Goal: Task Accomplishment & Management: Manage account settings

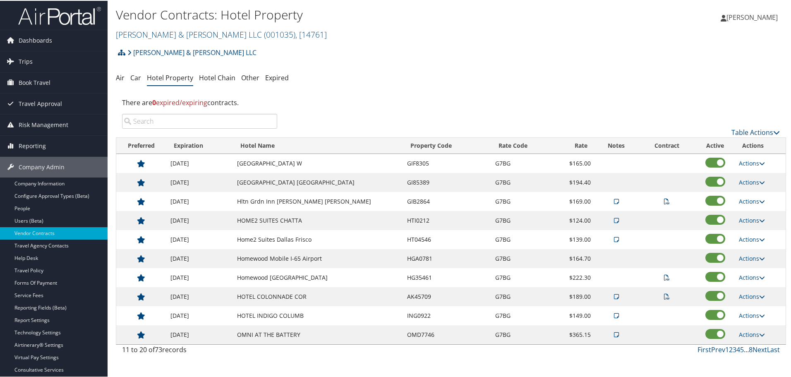
click at [390, 92] on div "There are 0 expired/expiring contracts." at bounding box center [451, 102] width 670 height 22
click at [717, 349] on link "Prev" at bounding box center [718, 348] width 14 height 9
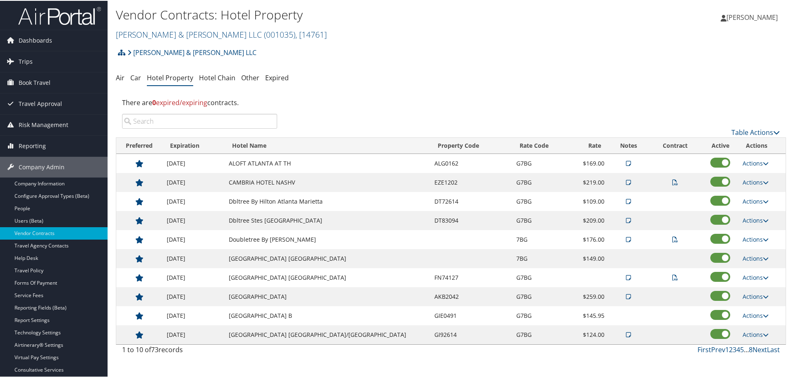
click at [383, 67] on div "Brasfield & Gorrie LLC Account Structure Brasfield & Gorrie LLC (001035) ACTIVE…" at bounding box center [451, 200] width 670 height 315
click at [756, 350] on link "Next" at bounding box center [759, 348] width 14 height 9
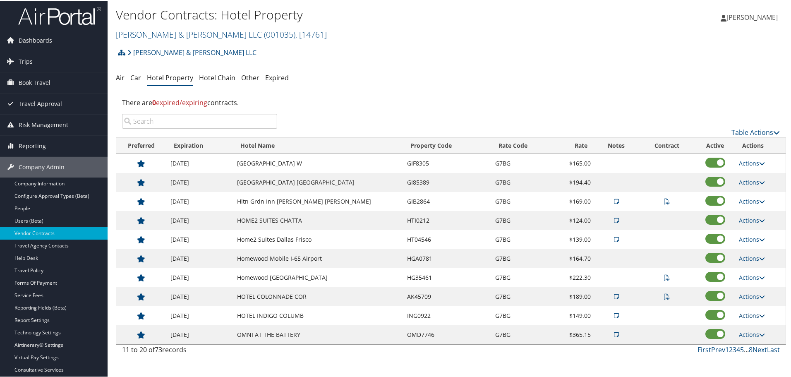
click at [745, 314] on link "Actions" at bounding box center [752, 315] width 26 height 8
click at [747, 352] on link "Delete" at bounding box center [757, 355] width 45 height 14
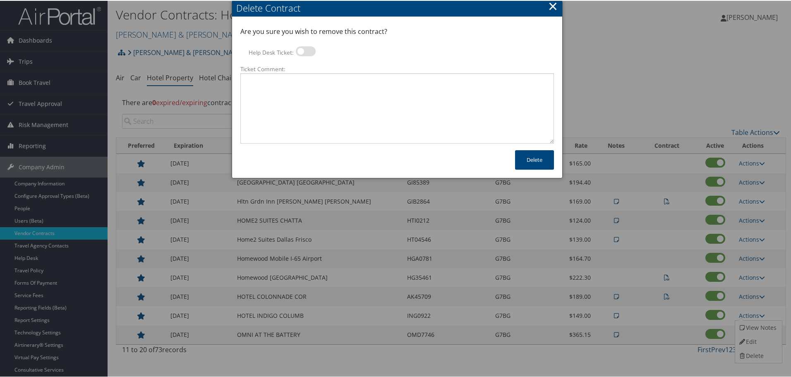
click at [307, 51] on label at bounding box center [306, 50] width 20 height 10
click at [305, 51] on input "Help Desk Ticket:" at bounding box center [302, 51] width 5 height 5
checkbox input "true"
click at [312, 86] on textarea "Ticket Comment:" at bounding box center [396, 107] width 313 height 70
paste textarea "Rates no longer active; remove from profile and preferred status."
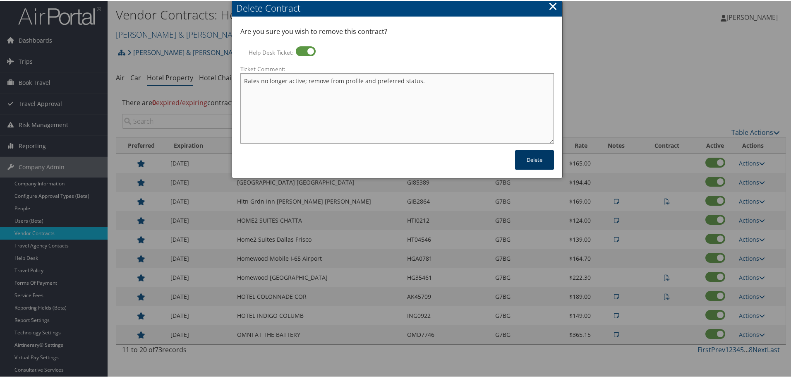
type textarea "Rates no longer active; remove from profile and preferred status."
click at [518, 158] on button "Delete" at bounding box center [534, 158] width 39 height 19
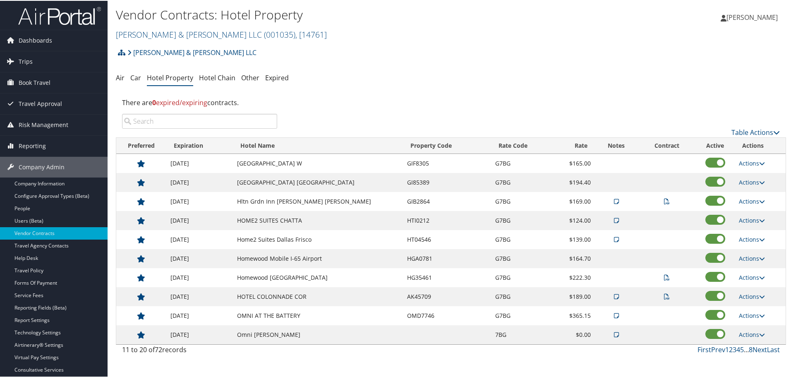
click at [502, 68] on div "Brasfield & Gorrie LLC Account Structure Brasfield & Gorrie LLC (001035) ACTIVE…" at bounding box center [451, 200] width 670 height 315
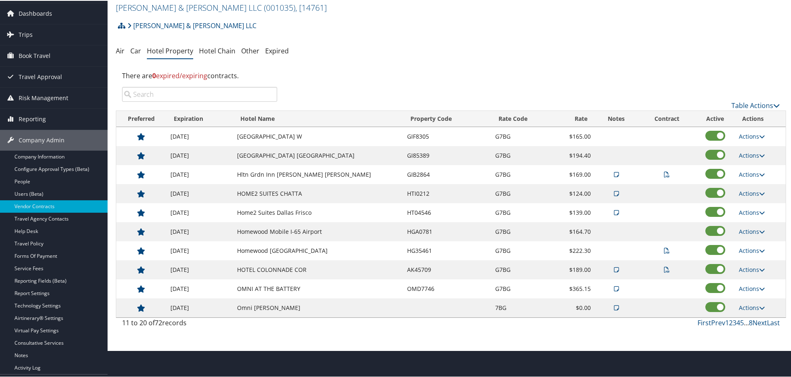
scroll to position [41, 0]
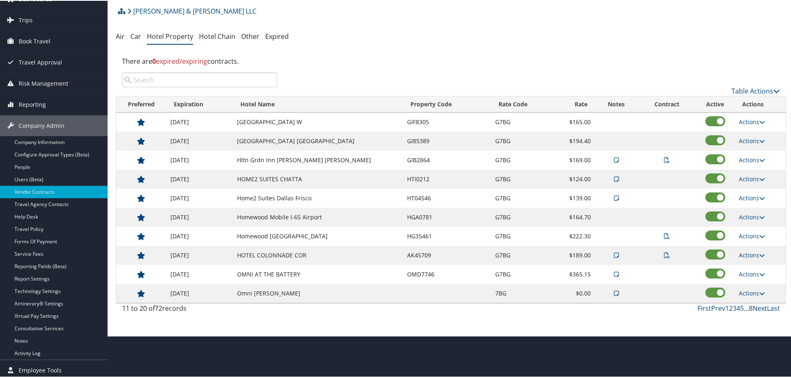
click at [755, 305] on link "Next" at bounding box center [759, 307] width 14 height 9
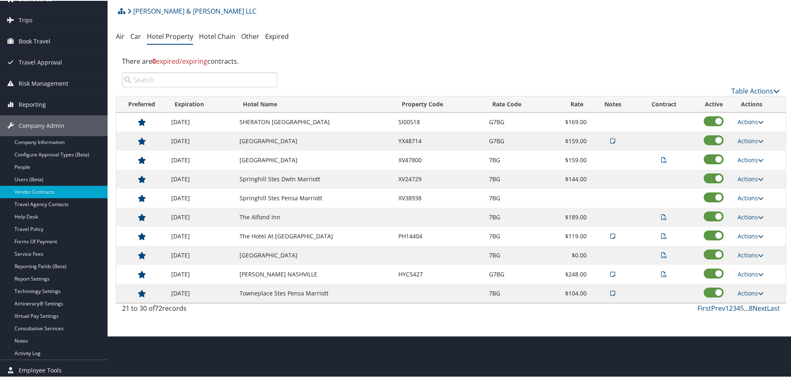
click at [756, 306] on link "Next" at bounding box center [759, 307] width 14 height 9
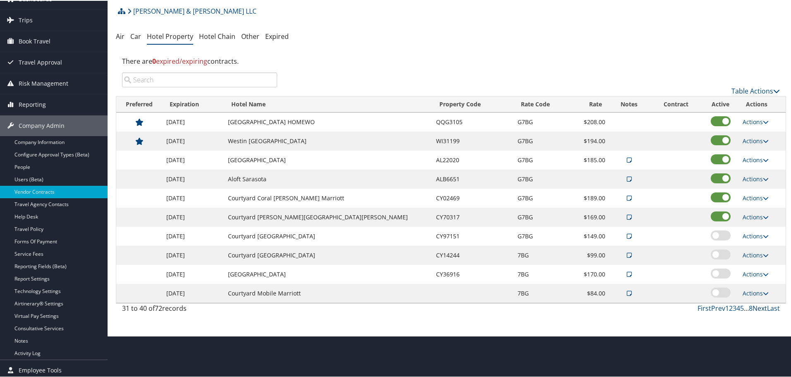
click at [756, 306] on link "Next" at bounding box center [759, 307] width 14 height 9
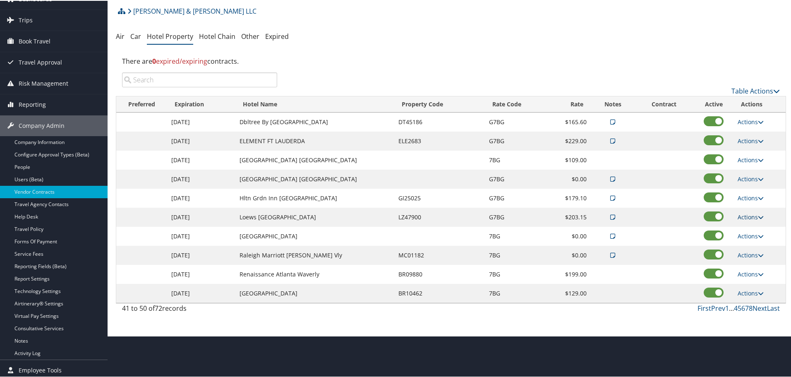
click at [749, 216] on link "Actions" at bounding box center [750, 216] width 26 height 8
click at [758, 255] on link "Delete" at bounding box center [757, 256] width 45 height 14
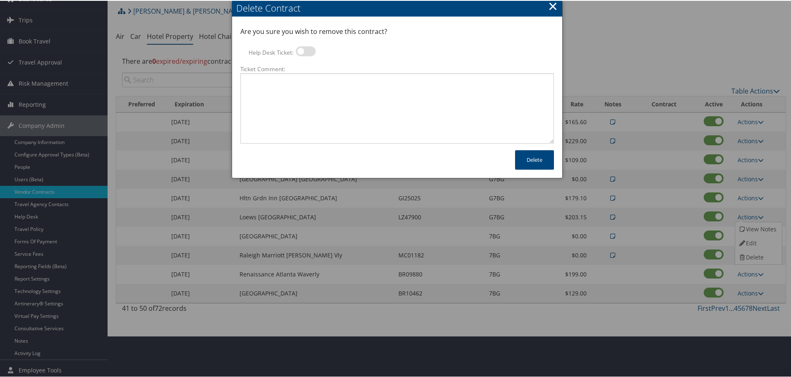
drag, startPoint x: 304, startPoint y: 50, endPoint x: 313, endPoint y: 97, distance: 47.5
click at [304, 51] on label at bounding box center [306, 50] width 20 height 10
click at [304, 51] on input "Help Desk Ticket:" at bounding box center [302, 51] width 5 height 5
checkbox input "true"
click at [314, 102] on textarea "Ticket Comment:" at bounding box center [396, 107] width 313 height 70
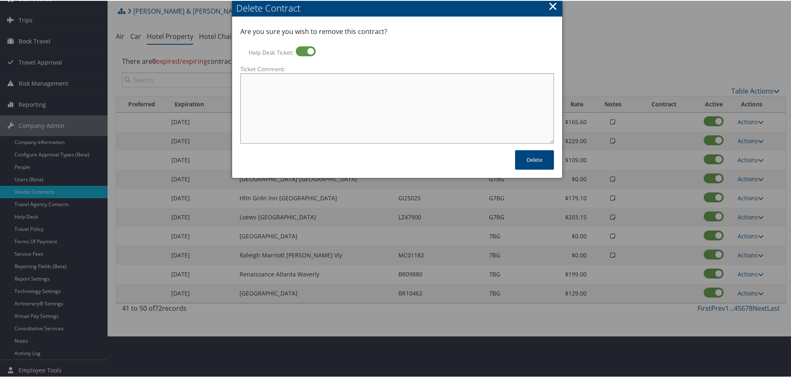
paste textarea "Rates no longer active; remove from profile and preferred status."
type textarea "Rates no longer active; remove from profile and preferred status."
click at [535, 160] on button "Delete" at bounding box center [534, 158] width 39 height 19
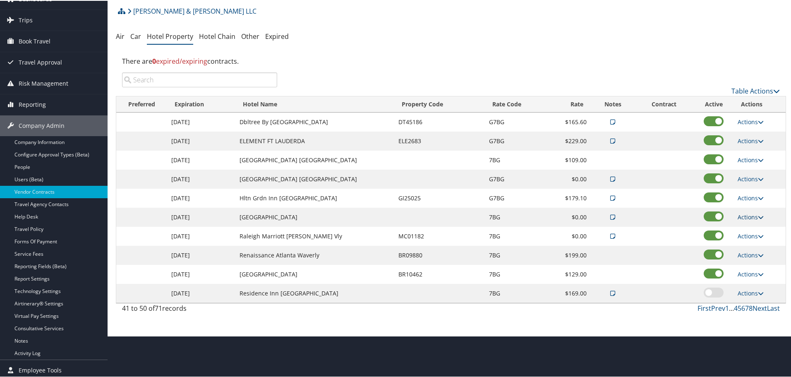
click at [751, 215] on link "Actions" at bounding box center [750, 216] width 26 height 8
click at [752, 256] on link "Delete" at bounding box center [757, 256] width 45 height 14
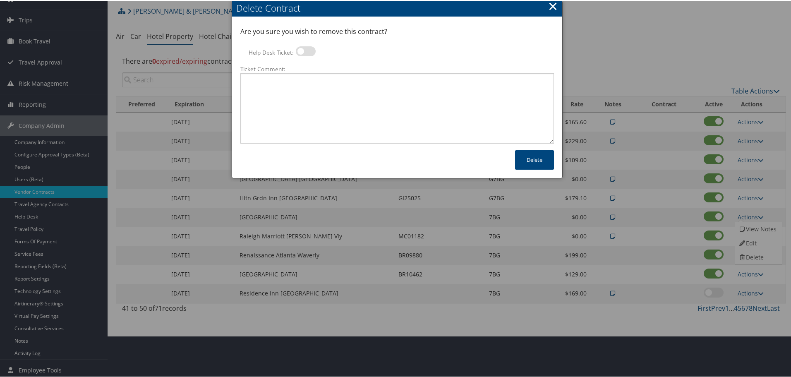
click at [306, 51] on label at bounding box center [306, 50] width 20 height 10
click at [305, 51] on input "Help Desk Ticket:" at bounding box center [302, 51] width 5 height 5
checkbox input "true"
click at [317, 90] on textarea "Ticket Comment:" at bounding box center [396, 107] width 313 height 70
paste textarea "Rates no longer active; remove from profile and preferred status."
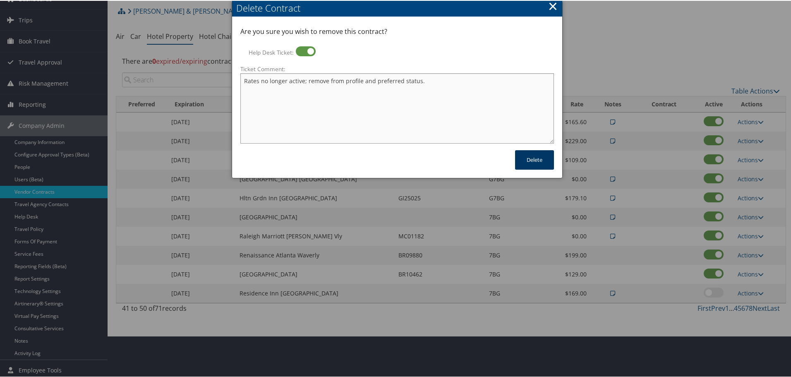
type textarea "Rates no longer active; remove from profile and preferred status."
click at [534, 162] on button "Delete" at bounding box center [534, 158] width 39 height 19
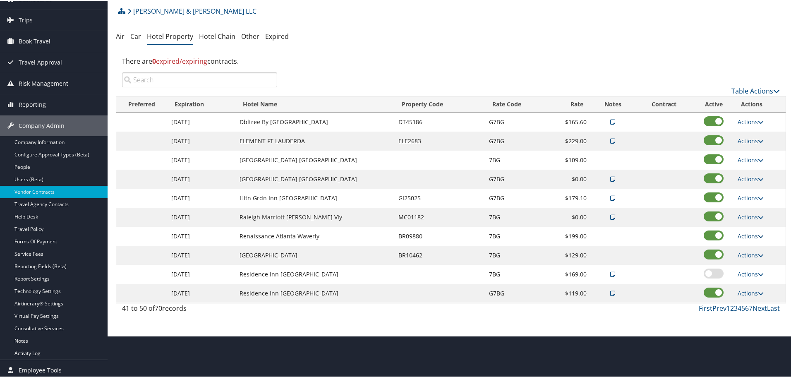
click at [748, 232] on link "Actions" at bounding box center [750, 235] width 26 height 8
click at [753, 261] on link "Delete" at bounding box center [751, 261] width 32 height 14
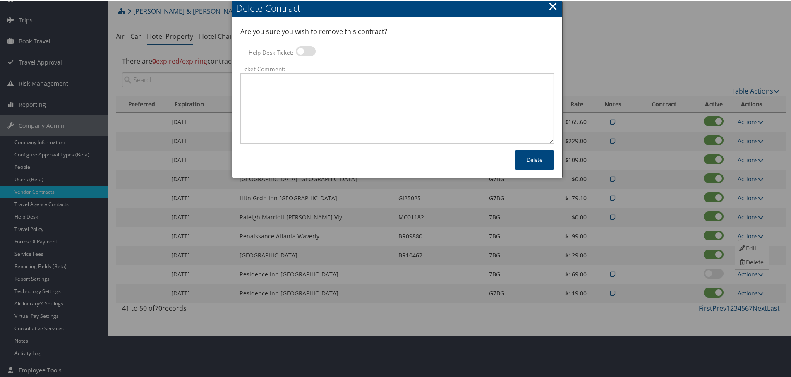
click at [308, 55] on label at bounding box center [306, 50] width 20 height 10
click at [305, 55] on input "Help Desk Ticket:" at bounding box center [302, 51] width 5 height 5
checkbox input "true"
click at [314, 95] on textarea "Ticket Comment:" at bounding box center [396, 107] width 313 height 70
paste textarea "Rates no longer active; remove from profile and preferred status."
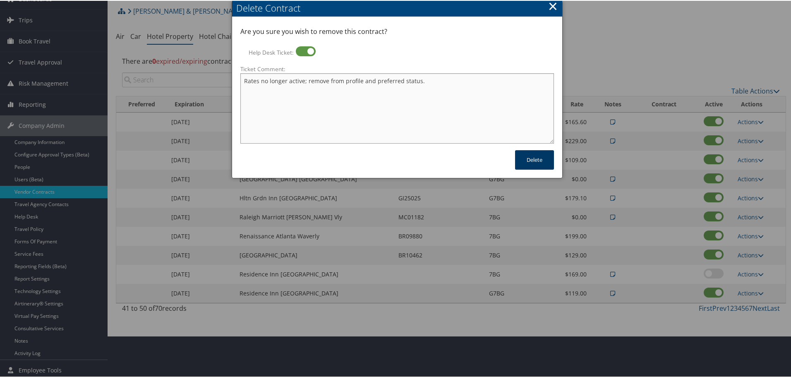
type textarea "Rates no longer active; remove from profile and preferred status."
click at [531, 160] on button "Delete" at bounding box center [534, 158] width 39 height 19
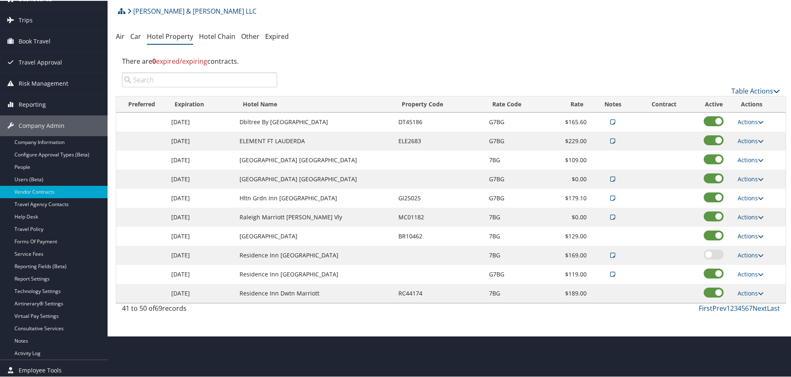
click at [748, 235] on link "Actions" at bounding box center [750, 235] width 26 height 8
click at [753, 261] on link "Delete" at bounding box center [751, 261] width 32 height 14
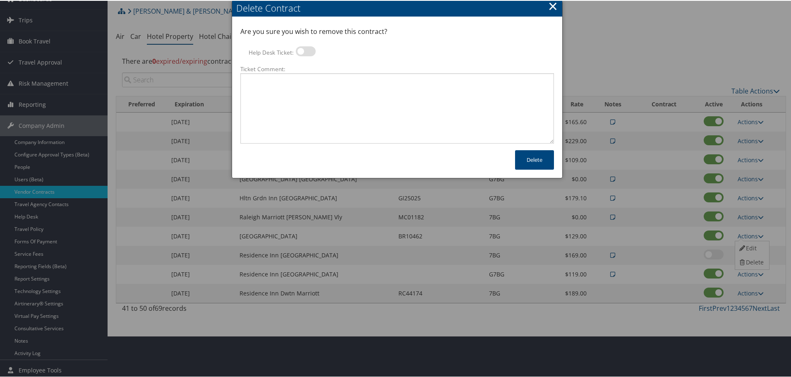
click at [308, 50] on label at bounding box center [306, 50] width 20 height 10
click at [305, 50] on input "Help Desk Ticket:" at bounding box center [302, 51] width 5 height 5
checkbox input "true"
click at [323, 102] on textarea "Ticket Comment:" at bounding box center [396, 107] width 313 height 70
paste textarea "Rates no longer active; remove from profile and preferred status."
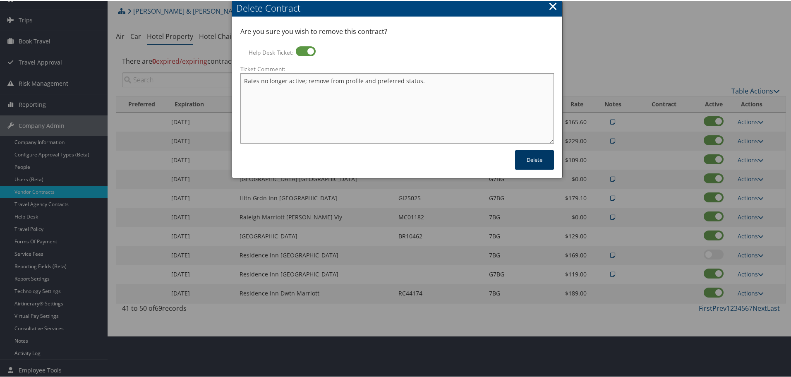
type textarea "Rates no longer active; remove from profile and preferred status."
click at [534, 162] on button "Delete" at bounding box center [534, 158] width 39 height 19
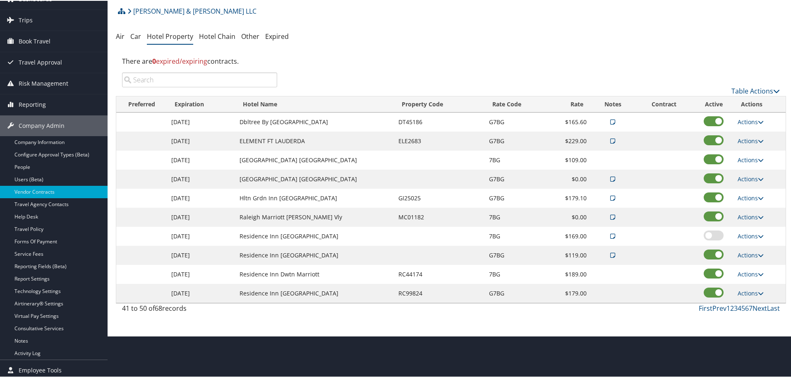
click at [409, 270] on td "RC44174" at bounding box center [439, 273] width 90 height 19
click at [750, 275] on link "Actions" at bounding box center [750, 273] width 26 height 8
click at [756, 299] on link "Delete" at bounding box center [751, 299] width 32 height 14
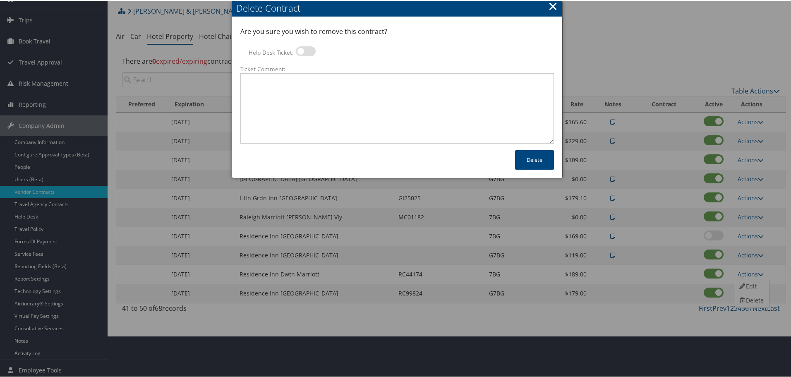
drag, startPoint x: 308, startPoint y: 52, endPoint x: 306, endPoint y: 65, distance: 13.0
click at [308, 52] on label at bounding box center [306, 50] width 20 height 10
click at [305, 52] on input "Help Desk Ticket:" at bounding box center [302, 51] width 5 height 5
checkbox input "true"
click at [306, 89] on textarea "Ticket Comment:" at bounding box center [396, 107] width 313 height 70
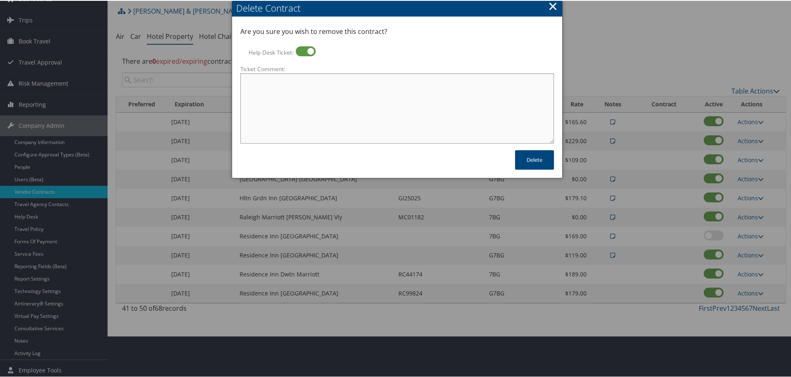
paste textarea "Rates no longer active; remove from profile and preferred status."
type textarea "Rates no longer active; remove from profile and preferred status."
click at [523, 155] on button "Delete" at bounding box center [534, 158] width 39 height 19
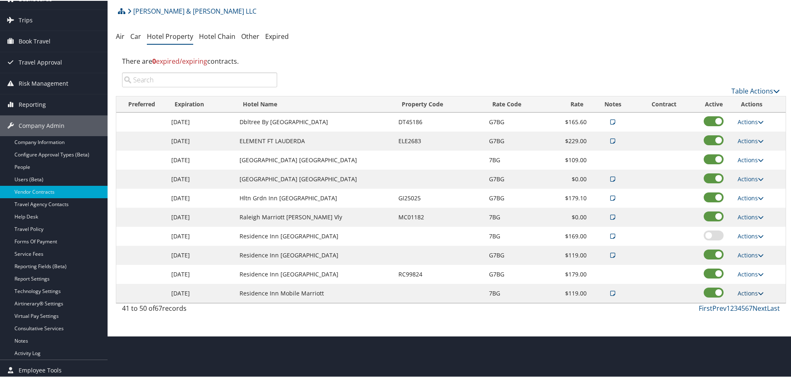
click at [744, 289] on link "Actions" at bounding box center [750, 292] width 26 height 8
click at [753, 332] on link "Delete" at bounding box center [757, 332] width 45 height 14
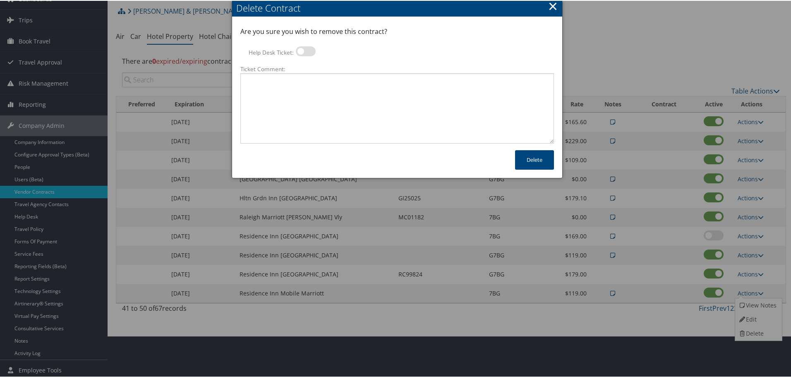
drag, startPoint x: 306, startPoint y: 52, endPoint x: 304, endPoint y: 72, distance: 20.3
click at [306, 52] on label at bounding box center [306, 50] width 20 height 10
click at [305, 52] on input "Help Desk Ticket:" at bounding box center [302, 51] width 5 height 5
checkbox input "true"
click at [310, 87] on textarea "Ticket Comment:" at bounding box center [396, 107] width 313 height 70
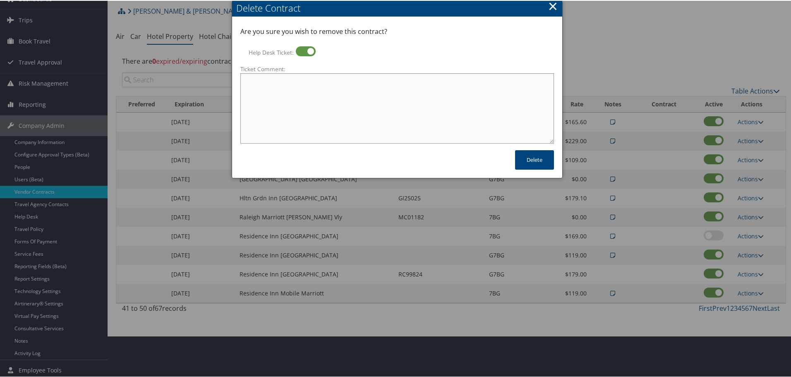
paste textarea "Rates no longer active; remove from profile and preferred status."
type textarea "Rates no longer active; remove from profile and preferred status."
click at [531, 164] on button "Delete" at bounding box center [534, 158] width 39 height 19
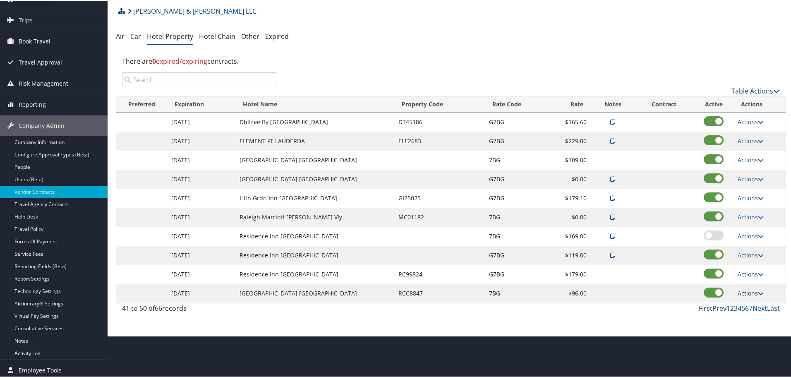
click at [742, 291] on link "Actions" at bounding box center [750, 292] width 26 height 8
click at [755, 320] on link "Delete" at bounding box center [751, 318] width 32 height 14
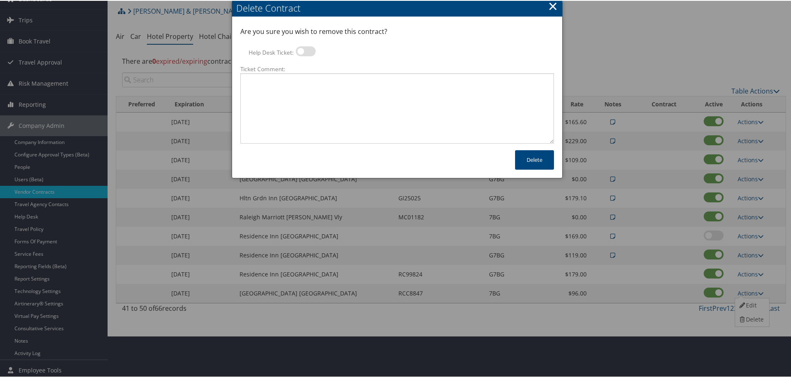
click at [305, 53] on label at bounding box center [306, 50] width 20 height 10
click at [305, 53] on input "Help Desk Ticket:" at bounding box center [302, 51] width 5 height 5
checkbox input "true"
click at [309, 79] on textarea "Ticket Comment:" at bounding box center [396, 107] width 313 height 70
paste textarea "Rates no longer active; remove from profile and preferred status."
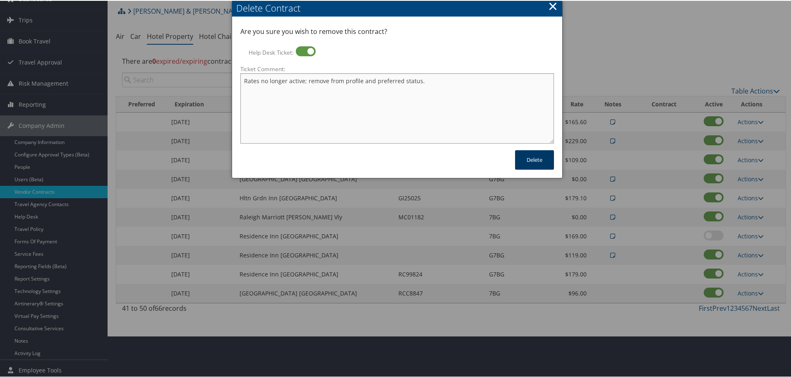
type textarea "Rates no longer active; remove from profile and preferred status."
click at [528, 158] on button "Delete" at bounding box center [534, 158] width 39 height 19
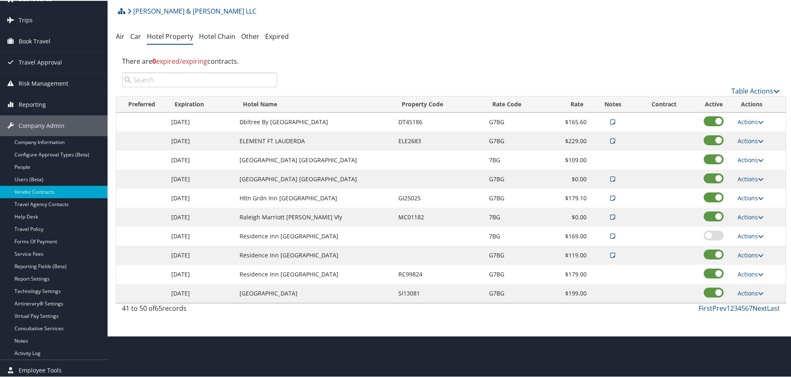
click at [758, 306] on link "Next" at bounding box center [759, 307] width 14 height 9
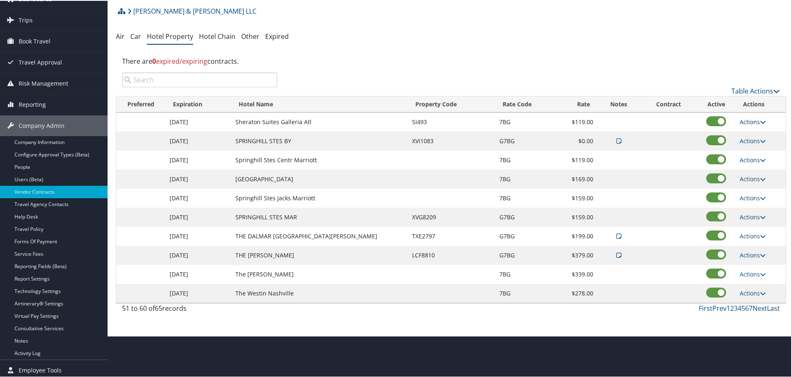
click at [741, 121] on link "Actions" at bounding box center [752, 121] width 26 height 8
click at [739, 144] on link "Delete" at bounding box center [751, 147] width 32 height 14
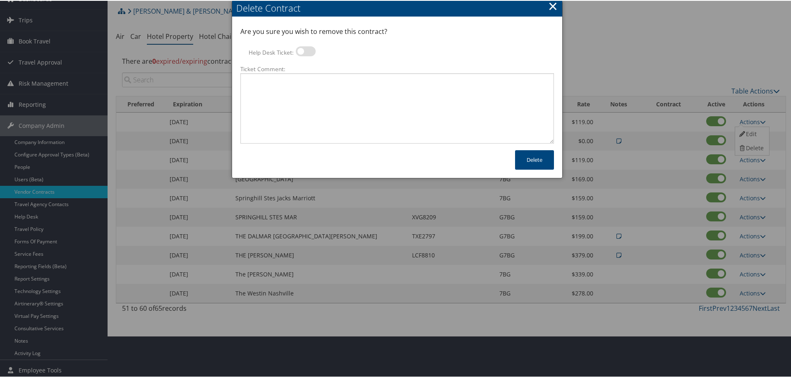
drag, startPoint x: 311, startPoint y: 50, endPoint x: 311, endPoint y: 60, distance: 9.5
click at [311, 50] on label at bounding box center [306, 50] width 20 height 10
click at [305, 50] on input "Help Desk Ticket:" at bounding box center [302, 51] width 5 height 5
checkbox input "true"
click at [311, 84] on textarea "Ticket Comment:" at bounding box center [396, 107] width 313 height 70
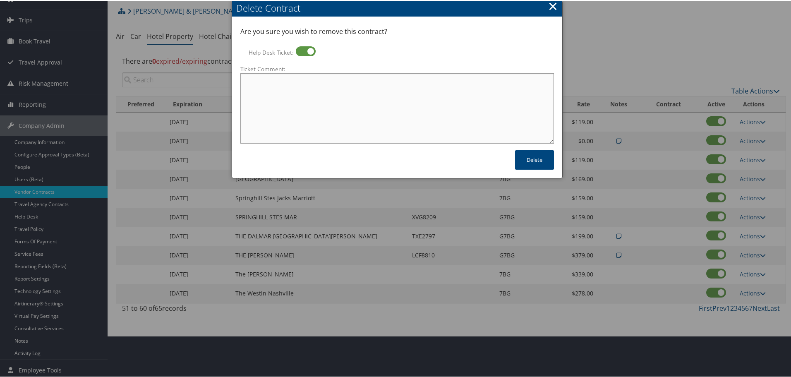
paste textarea "Rates no longer active; remove from profile and preferred status."
type textarea "Rates no longer active; remove from profile and preferred status."
click at [531, 157] on button "Delete" at bounding box center [534, 158] width 39 height 19
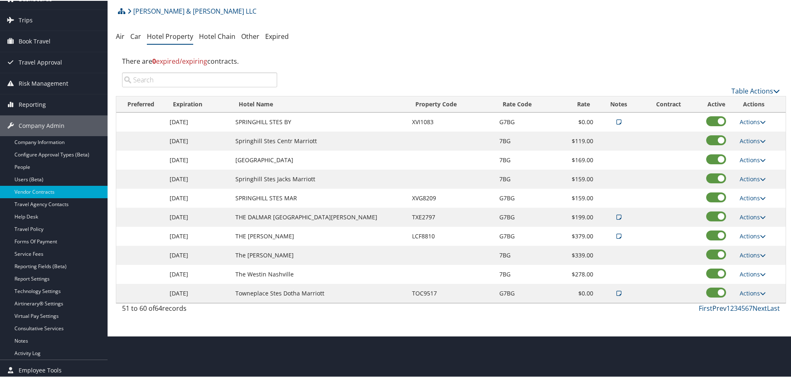
click at [715, 307] on link "Prev" at bounding box center [719, 307] width 14 height 9
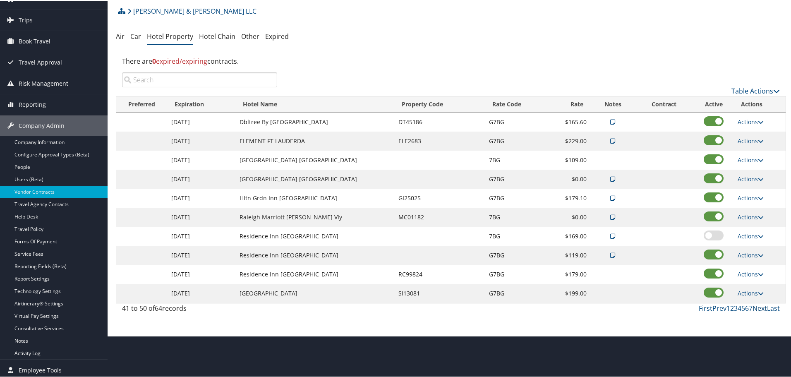
click at [757, 308] on link "Next" at bounding box center [759, 307] width 14 height 9
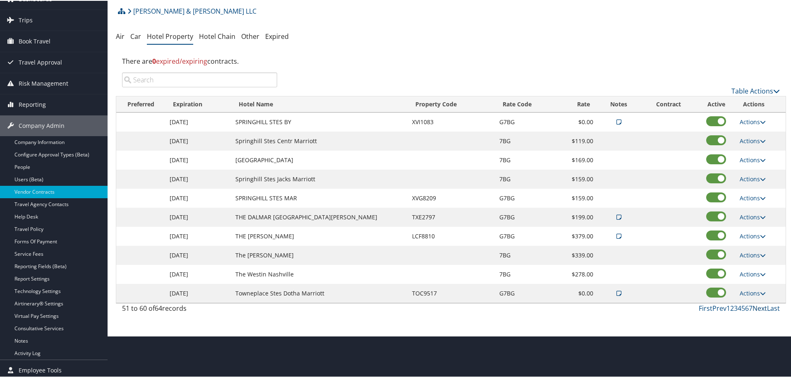
click at [757, 308] on link "Next" at bounding box center [759, 307] width 14 height 9
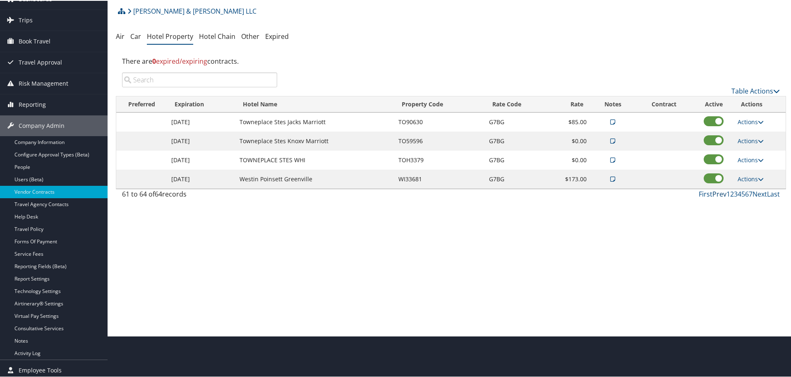
click at [720, 193] on link "Prev" at bounding box center [719, 193] width 14 height 9
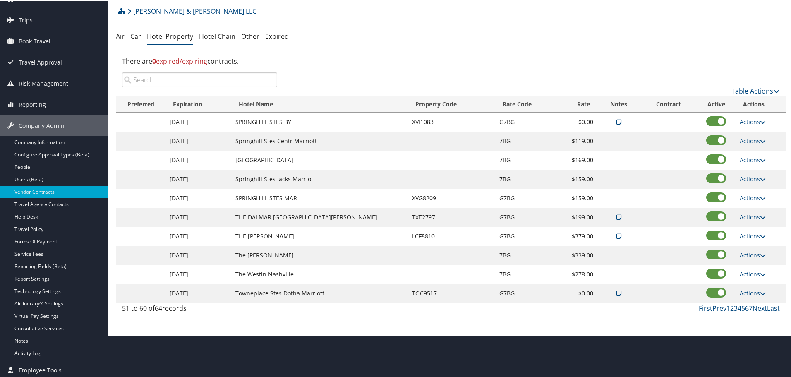
click at [165, 79] on input "search" at bounding box center [199, 79] width 155 height 15
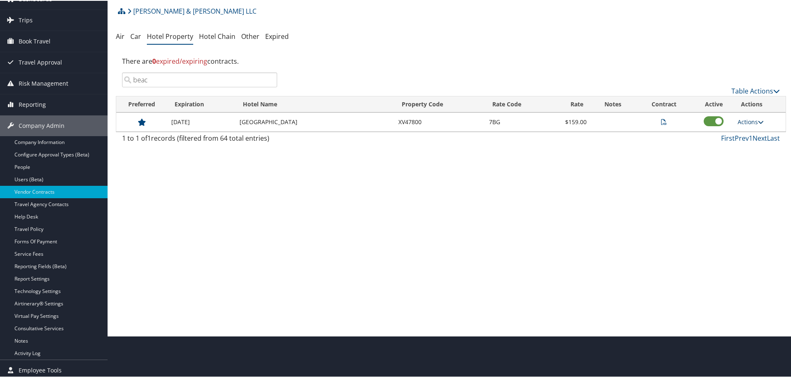
type input "beac"
click at [752, 118] on link "Actions" at bounding box center [750, 121] width 26 height 8
click at [751, 158] on link "Delete" at bounding box center [761, 161] width 52 height 14
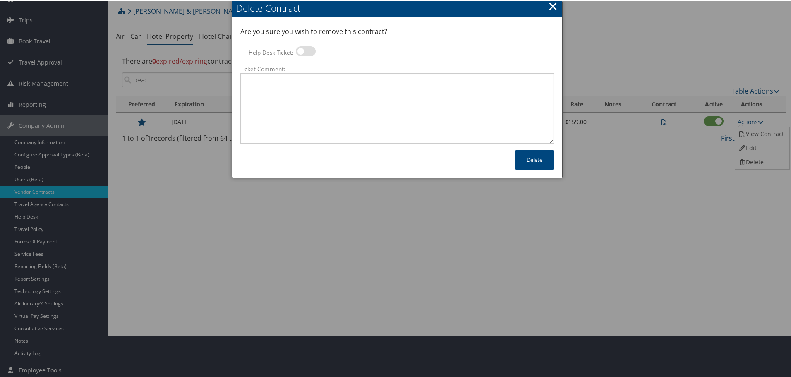
click at [301, 46] on label at bounding box center [306, 50] width 20 height 10
click at [301, 49] on input "Help Desk Ticket:" at bounding box center [302, 51] width 5 height 5
checkbox input "true"
click at [315, 82] on textarea "Ticket Comment:" at bounding box center [396, 107] width 313 height 70
paste textarea "Rates no longer active; remove from profile and preferred status."
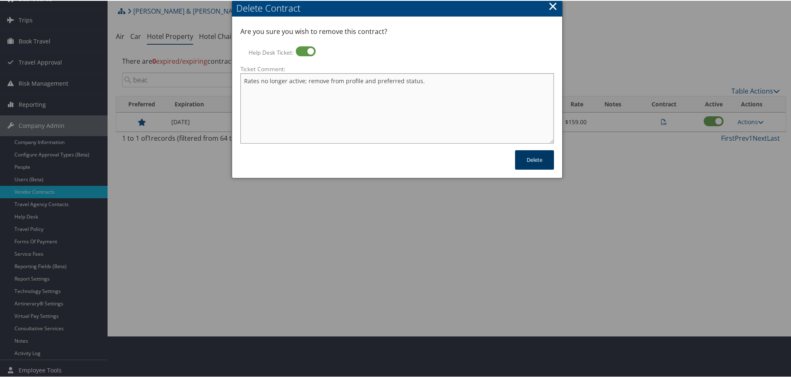
type textarea "Rates no longer active; remove from profile and preferred status."
click at [525, 157] on button "Delete" at bounding box center [534, 158] width 39 height 19
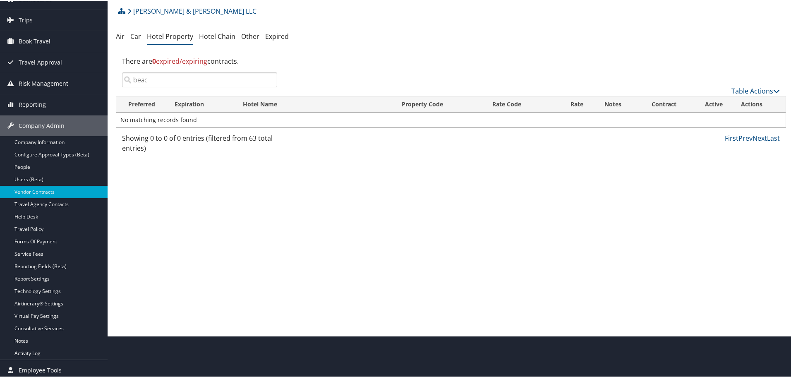
click at [269, 79] on input "beac" at bounding box center [199, 79] width 155 height 15
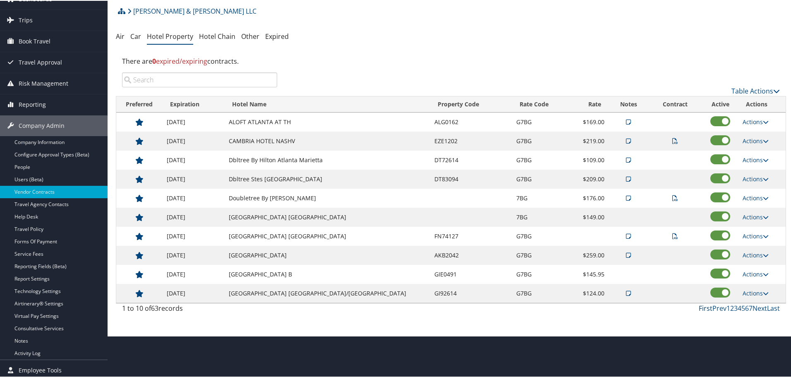
click at [702, 308] on link "First" at bounding box center [705, 307] width 14 height 9
click at [756, 307] on link "Next" at bounding box center [759, 307] width 14 height 9
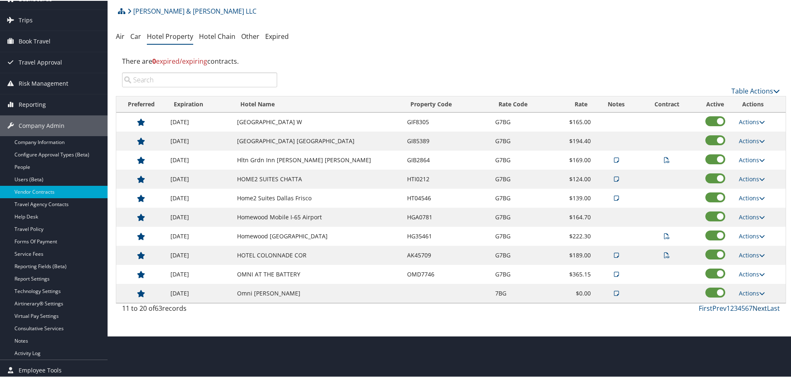
click at [756, 307] on link "Next" at bounding box center [759, 307] width 14 height 9
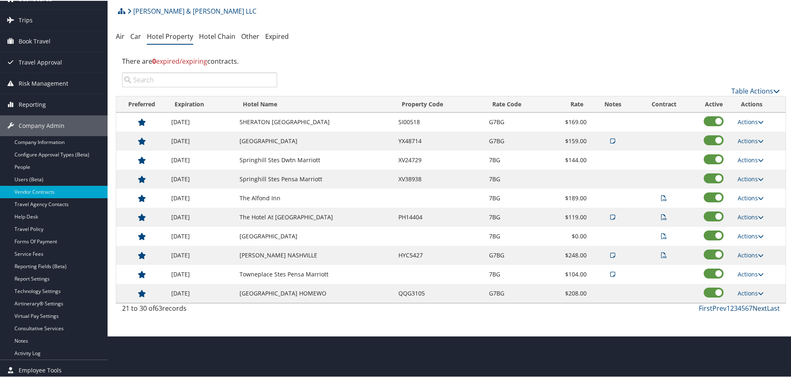
click at [756, 307] on link "Next" at bounding box center [759, 307] width 14 height 9
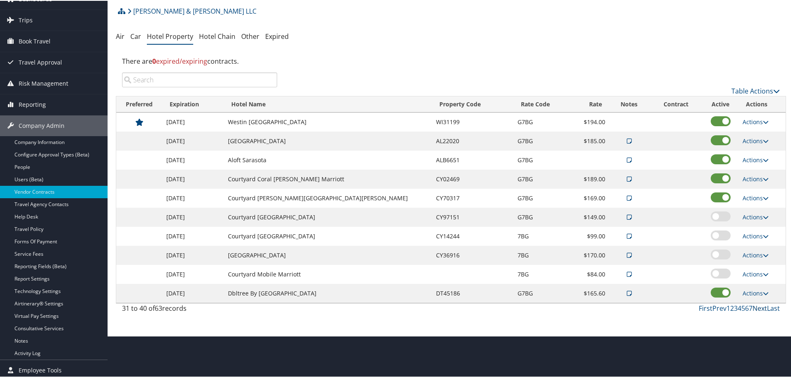
click at [756, 307] on link "Next" at bounding box center [759, 307] width 14 height 9
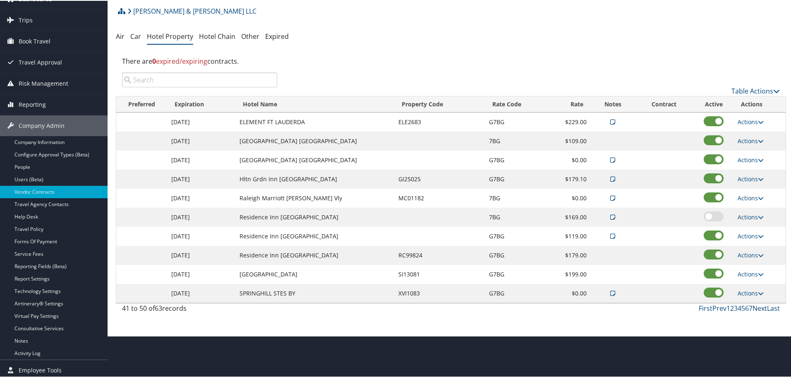
click at [756, 307] on link "Next" at bounding box center [759, 307] width 14 height 9
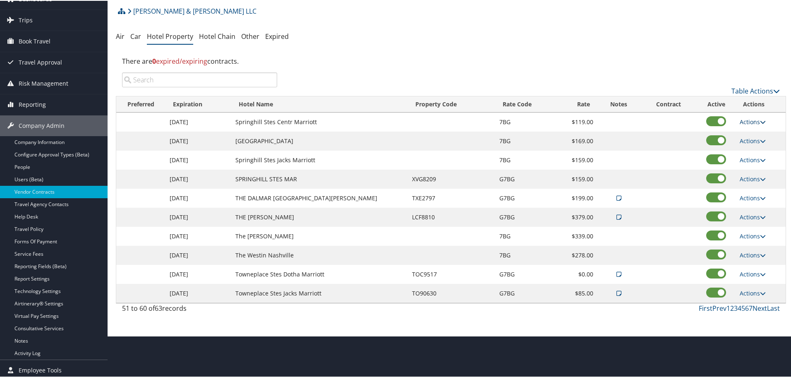
click at [745, 120] on link "Actions" at bounding box center [752, 121] width 26 height 8
click at [746, 149] on link "Delete" at bounding box center [751, 147] width 32 height 14
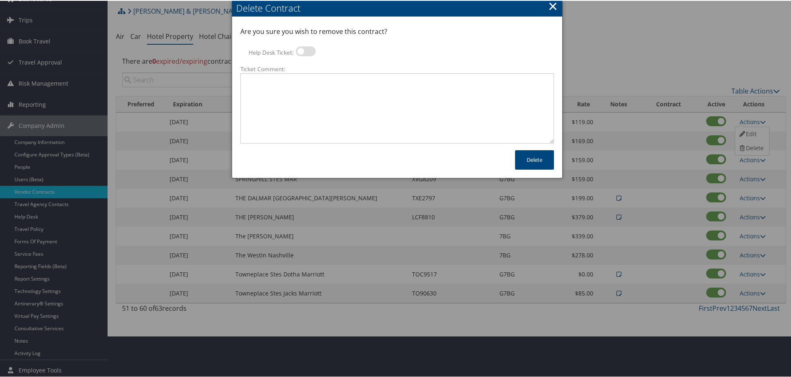
click at [307, 50] on label at bounding box center [306, 50] width 20 height 10
click at [305, 50] on input "Help Desk Ticket:" at bounding box center [302, 51] width 5 height 5
checkbox input "true"
click at [312, 81] on textarea "Ticket Comment:" at bounding box center [396, 107] width 313 height 70
paste textarea "Rates no longer active; remove from profile and preferred status."
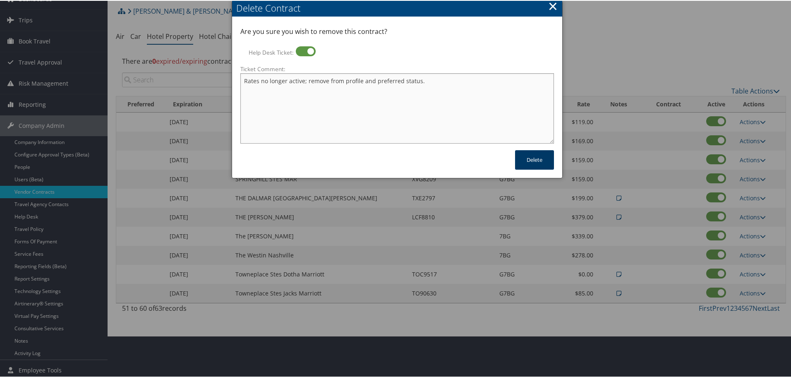
type textarea "Rates no longer active; remove from profile and preferred status."
click at [521, 160] on button "Delete" at bounding box center [534, 158] width 39 height 19
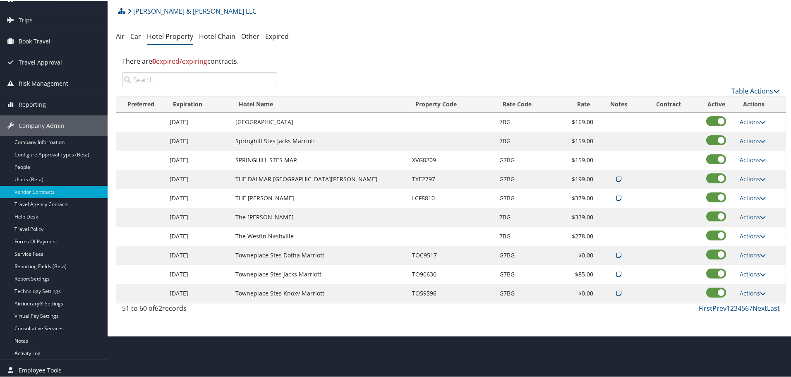
click at [748, 121] on link "Actions" at bounding box center [752, 121] width 26 height 8
click at [751, 146] on link "Delete" at bounding box center [751, 147] width 32 height 14
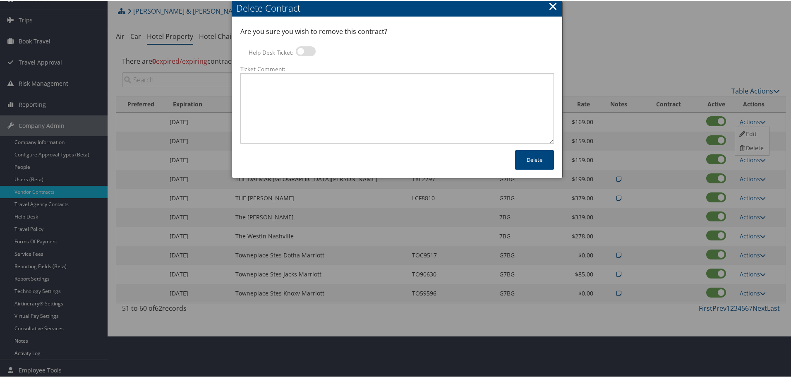
click at [307, 50] on label at bounding box center [306, 50] width 20 height 10
click at [305, 50] on input "Help Desk Ticket:" at bounding box center [302, 51] width 5 height 5
checkbox input "true"
click at [306, 81] on textarea "Ticket Comment:" at bounding box center [396, 107] width 313 height 70
paste textarea "Rates no longer active; remove from profile and preferred status."
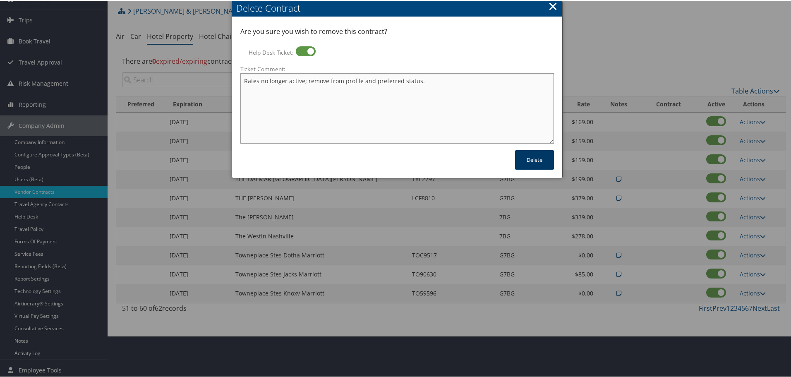
type textarea "Rates no longer active; remove from profile and preferred status."
click at [531, 163] on button "Delete" at bounding box center [534, 158] width 39 height 19
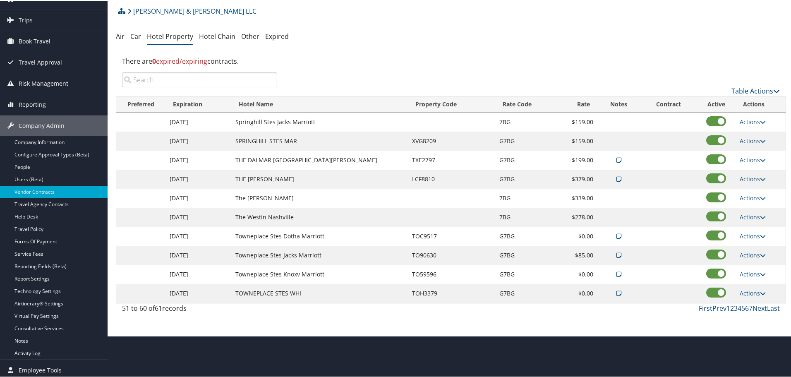
click at [278, 139] on td "SPRINGHILL STES MAR" at bounding box center [319, 140] width 177 height 19
click at [720, 308] on link "Prev" at bounding box center [719, 307] width 14 height 9
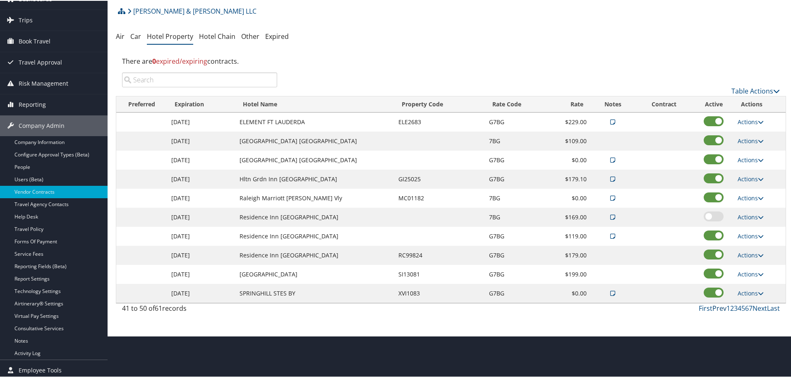
click at [720, 308] on link "Prev" at bounding box center [719, 307] width 14 height 9
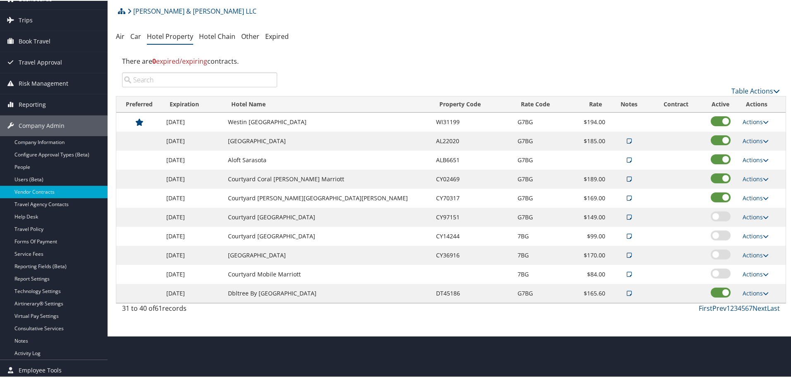
click at [720, 308] on link "Prev" at bounding box center [719, 307] width 14 height 9
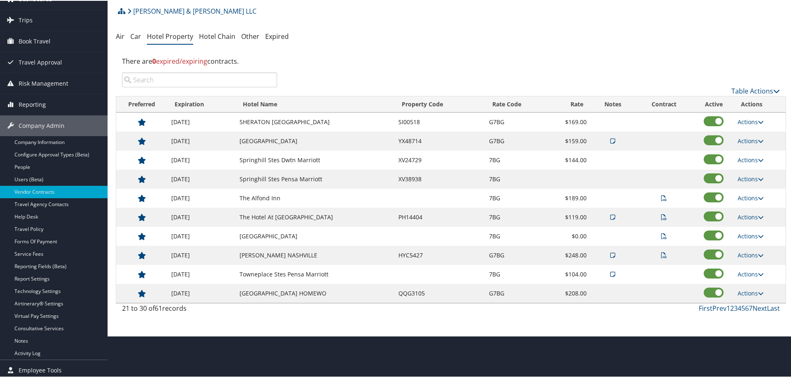
click at [407, 160] on td "XV24729" at bounding box center [439, 159] width 90 height 19
click at [748, 160] on link "Actions" at bounding box center [750, 159] width 26 height 8
click at [754, 182] on link "Delete" at bounding box center [751, 185] width 32 height 14
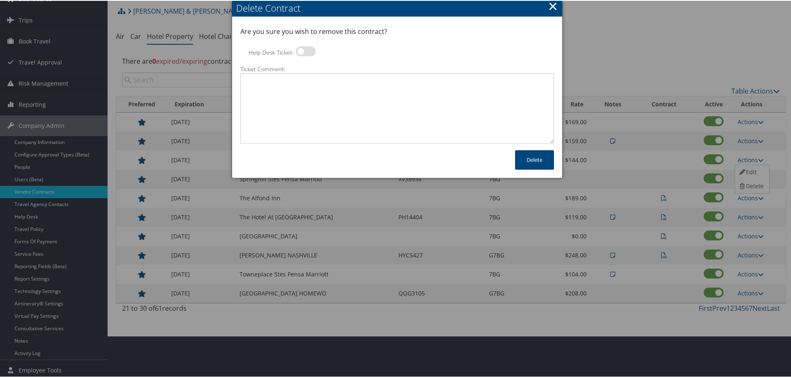
click at [306, 53] on label at bounding box center [306, 50] width 20 height 10
click at [305, 53] on input "Help Desk Ticket:" at bounding box center [302, 51] width 5 height 5
checkbox input "true"
click at [303, 84] on textarea "Ticket Comment:" at bounding box center [396, 107] width 313 height 70
paste textarea "Rates no longer active; remove from profile and preferred status."
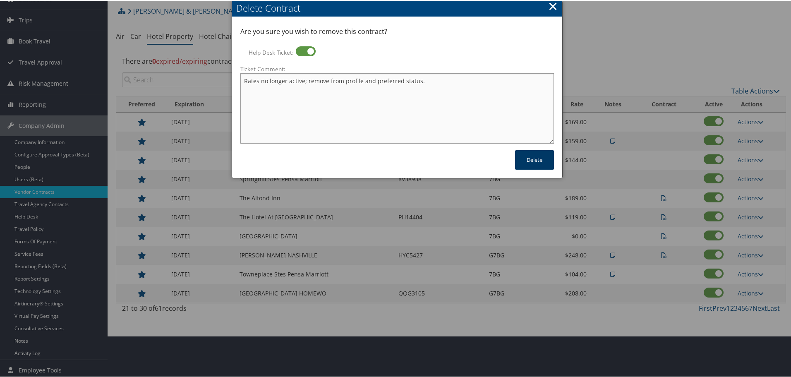
type textarea "Rates no longer active; remove from profile and preferred status."
click at [522, 158] on button "Delete" at bounding box center [534, 158] width 39 height 19
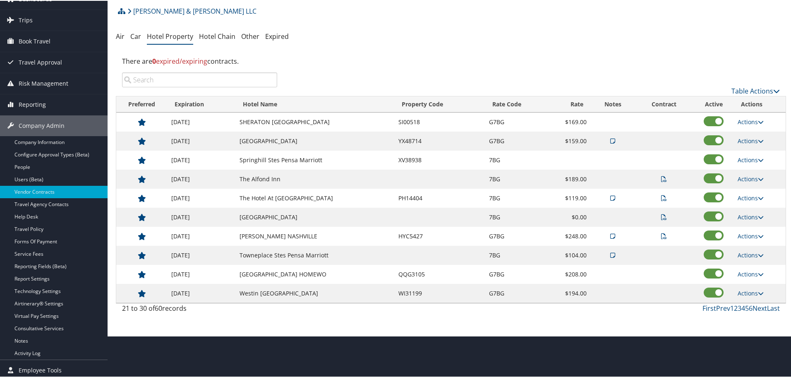
click at [274, 139] on td "Smithfield Station Inn" at bounding box center [314, 140] width 159 height 19
click at [720, 306] on link "Prev" at bounding box center [723, 307] width 14 height 9
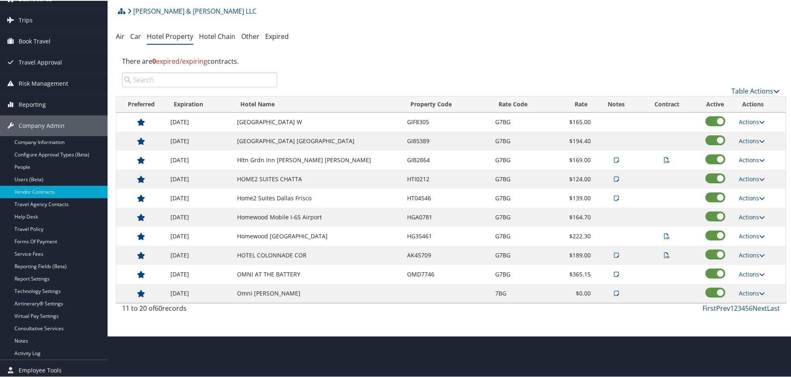
click at [720, 306] on link "Prev" at bounding box center [723, 307] width 14 height 9
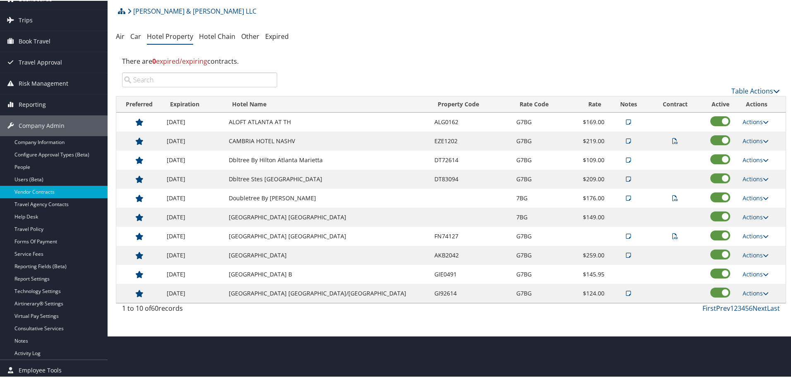
click at [720, 306] on link "Prev" at bounding box center [723, 307] width 14 height 9
click at [758, 308] on link "Next" at bounding box center [759, 307] width 14 height 9
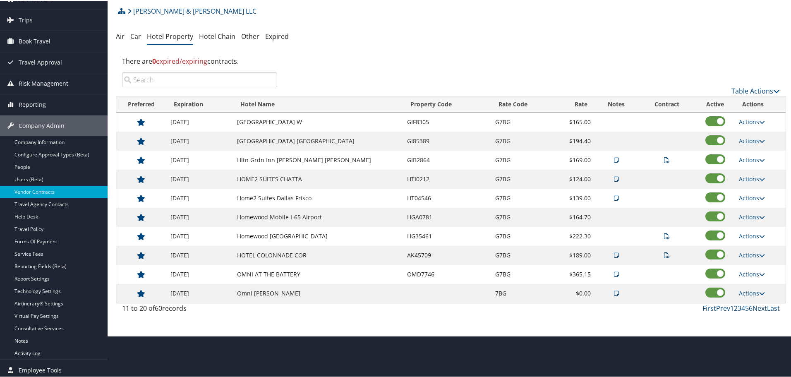
click at [758, 308] on link "Next" at bounding box center [759, 307] width 14 height 9
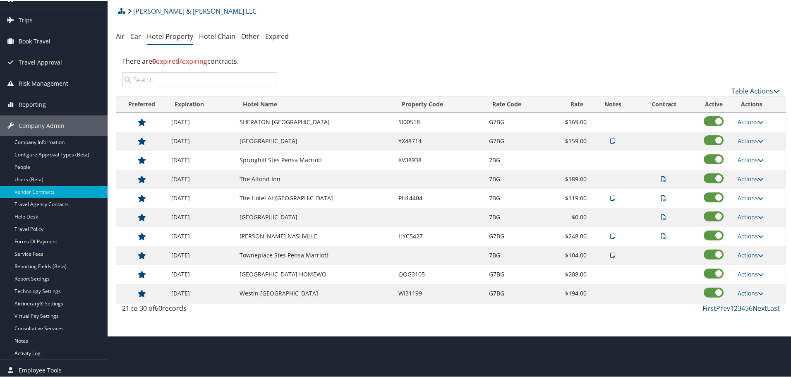
click at [758, 308] on link "Next" at bounding box center [759, 307] width 14 height 9
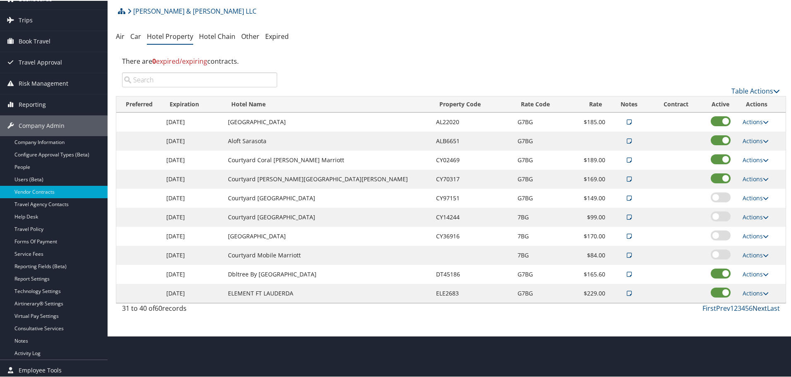
click at [758, 308] on link "Next" at bounding box center [759, 307] width 14 height 9
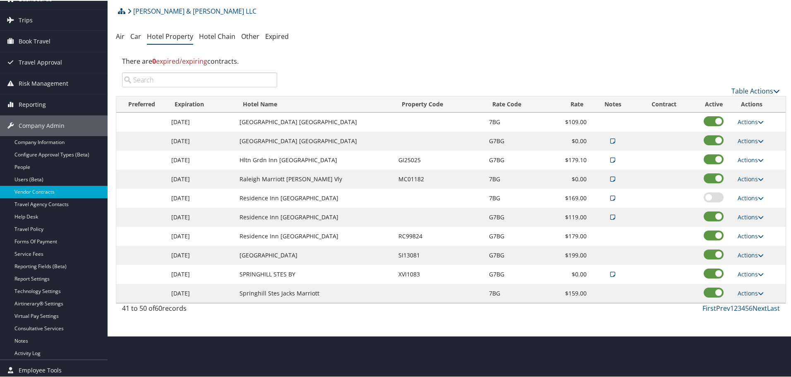
click at [284, 291] on td "Springhill Stes Jacks Marriott" at bounding box center [314, 292] width 159 height 19
click at [745, 291] on link "Actions" at bounding box center [750, 292] width 26 height 8
click at [751, 315] on link "Delete" at bounding box center [751, 318] width 32 height 14
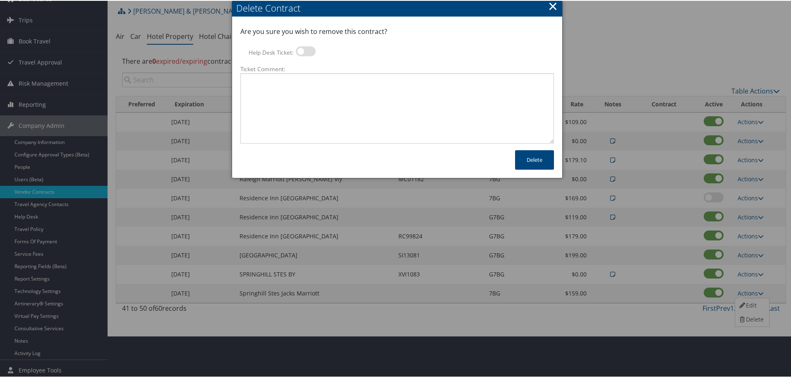
click at [301, 52] on label at bounding box center [306, 50] width 20 height 10
click at [301, 52] on input "Help Desk Ticket:" at bounding box center [302, 51] width 5 height 5
checkbox input "true"
click at [300, 77] on textarea "Ticket Comment:" at bounding box center [396, 107] width 313 height 70
paste textarea "Rates no longer active; remove from profile and preferred status."
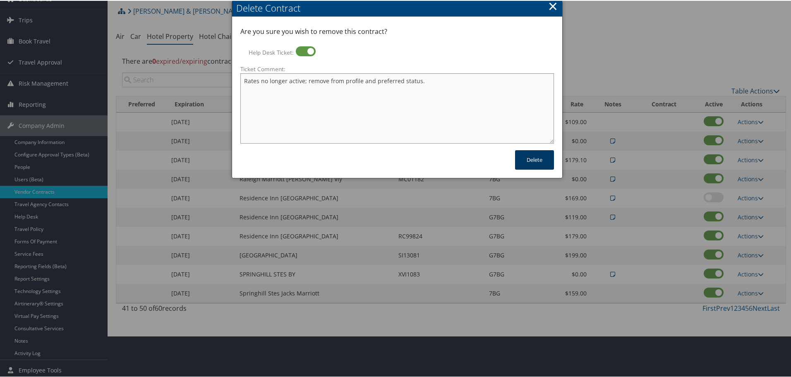
type textarea "Rates no longer active; remove from profile and preferred status."
click at [529, 158] on button "Delete" at bounding box center [534, 158] width 39 height 19
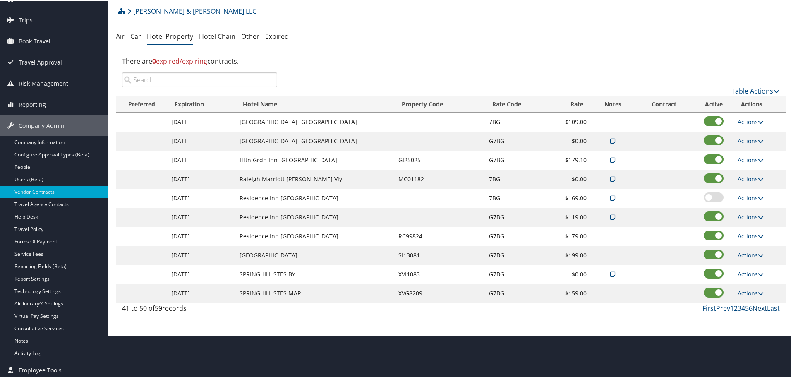
click at [757, 308] on link "Next" at bounding box center [759, 307] width 14 height 9
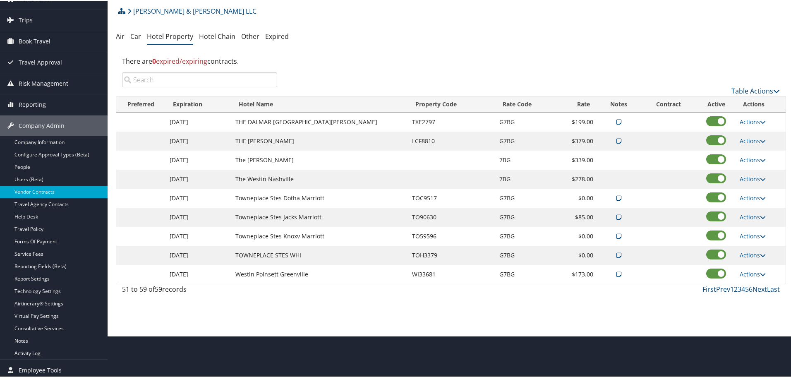
click at [758, 288] on link "Next" at bounding box center [759, 288] width 14 height 9
click at [705, 288] on link "First" at bounding box center [709, 288] width 14 height 9
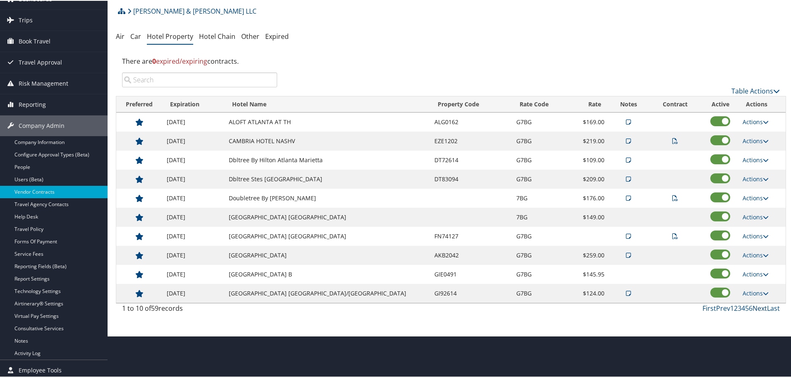
click at [758, 308] on link "Next" at bounding box center [759, 307] width 14 height 9
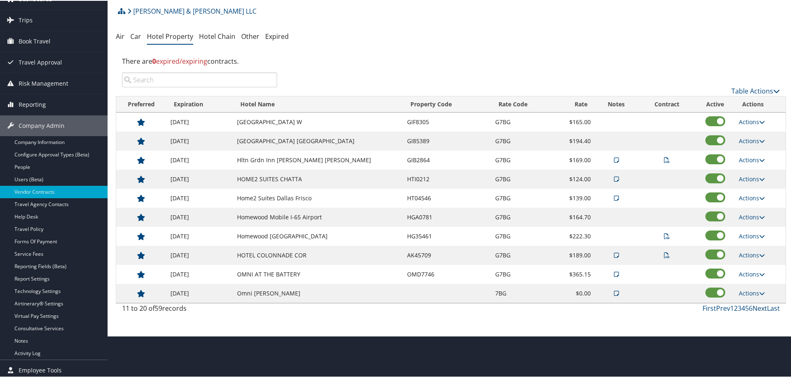
click at [758, 308] on link "Next" at bounding box center [759, 307] width 14 height 9
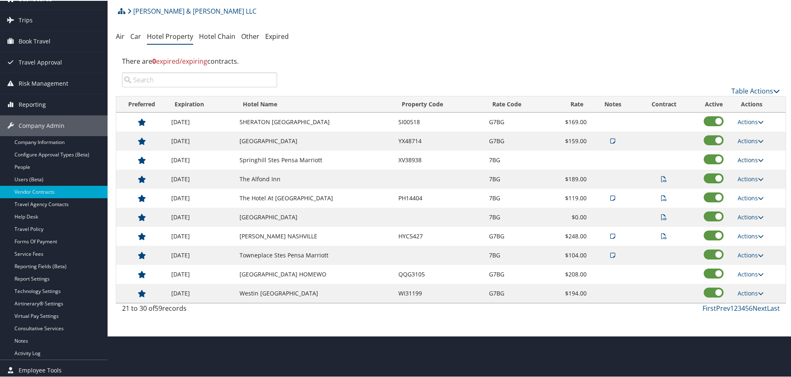
click at [748, 161] on link "Actions" at bounding box center [750, 159] width 26 height 8
click at [748, 185] on link "Delete" at bounding box center [751, 185] width 32 height 14
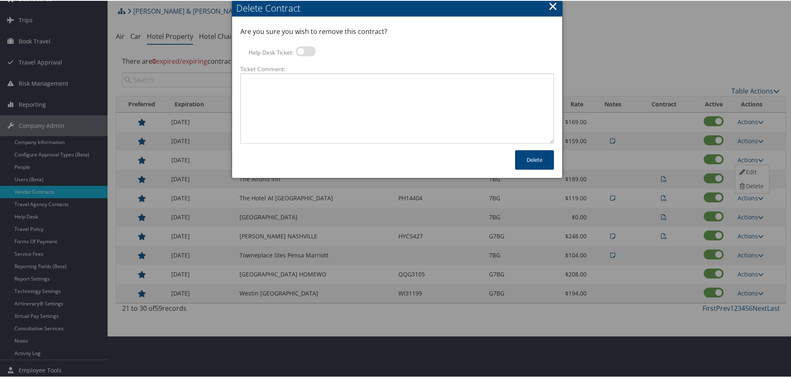
click at [300, 48] on label at bounding box center [306, 50] width 20 height 10
click at [300, 49] on input "Help Desk Ticket:" at bounding box center [302, 51] width 5 height 5
checkbox input "true"
click at [304, 88] on textarea "Ticket Comment:" at bounding box center [396, 107] width 313 height 70
paste textarea "Rates no longer active; remove from profile and preferred status."
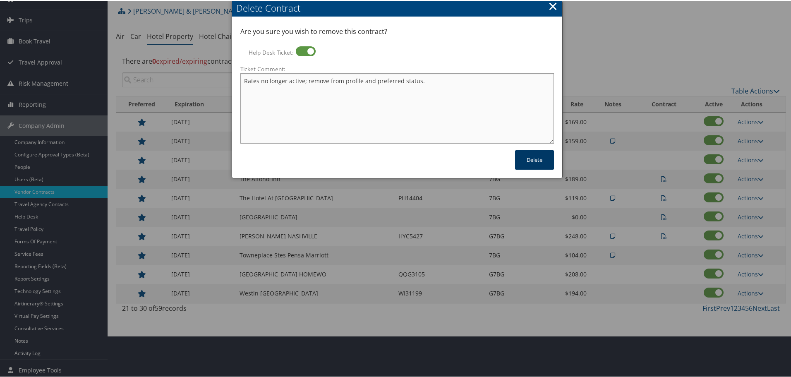
type textarea "Rates no longer active; remove from profile and preferred status."
click at [525, 161] on button "Delete" at bounding box center [534, 158] width 39 height 19
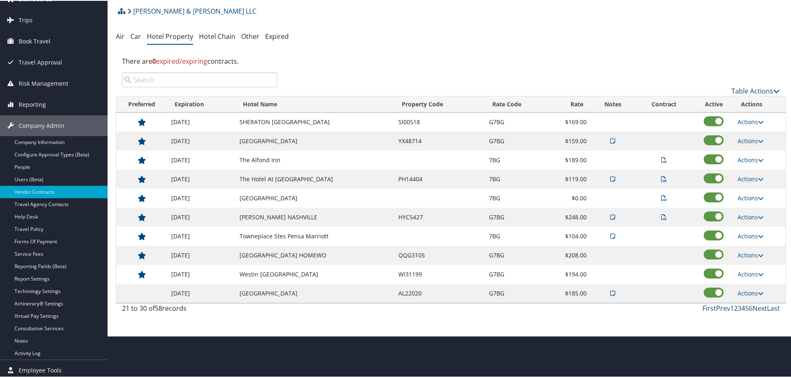
click at [411, 46] on div "Brasfield & Gorrie LLC Account Structure Brasfield & Gorrie LLC (001035) ACTIVE…" at bounding box center [451, 159] width 670 height 315
click at [753, 158] on link "Actions" at bounding box center [750, 159] width 26 height 8
click at [753, 194] on link "Delete" at bounding box center [761, 199] width 52 height 14
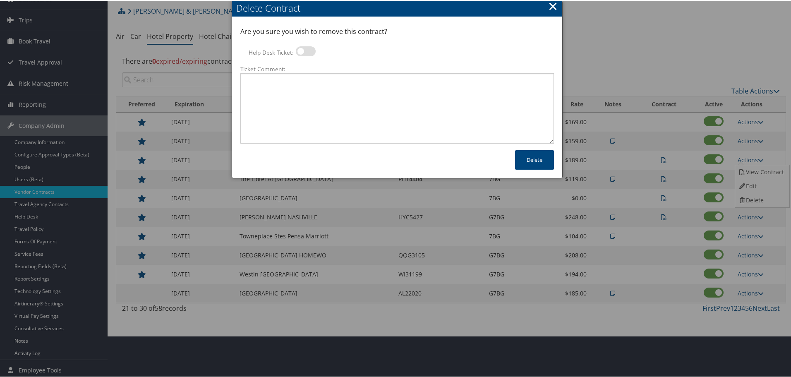
click at [302, 43] on div "Are you sure you wish to remove this contract? Help Desk Ticket: Ticket Comment:" at bounding box center [396, 84] width 313 height 117
click at [306, 50] on label at bounding box center [306, 50] width 20 height 10
click at [305, 50] on input "Help Desk Ticket:" at bounding box center [302, 51] width 5 height 5
checkbox input "true"
click at [313, 90] on textarea "Ticket Comment:" at bounding box center [396, 107] width 313 height 70
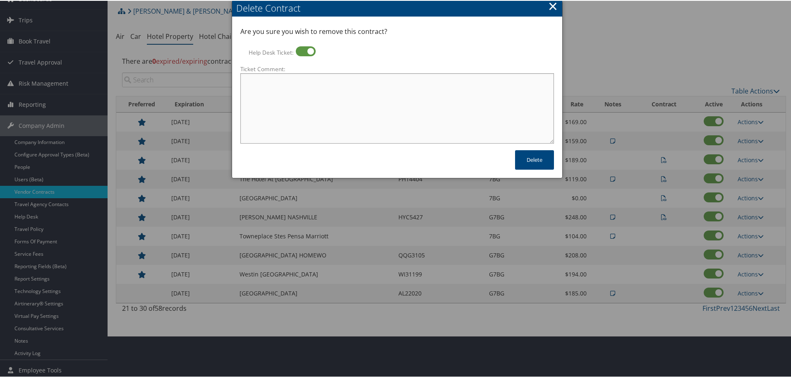
paste textarea "Rates no longer active; remove from profile and preferred status."
type textarea "Rates no longer active; remove from profile and preferred status."
click at [536, 157] on button "Delete" at bounding box center [534, 158] width 39 height 19
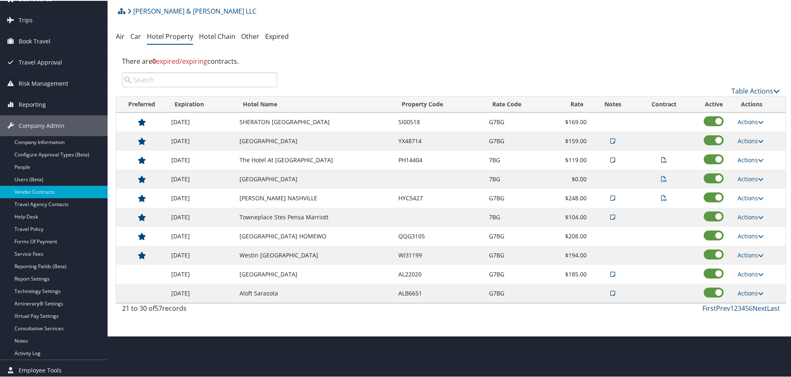
click at [274, 157] on td "The Hotel At Auburn University" at bounding box center [314, 159] width 159 height 19
click at [746, 159] on link "Actions" at bounding box center [750, 159] width 26 height 8
click at [752, 212] on link "Delete" at bounding box center [761, 213] width 52 height 14
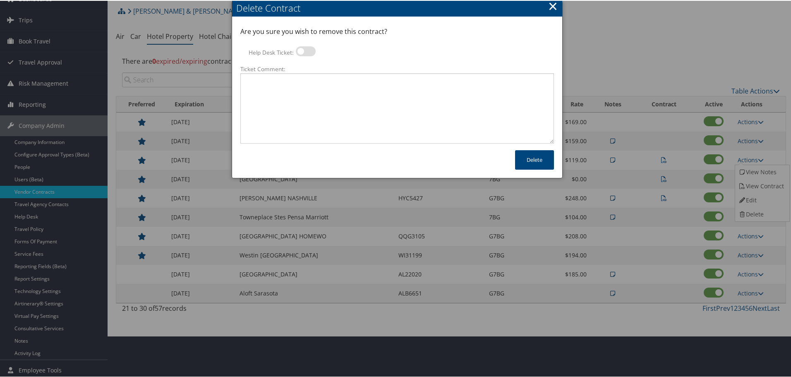
click at [303, 48] on label at bounding box center [306, 50] width 20 height 10
click at [303, 49] on input "Help Desk Ticket:" at bounding box center [302, 51] width 5 height 5
checkbox input "true"
click at [300, 82] on textarea "Ticket Comment:" at bounding box center [396, 107] width 313 height 70
paste textarea "Rates no longer active; remove from profile and preferred status."
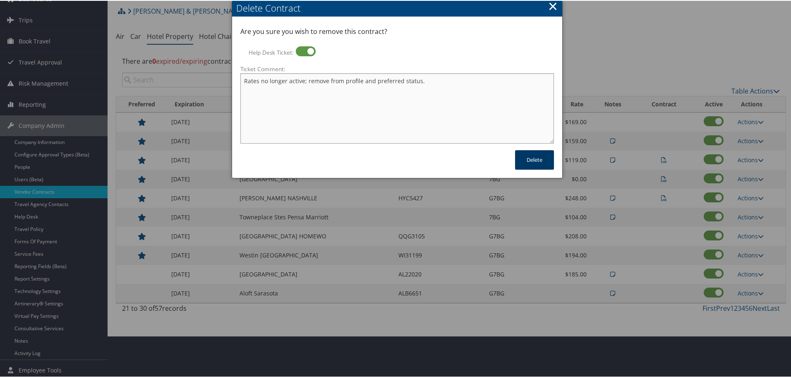
type textarea "Rates no longer active; remove from profile and preferred status."
click at [523, 160] on button "Delete" at bounding box center [534, 158] width 39 height 19
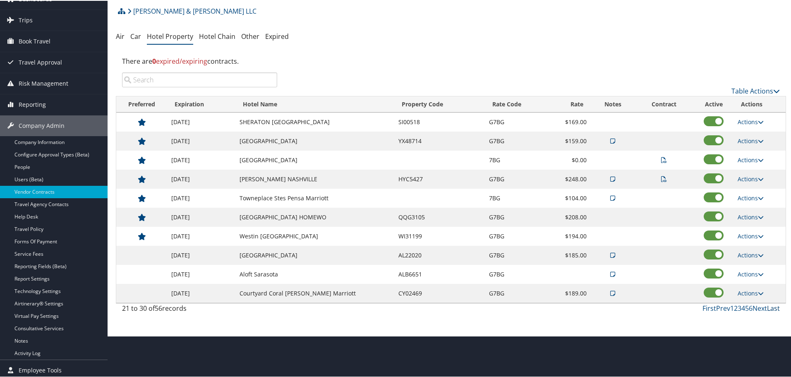
click at [772, 309] on link "Last" at bounding box center [773, 307] width 13 height 9
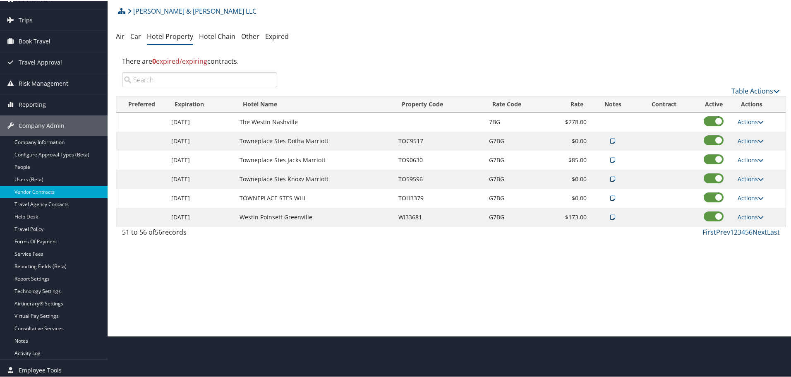
click at [722, 232] on link "Prev" at bounding box center [723, 231] width 14 height 9
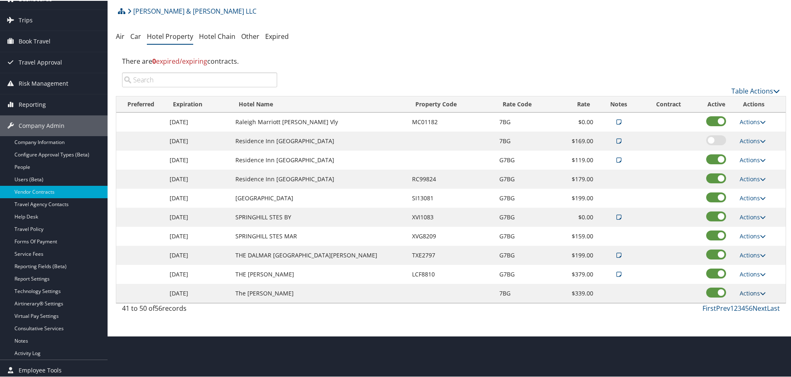
click at [752, 292] on link "Actions" at bounding box center [752, 292] width 26 height 8
click at [752, 316] on link "Delete" at bounding box center [751, 318] width 32 height 14
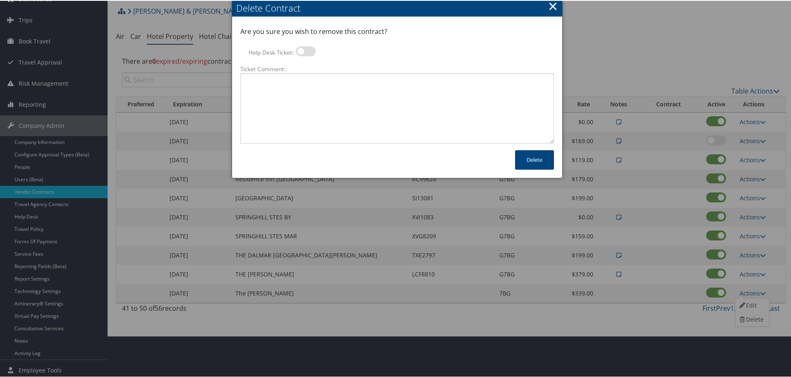
click at [306, 52] on label at bounding box center [306, 50] width 20 height 10
click at [305, 52] on input "Help Desk Ticket:" at bounding box center [302, 51] width 5 height 5
checkbox input "true"
click at [316, 79] on textarea "Ticket Comment:" at bounding box center [396, 107] width 313 height 70
paste textarea "Rates no longer active; remove from profile and preferred status."
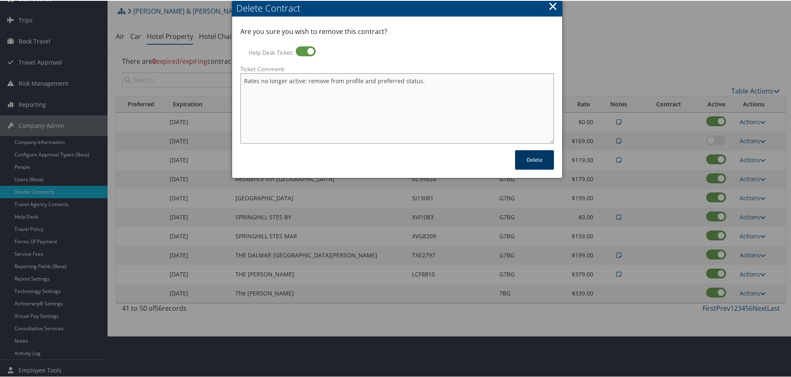
type textarea "Rates no longer active; remove from profile and preferred status."
click at [536, 161] on button "Delete" at bounding box center [534, 158] width 39 height 19
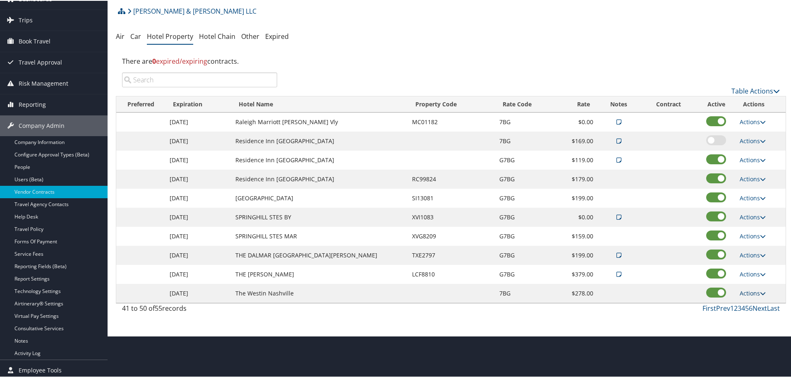
click at [745, 291] on link "Actions" at bounding box center [752, 292] width 26 height 8
click at [752, 319] on link "Delete" at bounding box center [751, 318] width 32 height 14
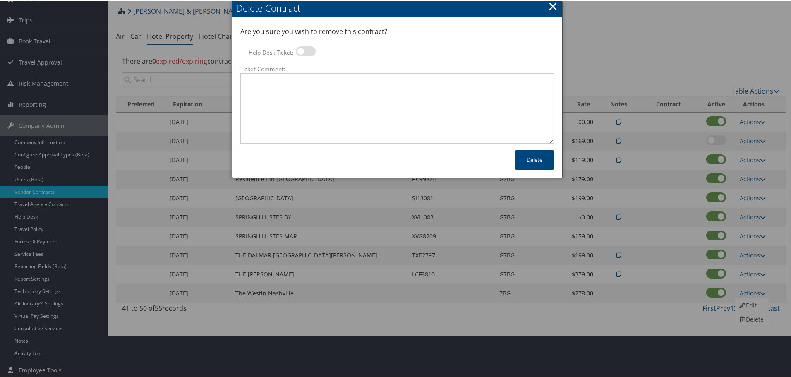
drag, startPoint x: 301, startPoint y: 50, endPoint x: 295, endPoint y: 69, distance: 20.6
click at [301, 50] on label at bounding box center [306, 50] width 20 height 10
click at [301, 50] on input "Help Desk Ticket:" at bounding box center [302, 51] width 5 height 5
checkbox input "true"
click at [295, 80] on textarea "Ticket Comment:" at bounding box center [396, 107] width 313 height 70
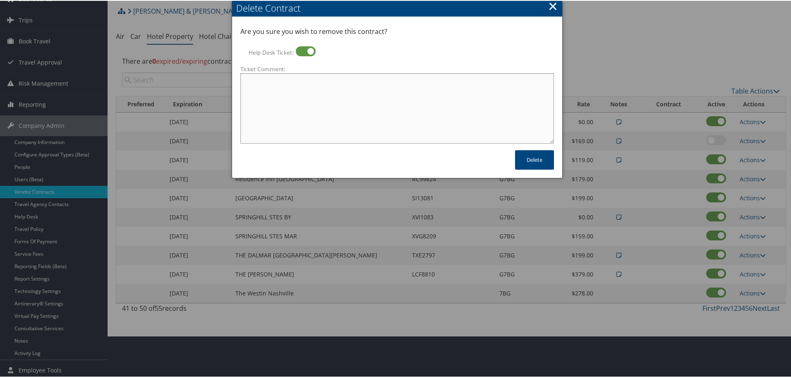
paste textarea "Rates no longer active; remove from profile and preferred status."
type textarea "Rates no longer active; remove from profile and preferred status."
click at [525, 155] on button "Delete" at bounding box center [534, 158] width 39 height 19
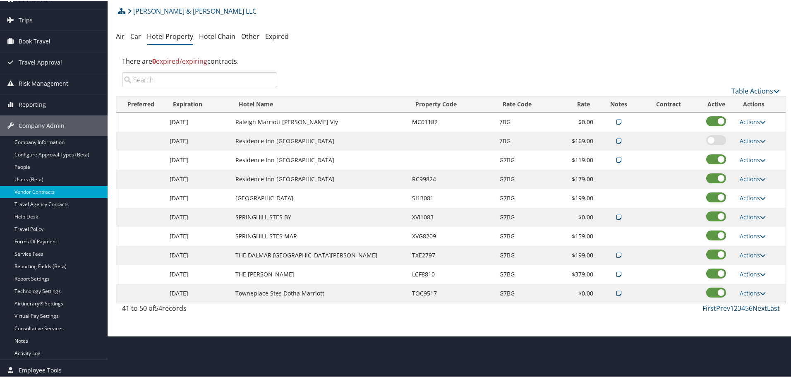
click at [758, 306] on link "Next" at bounding box center [759, 307] width 14 height 9
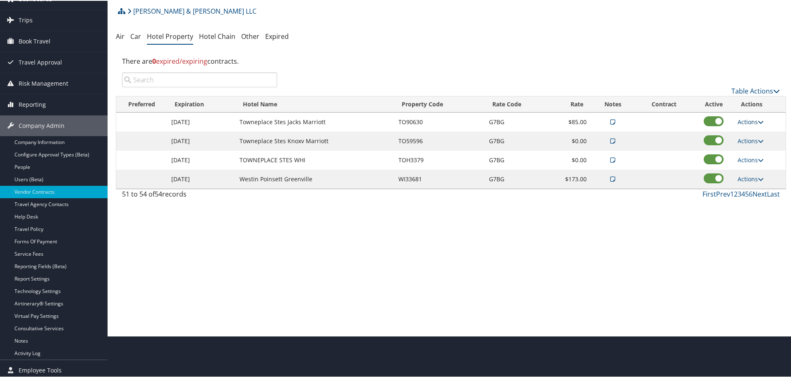
click at [746, 118] on link "Actions" at bounding box center [750, 121] width 26 height 8
click at [749, 158] on link "Delete" at bounding box center [757, 161] width 45 height 14
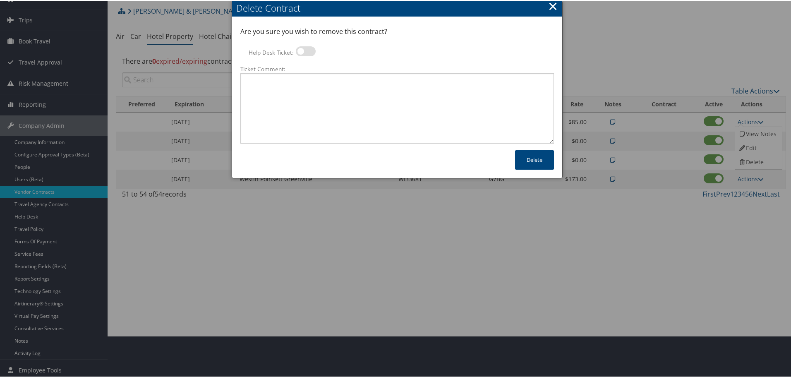
drag, startPoint x: 311, startPoint y: 50, endPoint x: 313, endPoint y: 58, distance: 7.6
click at [311, 50] on label at bounding box center [306, 50] width 20 height 10
click at [305, 50] on input "Help Desk Ticket:" at bounding box center [302, 51] width 5 height 5
checkbox input "true"
click at [315, 80] on textarea "Ticket Comment:" at bounding box center [396, 107] width 313 height 70
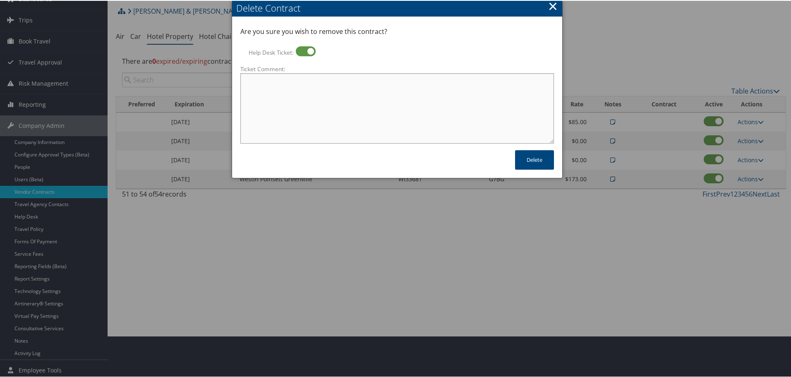
paste textarea "Rates no longer active; remove from profile and preferred status."
type textarea "Rates no longer active; remove from profile and preferred status."
click at [526, 158] on button "Delete" at bounding box center [534, 158] width 39 height 19
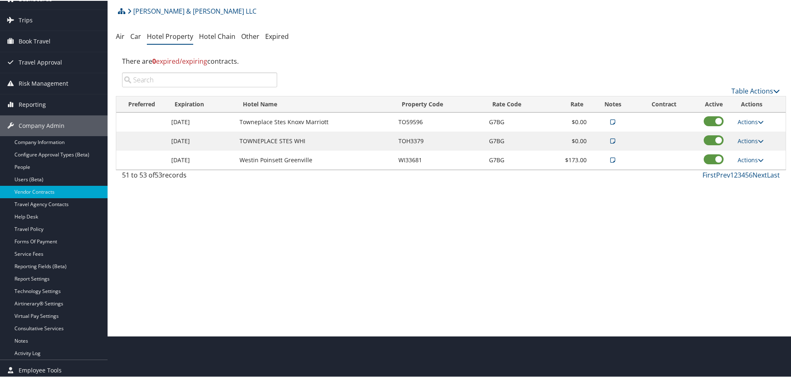
click at [398, 198] on div "Vendor Contracts: Hotel Property Brasfield & Gorrie LLC ( 001035 ) , [ 14761 ] …" at bounding box center [451, 147] width 686 height 377
click at [721, 175] on link "Prev" at bounding box center [723, 174] width 14 height 9
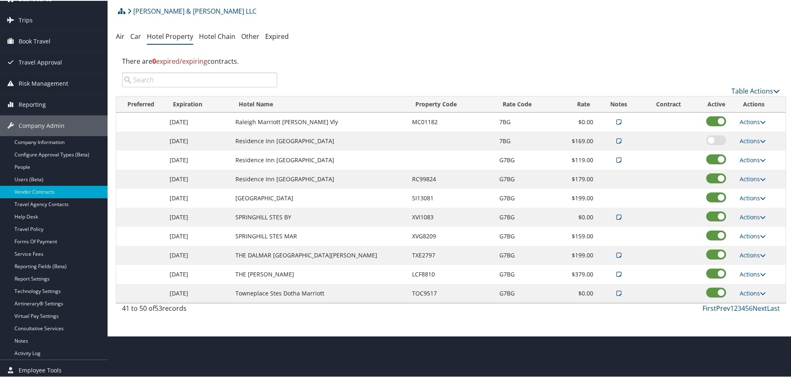
click at [723, 309] on link "Prev" at bounding box center [723, 307] width 14 height 9
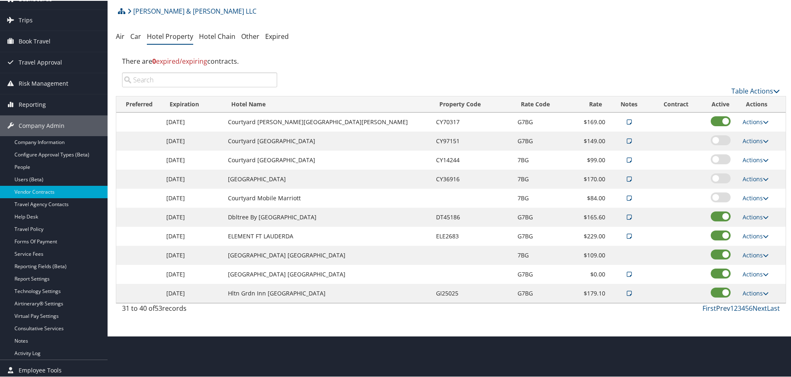
click at [724, 308] on link "Prev" at bounding box center [723, 307] width 14 height 9
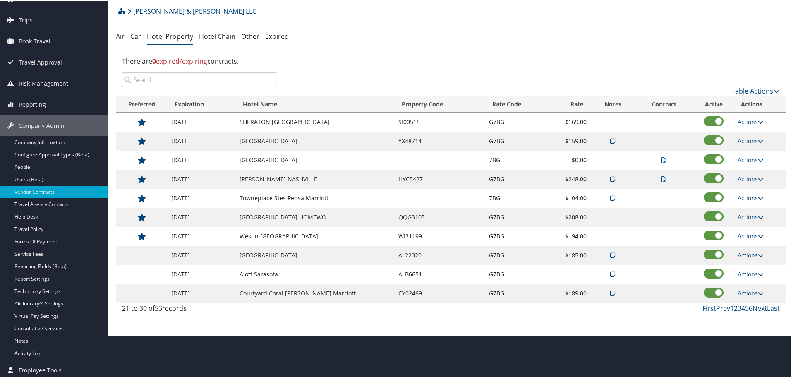
click at [748, 199] on link "Actions" at bounding box center [750, 197] width 26 height 8
click at [754, 237] on link "Delete" at bounding box center [757, 237] width 45 height 14
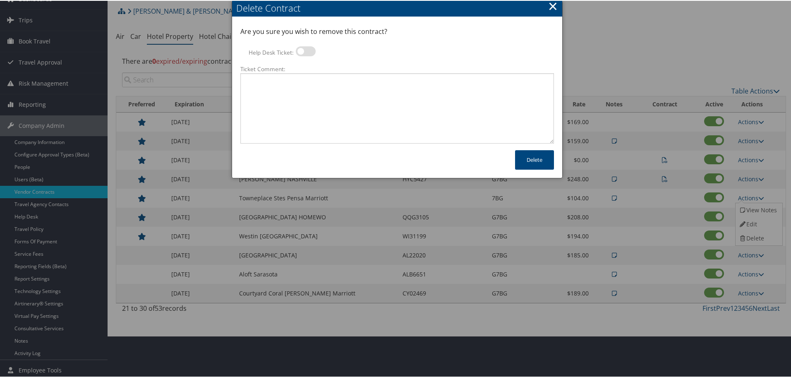
click at [309, 53] on label at bounding box center [306, 50] width 20 height 10
click at [305, 53] on input "Help Desk Ticket:" at bounding box center [302, 51] width 5 height 5
checkbox input "true"
click at [309, 102] on textarea "Ticket Comment:" at bounding box center [396, 107] width 313 height 70
paste textarea "Rates no longer active; remove from profile and preferred status."
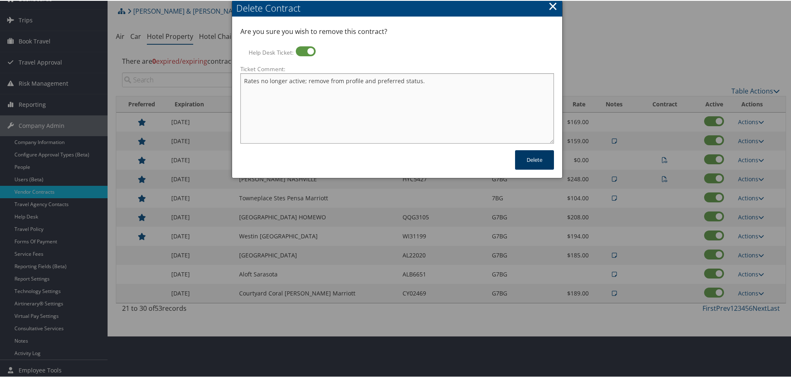
type textarea "Rates no longer active; remove from profile and preferred status."
click at [529, 163] on button "Delete" at bounding box center [534, 158] width 39 height 19
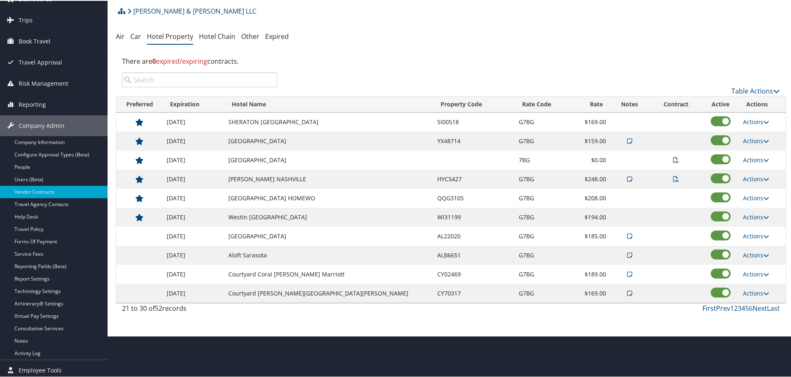
click at [708, 308] on link "First" at bounding box center [709, 307] width 14 height 9
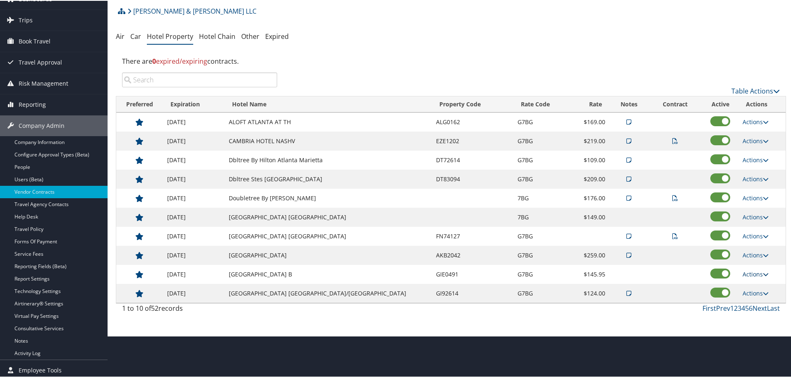
click at [750, 270] on link "Actions" at bounding box center [755, 273] width 26 height 8
click at [755, 286] on link "Edit" at bounding box center [751, 285] width 32 height 14
select select "NLRA"
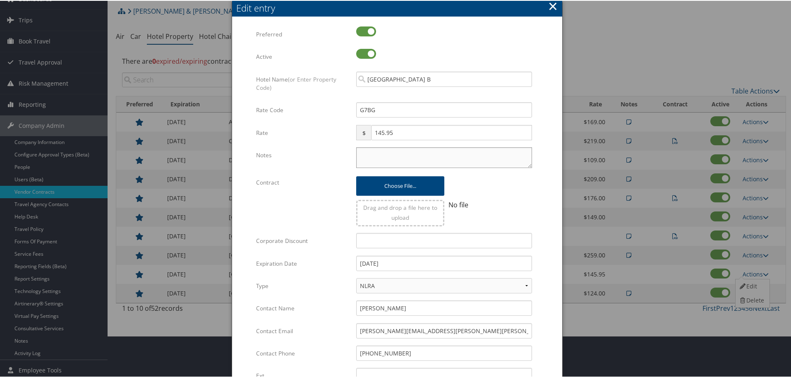
click at [374, 160] on textarea "Notes" at bounding box center [444, 156] width 176 height 21
paste textarea "Rates tested in [GEOGRAPHIC_DATA] [DATE];"
type textarea "Rates tested in [GEOGRAPHIC_DATA] [DATE];"
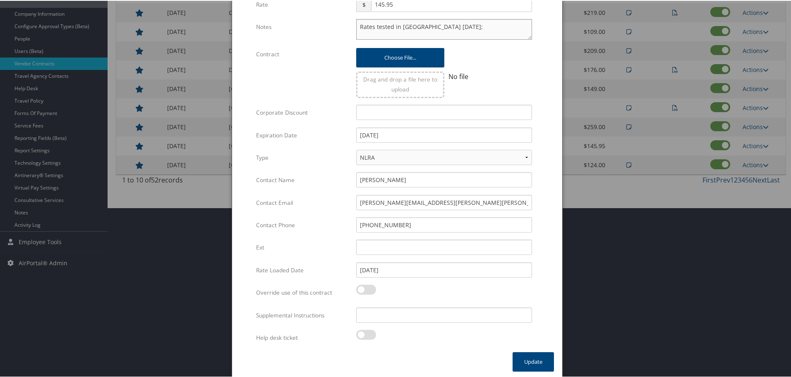
scroll to position [172, 0]
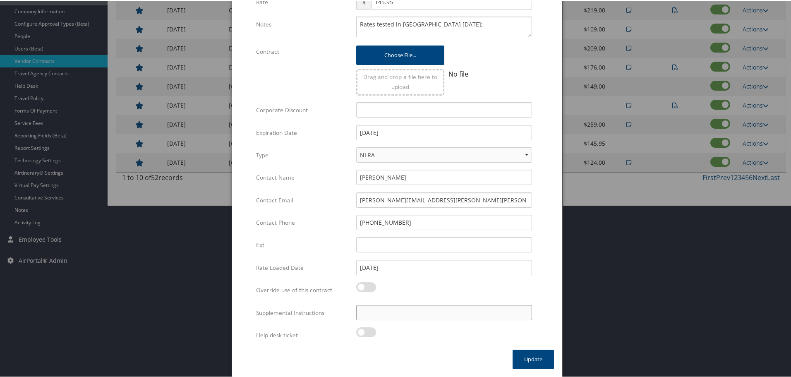
click at [430, 313] on input "Supplemental Instructions" at bounding box center [444, 311] width 176 height 15
paste input "SAB Prop ID -"
paste input "316136"
type input "SAB Prop ID - 316136"
click at [534, 358] on button "Update" at bounding box center [532, 358] width 41 height 19
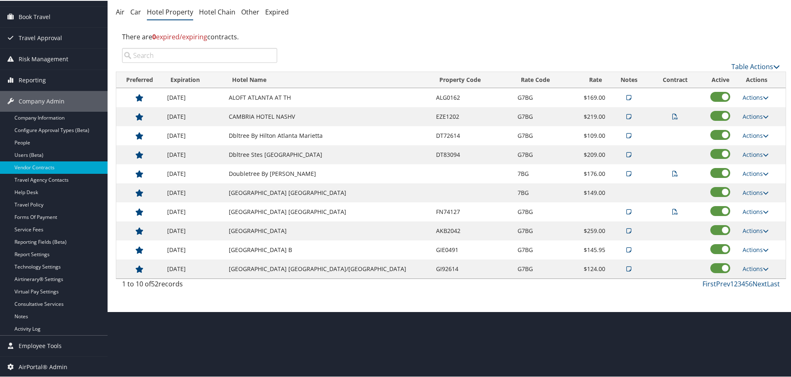
scroll to position [66, 0]
click at [753, 268] on link "Actions" at bounding box center [755, 268] width 26 height 8
click at [754, 292] on link "Edit" at bounding box center [757, 294] width 45 height 14
select select "NLRA"
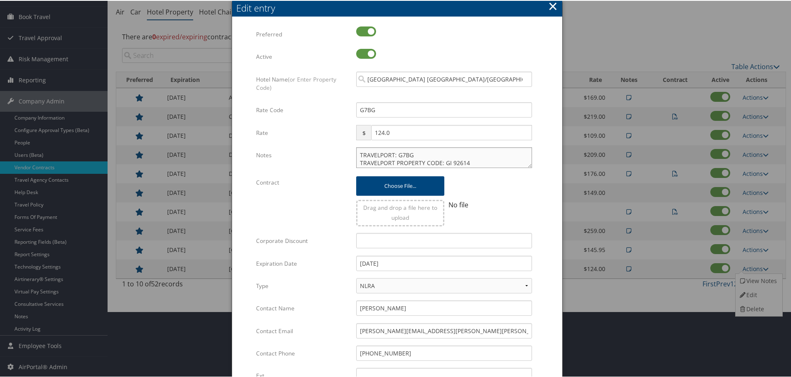
click at [357, 154] on textarea "TRAVELPORT: G7BG TRAVELPORT PROPERTY CODE: GI 92614 STANDARD ROOM: $124.00 SUIT…" at bounding box center [444, 156] width 176 height 21
paste textarea "Rates tested in [GEOGRAPHIC_DATA] [DATE];"
type textarea "Rates tested in TP+ Sep 2025; TRAVELPORT: G7BG TRAVELPORT PROPERTY CODE: GI 926…"
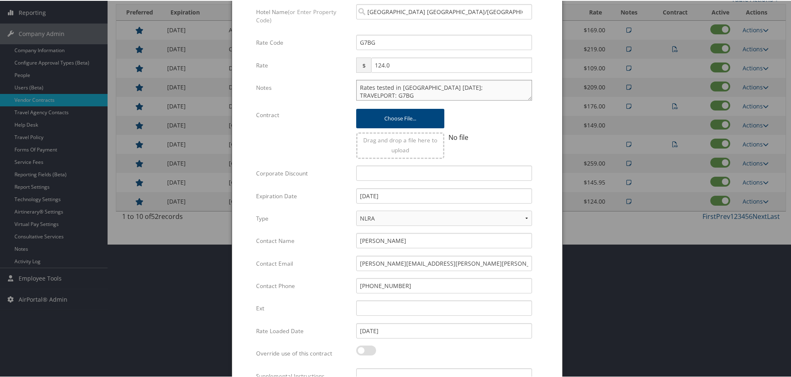
scroll to position [196, 0]
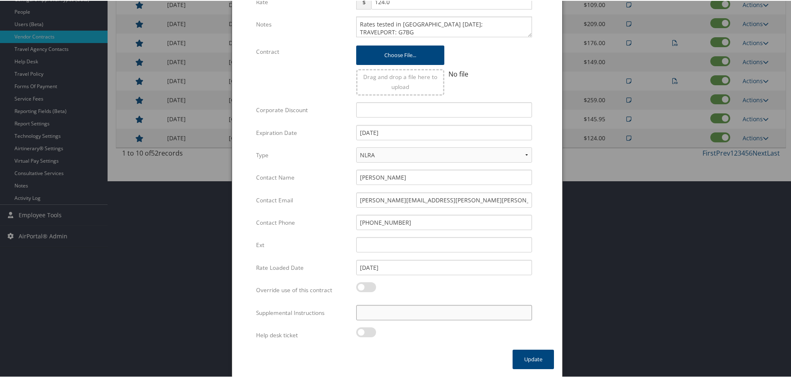
click at [432, 310] on input "Supplemental Instructions" at bounding box center [444, 311] width 176 height 15
paste input "SAB Prop ID -"
paste input "051413"
type input "SAB Prop ID - 051413"
click at [527, 354] on button "Update" at bounding box center [532, 358] width 41 height 19
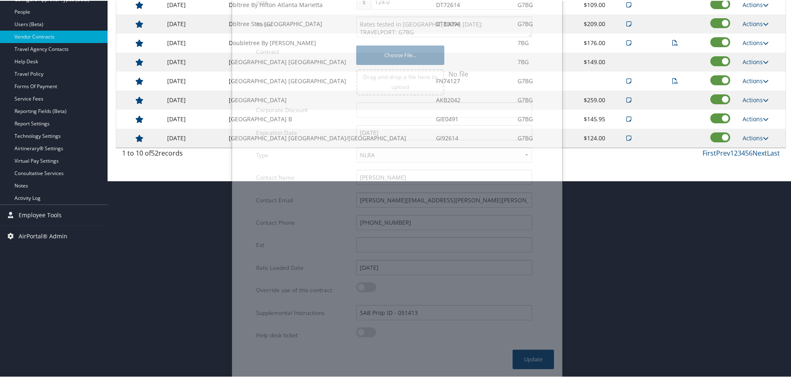
scroll to position [66, 0]
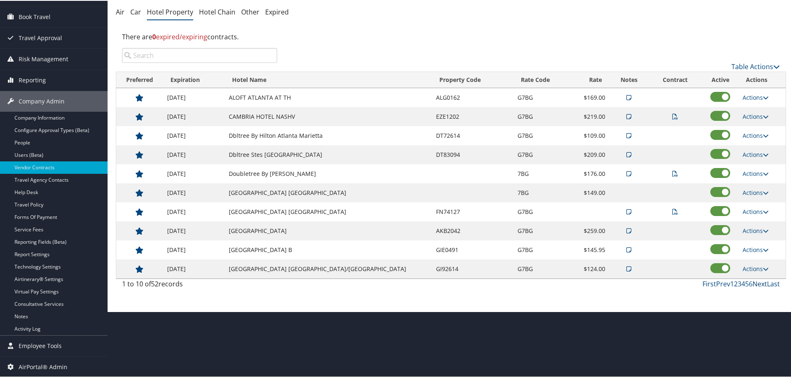
click at [758, 285] on link "Next" at bounding box center [759, 282] width 14 height 9
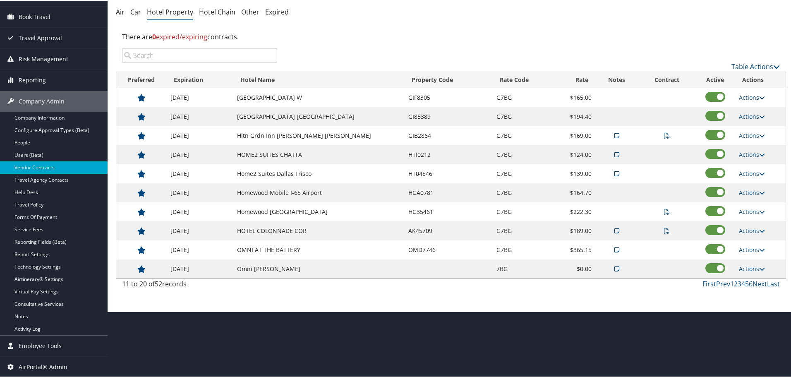
click at [744, 95] on link "Actions" at bounding box center [752, 97] width 26 height 8
click at [745, 107] on icon at bounding box center [742, 109] width 7 height 6
select select "NLRA"
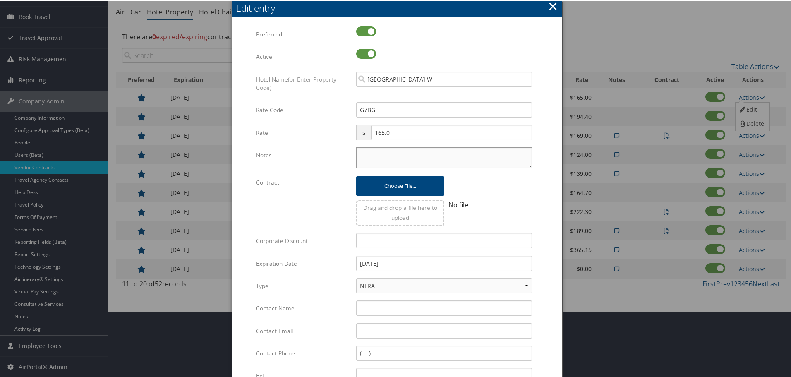
click at [426, 152] on textarea "Notes" at bounding box center [444, 156] width 176 height 21
paste textarea "Rates tested in [GEOGRAPHIC_DATA] [DATE];"
type textarea "Rates tested in [GEOGRAPHIC_DATA] [DATE];"
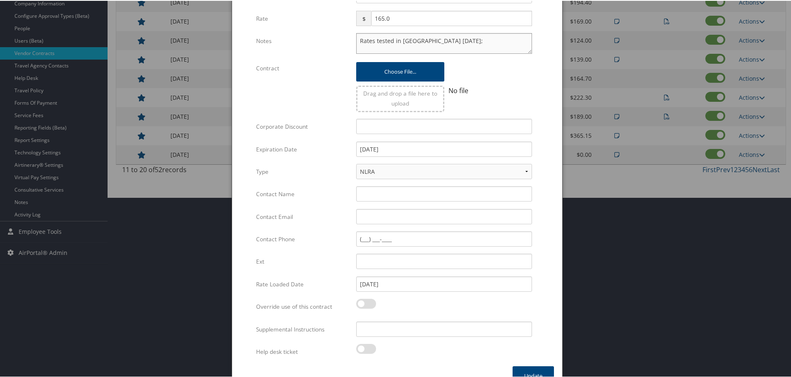
scroll to position [196, 0]
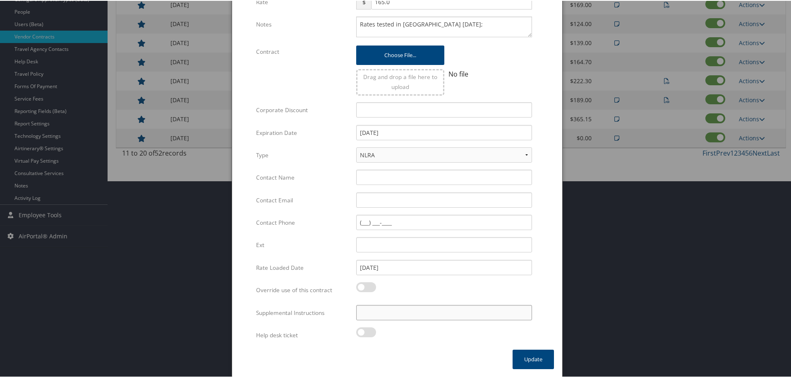
click at [430, 312] on input "Supplemental Instructions" at bounding box center [444, 311] width 176 height 15
paste input "SAB Prop ID -"
paste input "383754"
type input "SAB Prop ID - 383754"
click at [526, 355] on button "Update" at bounding box center [532, 358] width 41 height 19
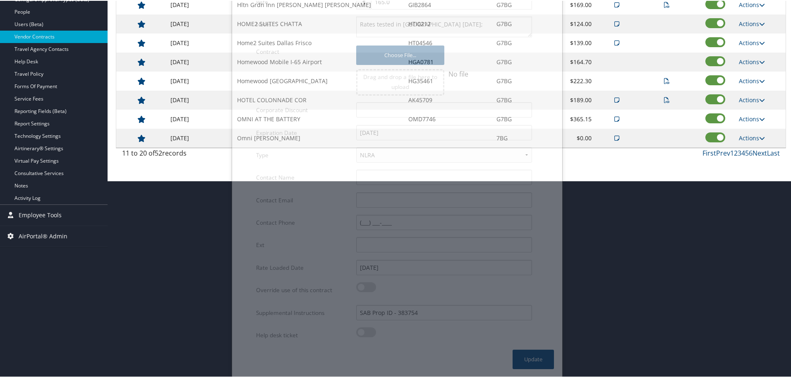
scroll to position [66, 0]
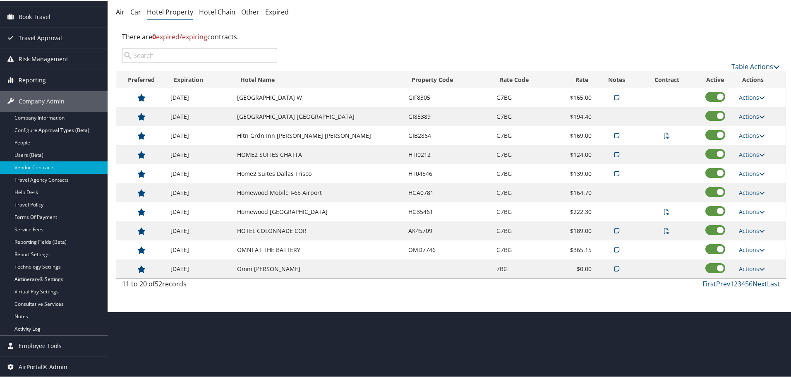
click at [744, 116] on link "Actions" at bounding box center [752, 116] width 26 height 8
click at [746, 134] on link "Edit" at bounding box center [751, 128] width 32 height 14
select select "NLRA"
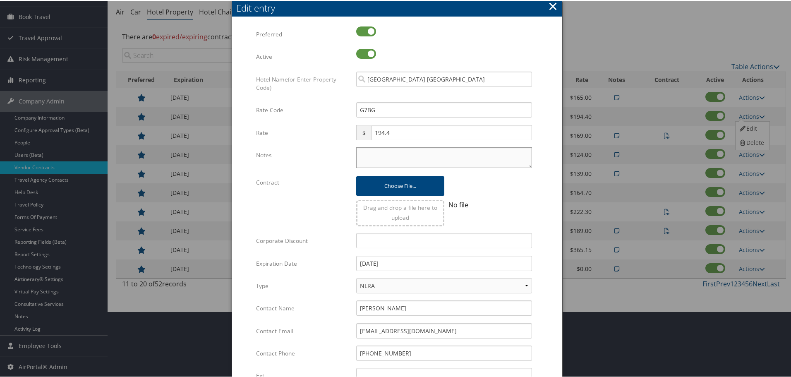
click at [455, 159] on textarea "Notes" at bounding box center [444, 156] width 176 height 21
paste textarea "Rates tested in [GEOGRAPHIC_DATA] [DATE];"
type textarea "Rates tested in [GEOGRAPHIC_DATA] [DATE];"
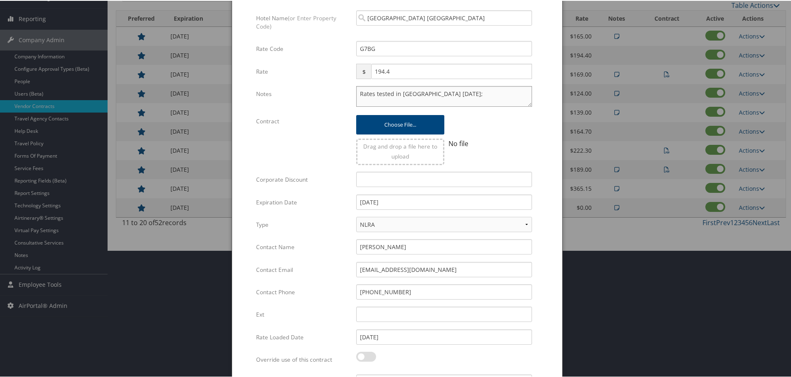
scroll to position [196, 0]
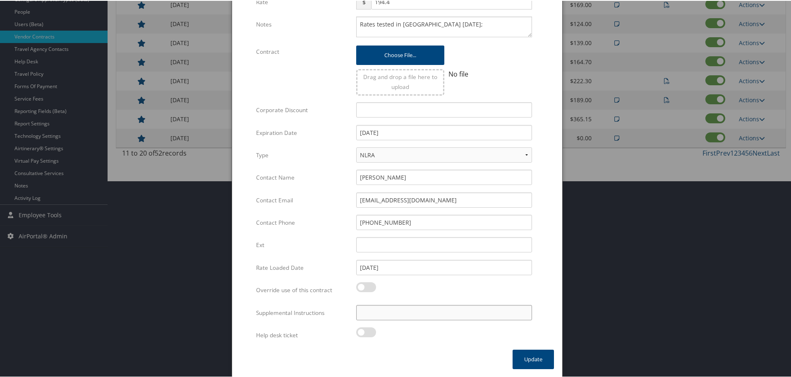
click at [393, 316] on input "Supplemental Instructions" at bounding box center [444, 311] width 176 height 15
paste input "SAB Prop ID -"
paste input "112878"
type input "SAB Prop ID - 112878"
click at [516, 359] on button "Update" at bounding box center [532, 358] width 41 height 19
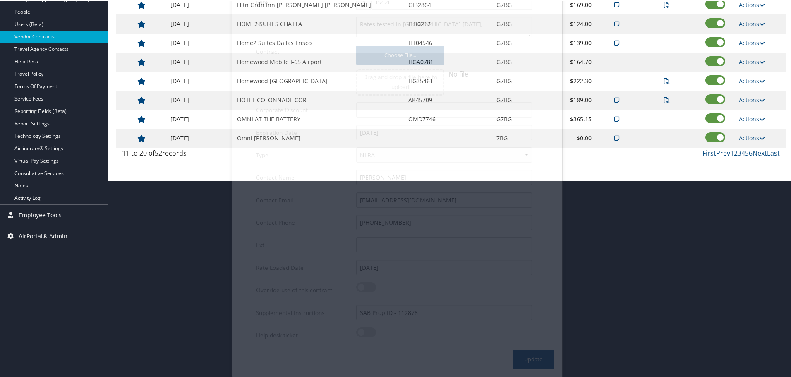
scroll to position [66, 0]
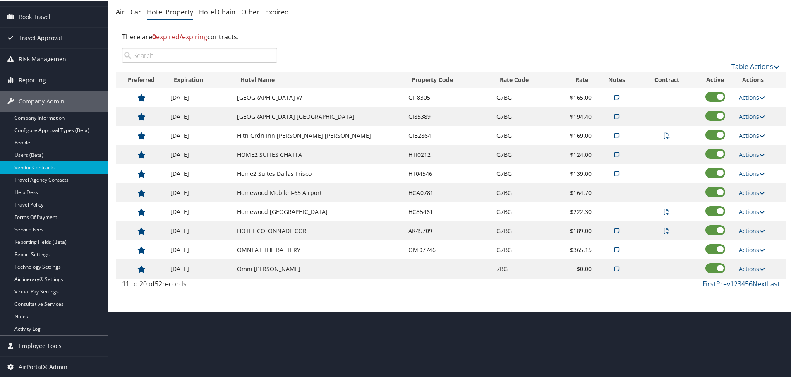
click at [747, 133] on link "Actions" at bounding box center [752, 135] width 26 height 8
click at [748, 170] on link "Edit" at bounding box center [761, 175] width 52 height 14
select select "NLRA"
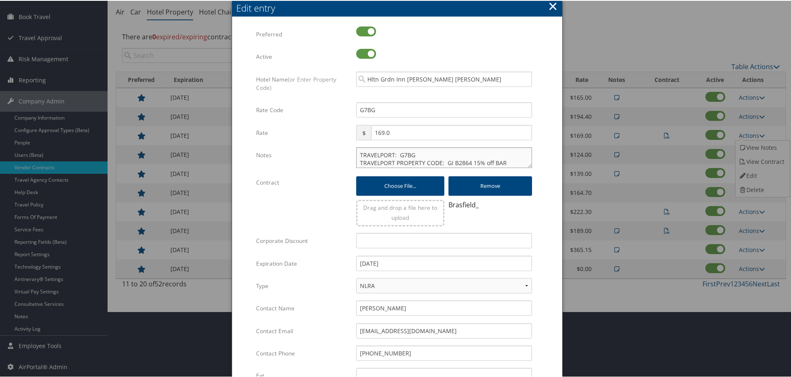
click at [358, 151] on textarea "TRAVELPORT: G7BG TRAVELPORT PROPERTY CODE: GI B2864 15% off BAR" at bounding box center [444, 156] width 176 height 21
paste textarea "Rates tested in [GEOGRAPHIC_DATA] [DATE];"
type textarea "Rates tested in TP+ Sep 2025; TRAVELPORT: G7BG TRAVELPORT PROPERTY CODE: GI B28…"
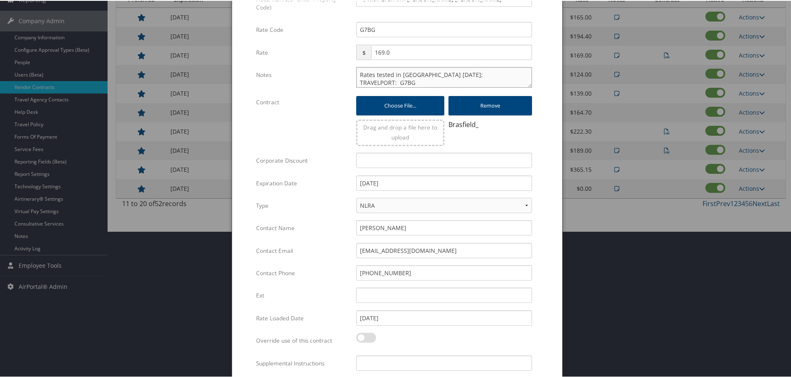
scroll to position [196, 0]
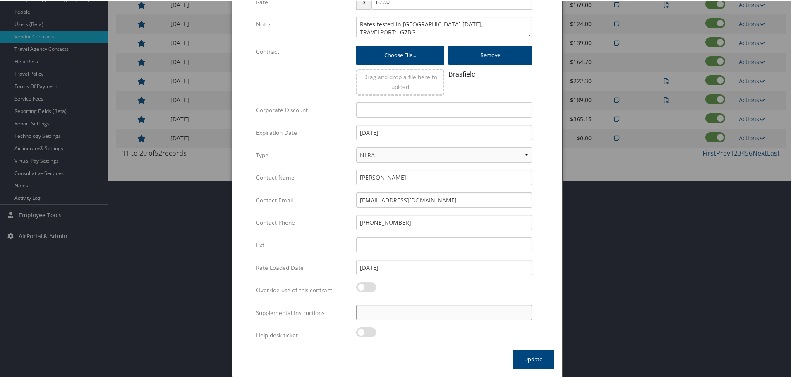
click at [438, 306] on input "Supplemental Instructions" at bounding box center [444, 311] width 176 height 15
paste input "SAB Prop ID -"
paste input "282031"
type input "SAB Prop ID - 282031"
click at [522, 353] on button "Update" at bounding box center [532, 358] width 41 height 19
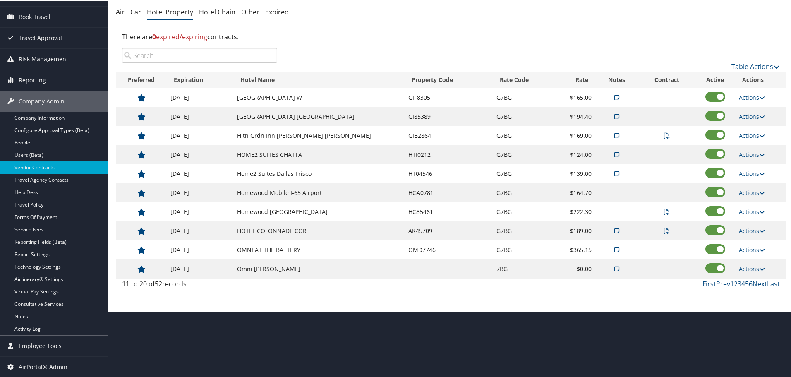
scroll to position [66, 0]
click at [307, 115] on td "Hilton Garden Sioux Falls South" at bounding box center [318, 115] width 171 height 19
click at [756, 282] on link "Next" at bounding box center [759, 282] width 14 height 9
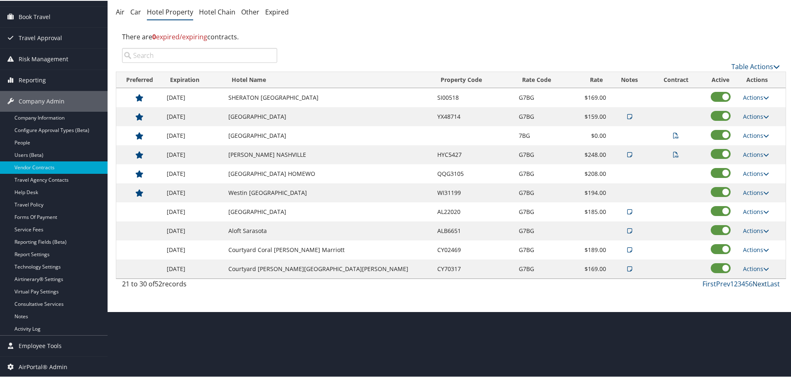
click at [756, 282] on link "Next" at bounding box center [759, 282] width 14 height 9
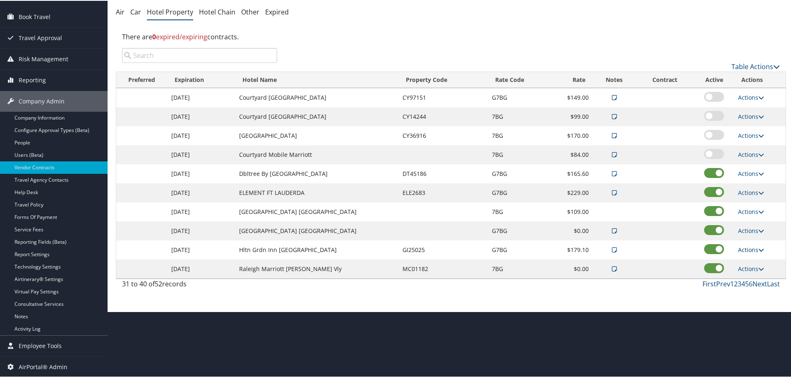
click at [751, 250] on link "Actions" at bounding box center [751, 249] width 26 height 8
click at [756, 274] on link "Edit" at bounding box center [757, 275] width 45 height 14
select select "NLRA"
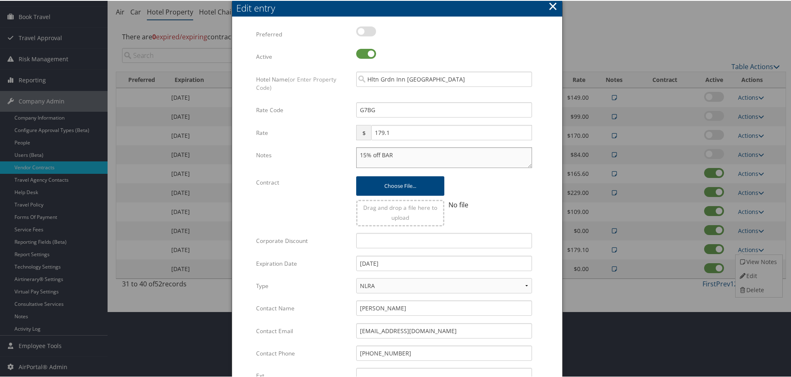
click at [358, 155] on textarea "15% off BAR" at bounding box center [444, 156] width 176 height 21
paste textarea "Rates tested in [GEOGRAPHIC_DATA] [DATE];"
type textarea "Rates tested in TP+ Sep 2025; 15% off BAR"
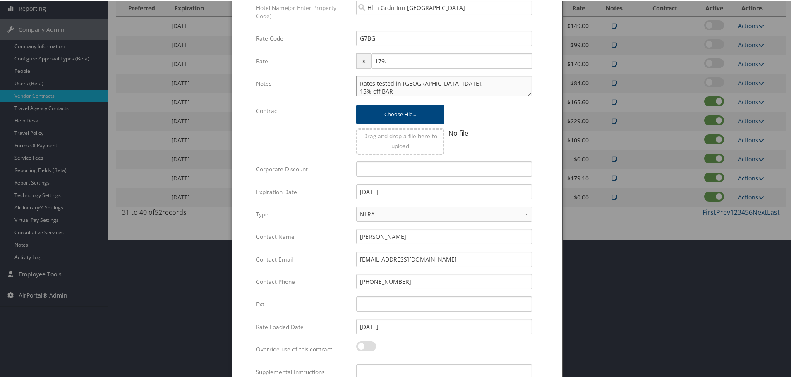
scroll to position [196, 0]
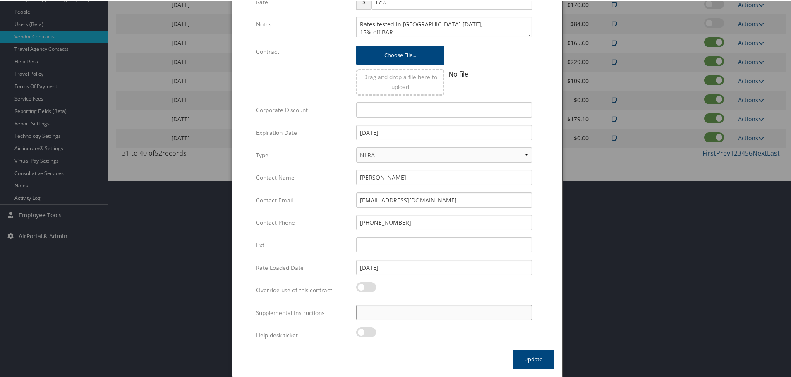
click at [411, 304] on input "Supplemental Instructions" at bounding box center [444, 311] width 176 height 15
paste input "SAB Prop ID -"
paste input "037851"
type input "SAB Prop ID - 037851"
click at [524, 362] on button "Update" at bounding box center [532, 358] width 41 height 19
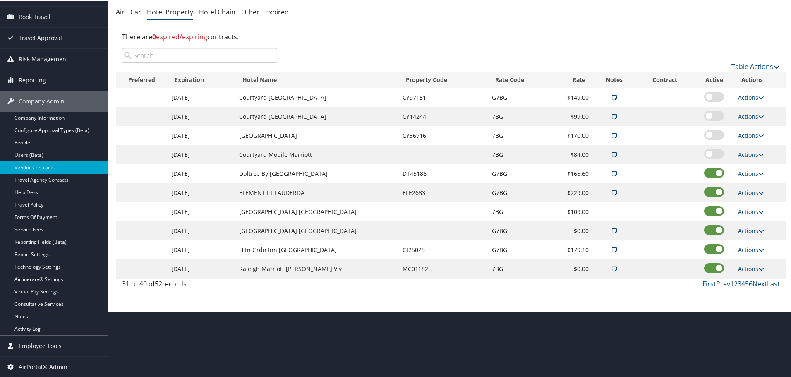
scroll to position [66, 0]
click at [709, 282] on link "First" at bounding box center [709, 282] width 14 height 9
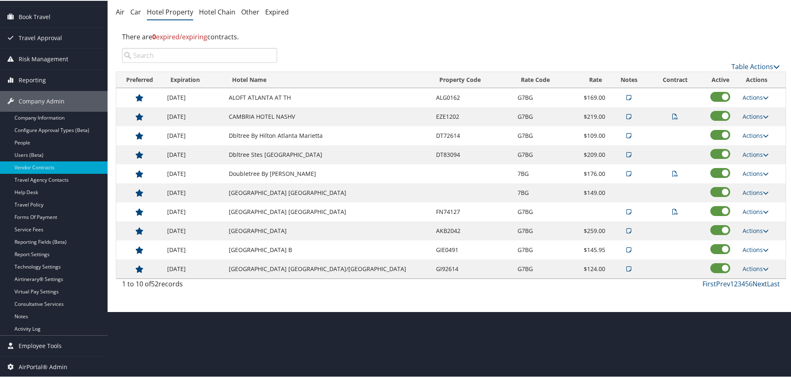
click at [759, 282] on link "Next" at bounding box center [759, 282] width 14 height 9
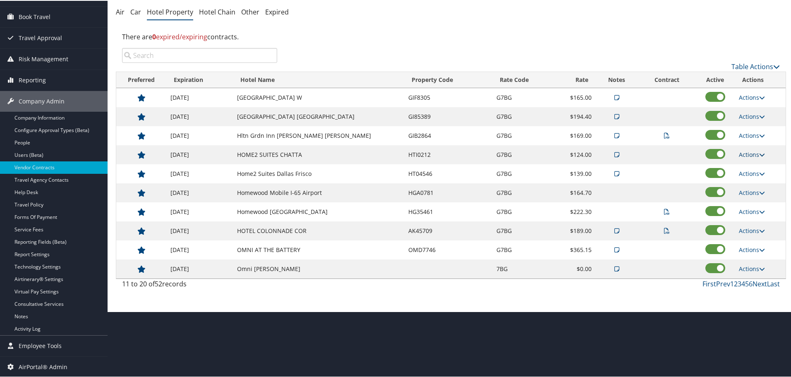
click at [744, 151] on link "Actions" at bounding box center [752, 154] width 26 height 8
click at [744, 177] on icon at bounding box center [742, 180] width 7 height 6
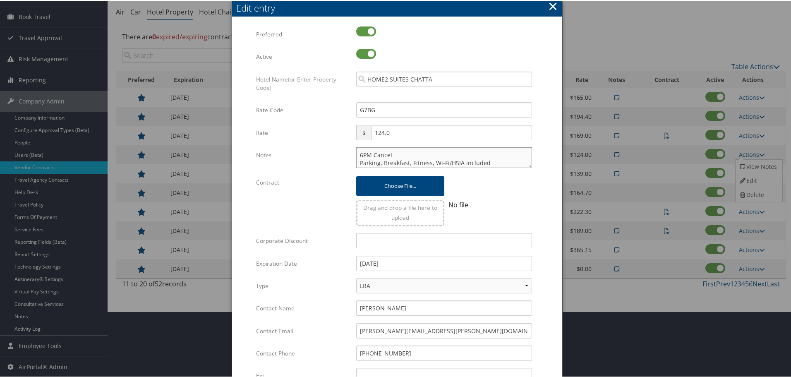
click at [358, 153] on textarea "6PM Cancel Parking, Breakfast, Fitness, Wi-Fi/HSIA included" at bounding box center [444, 156] width 176 height 21
paste textarea "Rates tested in [GEOGRAPHIC_DATA] [DATE];"
type textarea "Rates tested in TP+ Sep 2025; 6PM Cancel Parking, Breakfast, Fitness, Wi-Fi/HSI…"
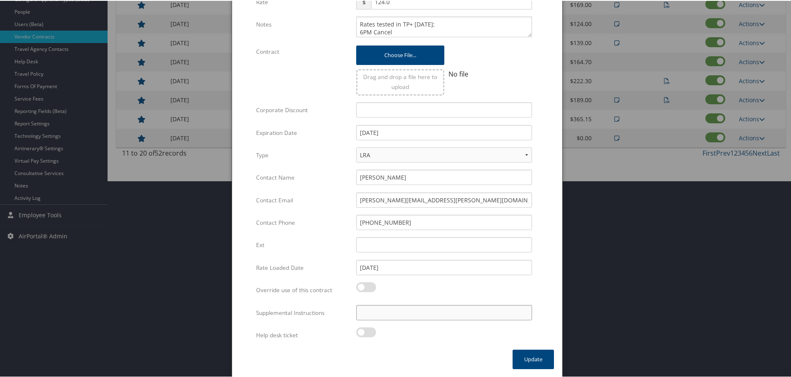
click at [425, 313] on input "Supplemental Instructions" at bounding box center [444, 311] width 176 height 15
paste input "SAB Prop ID -"
paste input "605274"
type input "SAB Prop ID - 605274"
click at [515, 357] on button "Update" at bounding box center [532, 358] width 41 height 19
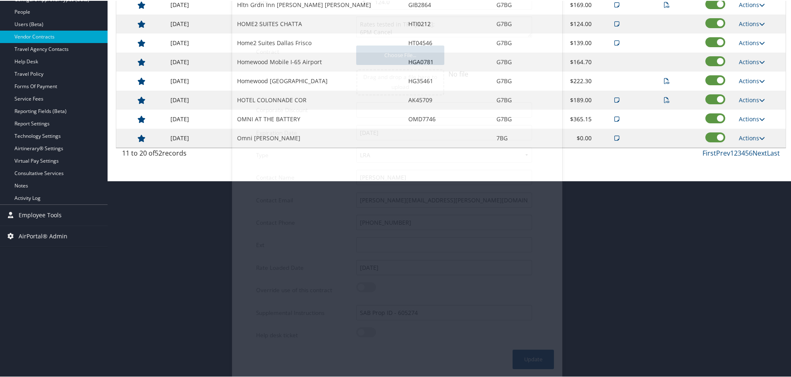
scroll to position [66, 0]
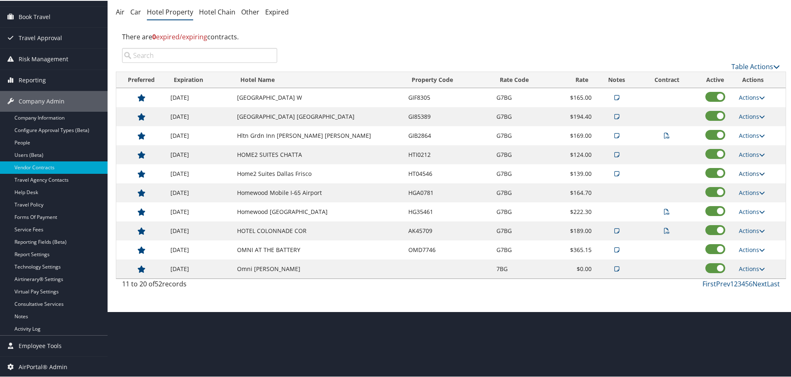
click at [742, 173] on link "Actions" at bounding box center [752, 173] width 26 height 8
click at [745, 198] on icon at bounding box center [742, 199] width 7 height 6
select select "NLRA"
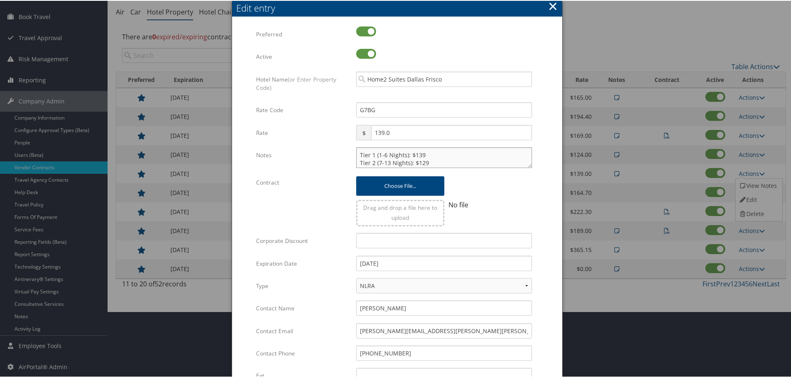
click at [356, 154] on textarea "Tier 1 (1-6 Nights): $139 Tier 2 (7-13 Nights): $129 Tier 3 (14-29 Nights): $12…" at bounding box center [444, 156] width 176 height 21
paste textarea "Rates tested in [GEOGRAPHIC_DATA] [DATE];"
type textarea "Rates tested in TP+ Sep 2025; Tier 1 (1-6 Nights): $139 Tier 2 (7-13 Nights): $…"
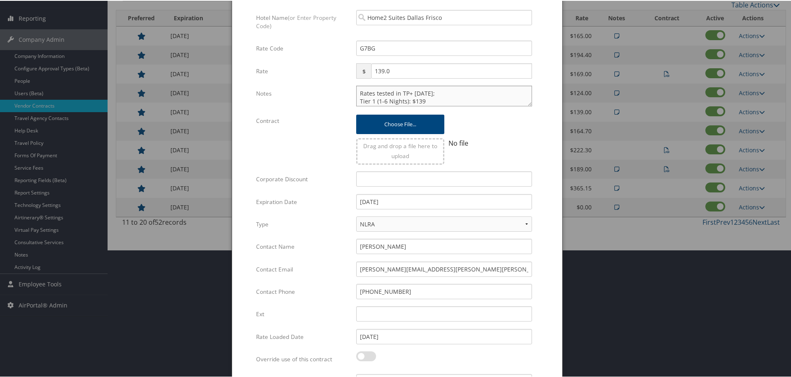
scroll to position [196, 0]
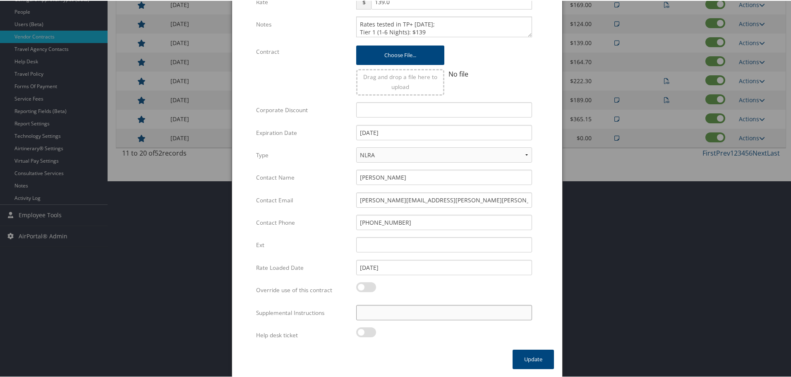
click at [423, 311] on input "Supplemental Instructions" at bounding box center [444, 311] width 176 height 15
paste input "SAB Prop ID -"
paste input "167342"
type input "SAB Prop ID - 167342"
click at [532, 358] on button "Update" at bounding box center [532, 358] width 41 height 19
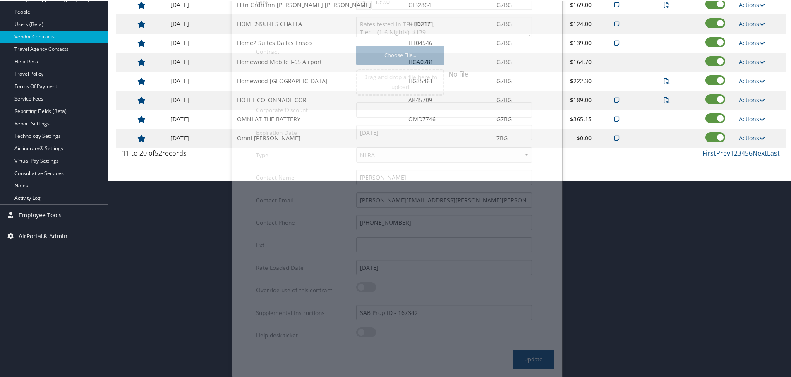
scroll to position [66, 0]
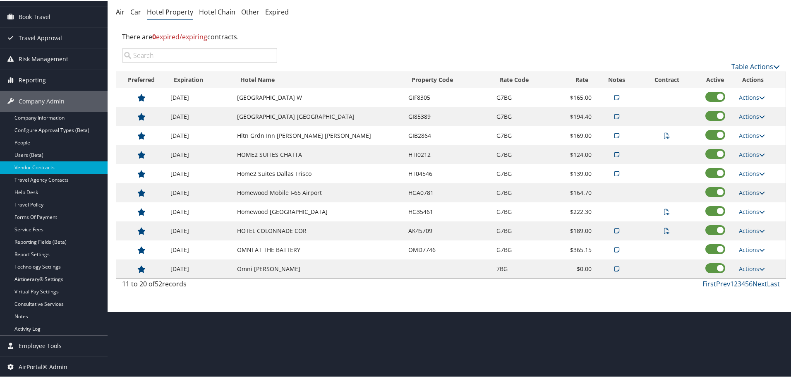
click at [747, 188] on link "Actions" at bounding box center [752, 192] width 26 height 8
click at [745, 203] on icon at bounding box center [742, 204] width 7 height 6
select select "NLRA"
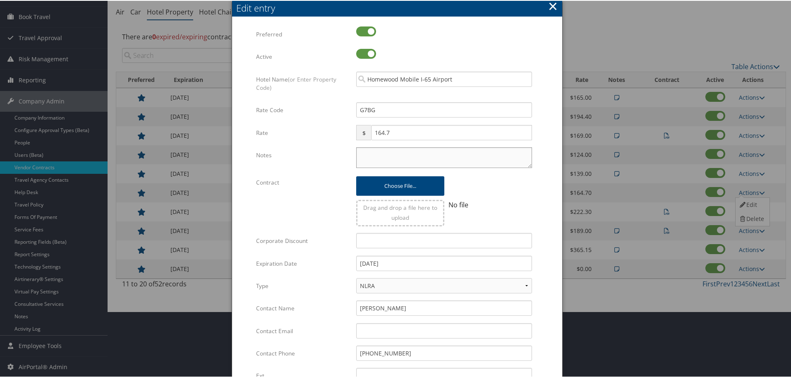
click at [414, 155] on textarea "Notes" at bounding box center [444, 156] width 176 height 21
paste textarea "Rates tested in [GEOGRAPHIC_DATA] [DATE];"
type textarea "Rates tested in [GEOGRAPHIC_DATA] [DATE];"
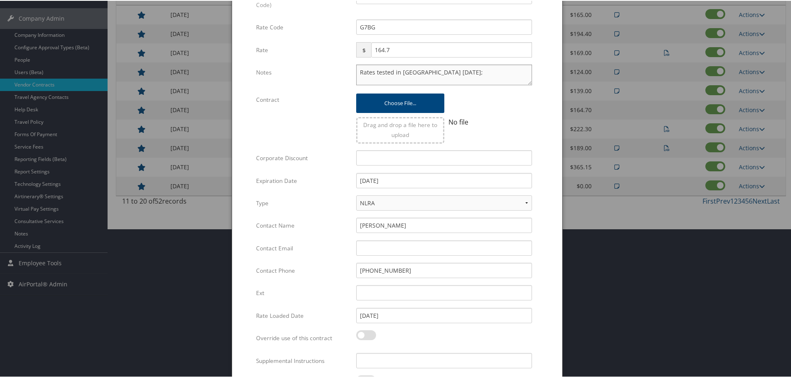
scroll to position [196, 0]
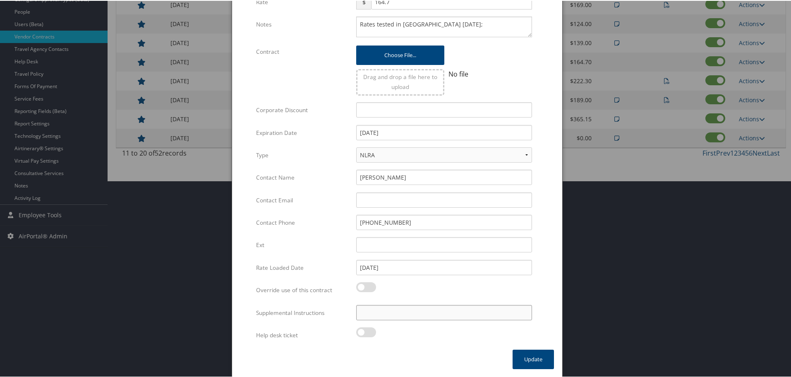
click at [411, 316] on input "Supplemental Instructions" at bounding box center [444, 311] width 176 height 15
paste input "SAB Prop ID -"
paste input "208655"
type input "SAB Prop ID - 208655"
click at [524, 358] on button "Update" at bounding box center [532, 358] width 41 height 19
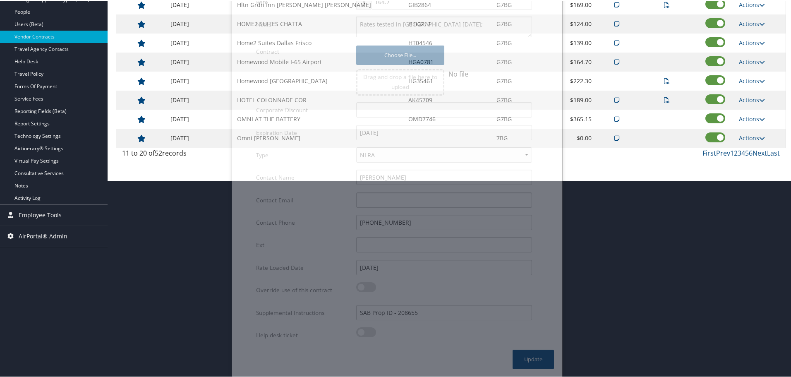
scroll to position [66, 0]
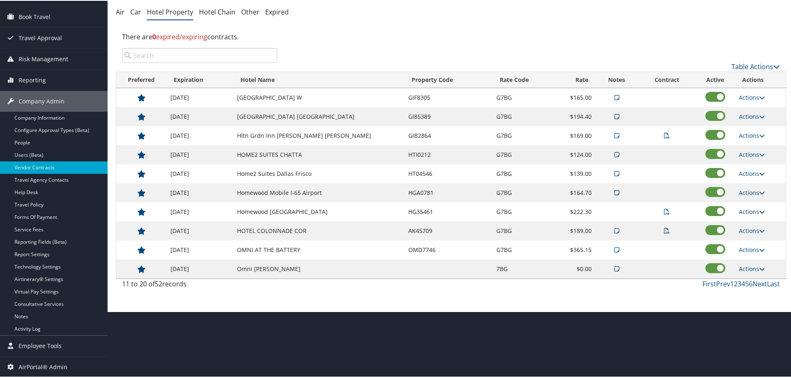
click at [747, 212] on link "Actions" at bounding box center [752, 211] width 26 height 8
click at [749, 240] on link "Edit" at bounding box center [761, 237] width 52 height 14
select select "NLRA"
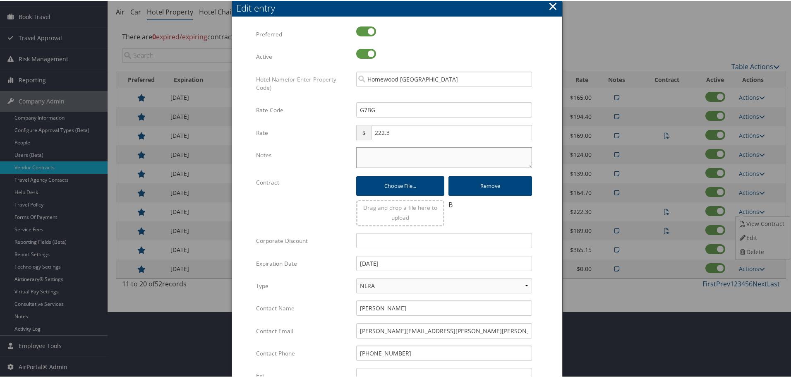
click at [366, 157] on textarea "Notes" at bounding box center [444, 156] width 176 height 21
paste textarea "Rates tested in [GEOGRAPHIC_DATA] [DATE];"
type textarea "Rates tested in [GEOGRAPHIC_DATA] [DATE];"
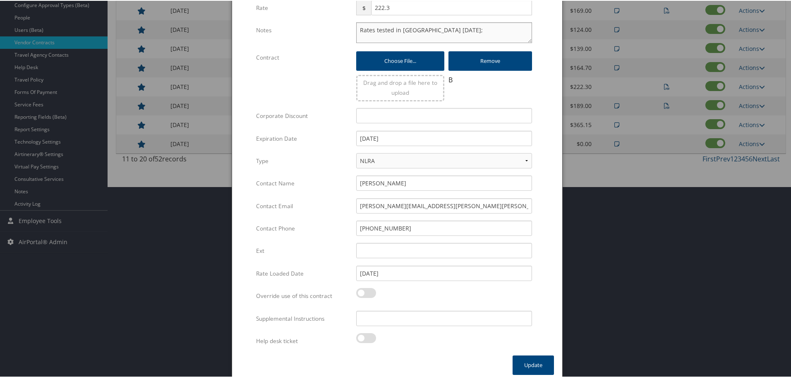
scroll to position [196, 0]
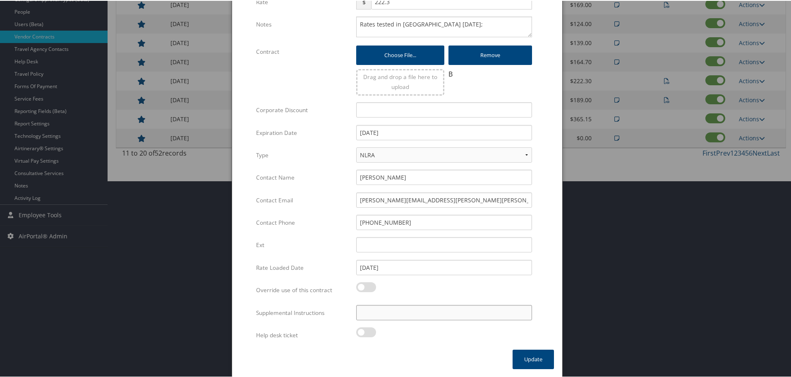
click at [409, 316] on input "Supplemental Instructions" at bounding box center [444, 311] width 176 height 15
paste input "SAB Prop ID -"
paste input "057872"
type input "SAB Prop ID - 057872"
click at [523, 354] on button "Update" at bounding box center [532, 358] width 41 height 19
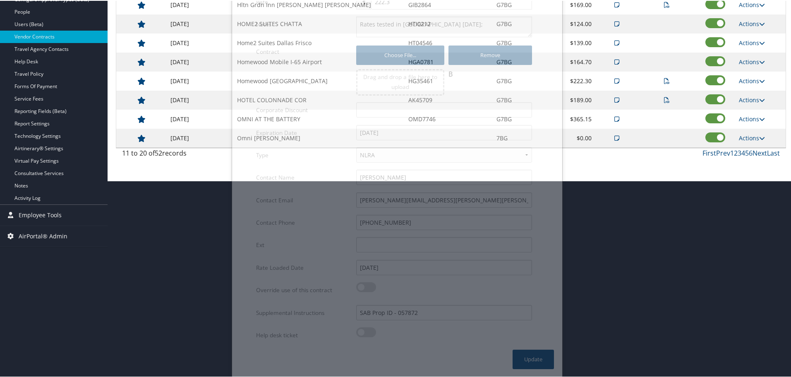
scroll to position [66, 0]
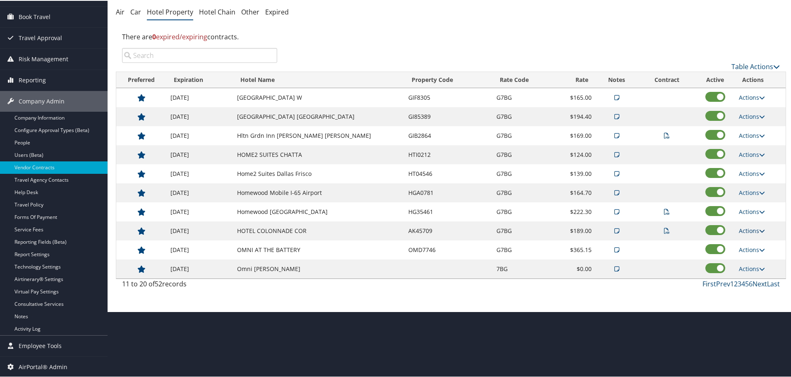
click at [748, 228] on link "Actions" at bounding box center [752, 230] width 26 height 8
click at [746, 265] on link "Edit" at bounding box center [761, 270] width 52 height 14
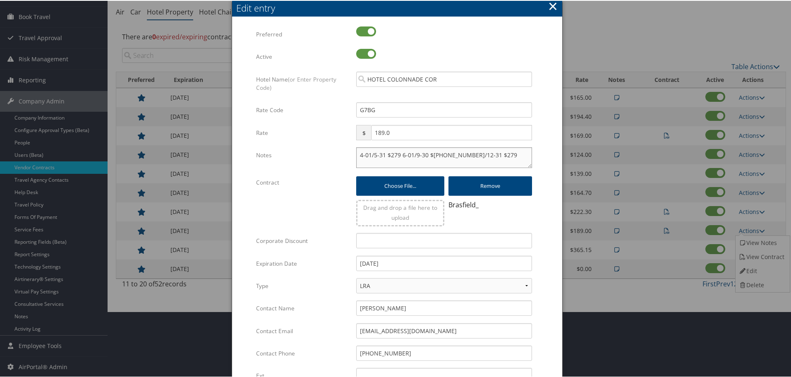
click at [356, 154] on textarea "4-01/5-31 $279 6-01/9-30 $199 10-01/12-31 $279" at bounding box center [444, 156] width 176 height 21
paste textarea "Rates tested in [GEOGRAPHIC_DATA] [DATE];"
type textarea "Rates tested in TP+ Sep 2025; 4-01/5-31 $279 6-01/9-30 $199 10-01/12-31 $279"
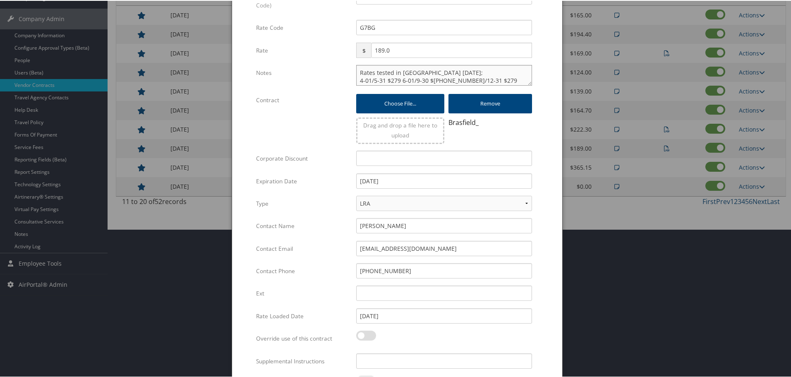
scroll to position [196, 0]
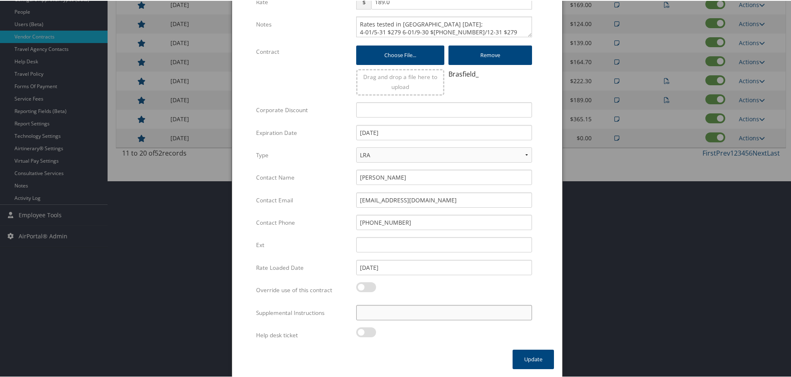
click at [421, 315] on input "Supplemental Instructions" at bounding box center [444, 311] width 176 height 15
paste input "SAB Prop ID -"
paste input "012464"
type input "SAB Prop ID - 012464"
click at [523, 356] on button "Update" at bounding box center [532, 358] width 41 height 19
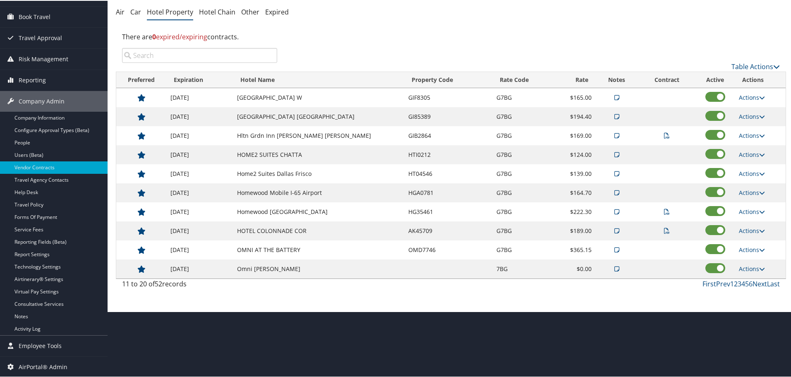
scroll to position [66, 0]
click at [756, 248] on link "Actions" at bounding box center [752, 249] width 26 height 8
click at [753, 275] on link "Edit" at bounding box center [757, 275] width 45 height 14
select select "NLRA"
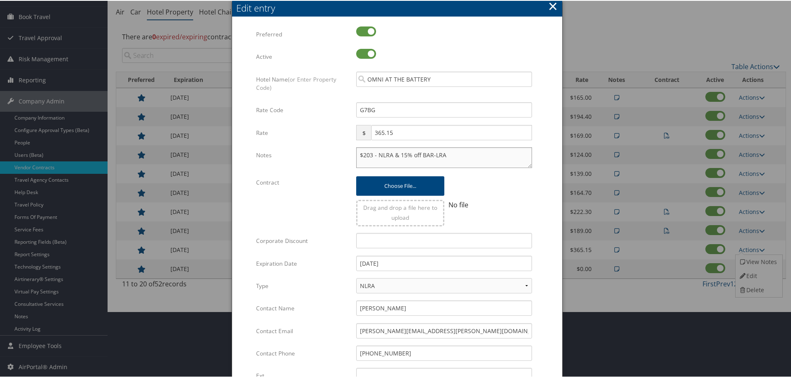
click at [358, 155] on textarea "$203 - NLRA & 15% off BAR-LRA" at bounding box center [444, 156] width 176 height 21
paste textarea "Rates tested in [GEOGRAPHIC_DATA] [DATE];"
type textarea "Rates tested in TP+ Sep 2025; $203 - NLRA & 15% off BAR-LRA"
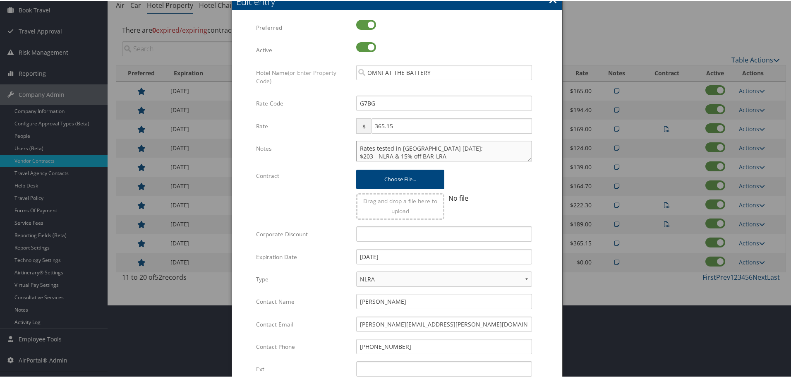
scroll to position [196, 0]
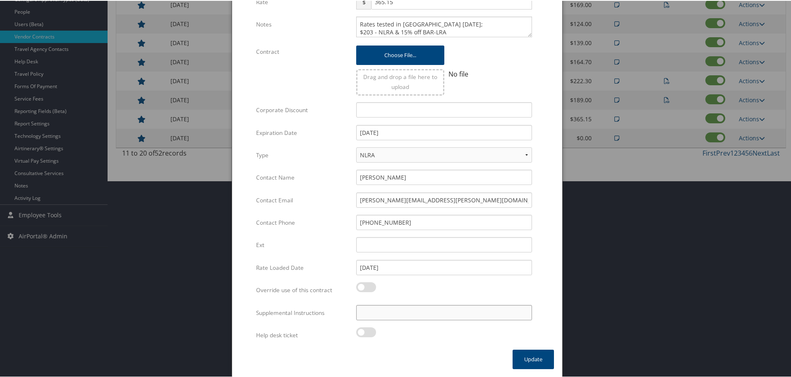
click at [404, 314] on input "Supplemental Instructions" at bounding box center [444, 311] width 176 height 15
paste input "SAB Prop ID -"
paste input "314609"
type input "SAB Prop ID - 314609"
click at [521, 353] on button "Update" at bounding box center [532, 358] width 41 height 19
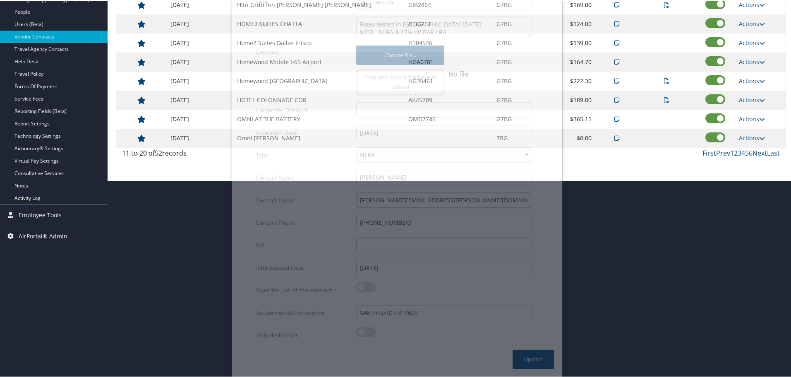
scroll to position [66, 0]
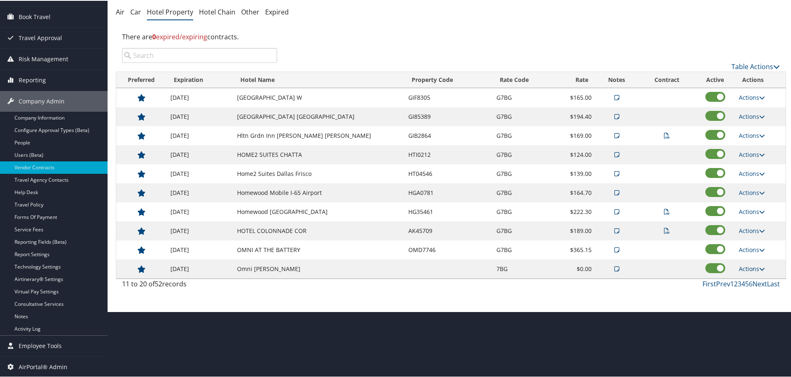
click at [751, 268] on link "Actions" at bounding box center [752, 268] width 26 height 8
click at [758, 293] on link "Edit" at bounding box center [757, 294] width 45 height 14
select select "NLRA"
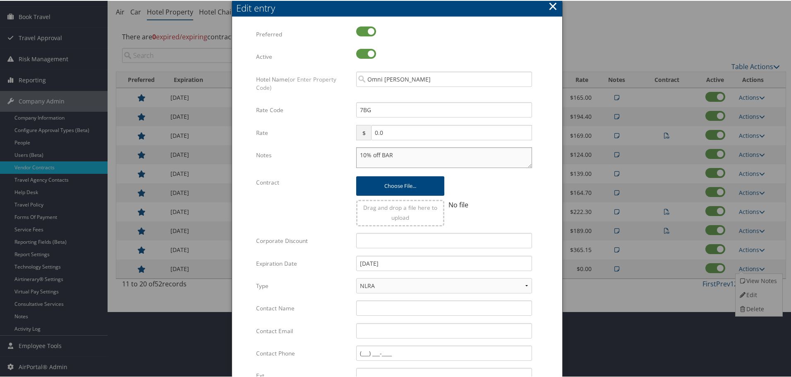
click at [356, 155] on textarea "10% off BAR" at bounding box center [444, 156] width 176 height 21
paste textarea "Rates tested in [GEOGRAPHIC_DATA] [DATE];"
type textarea "Rates tested in TP+ Sep 2025; 10% off BAR"
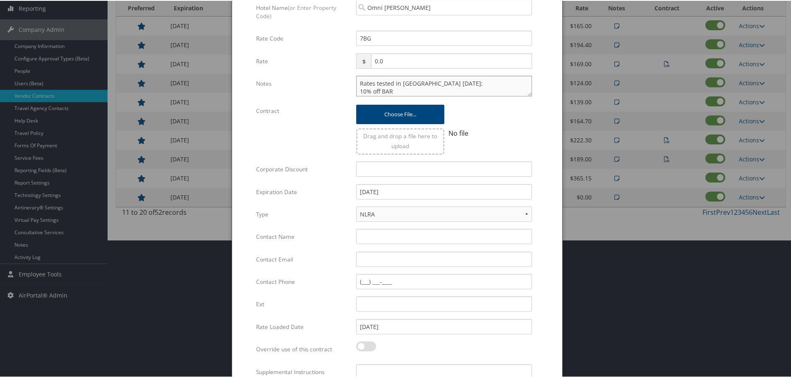
scroll to position [196, 0]
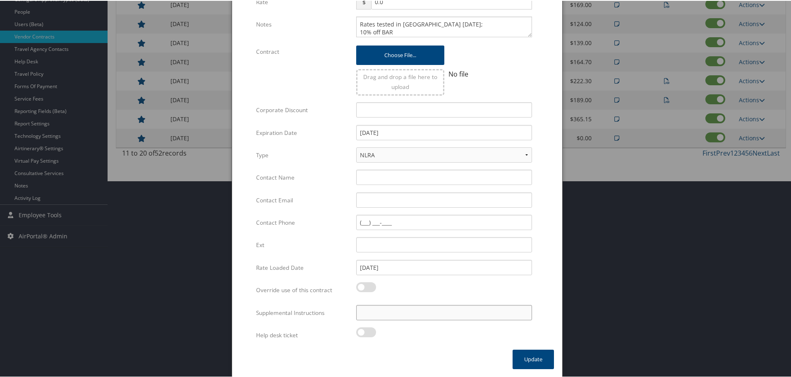
click at [431, 309] on input "Supplemental Instructions" at bounding box center [444, 311] width 176 height 15
paste input "SAB Prop ID -"
paste input "012703"
type input "SAB Prop ID - 012703"
click at [527, 352] on button "Update" at bounding box center [532, 358] width 41 height 19
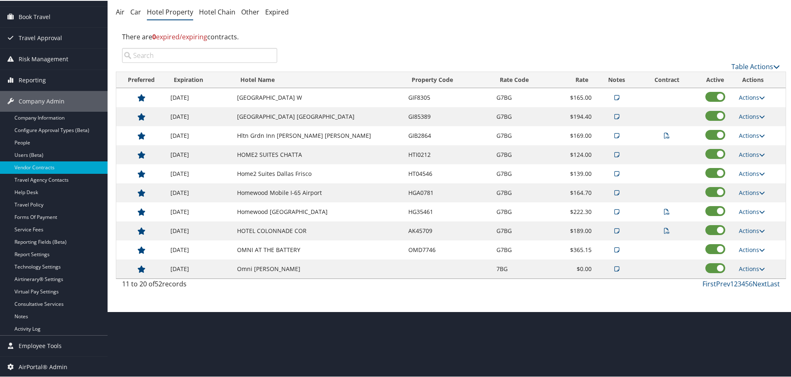
scroll to position [66, 0]
click at [754, 282] on link "Next" at bounding box center [759, 282] width 14 height 9
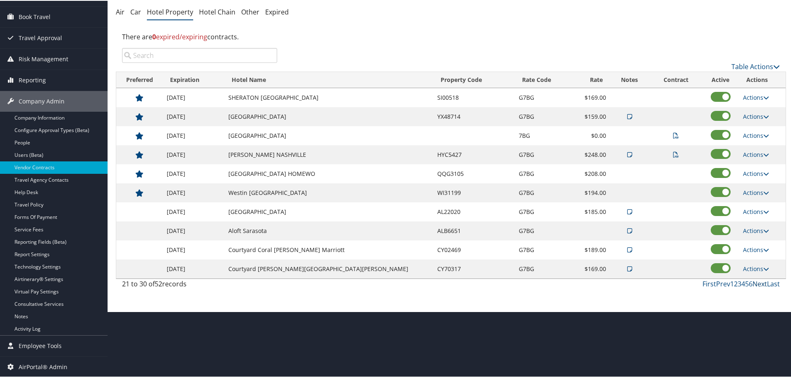
click at [754, 282] on link "Next" at bounding box center [759, 282] width 14 height 9
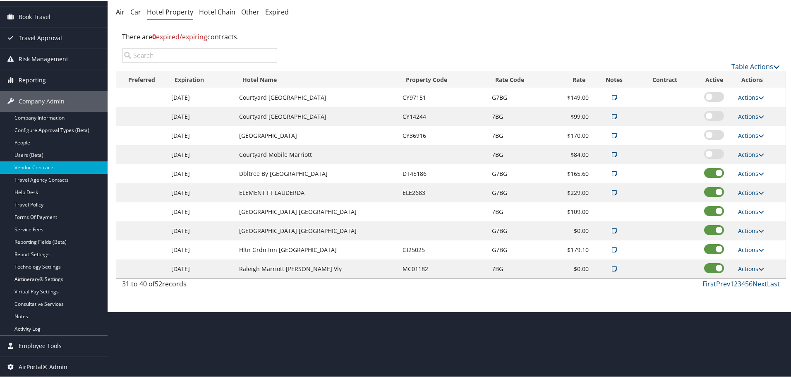
click at [746, 266] on link "Actions" at bounding box center [751, 268] width 26 height 8
click at [754, 296] on link "Edit" at bounding box center [757, 294] width 45 height 14
select select "NLRA"
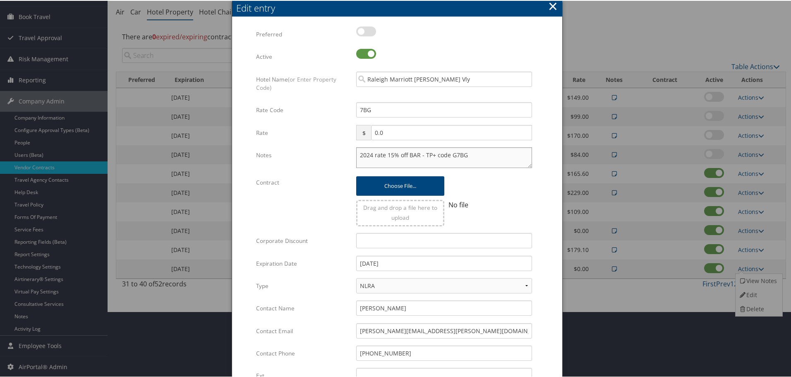
click at [357, 152] on textarea "2024 rate 15% off BAR - TP+ code G7BG" at bounding box center [444, 156] width 176 height 21
paste textarea "Rates tested in [GEOGRAPHIC_DATA] [DATE];"
type textarea "Rates tested in TP+ Sep 2025; 2024 rate 15% off BAR - TP+ code G7BG"
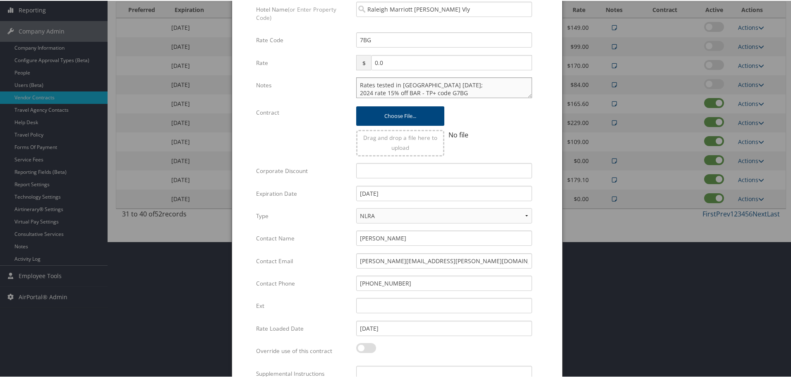
scroll to position [196, 0]
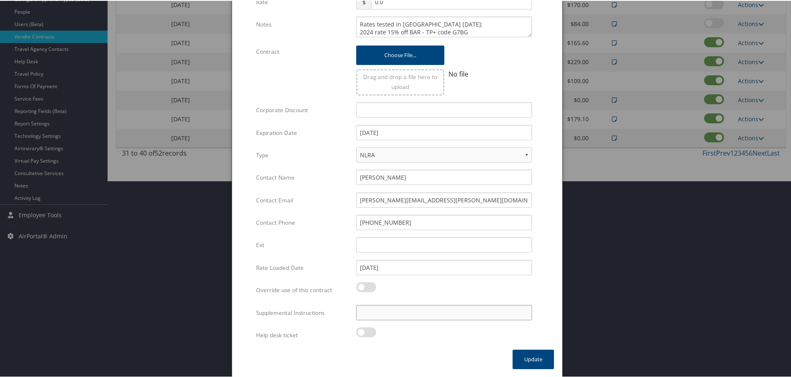
click at [437, 316] on input "Supplemental Instructions" at bounding box center [444, 311] width 176 height 15
paste input "SAB Prop ID -"
paste input "001392"
type input "SAB Prop ID - 001392"
click at [529, 359] on button "Update" at bounding box center [532, 358] width 41 height 19
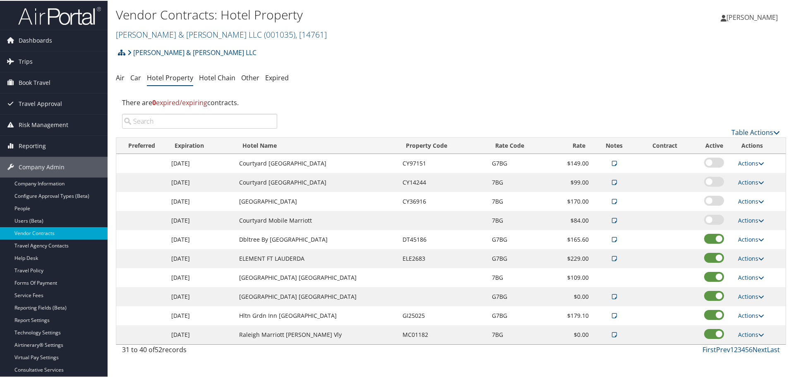
scroll to position [41, 0]
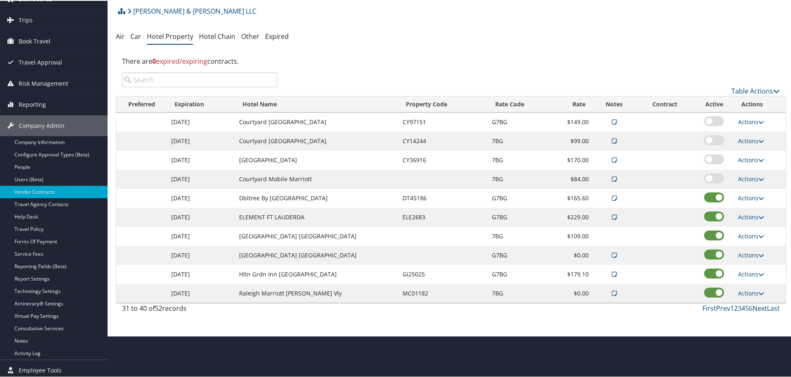
click at [753, 306] on link "Next" at bounding box center [759, 307] width 14 height 9
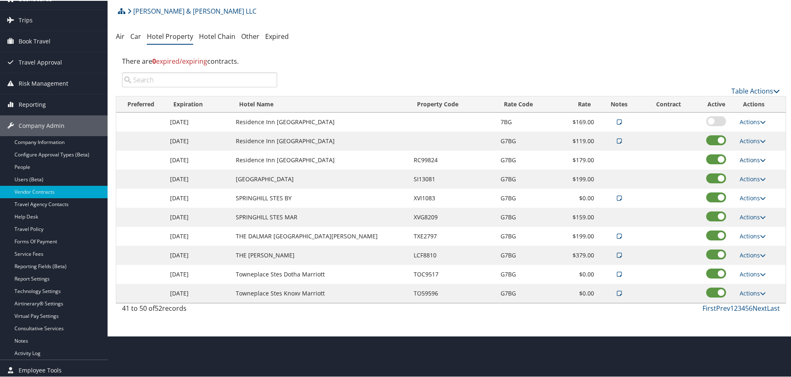
click at [745, 157] on link "Actions" at bounding box center [752, 159] width 26 height 8
click at [751, 173] on link "Edit" at bounding box center [751, 171] width 32 height 14
select select "NLRA"
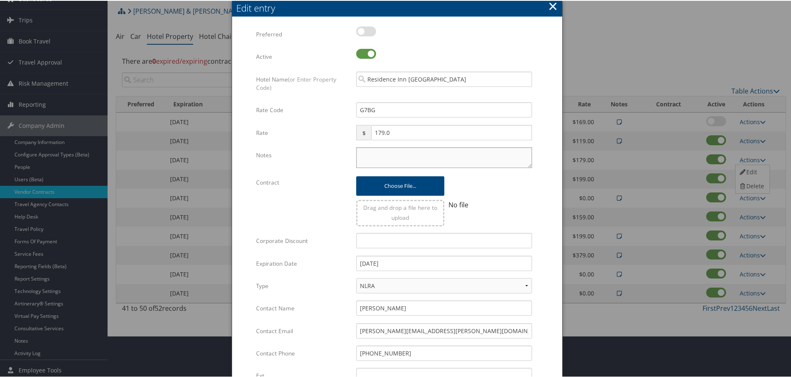
click at [491, 158] on textarea "Notes" at bounding box center [444, 156] width 176 height 21
paste textarea "Rates tested in [GEOGRAPHIC_DATA] [DATE];"
type textarea "Rates tested in [GEOGRAPHIC_DATA] [DATE];"
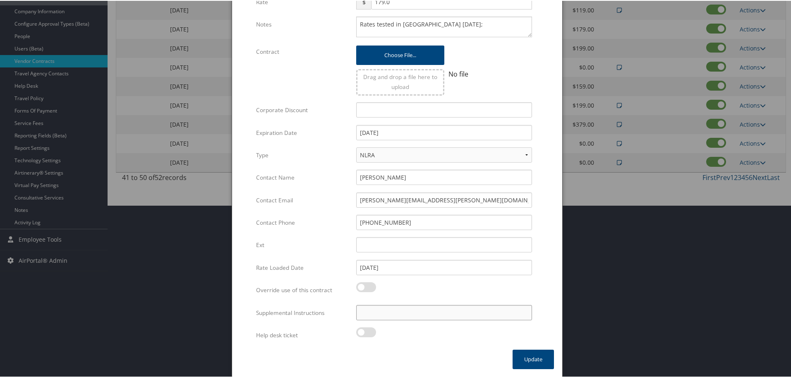
click at [421, 314] on input "Supplemental Instructions" at bounding box center [444, 311] width 176 height 15
paste input "SAB Prop ID -"
paste input "037414"
type input "SAB Prop ID - 037414"
drag, startPoint x: 521, startPoint y: 353, endPoint x: 495, endPoint y: 351, distance: 25.7
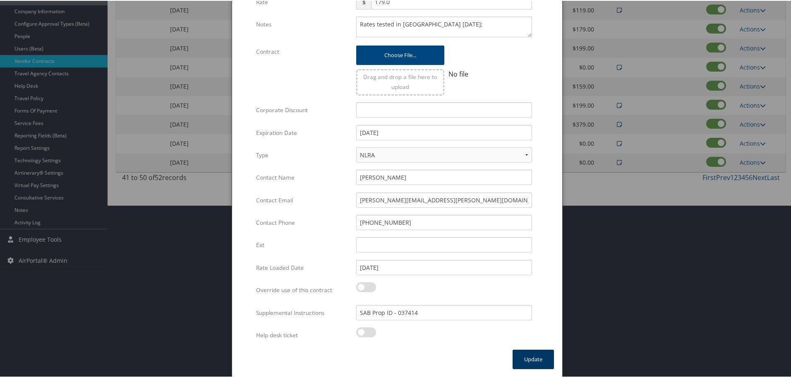
click at [521, 353] on button "Update" at bounding box center [532, 358] width 41 height 19
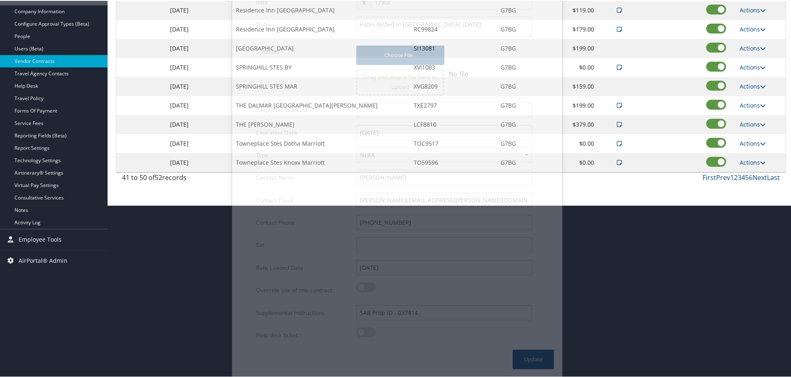
scroll to position [66, 0]
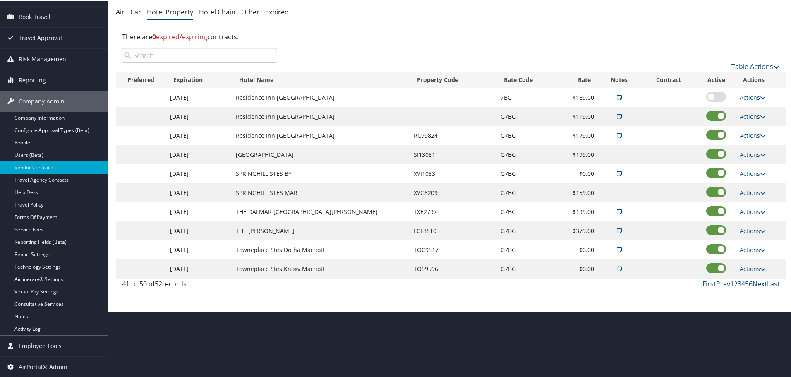
click at [758, 283] on link "Next" at bounding box center [759, 282] width 14 height 9
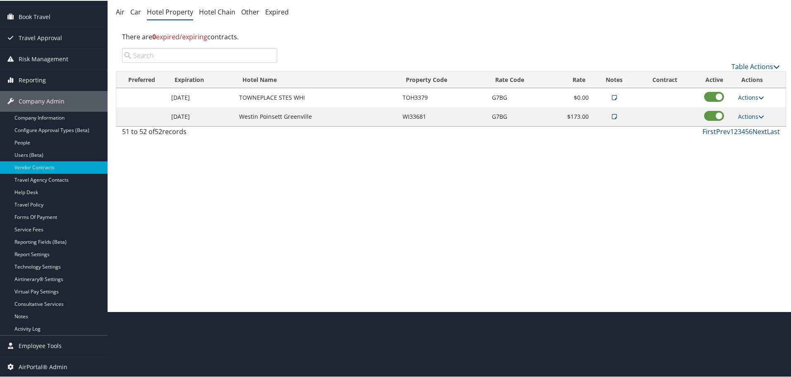
click at [705, 131] on link "First" at bounding box center [709, 130] width 14 height 9
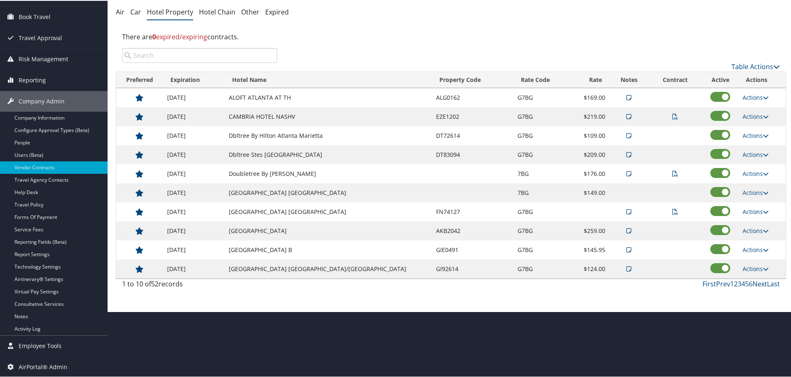
click at [755, 280] on link "Next" at bounding box center [759, 282] width 14 height 9
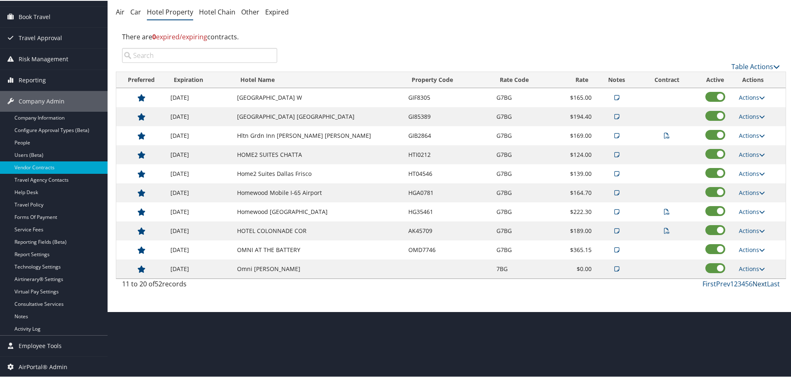
click at [755, 280] on link "Next" at bounding box center [759, 282] width 14 height 9
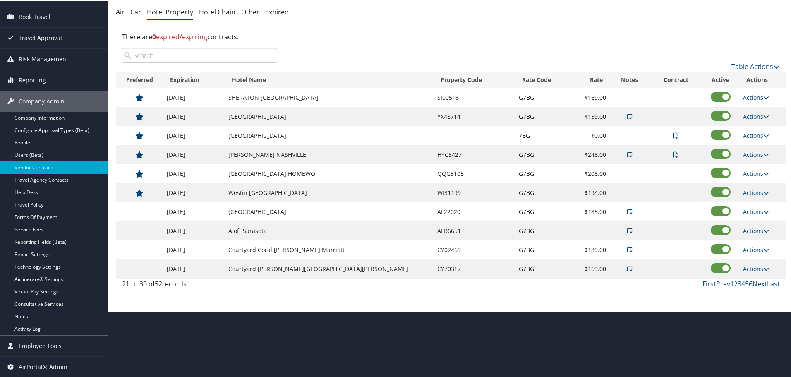
click at [748, 98] on link "Actions" at bounding box center [756, 97] width 26 height 8
click at [752, 112] on link "Edit" at bounding box center [751, 109] width 32 height 14
select select "NLRA"
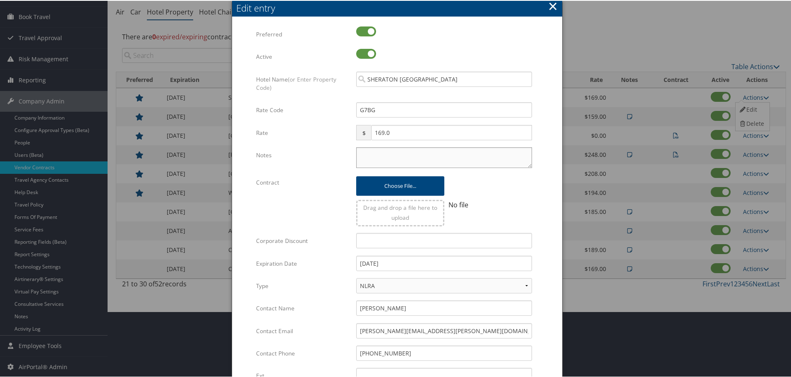
click at [406, 158] on textarea "Notes" at bounding box center [444, 156] width 176 height 21
paste textarea "Rates tested in [GEOGRAPHIC_DATA] [DATE];"
type textarea "Rates tested in [GEOGRAPHIC_DATA] [DATE];"
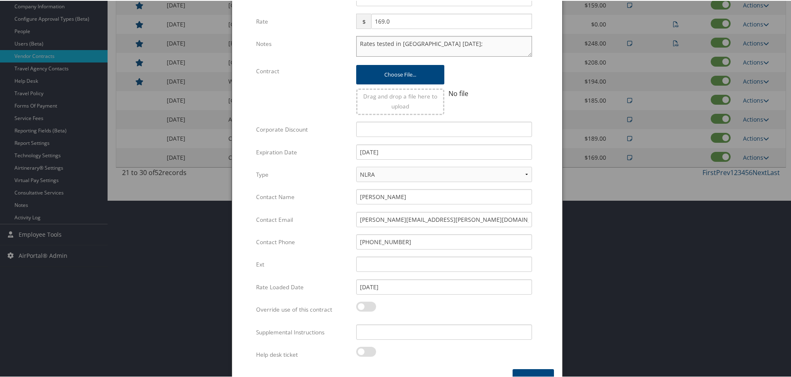
scroll to position [196, 0]
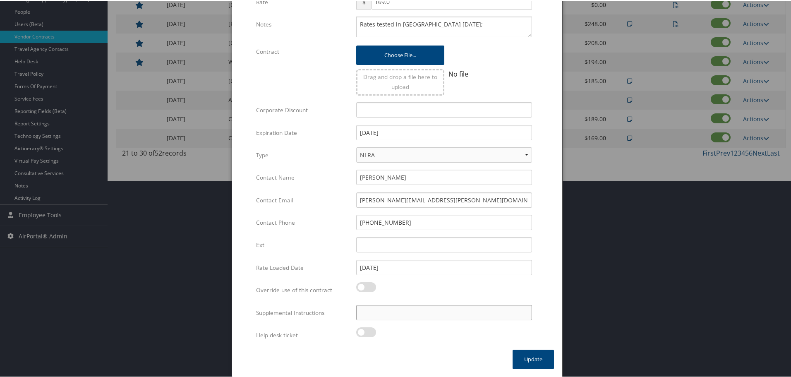
click at [451, 309] on input "Supplemental Instructions" at bounding box center [444, 311] width 176 height 15
paste input "SAB Prop ID -"
paste input "030151"
type input "SAB Prop ID - 030151"
click at [540, 360] on button "Update" at bounding box center [532, 358] width 41 height 19
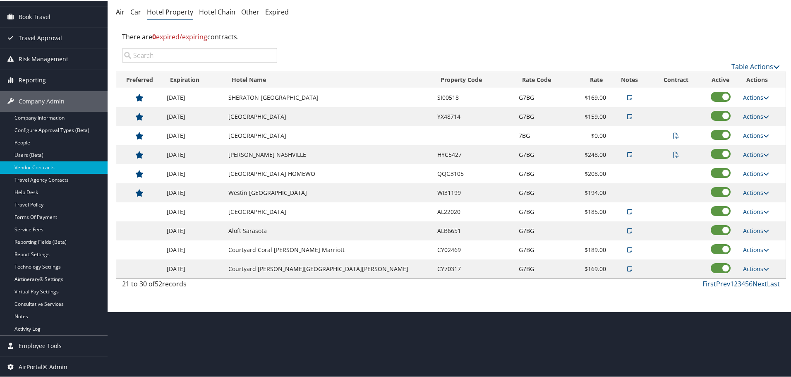
scroll to position [66, 0]
click at [757, 282] on link "Next" at bounding box center [759, 282] width 14 height 9
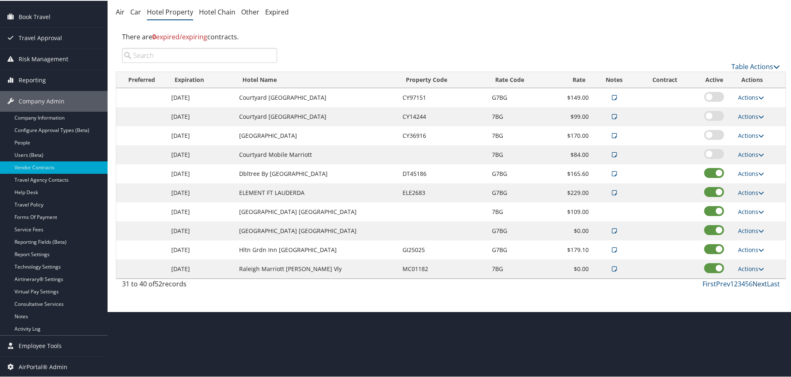
click at [756, 282] on link "Next" at bounding box center [759, 282] width 14 height 9
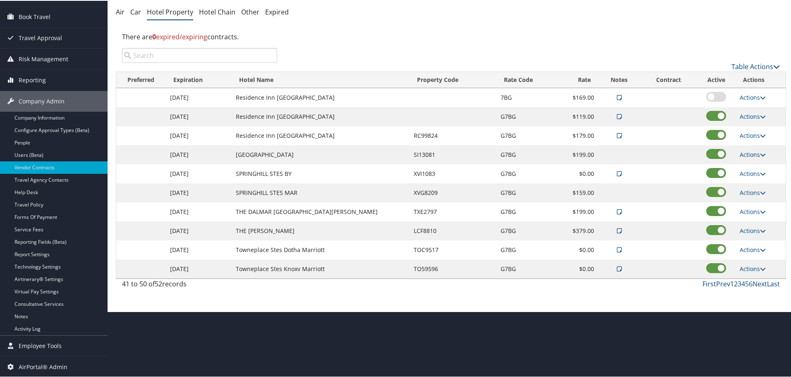
click at [743, 152] on link "Actions" at bounding box center [752, 154] width 26 height 8
click at [743, 165] on icon at bounding box center [742, 166] width 7 height 6
select select "NLRA"
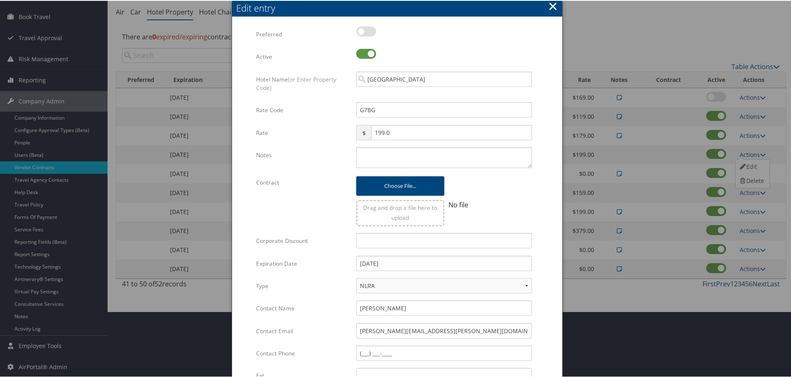
click at [455, 146] on div "Rate $ 199.0 Multiple values The selected items contain different values for th…" at bounding box center [397, 135] width 282 height 22
click at [459, 154] on textarea "Notes" at bounding box center [444, 156] width 176 height 21
paste textarea "Rates tested in [GEOGRAPHIC_DATA] [DATE];"
type textarea "Rates tested in [GEOGRAPHIC_DATA] [DATE];"
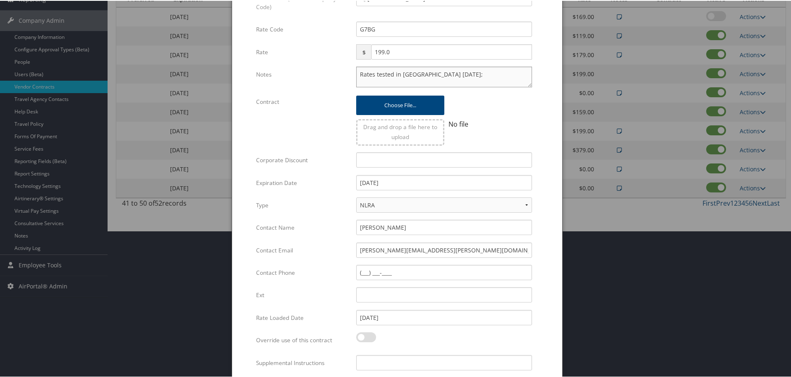
scroll to position [196, 0]
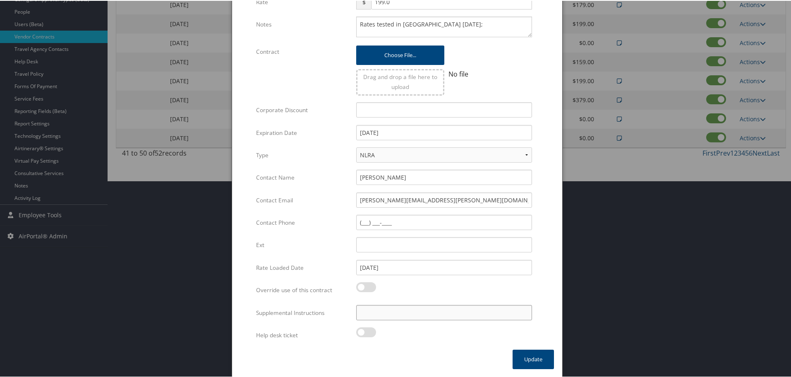
click at [399, 312] on input "Supplemental Instructions" at bounding box center [444, 311] width 176 height 15
paste input "SAB Prop ID -"
paste input "073822"
type input "SAB Prop ID - 073822"
click at [522, 356] on button "Update" at bounding box center [532, 358] width 41 height 19
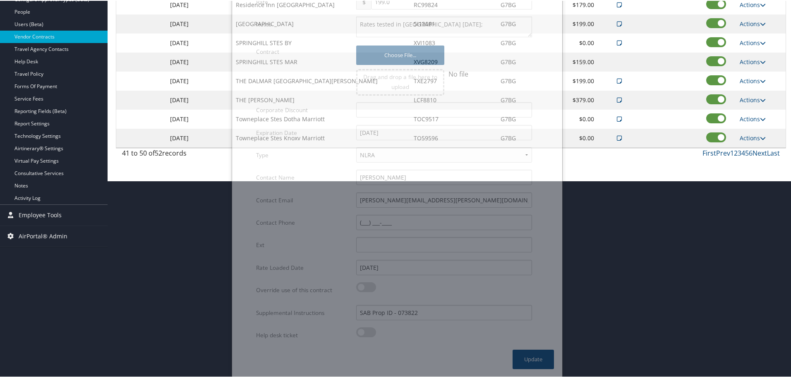
scroll to position [66, 0]
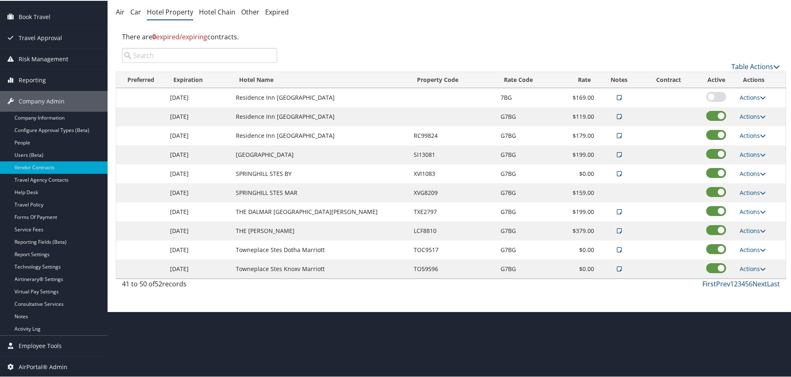
click at [706, 282] on link "First" at bounding box center [709, 282] width 14 height 9
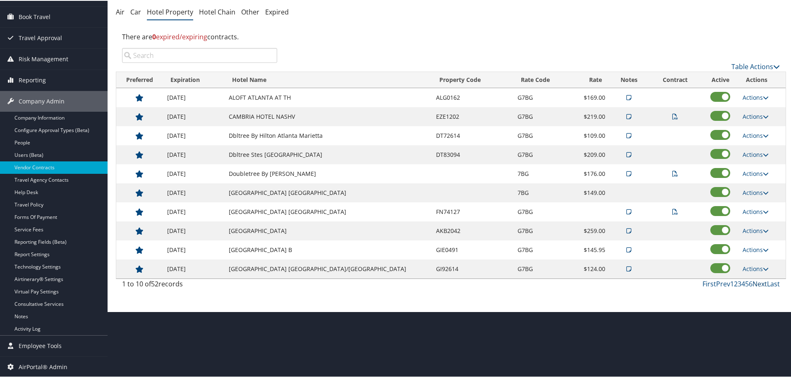
click at [759, 281] on link "Next" at bounding box center [759, 282] width 14 height 9
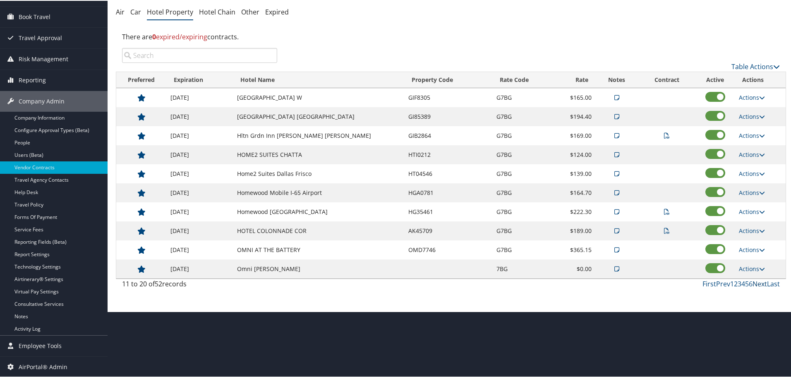
click at [759, 281] on link "Next" at bounding box center [759, 282] width 14 height 9
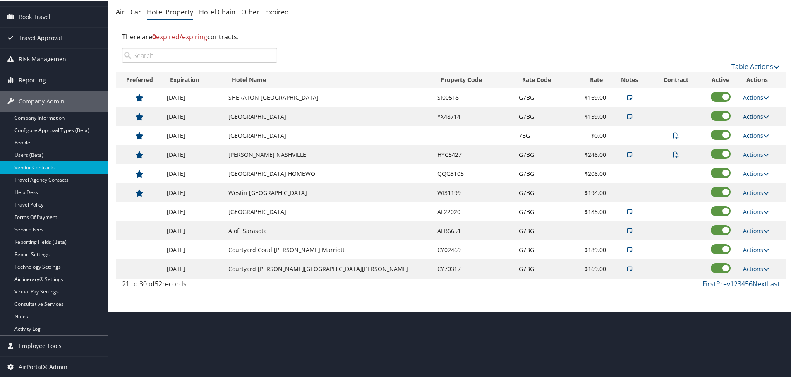
click at [748, 117] on link "Actions" at bounding box center [756, 116] width 26 height 8
click at [751, 140] on link "Edit" at bounding box center [757, 142] width 45 height 14
select select "NLRA"
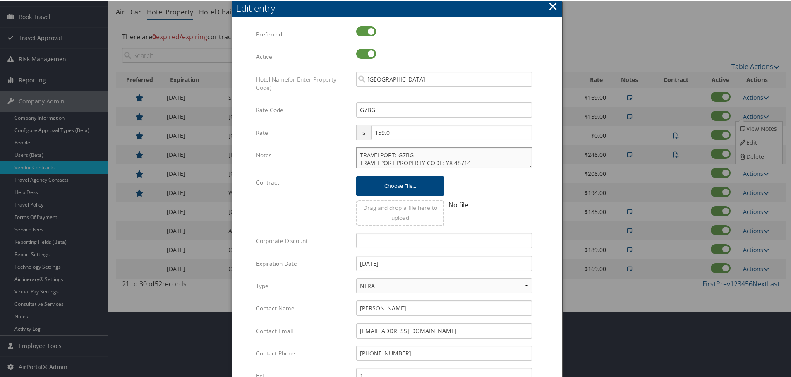
click at [356, 153] on textarea "TRAVELPORT: G7BG TRAVELPORT PROPERTY CODE: YX 48714 Breakfast included except o…" at bounding box center [444, 156] width 176 height 21
paste textarea "Rates tested in [GEOGRAPHIC_DATA] [DATE];"
type textarea "Rates tested in TP+ Sep 2025; TRAVELPORT: G7BG TRAVELPORT PROPERTY CODE: YX 487…"
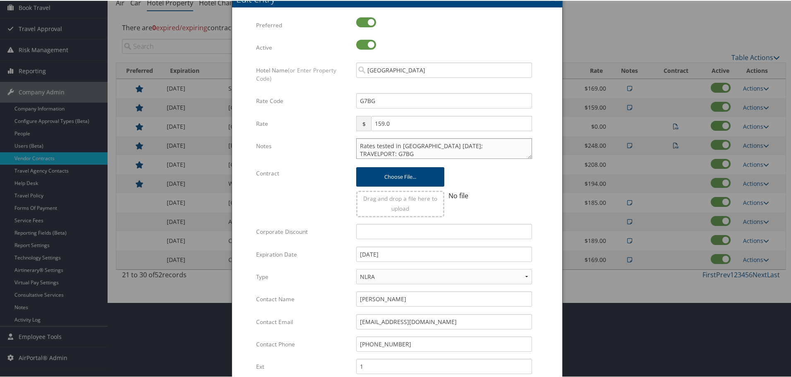
scroll to position [196, 0]
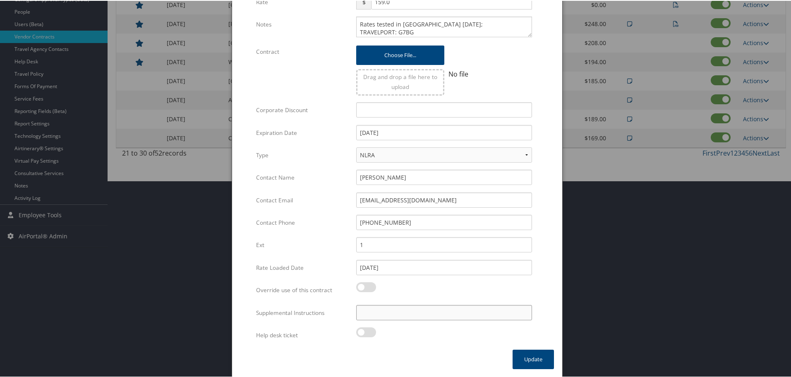
click at [416, 317] on input "Supplemental Instructions" at bounding box center [444, 311] width 176 height 15
paste input "SAB Prop ID -"
paste input "127704"
type input "SAB Prop ID - 127704"
click at [516, 354] on button "Update" at bounding box center [532, 358] width 41 height 19
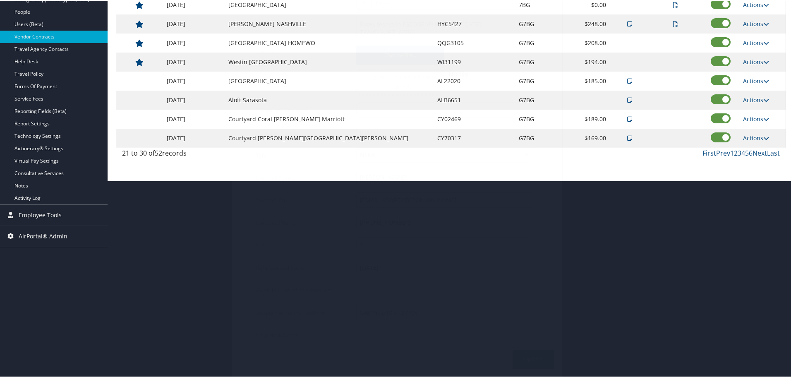
scroll to position [66, 0]
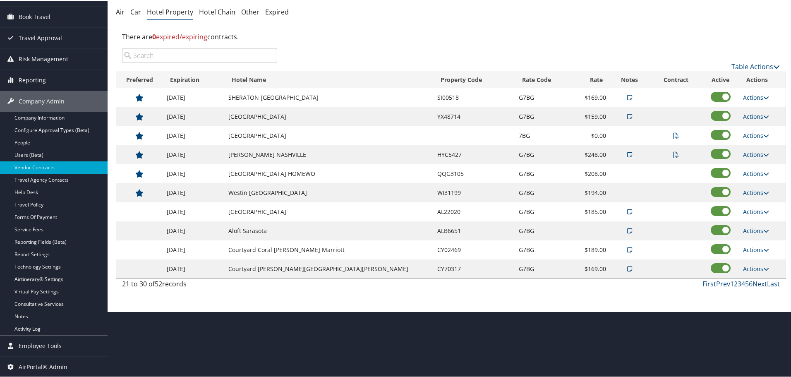
click at [756, 282] on link "Next" at bounding box center [759, 282] width 14 height 9
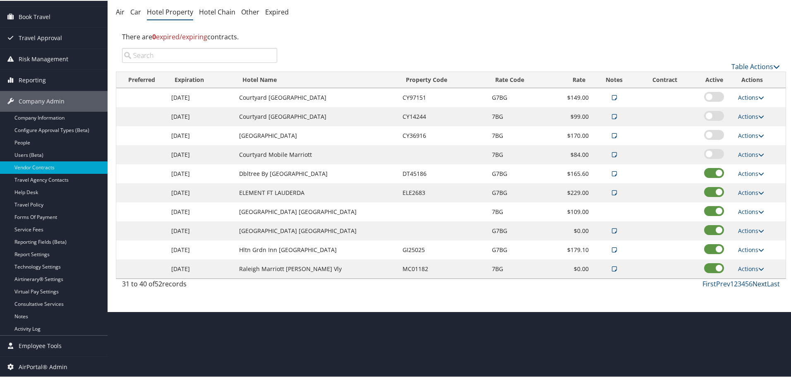
click at [756, 282] on link "Next" at bounding box center [759, 282] width 14 height 9
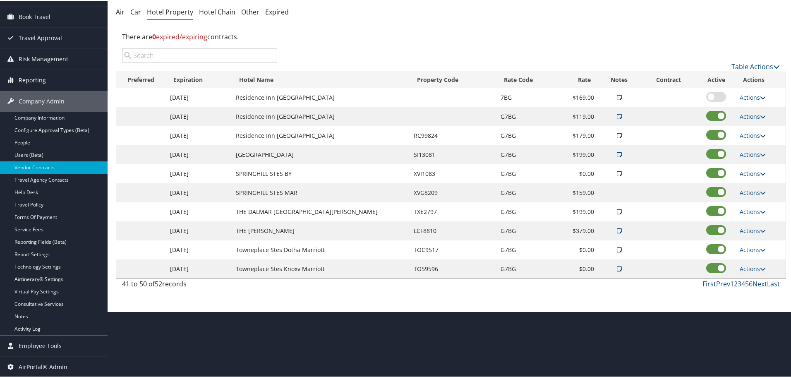
click at [744, 173] on link "Actions" at bounding box center [752, 173] width 26 height 8
click at [745, 197] on icon at bounding box center [742, 199] width 7 height 6
select select "NLRA"
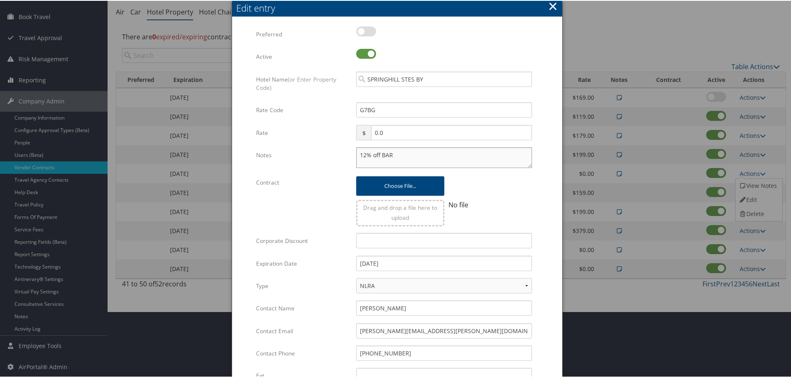
click at [356, 153] on textarea "12% off BAR" at bounding box center [444, 156] width 176 height 21
paste textarea "Rates tested in [GEOGRAPHIC_DATA] [DATE];"
type textarea "Rates tested in TP+ Sep 2025; 12% off BAR"
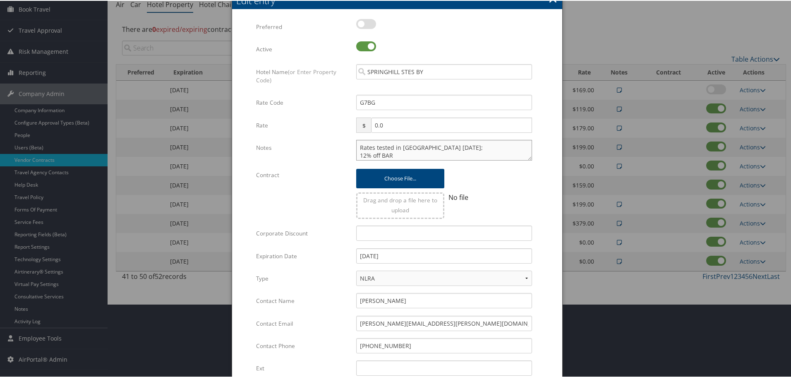
scroll to position [196, 0]
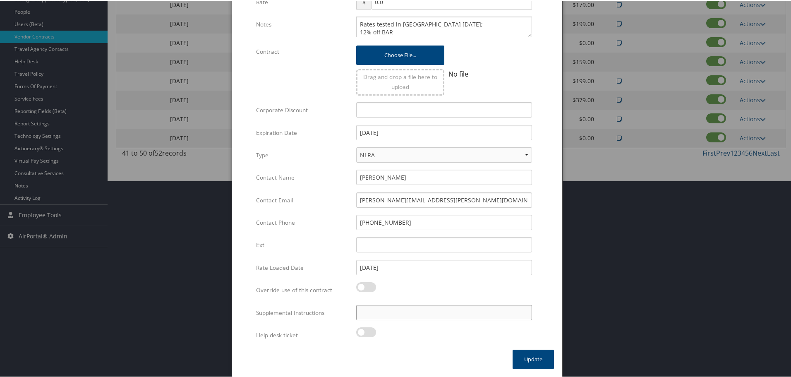
click at [428, 314] on input "Supplemental Instructions" at bounding box center [444, 311] width 176 height 15
paste input "SAB Prop ID -"
paste input "605741"
type input "SAB Prop ID - 605741"
click at [525, 355] on button "Update" at bounding box center [532, 358] width 41 height 19
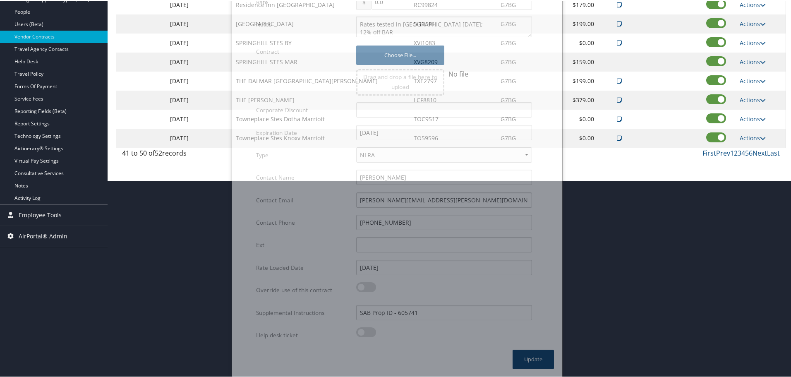
scroll to position [66, 0]
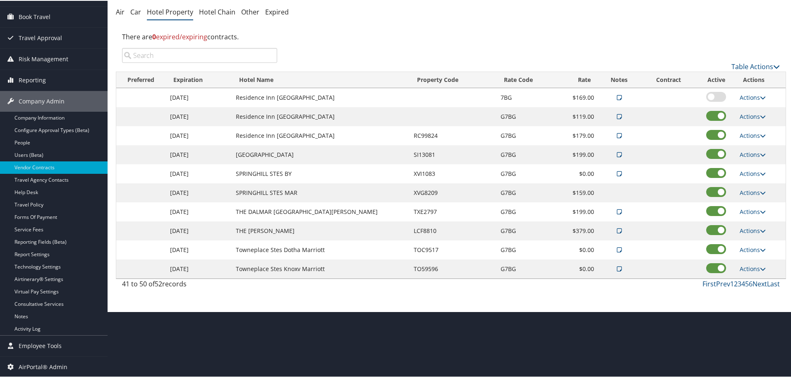
click at [742, 187] on td "Actions Edit Delete" at bounding box center [760, 191] width 50 height 19
click at [744, 189] on link "Actions" at bounding box center [752, 192] width 26 height 8
click at [749, 202] on link "Edit" at bounding box center [751, 204] width 32 height 14
select select "NLRA"
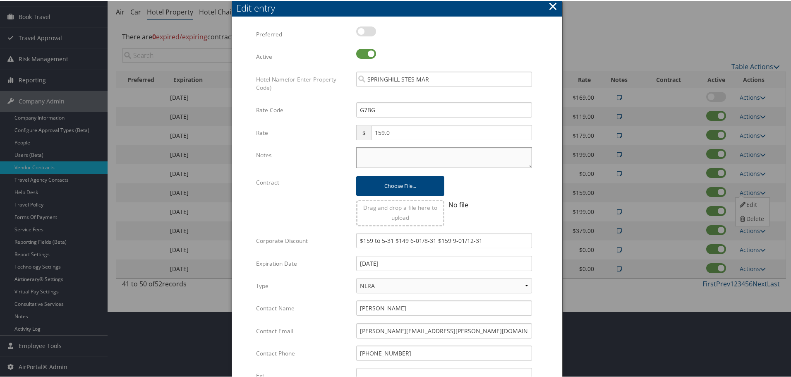
click at [371, 152] on textarea "Notes" at bounding box center [444, 156] width 176 height 21
paste textarea "Rates tested in [GEOGRAPHIC_DATA] [DATE];"
type textarea "Rates tested in [GEOGRAPHIC_DATA] [DATE];"
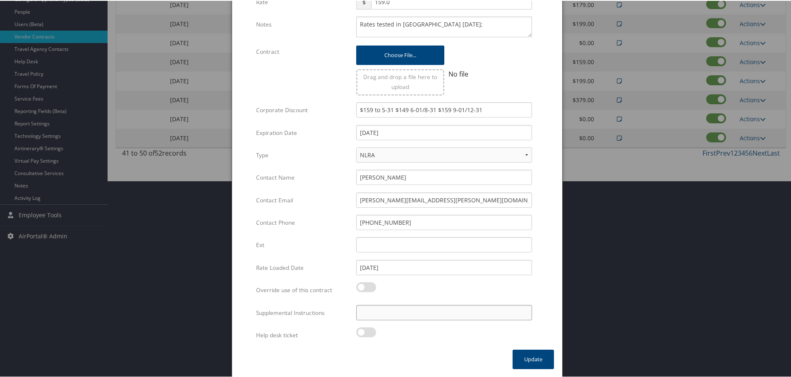
click at [434, 311] on input "Supplemental Instructions" at bounding box center [444, 311] width 176 height 15
paste input "SAB Prop ID -"
paste input "394323"
type input "SAB Prop ID - 394323"
click at [521, 352] on button "Update" at bounding box center [532, 358] width 41 height 19
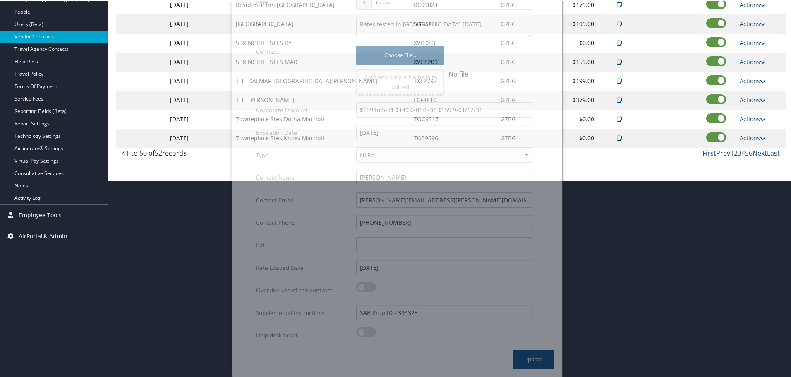
scroll to position [66, 0]
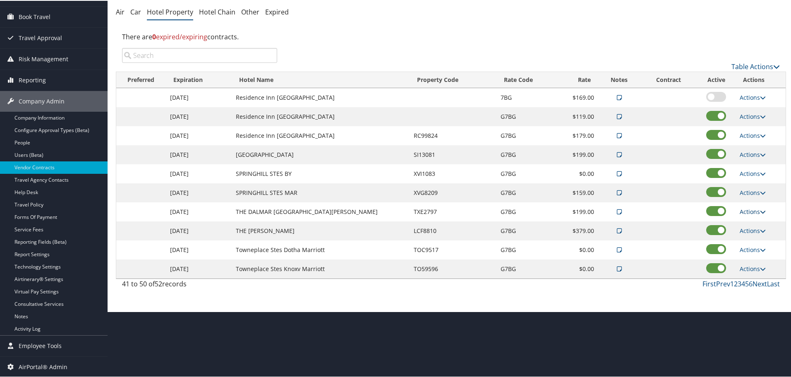
click at [746, 210] on link "Actions" at bounding box center [752, 211] width 26 height 8
drag, startPoint x: 752, startPoint y: 234, endPoint x: 573, endPoint y: 274, distance: 183.3
click at [751, 234] on link "Edit" at bounding box center [757, 237] width 45 height 14
select select "NLRA"
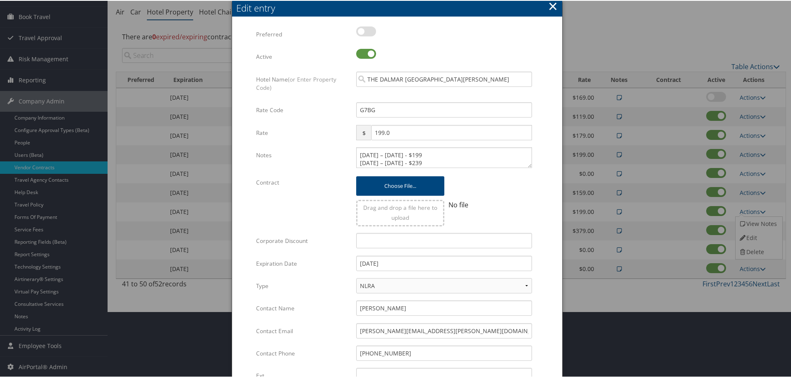
click at [353, 155] on div "May 1 – September 30 - $199 October 1 – December 31 - $239 Multiple values The …" at bounding box center [444, 159] width 188 height 27
click at [356, 152] on textarea "May 1 – September 30 - $199 October 1 – December 31 - $239" at bounding box center [444, 156] width 176 height 21
paste textarea "Rates tested in [GEOGRAPHIC_DATA] [DATE];"
type textarea "Rates tested in TP+ Sep 2025; May 1 – September 30 - $199 October 1 – December …"
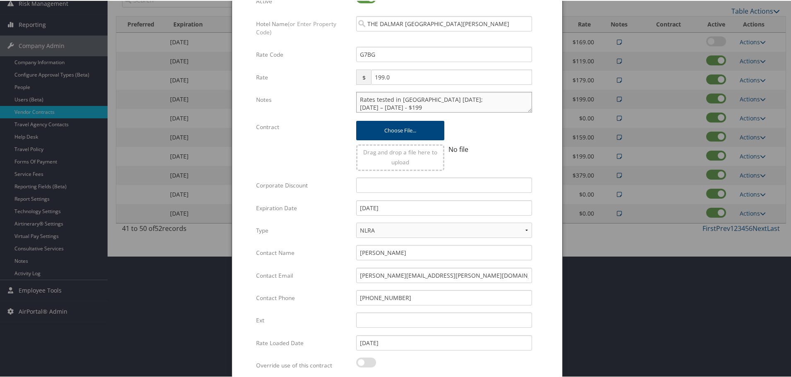
scroll to position [196, 0]
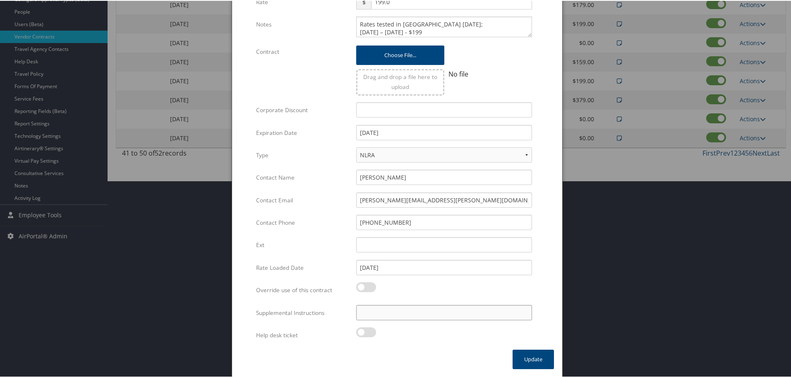
click at [435, 308] on input "Supplemental Instructions" at bounding box center [444, 311] width 176 height 15
paste input "SAB Prop ID -"
paste input "317450"
type input "SAB Prop ID - 317450"
click at [530, 357] on button "Update" at bounding box center [532, 358] width 41 height 19
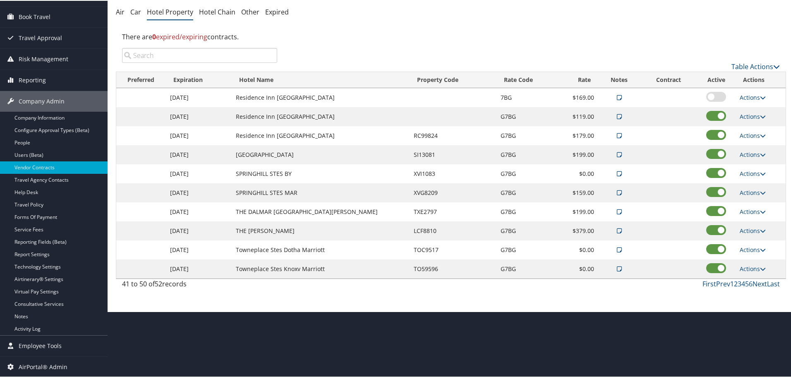
scroll to position [66, 0]
click at [744, 227] on link "Actions" at bounding box center [752, 230] width 26 height 8
click at [746, 254] on icon at bounding box center [742, 256] width 7 height 6
select select "NLRA"
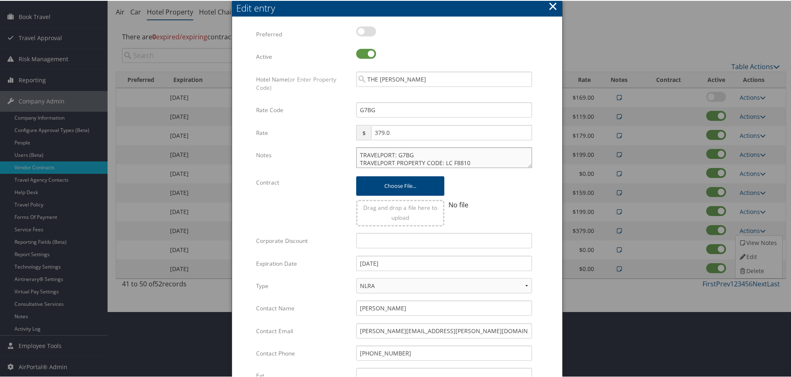
click at [356, 155] on textarea "TRAVELPORT: G7BG TRAVELPORT PROPERTY CODE: LC F8810 DO NOT MARK AS PREFERRED BZ…" at bounding box center [444, 156] width 176 height 21
paste textarea "Rates tested in [GEOGRAPHIC_DATA] [DATE];"
type textarea "Rates tested in TP+ Sep 2025; TRAVELPORT: G7BG TRAVELPORT PROPERTY CODE: LC F88…"
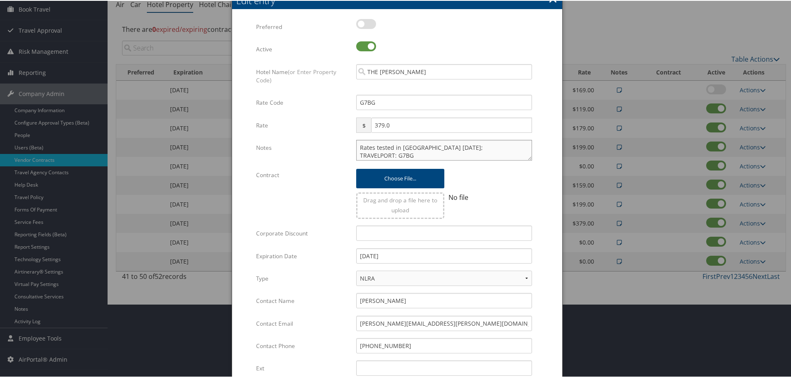
scroll to position [196, 0]
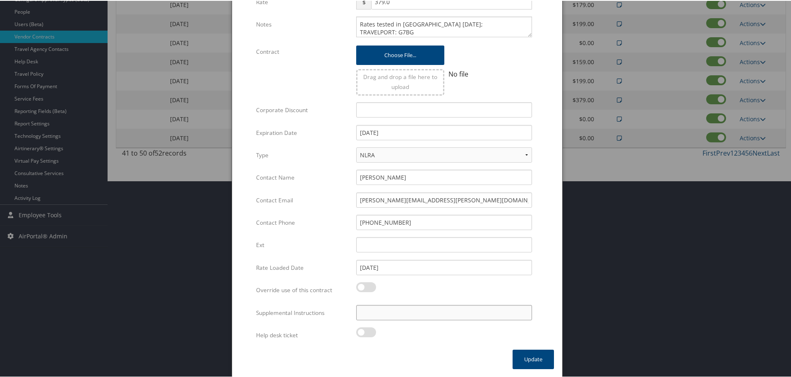
click at [430, 311] on input "Supplemental Instructions" at bounding box center [444, 311] width 176 height 15
paste input "SAB Prop ID -"
paste input "385409"
type input "SAB Prop ID - 385409"
click at [522, 360] on button "Update" at bounding box center [532, 358] width 41 height 19
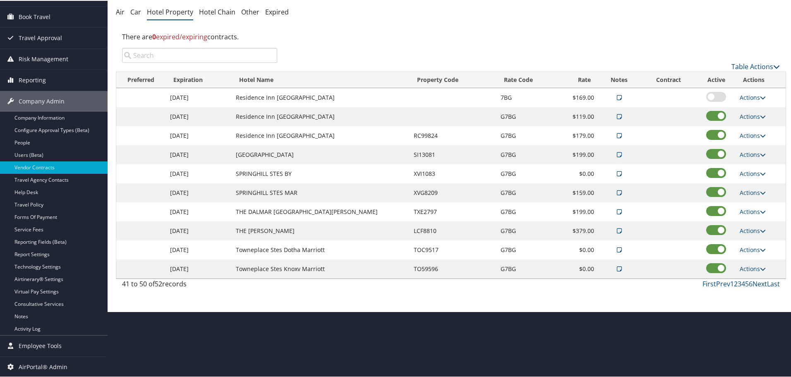
scroll to position [66, 0]
click at [756, 283] on link "Next" at bounding box center [759, 282] width 14 height 9
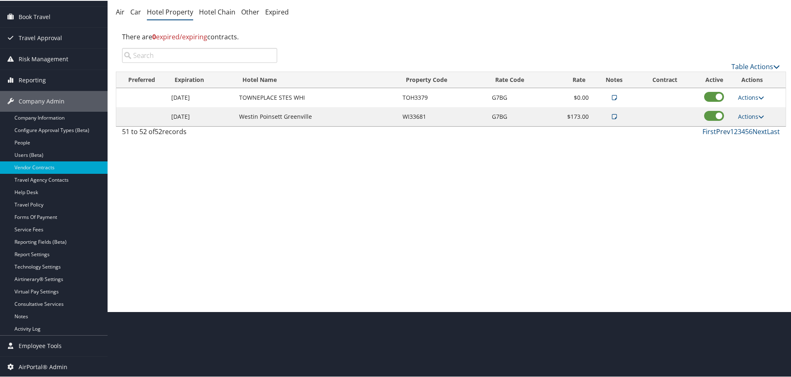
click at [724, 131] on link "Prev" at bounding box center [723, 130] width 14 height 9
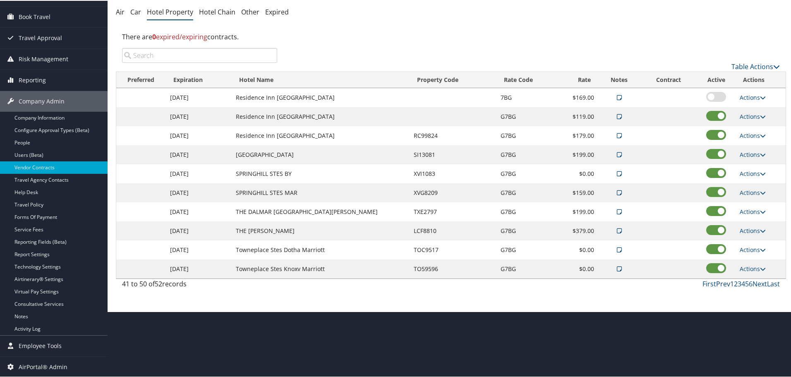
click at [718, 284] on link "Prev" at bounding box center [723, 282] width 14 height 9
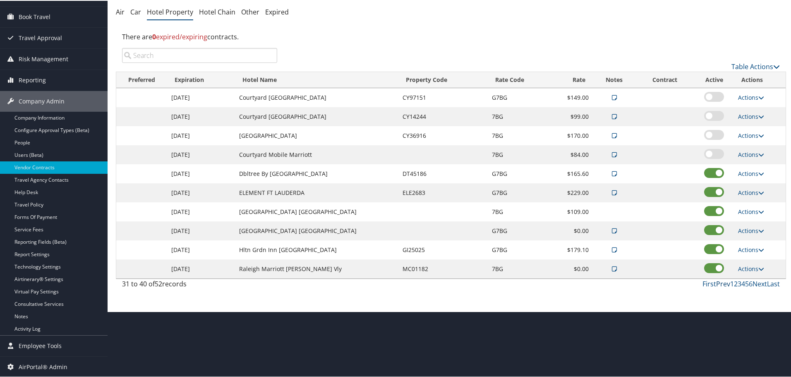
click at [718, 284] on link "Prev" at bounding box center [723, 282] width 14 height 9
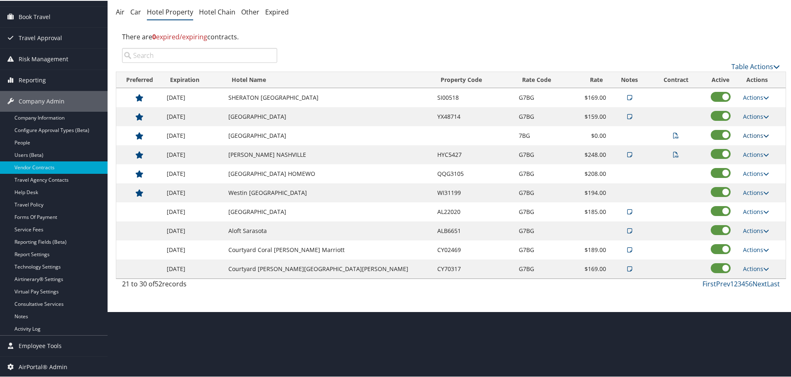
click at [746, 133] on link "Actions" at bounding box center [756, 135] width 26 height 8
click at [746, 158] on icon at bounding box center [742, 161] width 7 height 6
select select "NLRA"
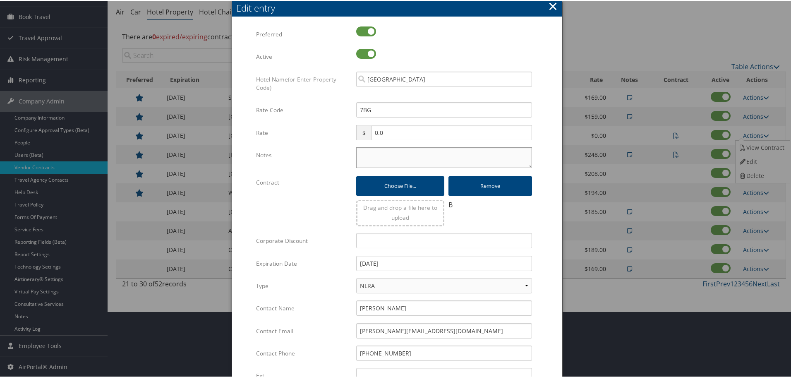
click at [409, 162] on textarea "Notes" at bounding box center [444, 156] width 176 height 21
paste textarea "Rates tested in [GEOGRAPHIC_DATA] [DATE];"
type textarea "Rates tested in [GEOGRAPHIC_DATA] [DATE];"
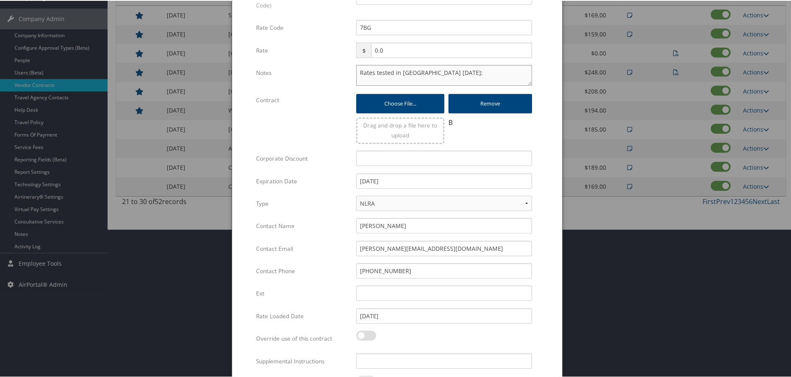
scroll to position [196, 0]
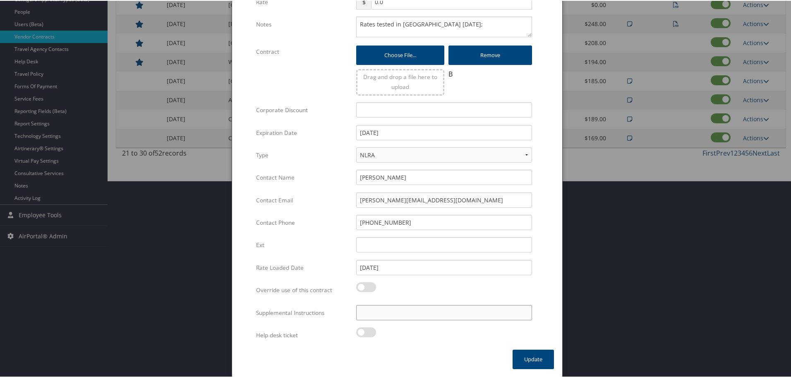
click at [419, 313] on input "Supplemental Instructions" at bounding box center [444, 311] width 176 height 15
paste input "SAB Prop ID -"
paste input "385687"
type input "SAB Prop ID - 385687"
click at [524, 354] on button "Update" at bounding box center [532, 358] width 41 height 19
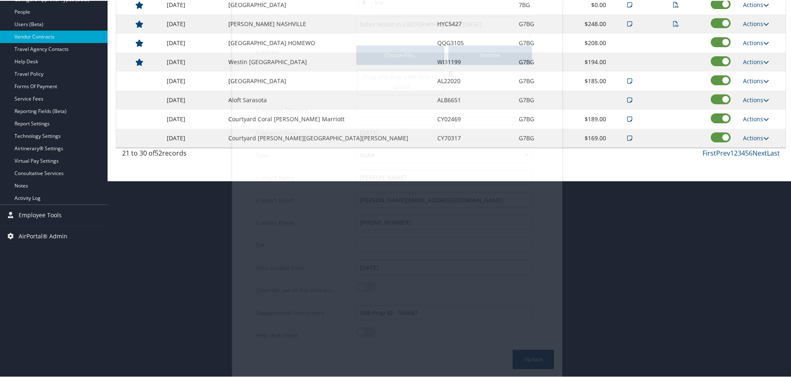
scroll to position [66, 0]
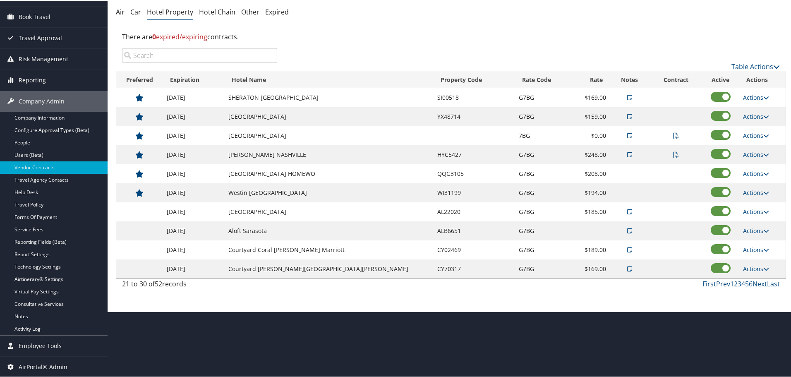
click at [290, 153] on td "THOMPSON NASHVILLE" at bounding box center [328, 153] width 209 height 19
click at [746, 152] on link "Actions" at bounding box center [756, 154] width 26 height 8
click at [743, 192] on icon at bounding box center [742, 194] width 7 height 6
select select "NLRA"
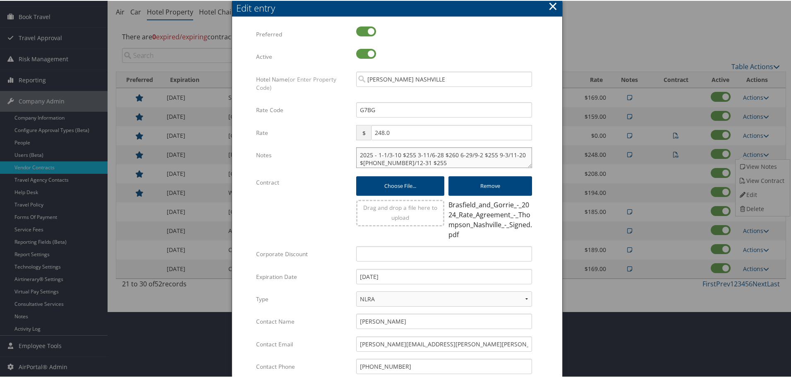
click at [356, 154] on textarea "2025 - 1-1/3-10 $255 3-11/6-28 $260 6-29/9-2 $255 9-3/11-20 $260 11-21/12-31 $2…" at bounding box center [444, 156] width 176 height 21
paste textarea "Rates tested in [GEOGRAPHIC_DATA] [DATE];"
type textarea "Rates tested in TP+ Sep 2025; 2025 - 1-1/3-10 $255 3-11/6-28 $260 6-29/9-2 $255…"
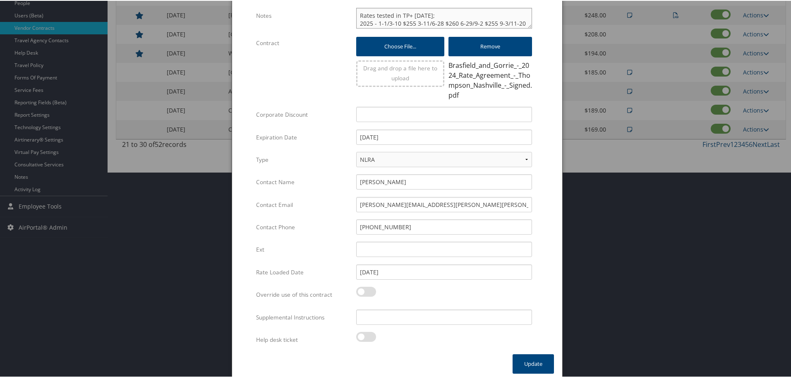
scroll to position [210, 0]
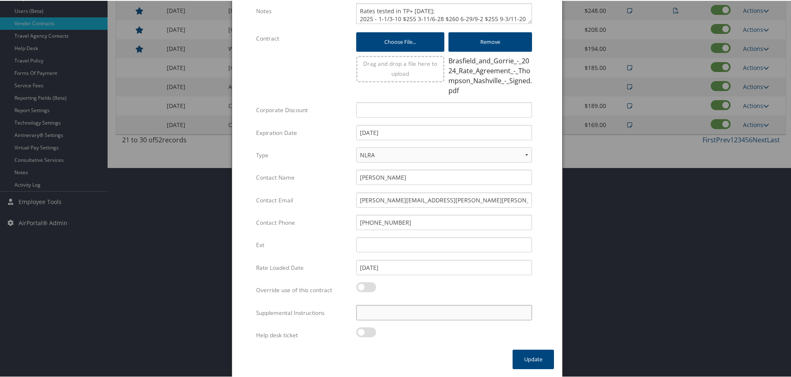
click at [422, 314] on input "Supplemental Instructions" at bounding box center [444, 311] width 176 height 15
paste input "SAB Prop ID -"
paste input "309155"
type input "SAB Prop ID - 309155"
drag, startPoint x: 531, startPoint y: 356, endPoint x: 504, endPoint y: 357, distance: 26.9
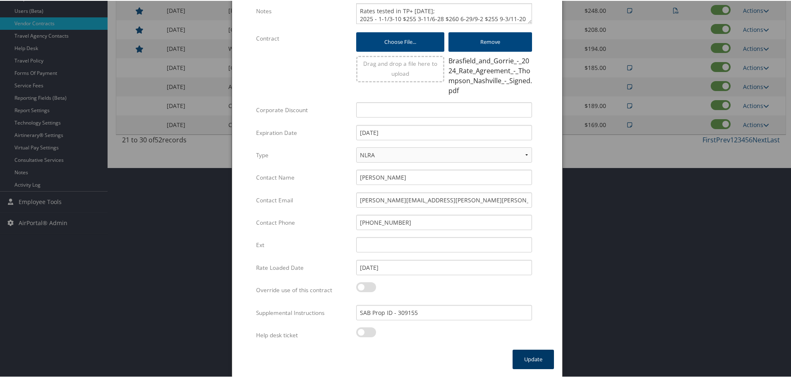
click at [530, 356] on button "Update" at bounding box center [532, 358] width 41 height 19
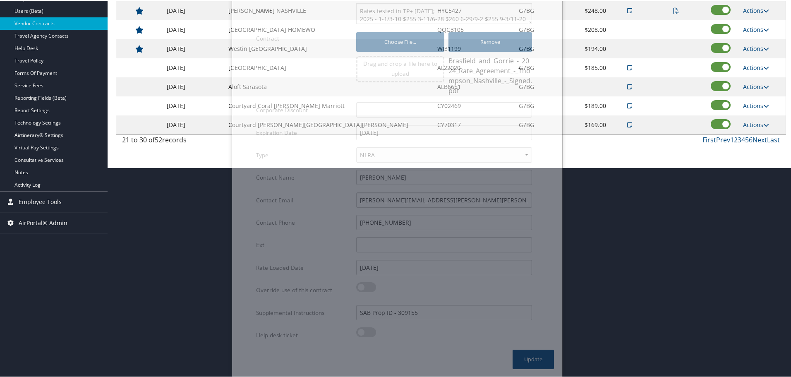
scroll to position [66, 0]
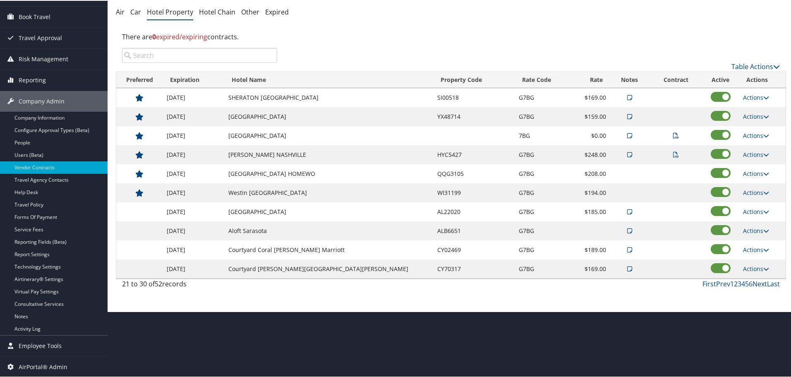
click at [758, 282] on link "Next" at bounding box center [759, 282] width 14 height 9
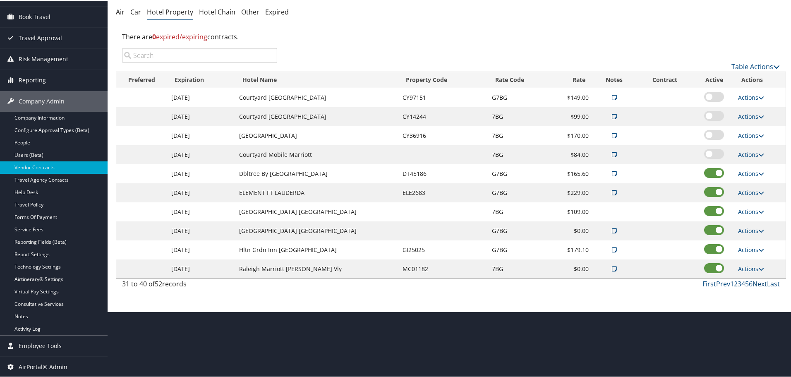
click at [758, 282] on link "Next" at bounding box center [759, 282] width 14 height 9
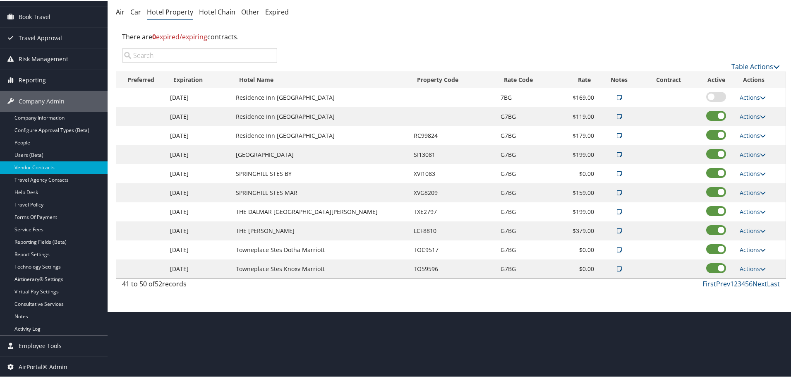
click at [742, 247] on link "Actions" at bounding box center [752, 249] width 26 height 8
click at [746, 273] on link "Edit" at bounding box center [757, 275] width 45 height 14
select select "NLRA"
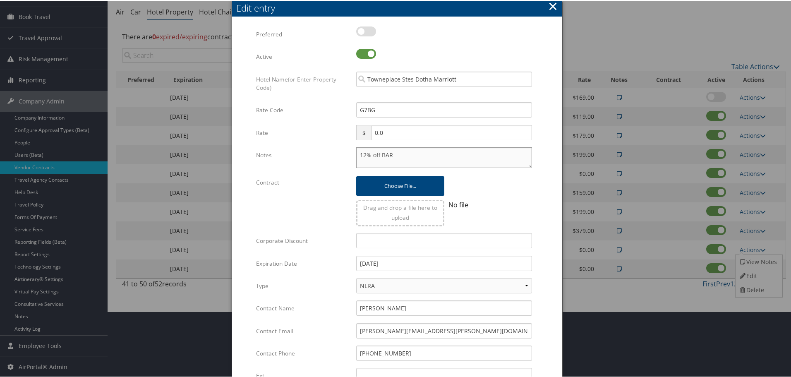
click at [356, 153] on textarea "12% off BAR" at bounding box center [444, 156] width 176 height 21
paste textarea "Rates tested in [GEOGRAPHIC_DATA] [DATE];"
type textarea "Rates tested in TP+ Sep 2025; 12% off BAR"
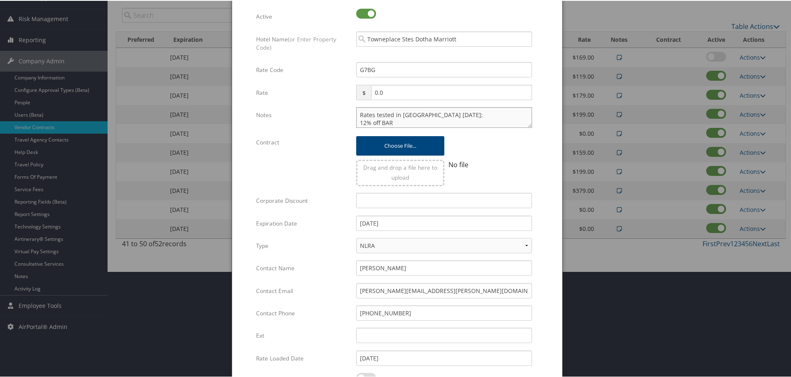
scroll to position [196, 0]
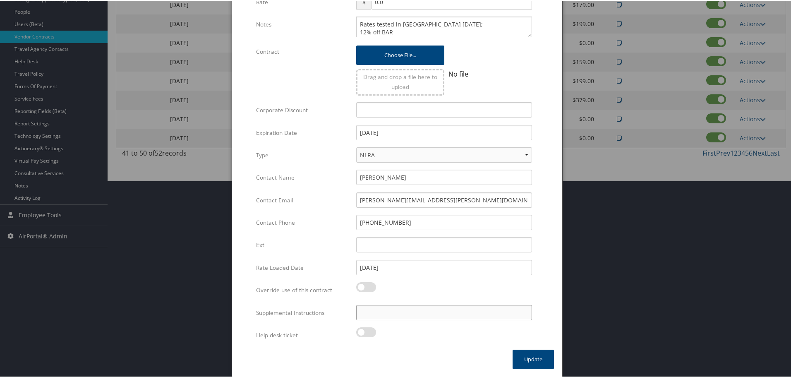
click at [433, 312] on input "Supplemental Instructions" at bounding box center [444, 311] width 176 height 15
paste input "SAB Prop ID -"
paste input "311973"
type input "SAB Prop ID - 311973"
click at [531, 361] on button "Update" at bounding box center [532, 358] width 41 height 19
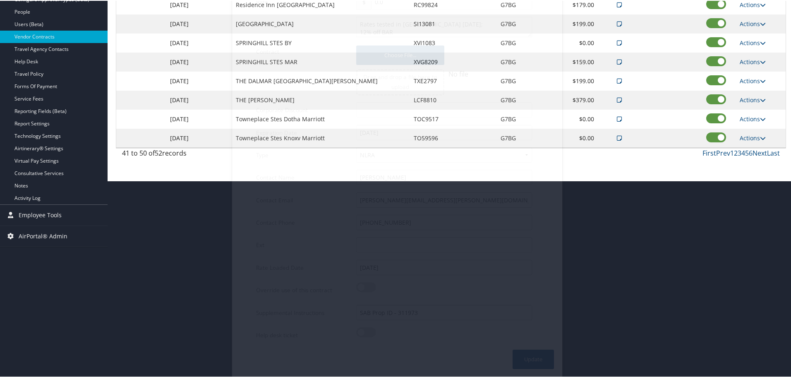
scroll to position [66, 0]
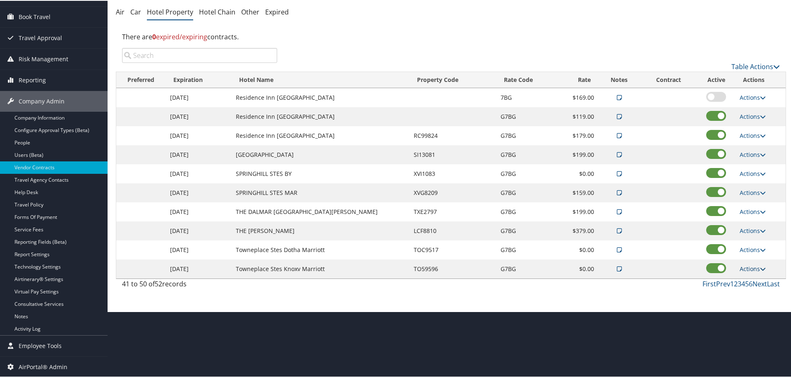
click at [743, 267] on link "Actions" at bounding box center [752, 268] width 26 height 8
click at [746, 292] on link "Edit" at bounding box center [757, 294] width 45 height 14
select select "NLRA"
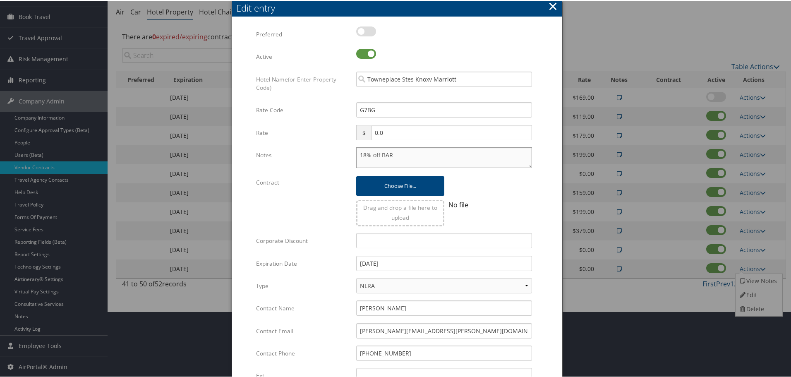
click at [356, 154] on textarea "18% off BAR" at bounding box center [444, 156] width 176 height 21
paste textarea "Rates tested in [GEOGRAPHIC_DATA] [DATE];"
type textarea "Rates tested in TP+ Sep 2025; 18% off BAR"
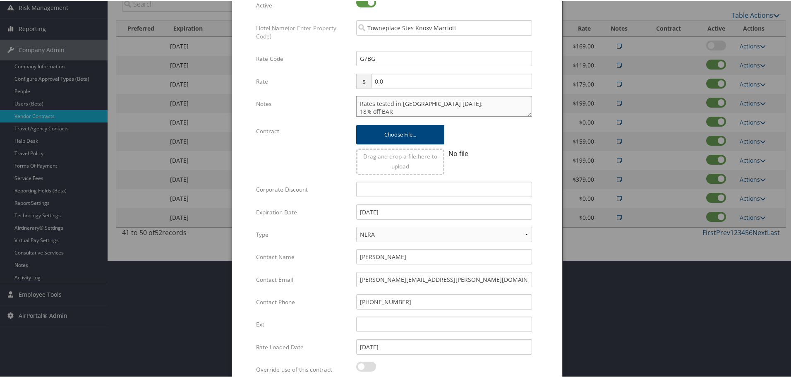
scroll to position [196, 0]
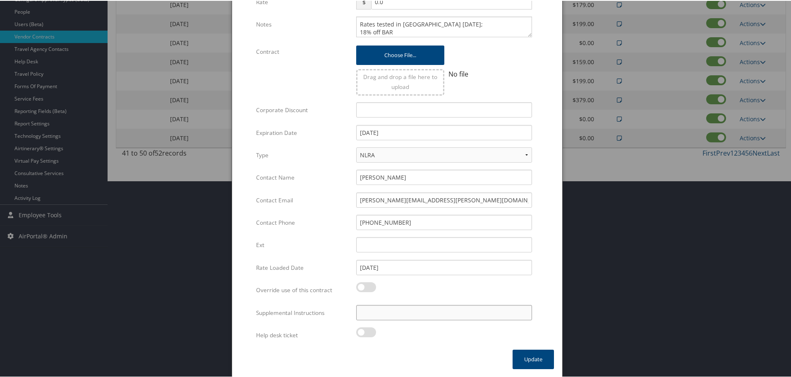
click at [428, 316] on input "Supplemental Instructions" at bounding box center [444, 311] width 176 height 15
paste input "SAB Prop ID -"
paste input "052719"
type input "SAB Prop ID - 052719"
click at [522, 363] on button "Update" at bounding box center [532, 358] width 41 height 19
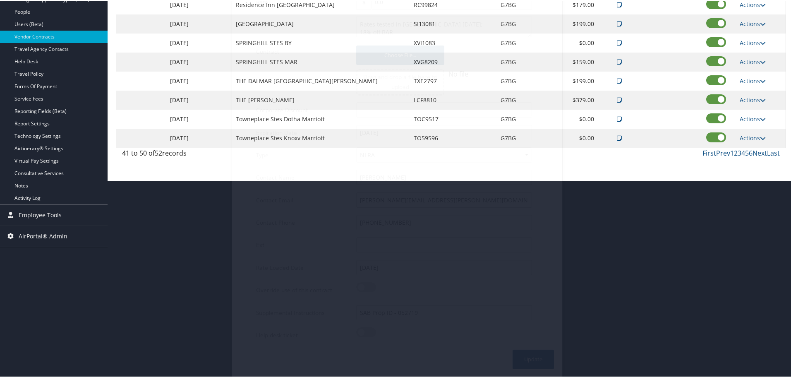
scroll to position [66, 0]
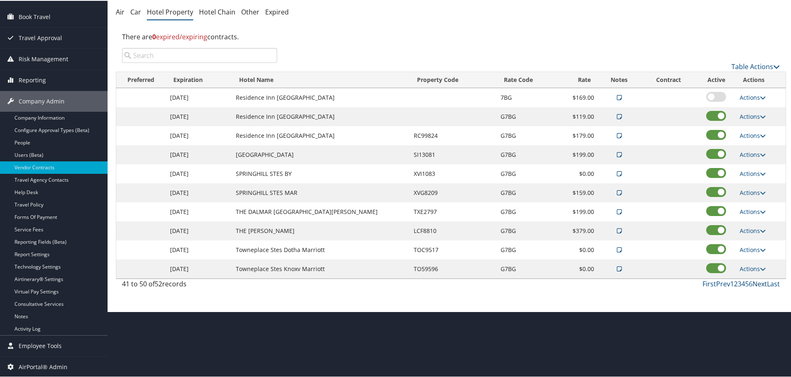
click at [757, 283] on link "Next" at bounding box center [759, 282] width 14 height 9
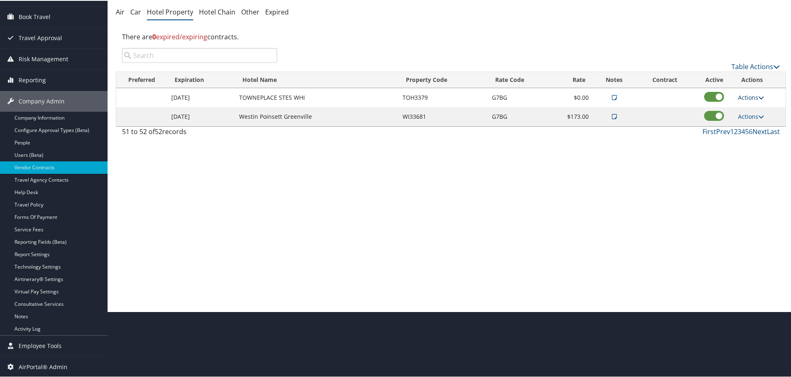
click at [744, 95] on link "Actions" at bounding box center [751, 97] width 26 height 8
click at [748, 121] on link "Edit" at bounding box center [757, 123] width 45 height 14
select select "NLRA"
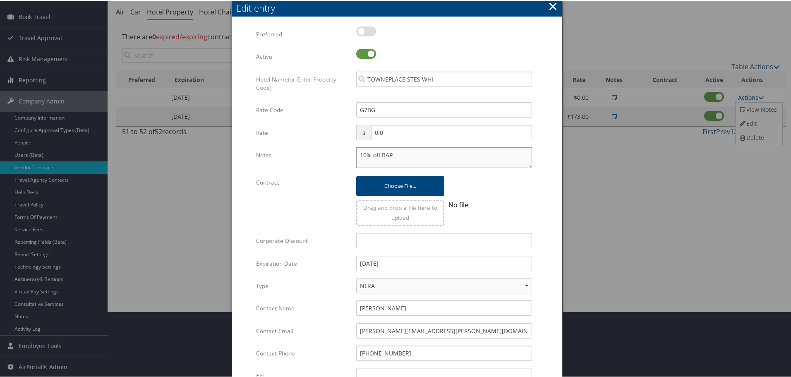
click at [359, 151] on textarea "10% off BAR" at bounding box center [444, 156] width 176 height 21
paste textarea "Rates tested in [GEOGRAPHIC_DATA] [DATE];"
type textarea "Rates tested in TP+ Sep 2025; 10% off BAR"
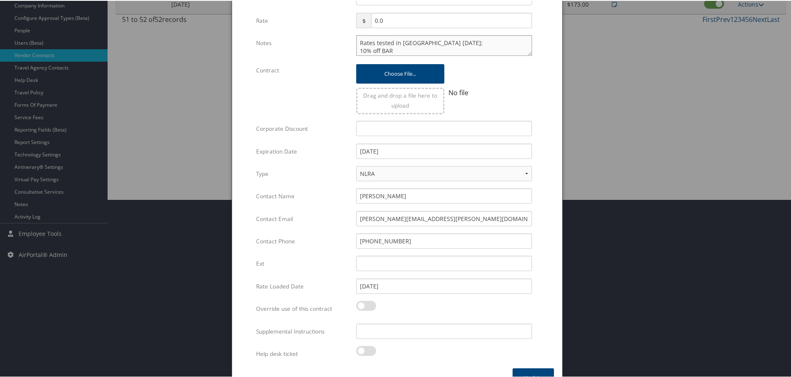
scroll to position [196, 0]
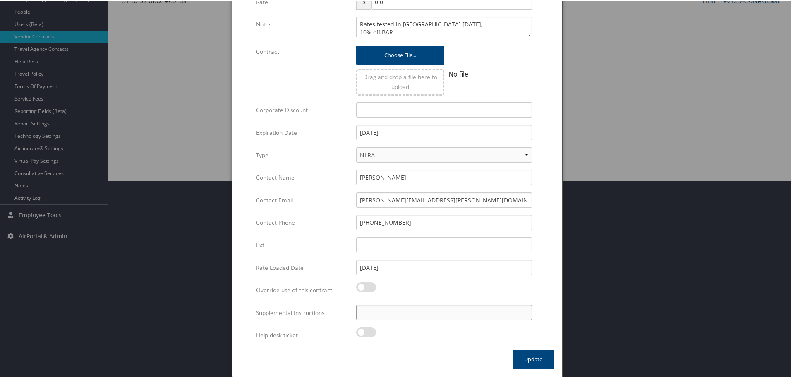
click at [443, 315] on input "Supplemental Instructions" at bounding box center [444, 311] width 176 height 15
paste
type input "SAB Prop ID - 286080"
click at [526, 355] on button "Update" at bounding box center [532, 358] width 41 height 19
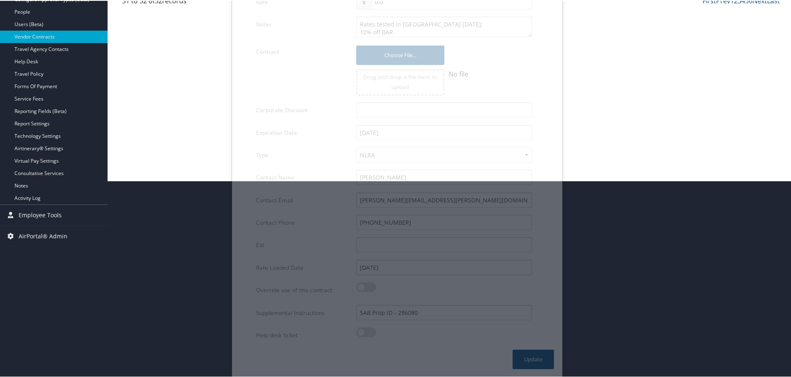
scroll to position [66, 0]
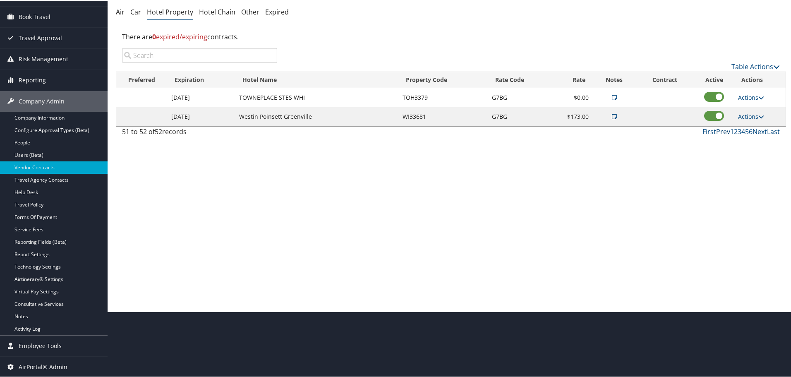
click at [722, 131] on link "Prev" at bounding box center [723, 130] width 14 height 9
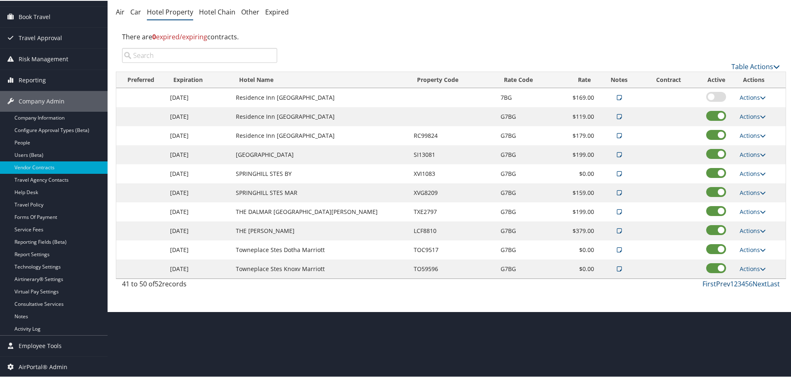
click at [721, 284] on link "Prev" at bounding box center [723, 282] width 14 height 9
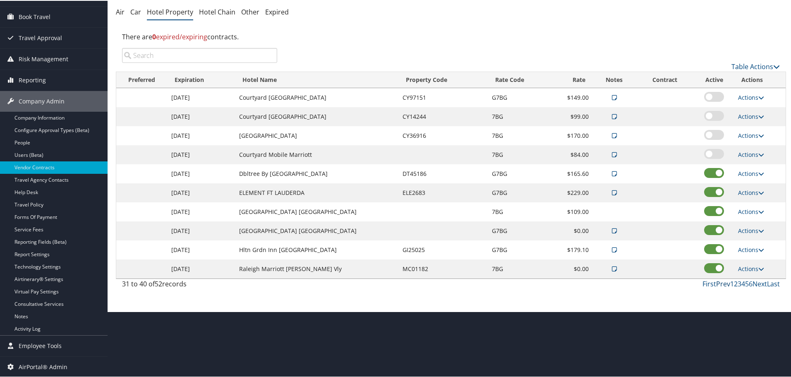
click at [721, 284] on link "Prev" at bounding box center [723, 282] width 14 height 9
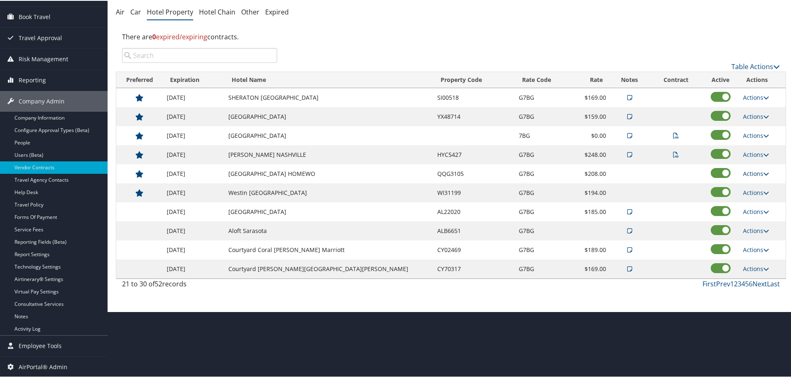
click at [746, 170] on link "Actions" at bounding box center [756, 173] width 26 height 8
click at [753, 186] on link "Edit" at bounding box center [751, 185] width 32 height 14
select select "NLRA"
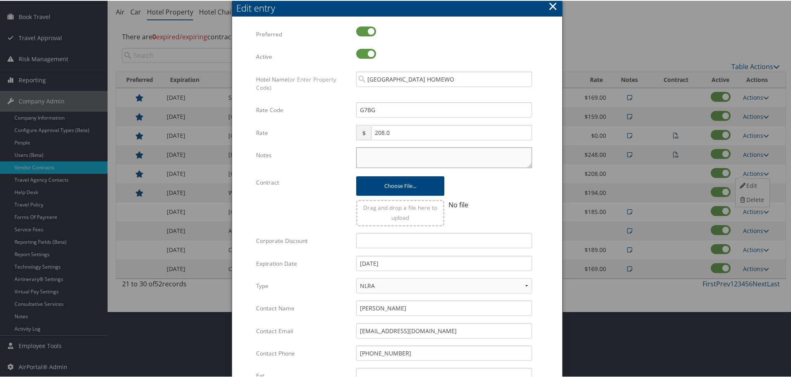
click at [410, 157] on textarea "Notes" at bounding box center [444, 156] width 176 height 21
type textarea "Rates tested in [GEOGRAPHIC_DATA] [DATE];"
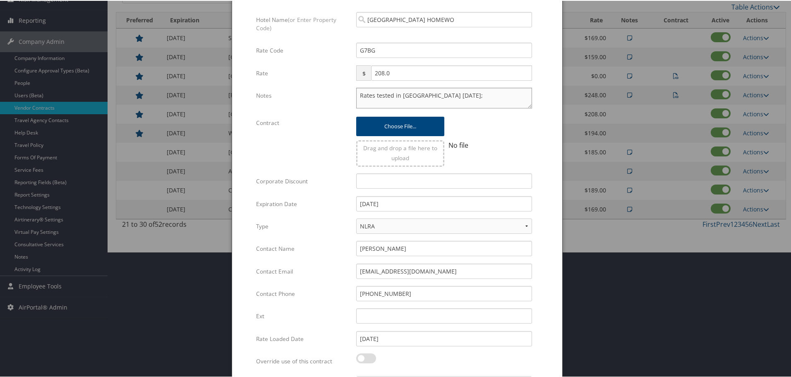
scroll to position [196, 0]
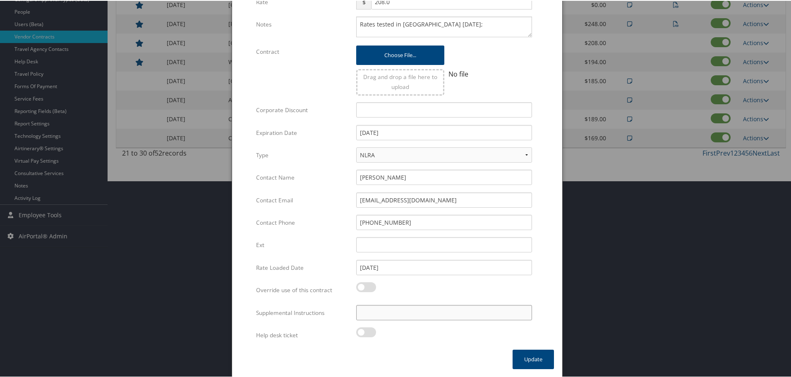
click at [416, 308] on input "Supplemental Instructions" at bounding box center [444, 311] width 176 height 15
type input "SAB Prop ID - 389961"
click at [518, 353] on button "Update" at bounding box center [532, 358] width 41 height 19
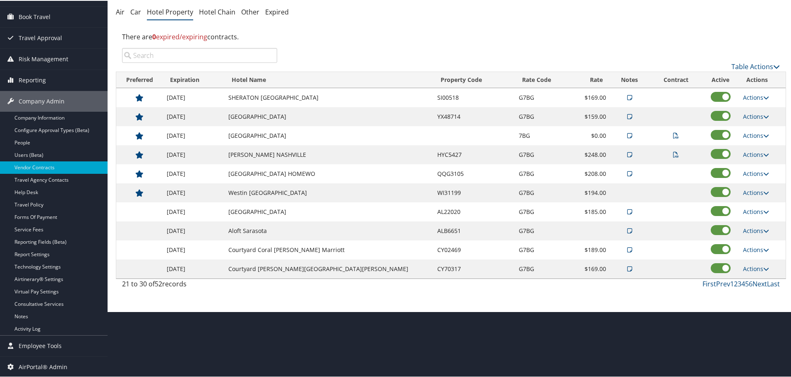
scroll to position [66, 0]
click at [747, 191] on link "Actions" at bounding box center [756, 192] width 26 height 8
click at [752, 204] on link "Edit" at bounding box center [751, 204] width 32 height 14
select select "NLRA"
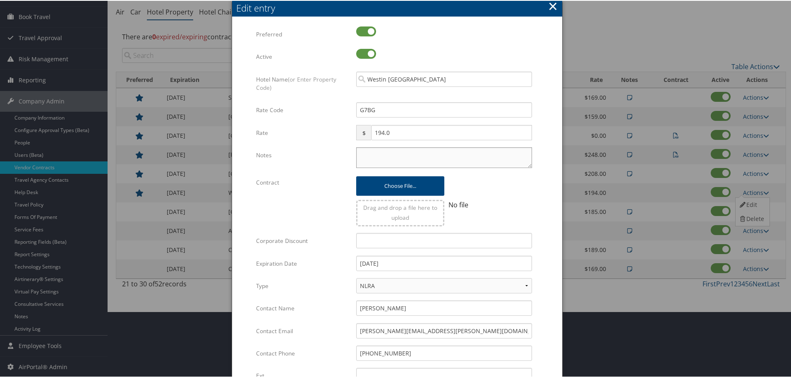
click at [423, 164] on textarea "Notes" at bounding box center [444, 156] width 176 height 21
type textarea "Rates tested in [GEOGRAPHIC_DATA] [DATE];"
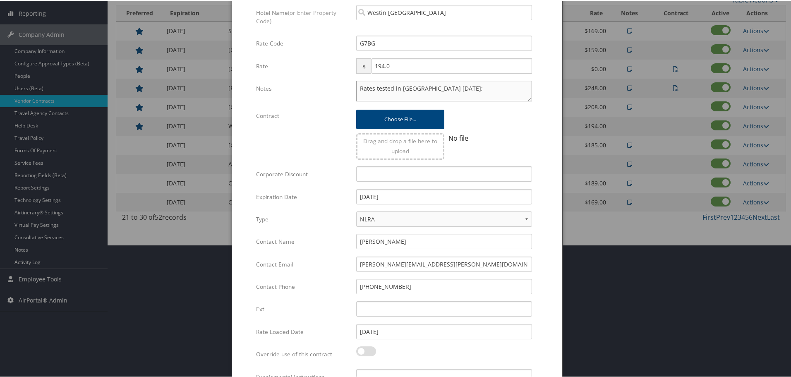
scroll to position [196, 0]
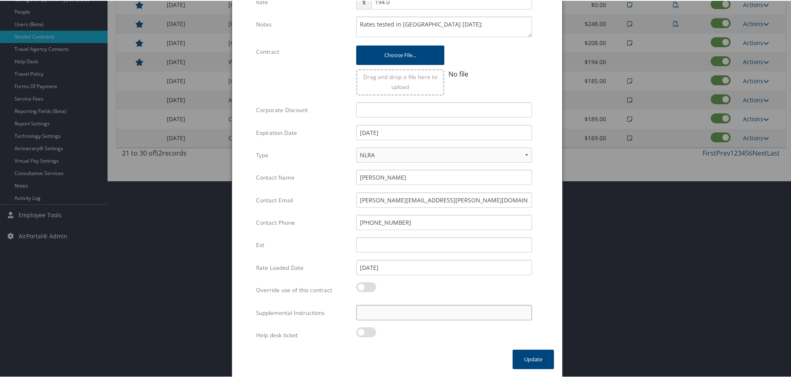
click at [376, 313] on input "Supplemental Instructions" at bounding box center [444, 311] width 176 height 15
type input "SAB Prop ID - 168053"
click at [522, 363] on button "Update" at bounding box center [532, 358] width 41 height 19
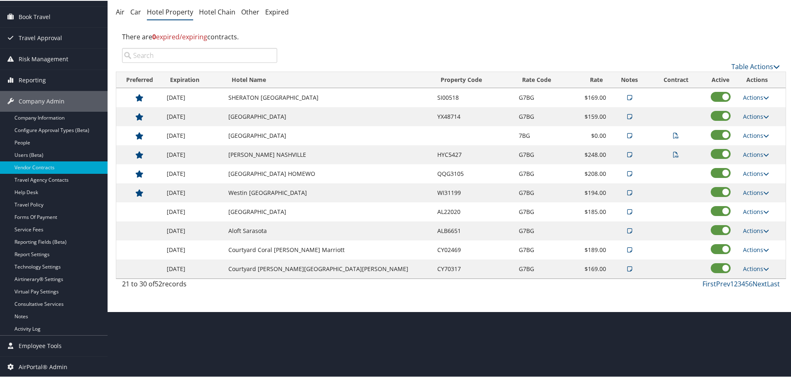
scroll to position [66, 0]
click at [771, 285] on link "Last" at bounding box center [773, 282] width 13 height 9
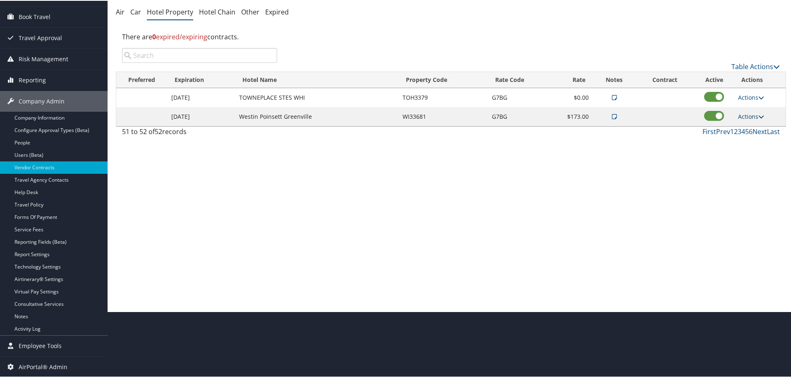
click at [754, 115] on link "Actions" at bounding box center [751, 116] width 26 height 8
click at [756, 141] on link "Edit" at bounding box center [757, 142] width 45 height 14
select select "NLRA"
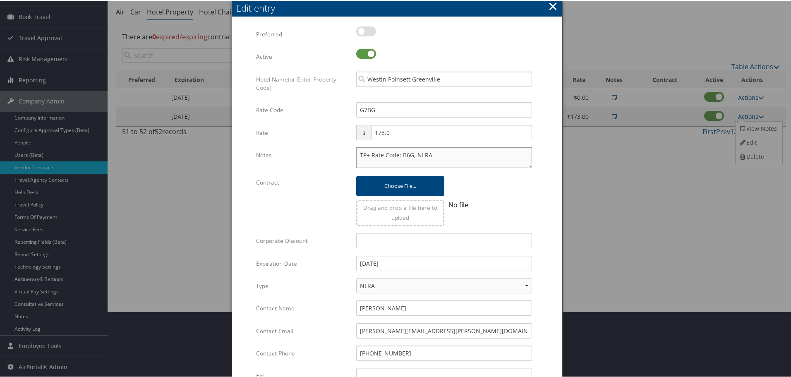
click at [356, 155] on textarea "TP+ Rate Code: B6G, NLRA" at bounding box center [444, 156] width 176 height 21
type textarea "Rates tested in TP+ Sep 2025; TP+ Rate Code: B6G, NLRA"
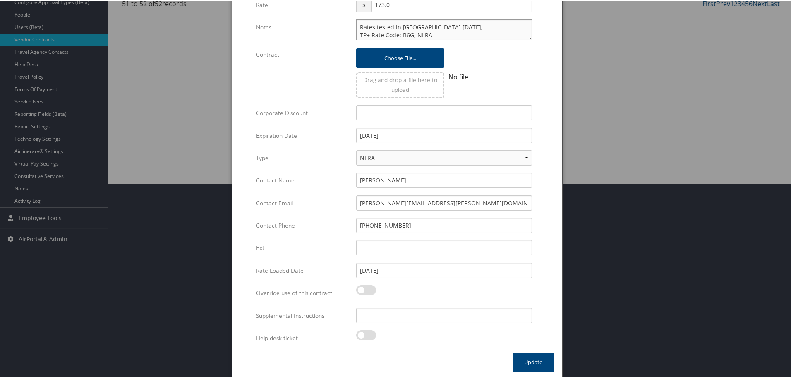
scroll to position [196, 0]
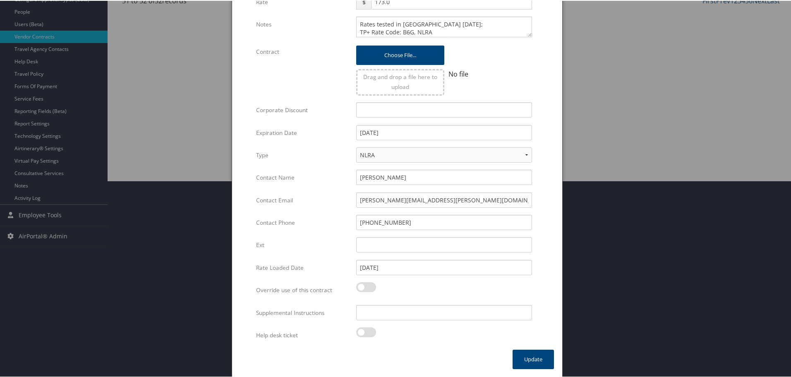
click at [417, 322] on div "Multiple values The selected items contain different values for this input. To …" at bounding box center [444, 315] width 188 height 22
click at [417, 315] on input "Supplemental Instructions" at bounding box center [444, 311] width 176 height 15
type input "SAB Prop ID - 050890"
click at [525, 354] on button "Update" at bounding box center [532, 358] width 41 height 19
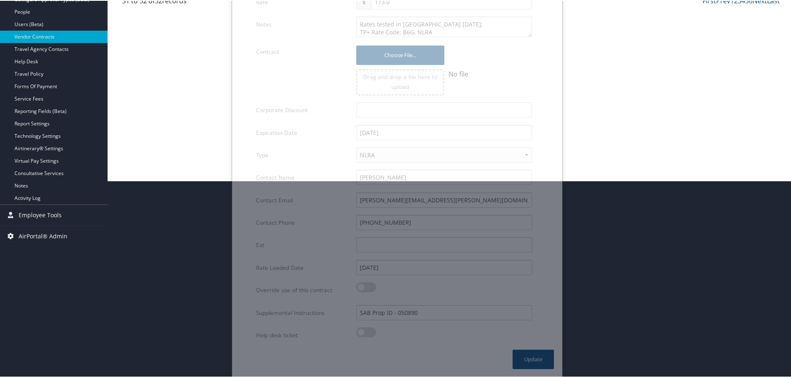
scroll to position [66, 0]
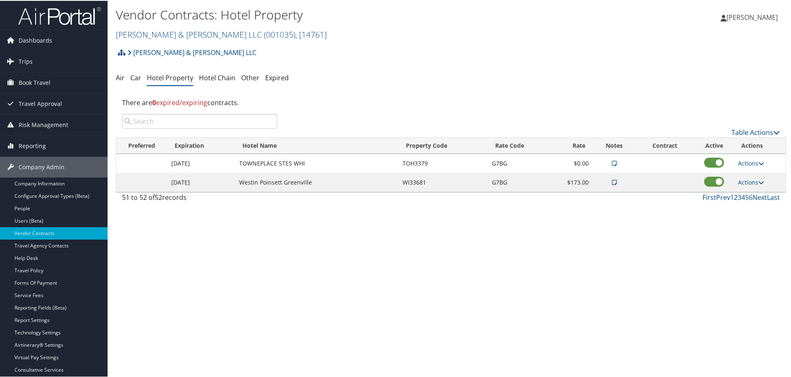
click at [701, 347] on div "Vendor Contracts: Hotel Property Brasfield & Gorrie LLC ( 001035 ) , [ 14761 ] …" at bounding box center [451, 188] width 686 height 377
click at [160, 35] on link "Brasfield & Gorrie LLC ( 001035 ) , [ 14761 ]" at bounding box center [221, 33] width 211 height 11
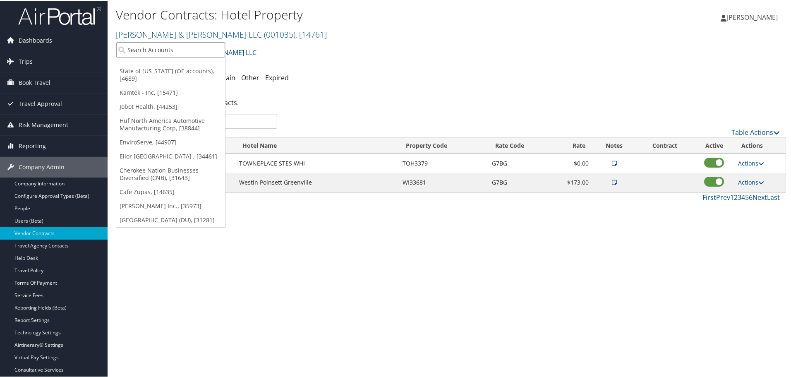
click at [158, 45] on input "search" at bounding box center [170, 48] width 109 height 15
type input "carollo"
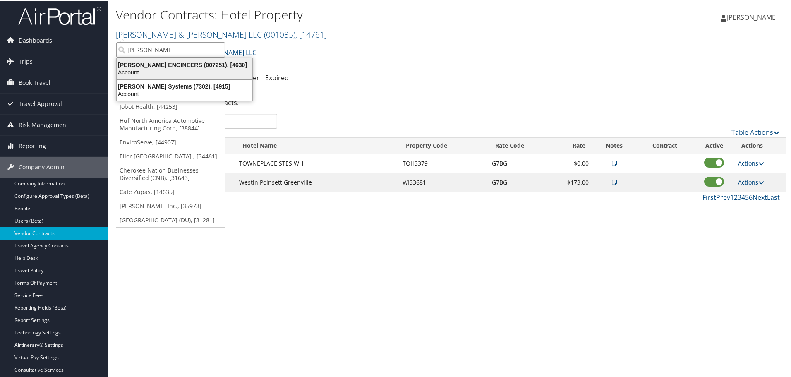
click at [155, 67] on div "CAROLLO ENGINEERS (007251), [4630]" at bounding box center [185, 63] width 146 height 7
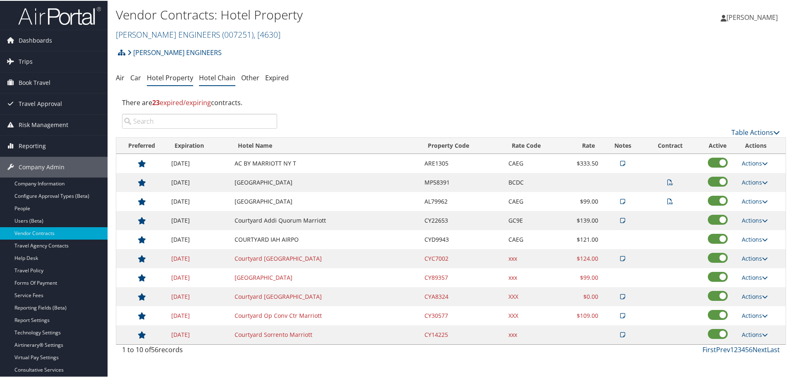
click at [206, 74] on link "Hotel Chain" at bounding box center [217, 76] width 36 height 9
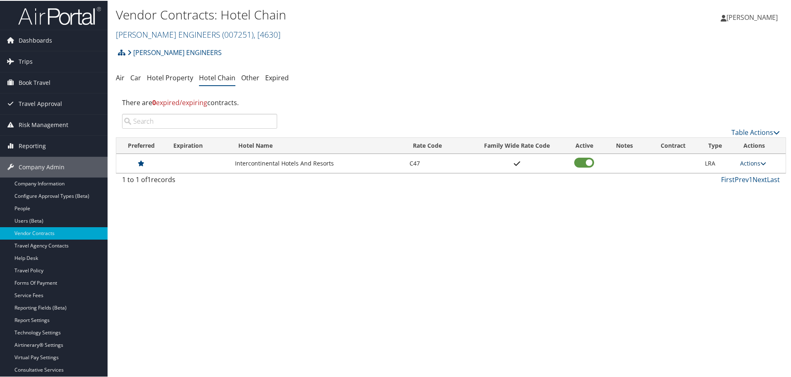
click at [751, 162] on link "Actions" at bounding box center [753, 162] width 26 height 8
click at [731, 244] on div "Vendor Contracts: Hotel Chain CAROLLO ENGINEERS ( 007251 ) , [ 4630 ] CAROLLO E…" at bounding box center [451, 188] width 686 height 377
click at [664, 213] on div "Vendor Contracts: Hotel Chain CAROLLO ENGINEERS ( 007251 ) , [ 4630 ] CAROLLO E…" at bounding box center [451, 188] width 686 height 377
click at [750, 163] on link "Actions" at bounding box center [753, 162] width 26 height 8
click at [753, 189] on link "Delete" at bounding box center [753, 189] width 32 height 14
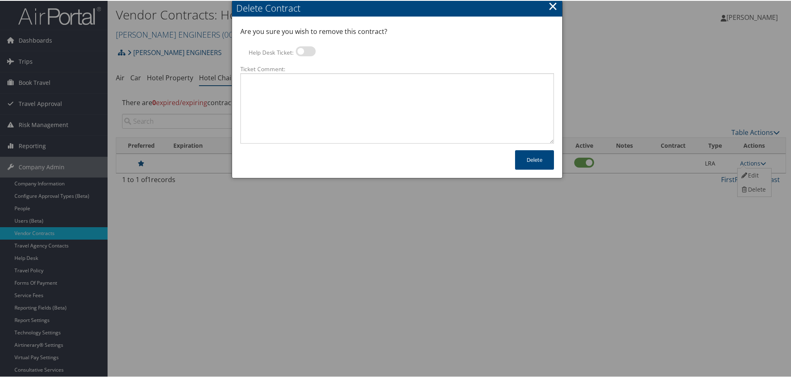
click at [299, 52] on label at bounding box center [306, 50] width 20 height 10
click at [300, 52] on input "Help Desk Ticket:" at bounding box center [302, 51] width 5 height 5
checkbox input "true"
click at [308, 109] on textarea "Ticket Comment:" at bounding box center [396, 107] width 313 height 70
paste textarea "Rates no longer active; remove from profile and preferred status."
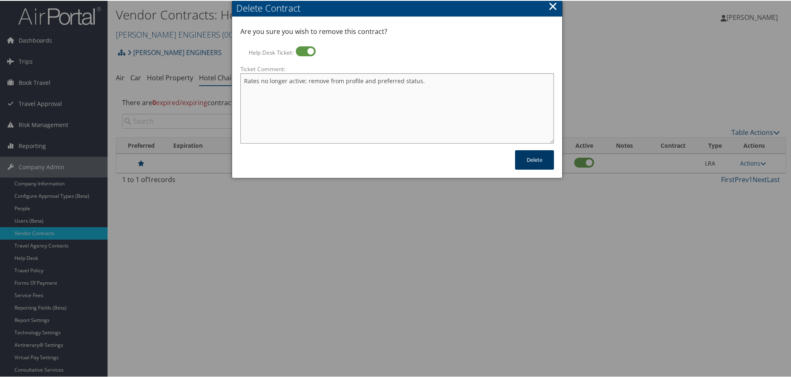
type textarea "Rates no longer active; remove from profile and preferred status."
click at [528, 160] on button "Delete" at bounding box center [534, 158] width 39 height 19
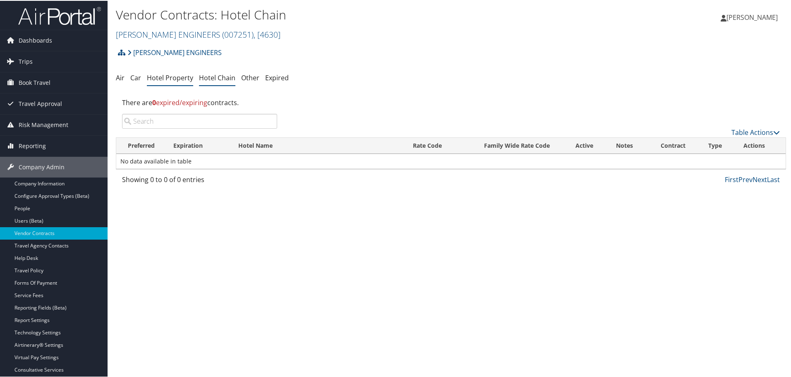
click at [170, 79] on link "Hotel Property" at bounding box center [170, 76] width 46 height 9
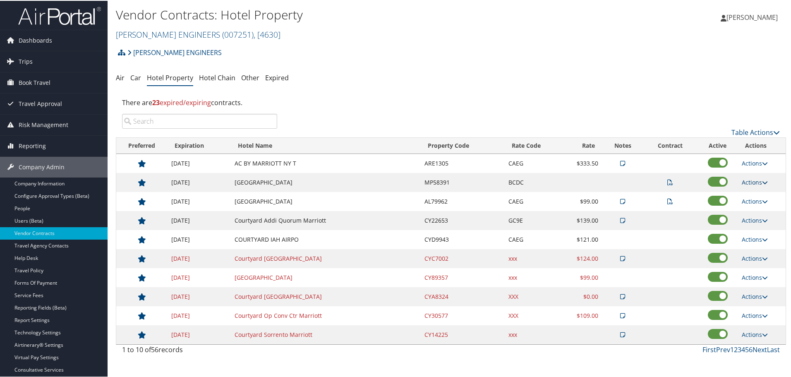
click at [751, 178] on link "Actions" at bounding box center [754, 181] width 26 height 8
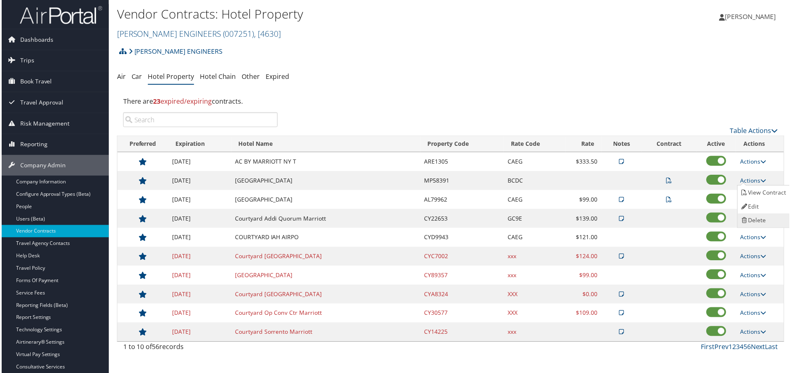
click at [758, 219] on link "Delete" at bounding box center [765, 222] width 52 height 14
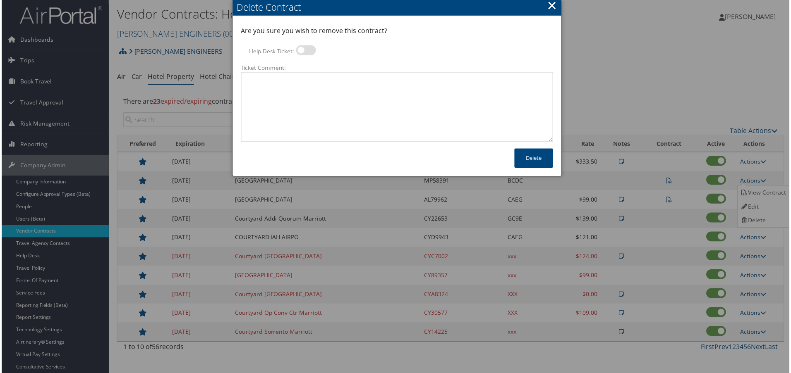
drag, startPoint x: 308, startPoint y: 51, endPoint x: 315, endPoint y: 75, distance: 24.7
click at [308, 51] on label at bounding box center [306, 50] width 20 height 10
click at [305, 51] on input "Help Desk Ticket:" at bounding box center [302, 51] width 5 height 5
checkbox input "true"
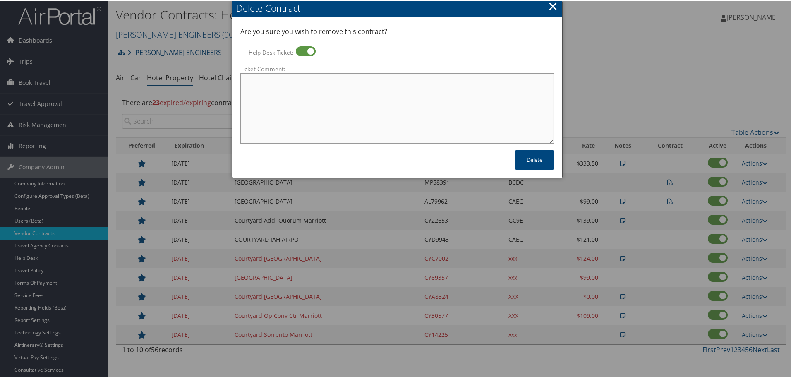
click at [323, 101] on textarea "Ticket Comment:" at bounding box center [396, 107] width 313 height 70
paste textarea "Rates no longer active; remove from profile and preferred status."
type textarea "Rates no longer active; remove from profile and preferred status."
click at [526, 161] on button "Delete" at bounding box center [534, 158] width 39 height 19
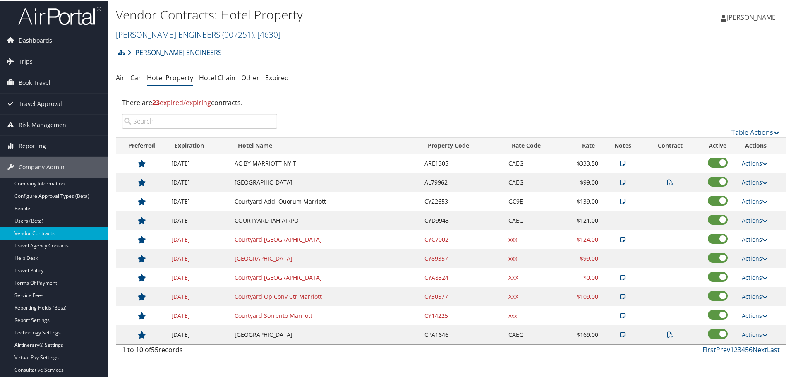
click at [751, 237] on link "Actions" at bounding box center [754, 238] width 26 height 8
click at [753, 274] on link "Delete" at bounding box center [761, 279] width 45 height 14
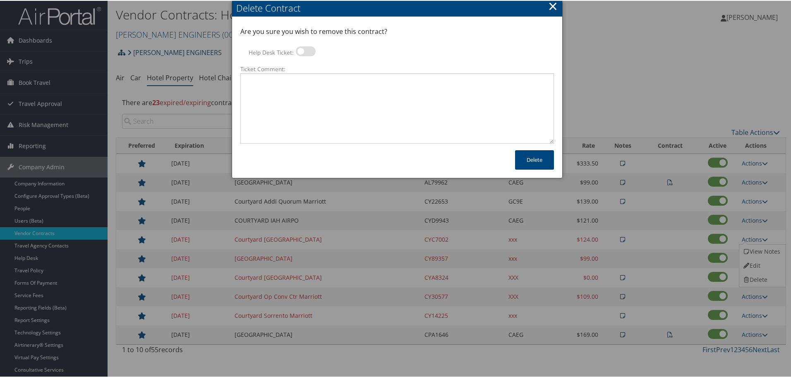
click at [311, 49] on label at bounding box center [306, 50] width 20 height 10
click at [305, 49] on input "Help Desk Ticket:" at bounding box center [302, 51] width 5 height 5
checkbox input "true"
click at [334, 106] on textarea "Ticket Comment:" at bounding box center [396, 107] width 313 height 70
paste textarea "Rates no longer active; remove from profile and preferred status."
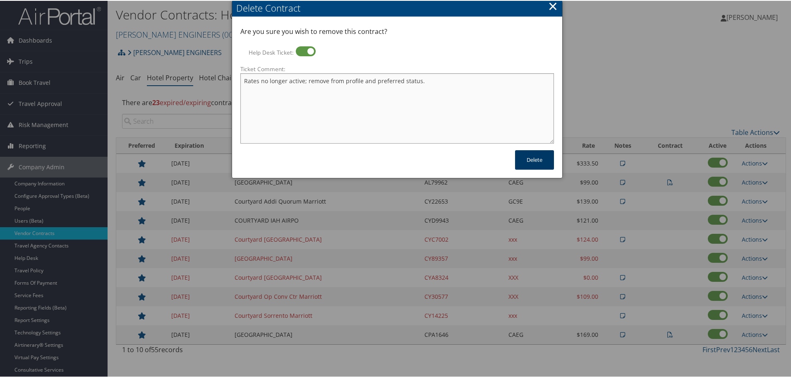
type textarea "Rates no longer active; remove from profile and preferred status."
click at [527, 160] on button "Delete" at bounding box center [534, 158] width 39 height 19
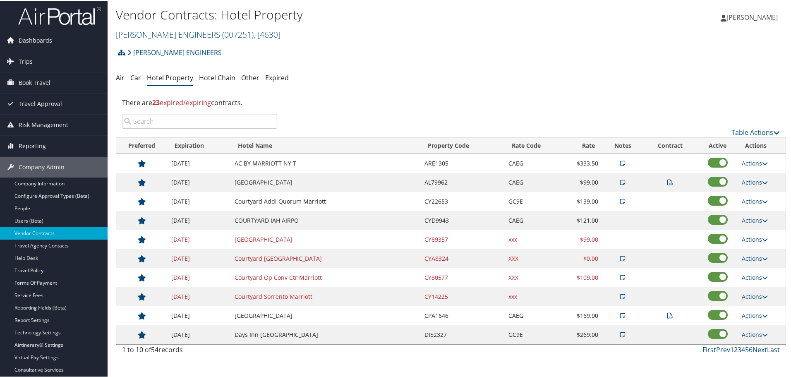
click at [358, 235] on td "[GEOGRAPHIC_DATA]" at bounding box center [325, 238] width 190 height 19
click at [748, 237] on link "Actions" at bounding box center [754, 238] width 26 height 8
click at [754, 265] on link "Delete" at bounding box center [755, 265] width 32 height 14
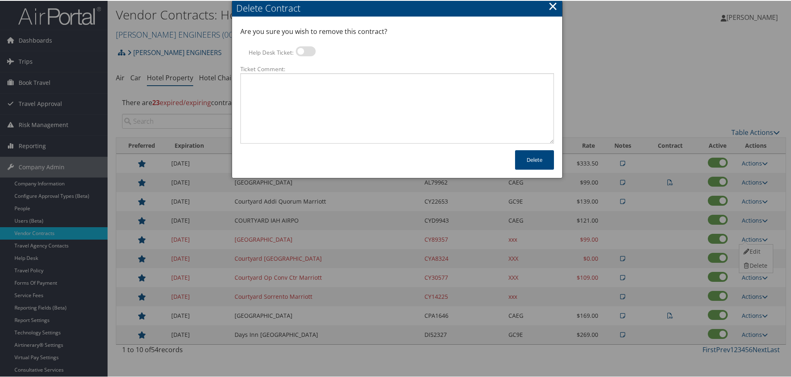
click at [301, 53] on label at bounding box center [306, 50] width 20 height 10
click at [301, 53] on input "Help Desk Ticket:" at bounding box center [302, 51] width 5 height 5
checkbox input "true"
click at [300, 95] on textarea "Ticket Comment:" at bounding box center [396, 107] width 313 height 70
paste textarea "Rates no longer active; remove from profile and preferred status."
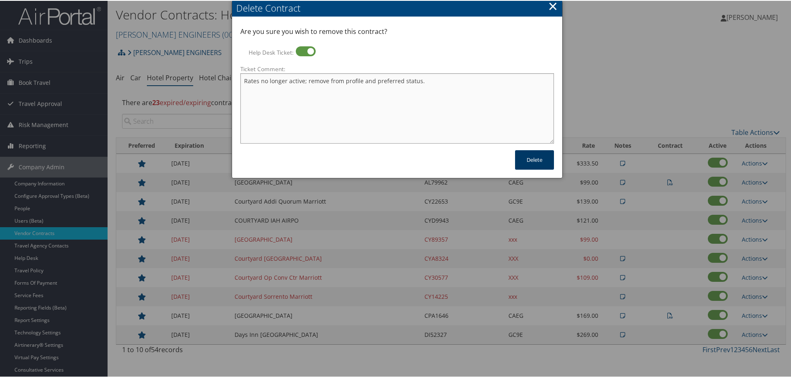
type textarea "Rates no longer active; remove from profile and preferred status."
click at [536, 162] on button "Delete" at bounding box center [534, 158] width 39 height 19
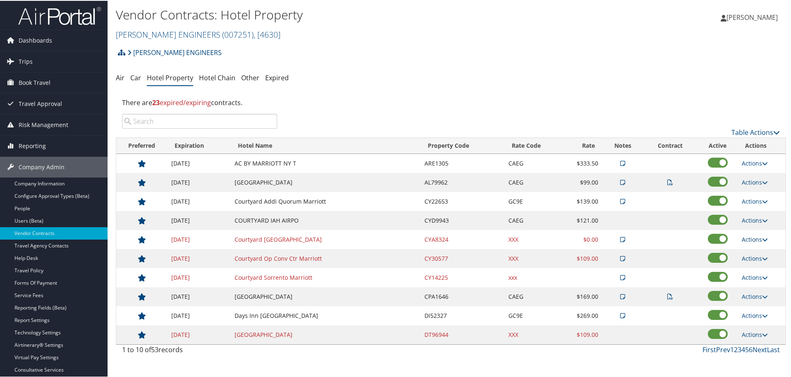
click at [748, 239] on link "Actions" at bounding box center [754, 238] width 26 height 8
click at [757, 277] on link "Delete" at bounding box center [761, 279] width 45 height 14
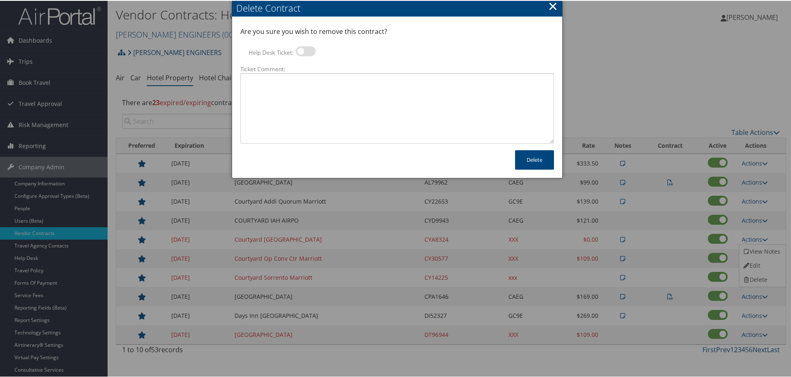
click at [298, 49] on label at bounding box center [306, 50] width 20 height 10
click at [300, 49] on input "Help Desk Ticket:" at bounding box center [302, 51] width 5 height 5
checkbox input "true"
click at [313, 120] on textarea "Ticket Comment:" at bounding box center [396, 107] width 313 height 70
paste textarea "Rates no longer active; remove from profile and preferred status."
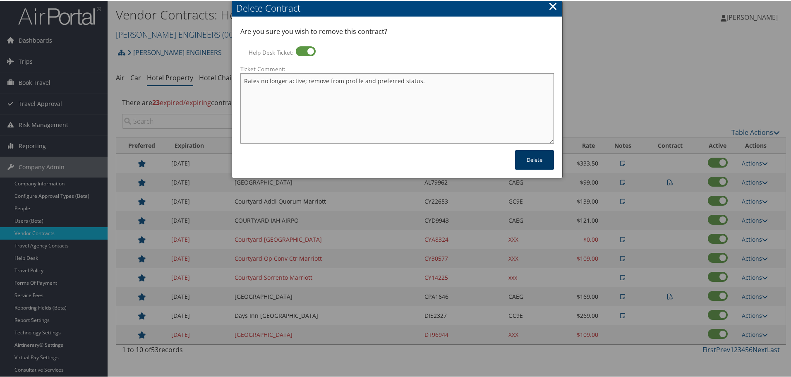
type textarea "Rates no longer active; remove from profile and preferred status."
click at [526, 160] on button "Delete" at bounding box center [534, 158] width 39 height 19
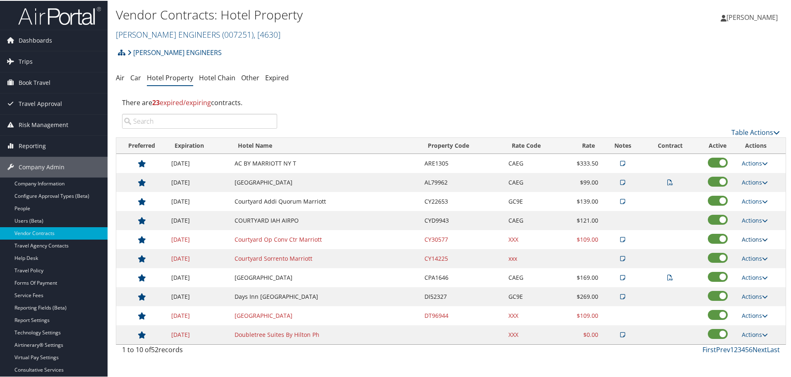
click at [762, 236] on icon at bounding box center [765, 239] width 6 height 6
drag, startPoint x: 762, startPoint y: 265, endPoint x: 620, endPoint y: 100, distance: 217.6
click at [620, 100] on div "[PERSON_NAME] ENGINEERS Account Structure [PERSON_NAME] ENGINEERS (007251) ACTI…" at bounding box center [451, 200] width 670 height 315
click at [628, 90] on div "[PERSON_NAME] ENGINEERS Account Structure [PERSON_NAME] ENGINEERS (007251) ACTI…" at bounding box center [451, 200] width 670 height 315
click at [752, 239] on link "Actions" at bounding box center [754, 238] width 26 height 8
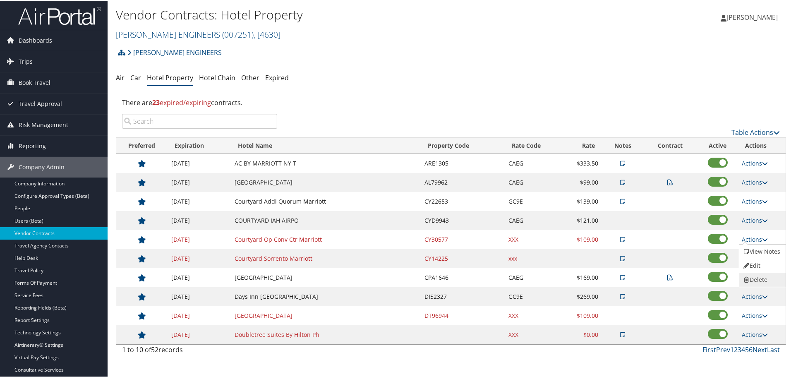
click at [760, 279] on link "Delete" at bounding box center [761, 279] width 45 height 14
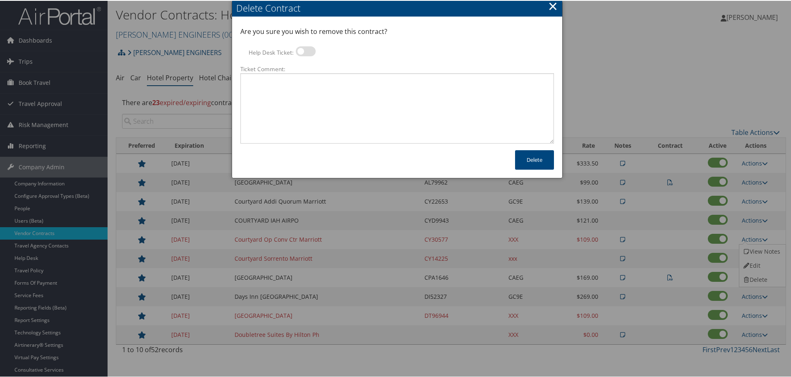
click at [307, 50] on label at bounding box center [306, 50] width 20 height 10
click at [305, 50] on input "Help Desk Ticket:" at bounding box center [302, 51] width 5 height 5
checkbox input "true"
click at [320, 88] on textarea "Ticket Comment:" at bounding box center [396, 107] width 313 height 70
paste textarea "Rates no longer active; remove from profile and preferred status."
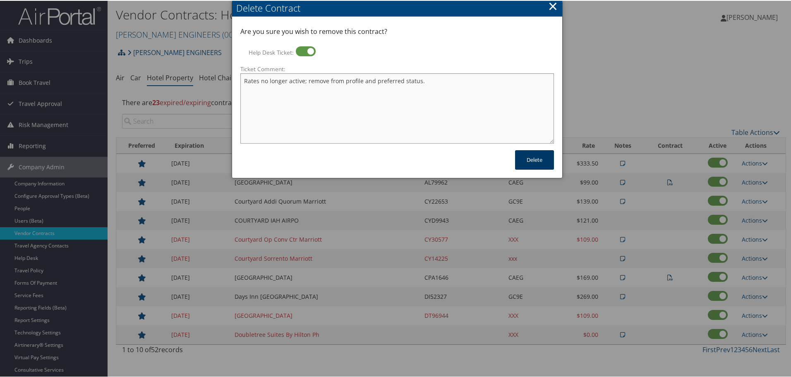
type textarea "Rates no longer active; remove from profile and preferred status."
click at [534, 158] on button "Delete" at bounding box center [534, 158] width 39 height 19
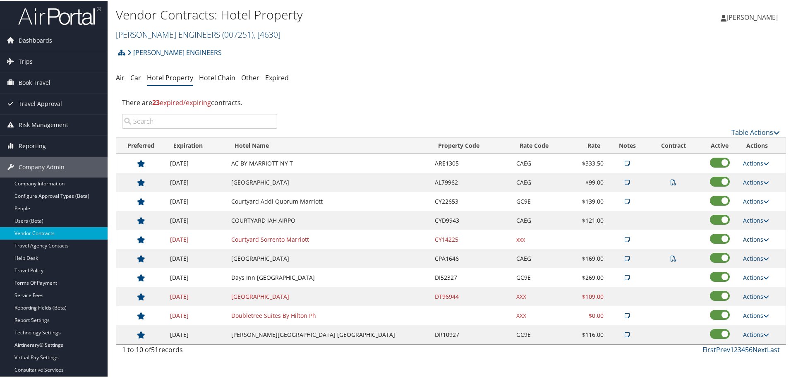
click at [753, 236] on link "Actions" at bounding box center [756, 238] width 26 height 8
click at [760, 274] on link "Delete" at bounding box center [761, 279] width 45 height 14
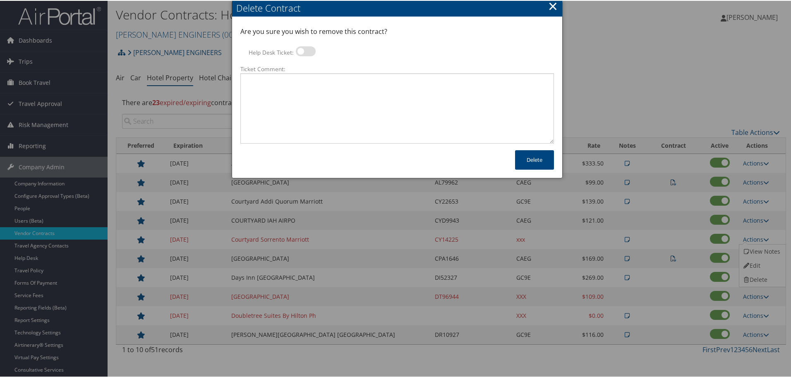
click at [306, 52] on label at bounding box center [306, 50] width 20 height 10
click at [305, 52] on input "Help Desk Ticket:" at bounding box center [302, 51] width 5 height 5
checkbox input "true"
click at [313, 104] on textarea "Ticket Comment:" at bounding box center [396, 107] width 313 height 70
paste textarea "Rates no longer active; remove from profile and preferred status."
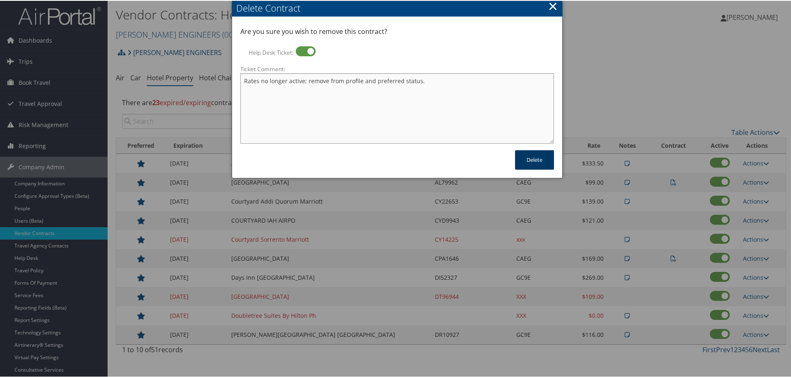
type textarea "Rates no longer active; remove from profile and preferred status."
click at [523, 158] on button "Delete" at bounding box center [534, 158] width 39 height 19
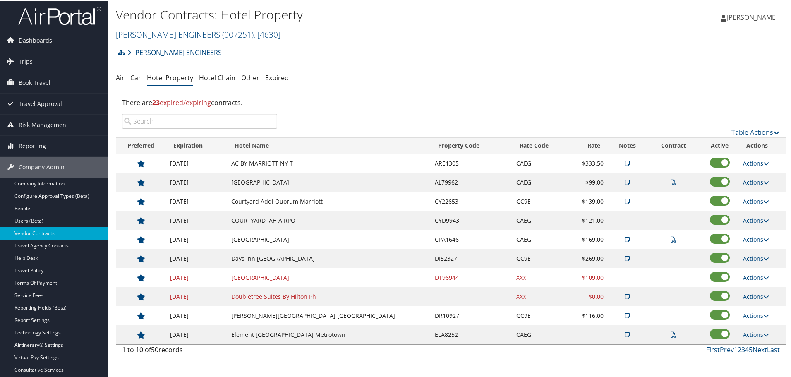
click at [275, 253] on td "Days Inn [GEOGRAPHIC_DATA]" at bounding box center [329, 257] width 204 height 19
click at [287, 238] on td "[GEOGRAPHIC_DATA]" at bounding box center [329, 238] width 204 height 19
click at [752, 238] on link "Actions" at bounding box center [756, 238] width 26 height 8
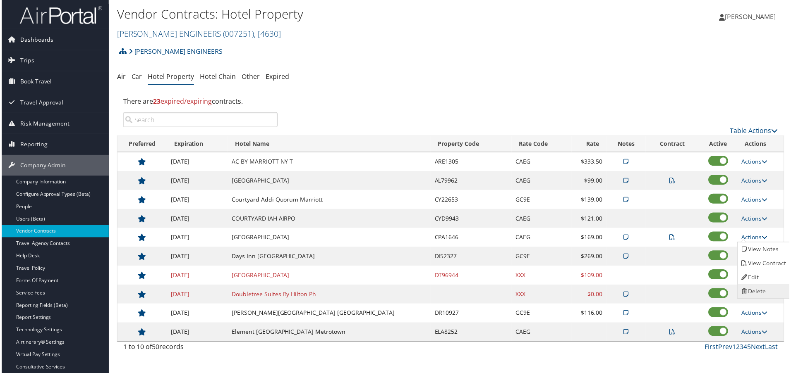
click at [756, 293] on link "Delete" at bounding box center [765, 293] width 52 height 14
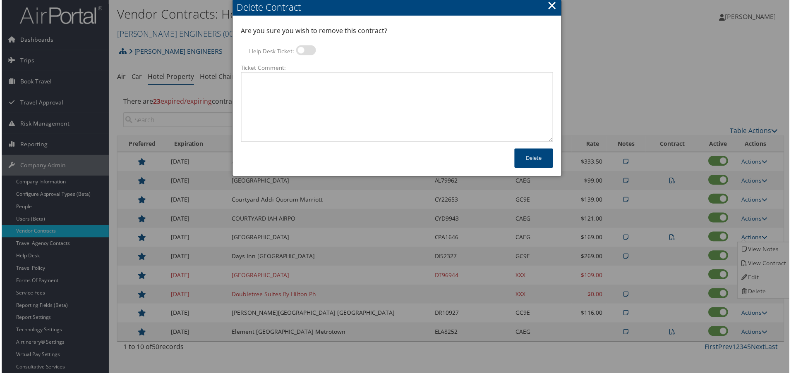
click at [307, 53] on label at bounding box center [306, 50] width 20 height 10
click at [305, 53] on input "Help Desk Ticket:" at bounding box center [302, 51] width 5 height 5
checkbox input "true"
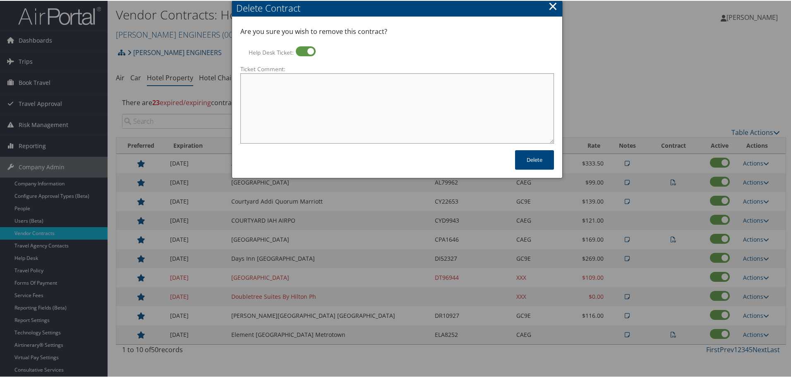
click at [307, 95] on textarea "Ticket Comment:" at bounding box center [396, 107] width 313 height 70
paste textarea "Rates no longer active; remove from profile and preferred status."
type textarea "Rates no longer active; remove from profile and preferred status."
click at [544, 161] on button "Delete" at bounding box center [534, 158] width 39 height 19
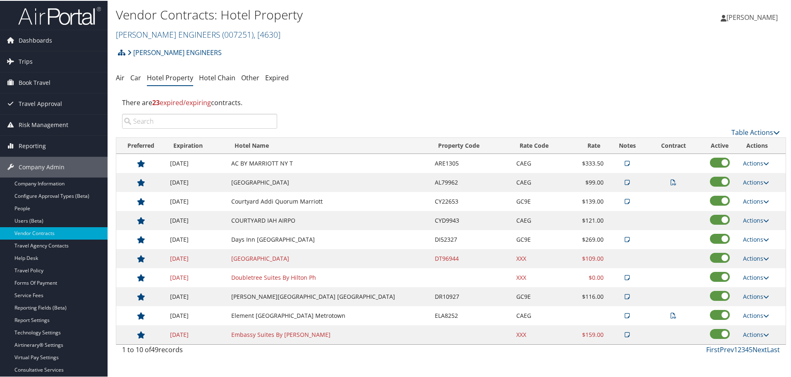
click at [284, 258] on td "[GEOGRAPHIC_DATA]" at bounding box center [329, 257] width 204 height 19
click at [753, 256] on link "Actions" at bounding box center [756, 257] width 26 height 8
click at [757, 280] on link "Delete" at bounding box center [755, 284] width 32 height 14
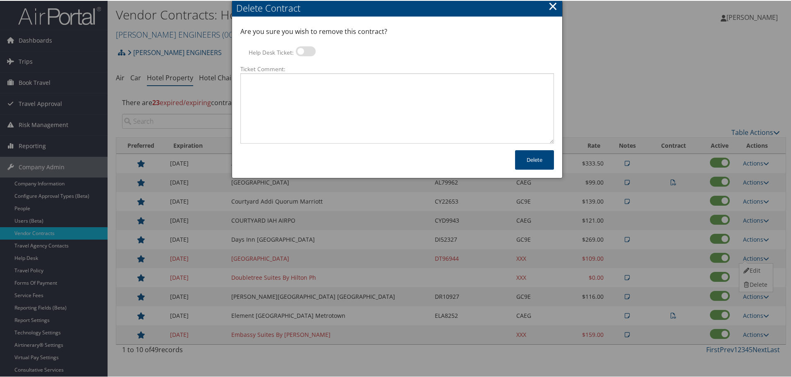
click at [304, 51] on label at bounding box center [306, 50] width 20 height 10
click at [304, 51] on input "Help Desk Ticket:" at bounding box center [302, 51] width 5 height 5
checkbox input "true"
click at [304, 81] on textarea "Ticket Comment:" at bounding box center [396, 107] width 313 height 70
paste textarea "Rates no longer active; remove from profile and preferred status."
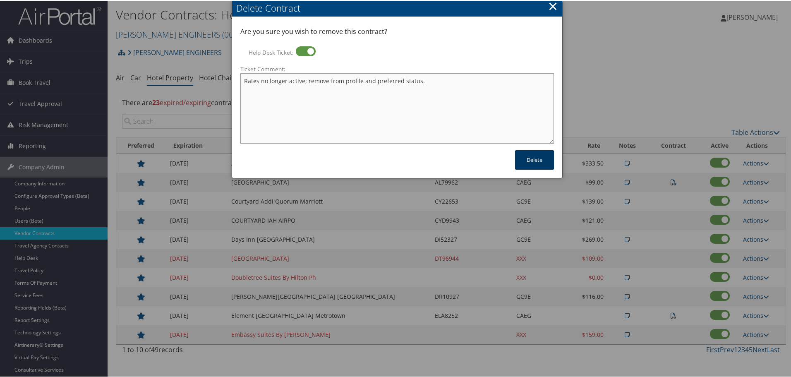
type textarea "Rates no longer active; remove from profile and preferred status."
click at [534, 158] on button "Delete" at bounding box center [534, 158] width 39 height 19
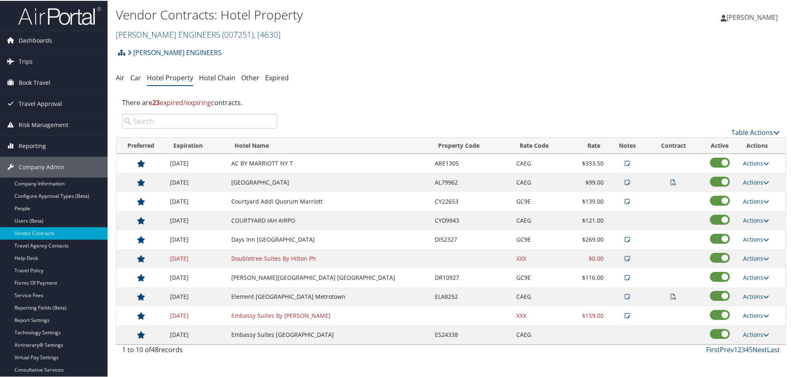
click at [265, 255] on td "Doubletree Suites By Hilton Ph" at bounding box center [329, 257] width 204 height 19
click at [748, 256] on link "Actions" at bounding box center [756, 257] width 26 height 8
click at [756, 294] on link "Delete" at bounding box center [761, 298] width 45 height 14
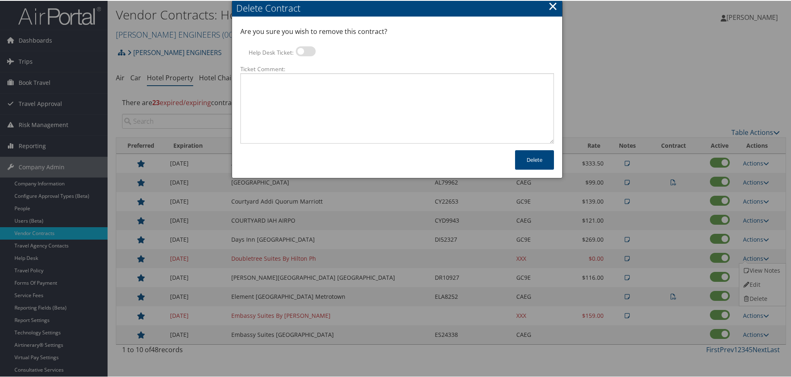
click at [308, 50] on label at bounding box center [306, 50] width 20 height 10
click at [305, 50] on input "Help Desk Ticket:" at bounding box center [302, 51] width 5 height 5
checkbox input "true"
click at [315, 88] on textarea "Ticket Comment:" at bounding box center [396, 107] width 313 height 70
paste textarea "Rates no longer active; remove from profile and preferred status."
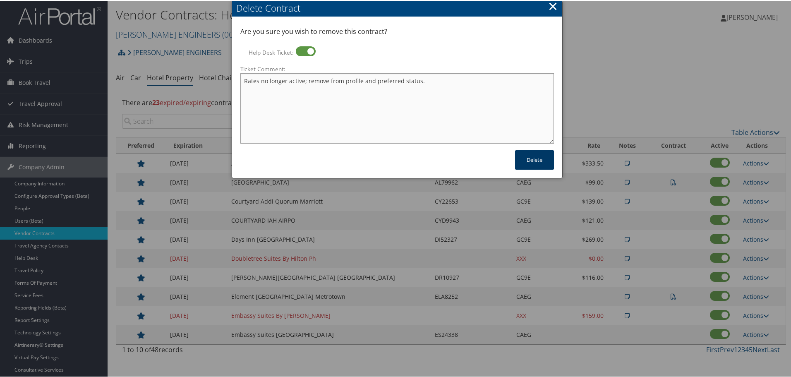
type textarea "Rates no longer active; remove from profile and preferred status."
click at [525, 160] on button "Delete" at bounding box center [534, 158] width 39 height 19
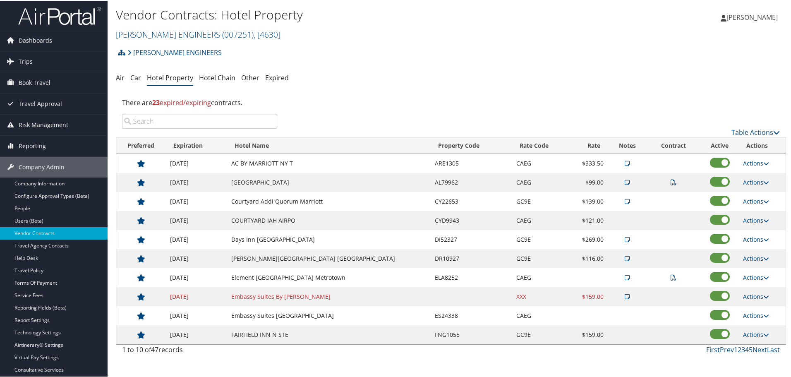
click at [754, 297] on link "Actions" at bounding box center [756, 296] width 26 height 8
click at [754, 331] on link "Delete" at bounding box center [761, 336] width 45 height 14
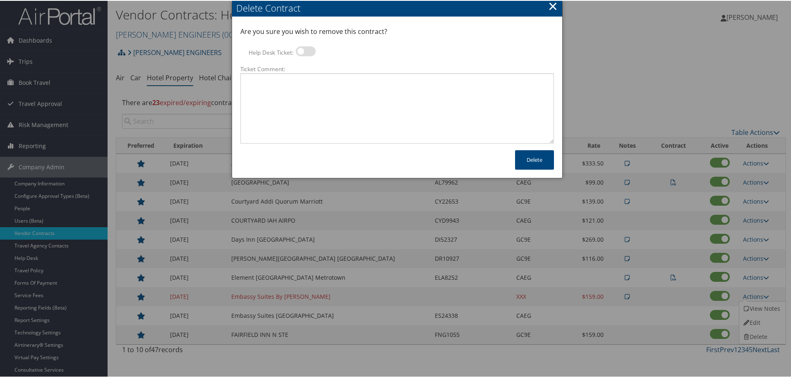
drag, startPoint x: 303, startPoint y: 48, endPoint x: 307, endPoint y: 72, distance: 24.3
click at [303, 48] on label at bounding box center [306, 50] width 20 height 10
click at [303, 49] on input "Help Desk Ticket:" at bounding box center [302, 51] width 5 height 5
checkbox input "true"
click at [312, 87] on textarea "Ticket Comment:" at bounding box center [396, 107] width 313 height 70
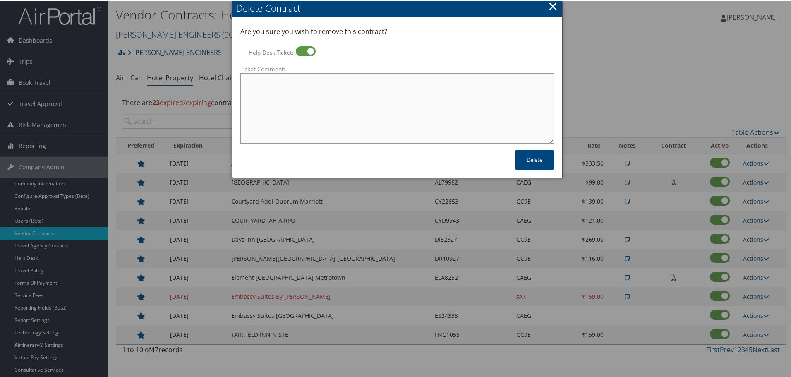
paste textarea "Rates no longer active; remove from profile and preferred status."
type textarea "Rates no longer active; remove from profile and preferred status."
click at [524, 160] on button "Delete" at bounding box center [534, 158] width 39 height 19
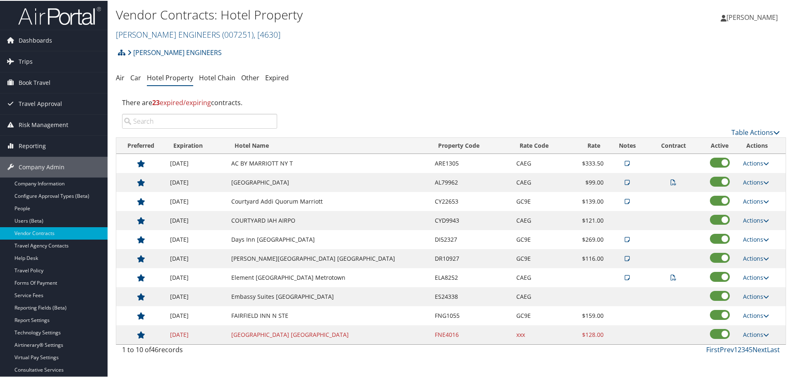
click at [229, 120] on input "search" at bounding box center [199, 120] width 155 height 15
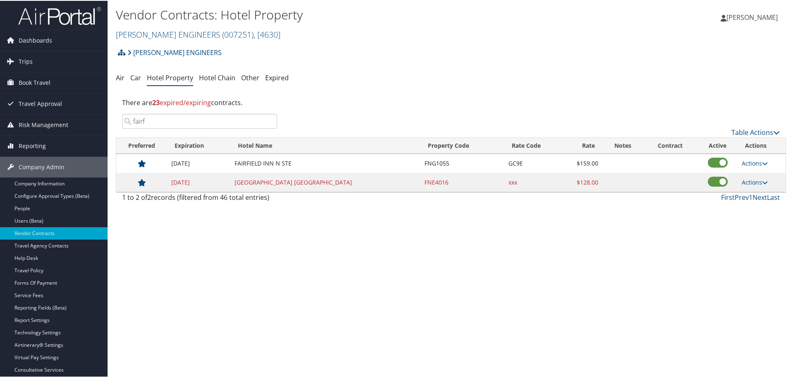
type input "fairf"
click at [757, 180] on link "Actions" at bounding box center [754, 181] width 26 height 8
click at [752, 207] on link "Delete" at bounding box center [755, 208] width 32 height 14
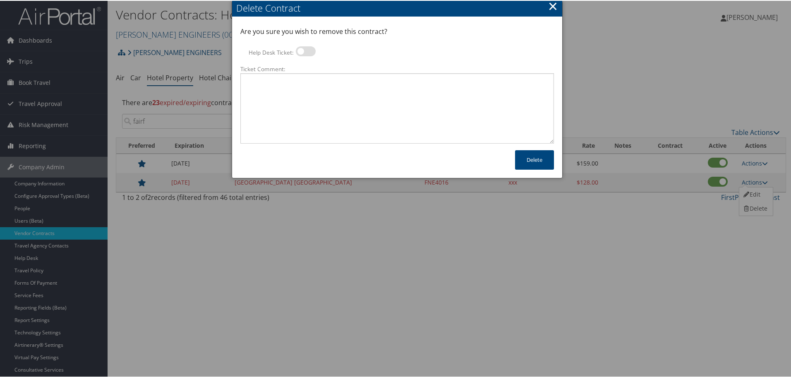
click at [305, 50] on label at bounding box center [306, 50] width 20 height 10
click at [305, 50] on input "Help Desk Ticket:" at bounding box center [302, 51] width 5 height 5
checkbox input "true"
click at [311, 87] on textarea "Ticket Comment:" at bounding box center [396, 107] width 313 height 70
paste textarea "Rates no longer active; remove from profile and preferred status."
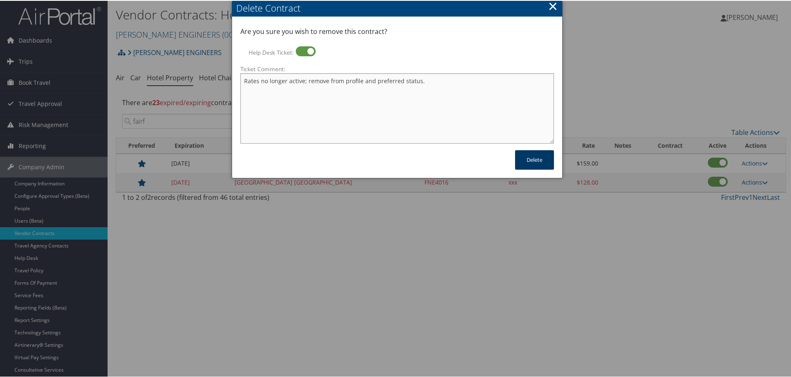
type textarea "Rates no longer active; remove from profile and preferred status."
click at [531, 157] on button "Delete" at bounding box center [534, 158] width 39 height 19
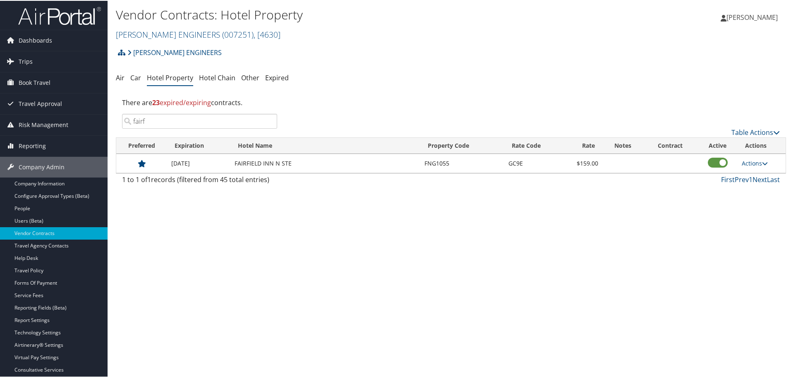
click at [269, 120] on input "fairf" at bounding box center [199, 120] width 155 height 15
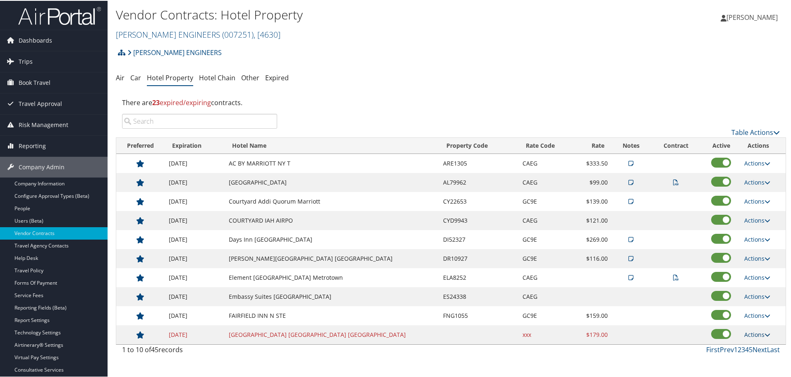
click at [755, 334] on link "Actions" at bounding box center [757, 334] width 26 height 8
click at [760, 361] on link "Delete" at bounding box center [755, 360] width 32 height 14
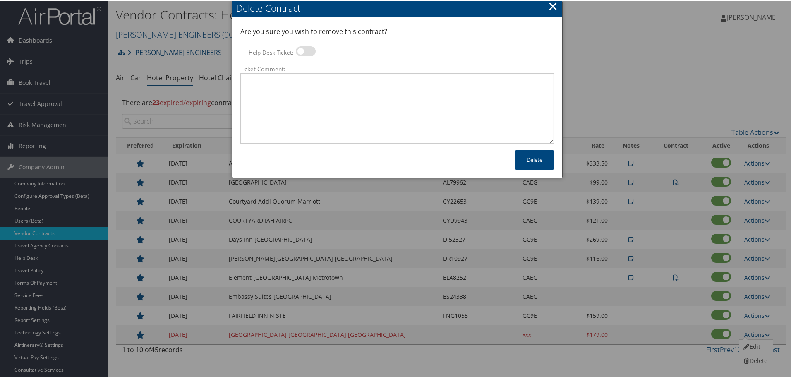
click at [303, 50] on label at bounding box center [306, 50] width 20 height 10
click at [303, 50] on input "Help Desk Ticket:" at bounding box center [302, 51] width 5 height 5
checkbox input "true"
click at [307, 89] on textarea "Ticket Comment:" at bounding box center [396, 107] width 313 height 70
paste textarea "Rates no longer active; remove from profile and preferred status."
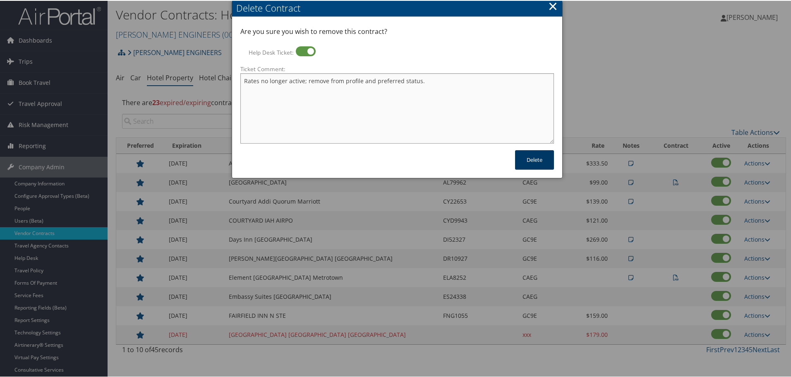
type textarea "Rates no longer active; remove from profile and preferred status."
click at [533, 161] on button "Delete" at bounding box center [534, 158] width 39 height 19
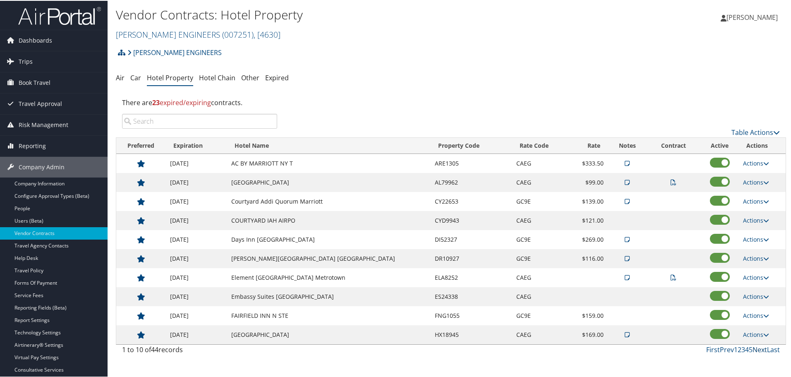
click at [758, 348] on link "Next" at bounding box center [759, 348] width 14 height 9
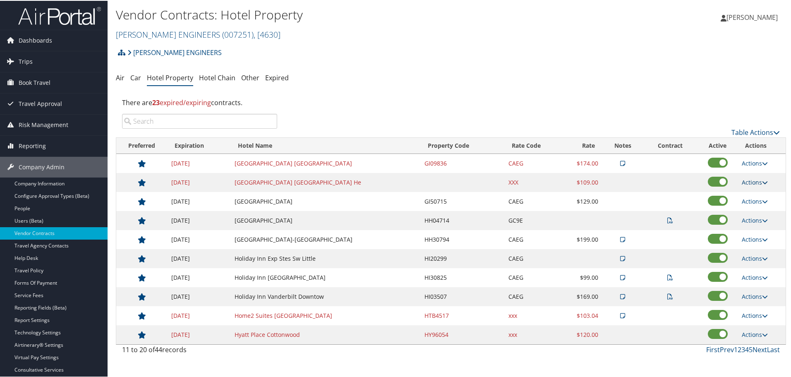
click at [754, 178] on link "Actions" at bounding box center [754, 181] width 26 height 8
click at [760, 206] on link "Delete" at bounding box center [755, 208] width 32 height 14
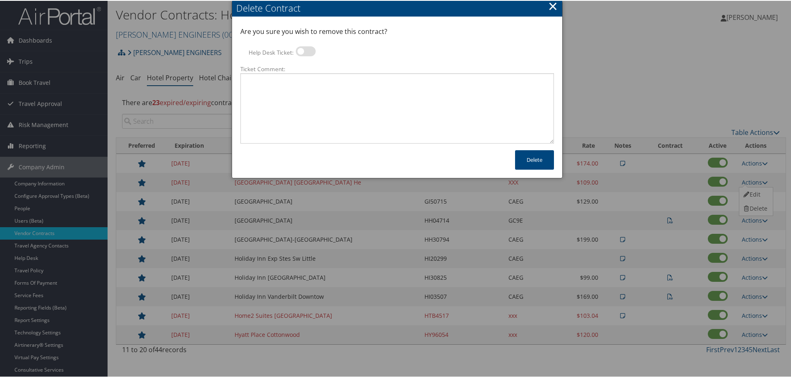
drag, startPoint x: 309, startPoint y: 48, endPoint x: 313, endPoint y: 64, distance: 15.7
click at [309, 48] on label at bounding box center [306, 50] width 20 height 10
click at [305, 49] on input "Help Desk Ticket:" at bounding box center [302, 51] width 5 height 5
checkbox input "true"
click at [320, 96] on textarea "Ticket Comment:" at bounding box center [396, 107] width 313 height 70
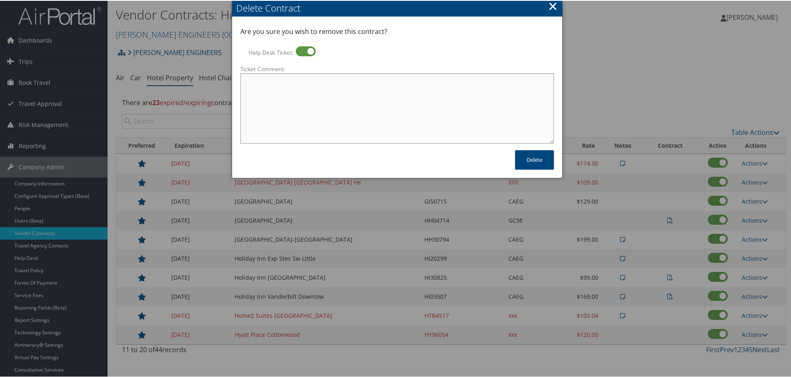
paste textarea "Rates no longer active; remove from profile and preferred status."
type textarea "Rates no longer active; remove from profile and preferred status."
click at [524, 155] on button "Delete" at bounding box center [534, 158] width 39 height 19
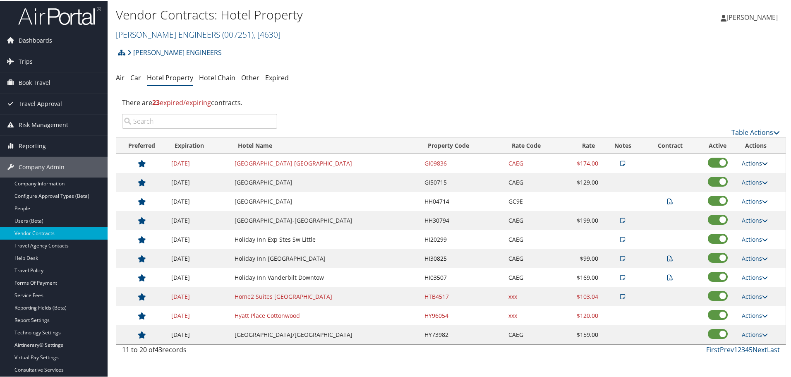
click at [762, 160] on icon at bounding box center [765, 163] width 6 height 6
click at [762, 200] on link "Delete" at bounding box center [761, 203] width 45 height 14
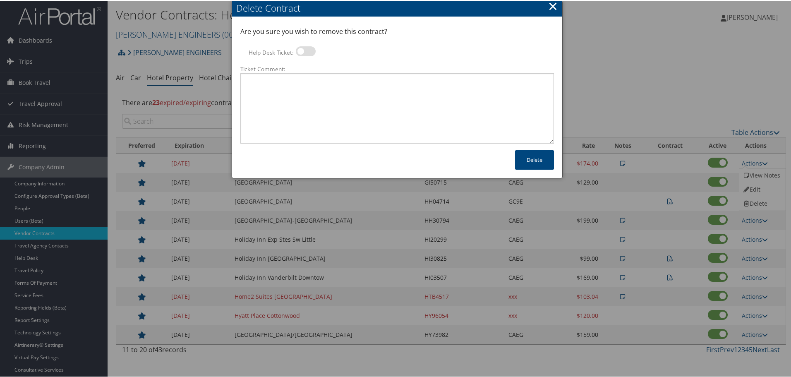
click at [304, 50] on label at bounding box center [306, 50] width 20 height 10
click at [304, 50] on input "Help Desk Ticket:" at bounding box center [302, 51] width 5 height 5
checkbox input "true"
click at [317, 88] on textarea "Ticket Comment:" at bounding box center [396, 107] width 313 height 70
paste textarea "Rates no longer active; remove from profile and preferred status."
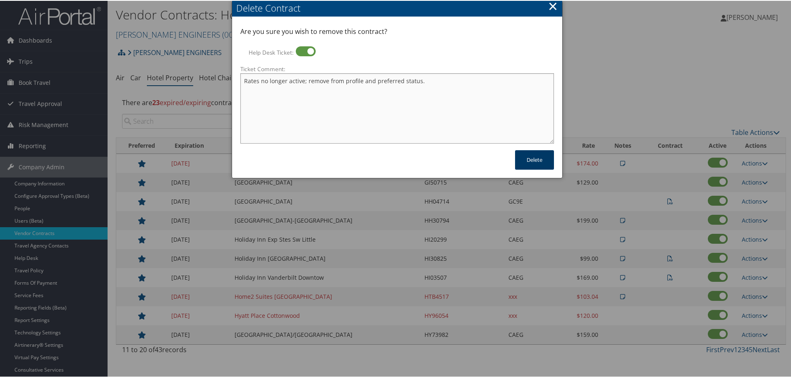
type textarea "Rates no longer active; remove from profile and preferred status."
click at [537, 161] on button "Delete" at bounding box center [534, 158] width 39 height 19
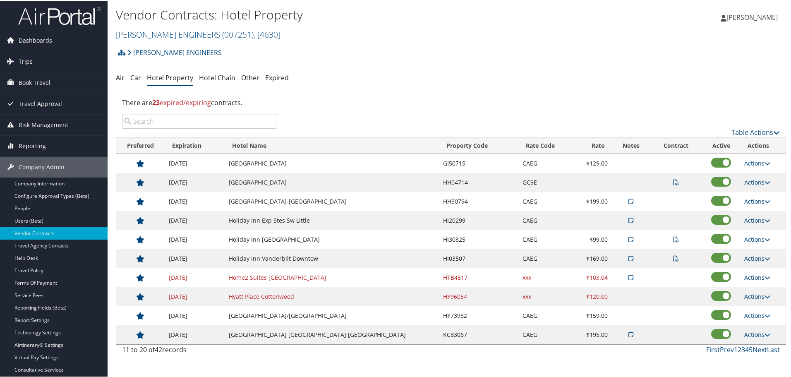
click at [751, 277] on link "Actions" at bounding box center [757, 277] width 26 height 8
click at [758, 313] on link "Delete" at bounding box center [761, 317] width 45 height 14
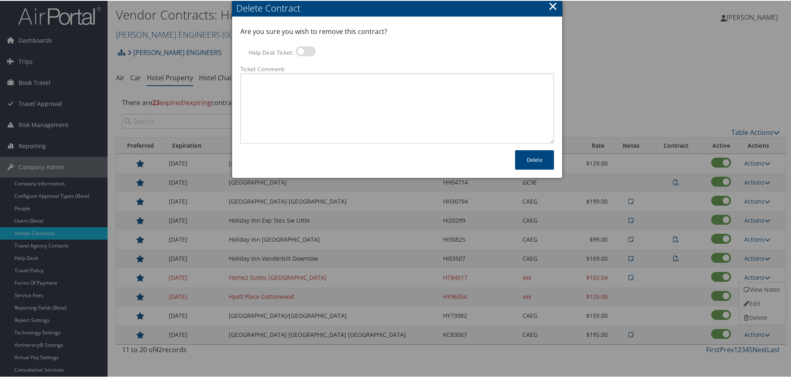
click at [303, 52] on label at bounding box center [306, 50] width 20 height 10
click at [303, 52] on input "Help Desk Ticket:" at bounding box center [302, 51] width 5 height 5
checkbox input "true"
click at [311, 77] on textarea "Ticket Comment:" at bounding box center [396, 107] width 313 height 70
paste textarea "Rates no longer active; remove from profile and preferred status."
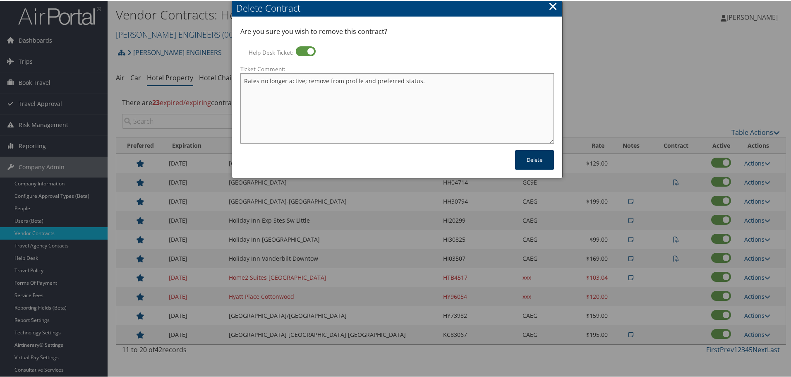
type textarea "Rates no longer active; remove from profile and preferred status."
click at [528, 160] on button "Delete" at bounding box center [534, 158] width 39 height 19
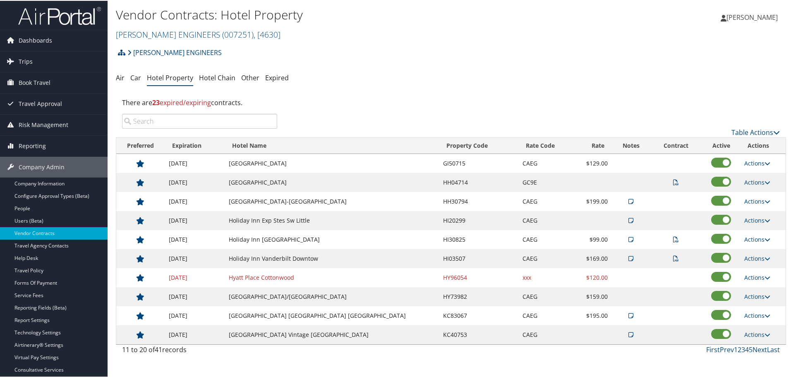
click at [287, 278] on td "Hyatt Place Cottonwood" at bounding box center [332, 276] width 215 height 19
click at [751, 275] on link "Actions" at bounding box center [757, 277] width 26 height 8
click at [762, 299] on link "Delete" at bounding box center [755, 303] width 32 height 14
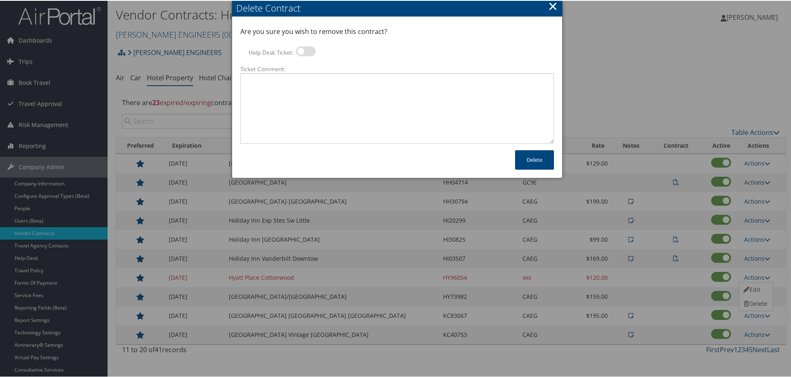
click at [308, 52] on label at bounding box center [306, 50] width 20 height 10
click at [305, 52] on input "Help Desk Ticket:" at bounding box center [302, 51] width 5 height 5
checkbox input "true"
drag, startPoint x: 324, startPoint y: 108, endPoint x: 325, endPoint y: 104, distance: 4.3
click at [324, 106] on textarea "Ticket Comment:" at bounding box center [396, 107] width 313 height 70
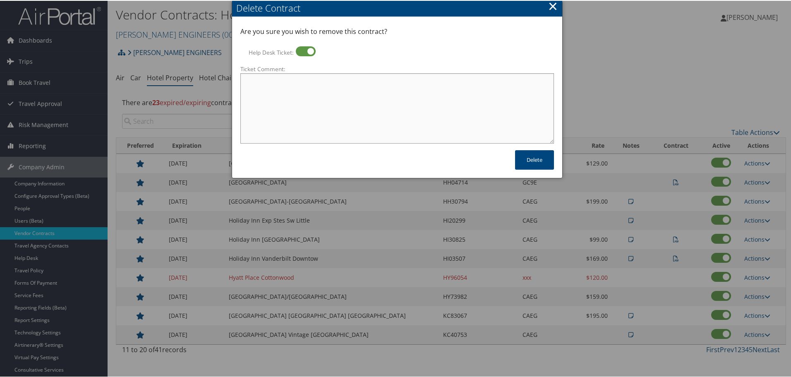
paste textarea "Rates no longer active; remove from profile and preferred status."
type textarea "Rates no longer active; remove from profile and preferred status."
click at [530, 162] on button "Delete" at bounding box center [534, 158] width 39 height 19
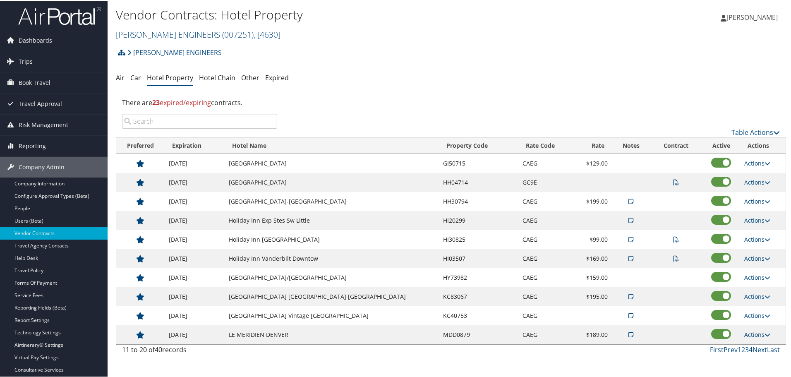
click at [752, 332] on link "Actions" at bounding box center [757, 334] width 26 height 8
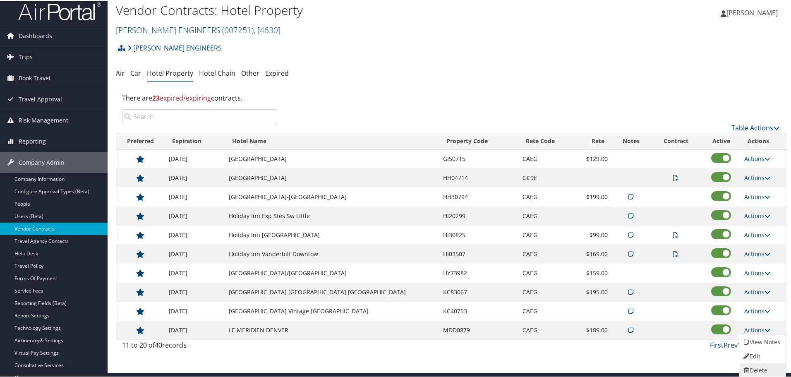
click at [751, 370] on link "Delete" at bounding box center [761, 369] width 45 height 14
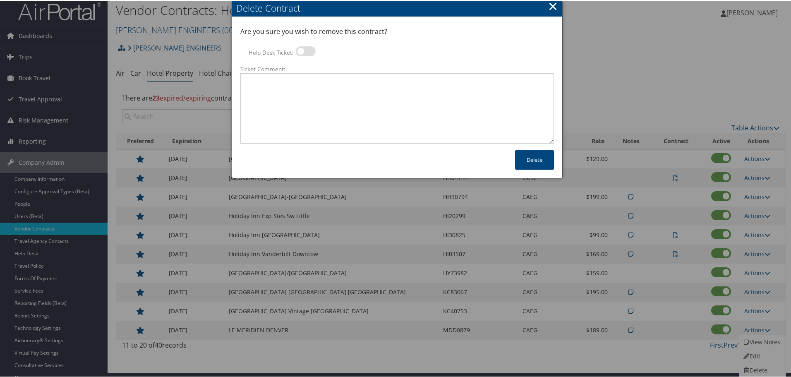
click at [306, 53] on label at bounding box center [306, 50] width 20 height 10
click at [305, 53] on input "Help Desk Ticket:" at bounding box center [302, 51] width 5 height 5
checkbox input "true"
click at [315, 91] on textarea "Ticket Comment:" at bounding box center [396, 107] width 313 height 70
paste textarea "Rates no longer active; remove from profile and preferred status."
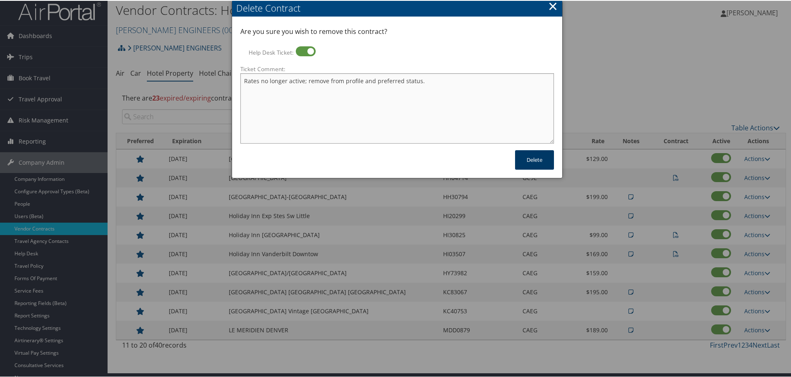
type textarea "Rates no longer active; remove from profile and preferred status."
click at [530, 162] on button "Delete" at bounding box center [534, 158] width 39 height 19
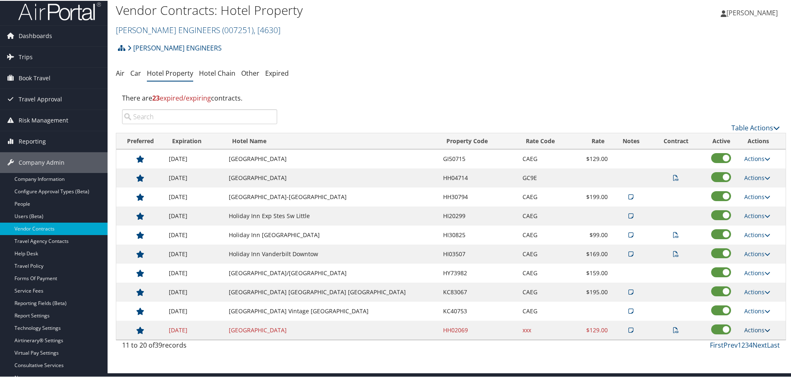
click at [750, 329] on link "Actions" at bounding box center [757, 329] width 26 height 8
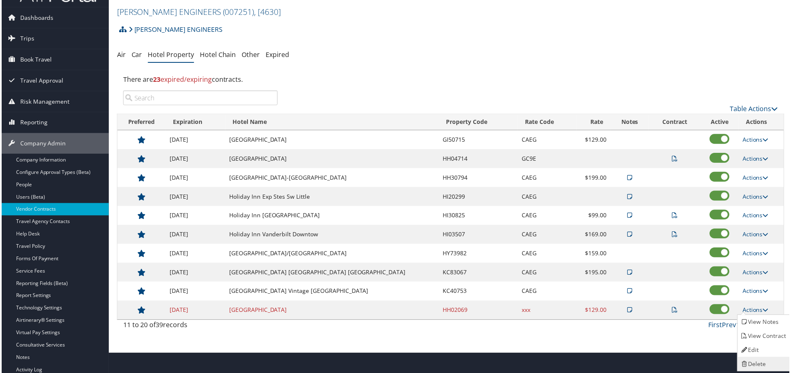
click at [760, 364] on link "Delete" at bounding box center [765, 366] width 52 height 14
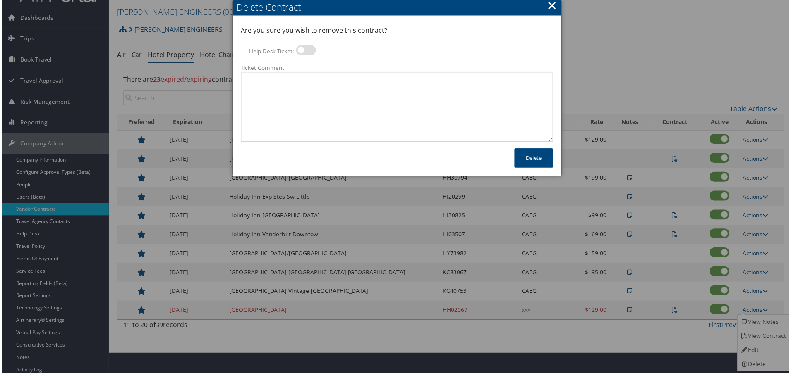
click at [306, 51] on label at bounding box center [306, 50] width 20 height 10
click at [305, 51] on input "Help Desk Ticket:" at bounding box center [302, 51] width 5 height 5
checkbox input "true"
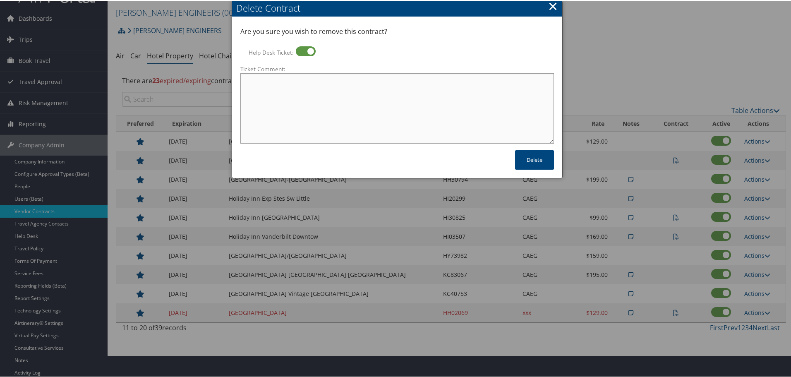
click at [320, 113] on textarea "Ticket Comment:" at bounding box center [396, 107] width 313 height 70
paste textarea "Rates no longer active; remove from profile and preferred status."
type textarea "Rates no longer active; remove from profile and preferred status."
click at [532, 157] on button "Delete" at bounding box center [534, 158] width 39 height 19
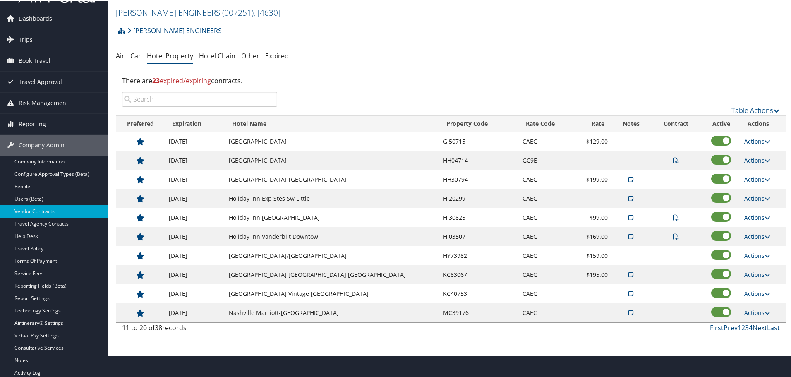
click at [757, 327] on link "Next" at bounding box center [759, 326] width 14 height 9
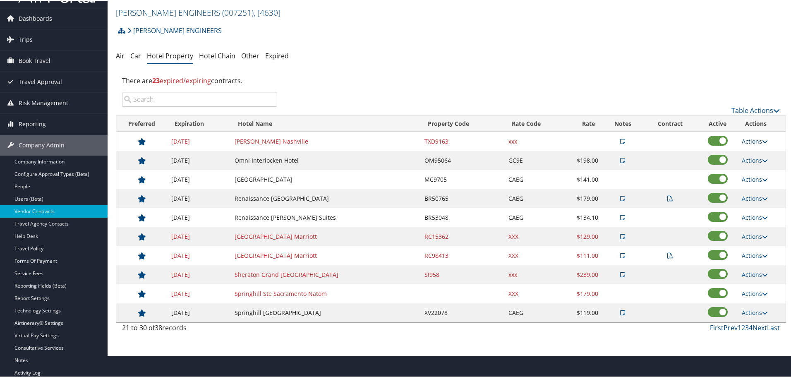
click at [755, 140] on link "Actions" at bounding box center [754, 140] width 26 height 8
click at [750, 178] on link "Delete" at bounding box center [761, 181] width 45 height 14
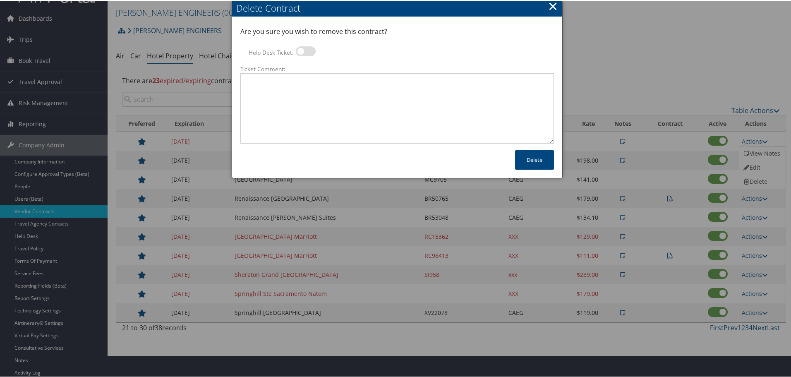
drag, startPoint x: 307, startPoint y: 48, endPoint x: 310, endPoint y: 65, distance: 17.2
click at [307, 48] on label at bounding box center [306, 50] width 20 height 10
click at [305, 49] on input "Help Desk Ticket:" at bounding box center [302, 51] width 5 height 5
checkbox input "true"
click at [311, 77] on textarea "Ticket Comment:" at bounding box center [396, 107] width 313 height 70
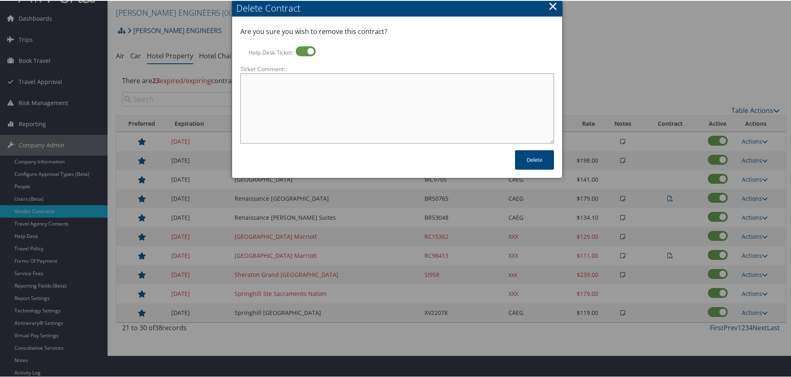
paste textarea "Rates no longer active; remove from profile and preferred status."
type textarea "Rates no longer active; remove from profile and preferred status."
click at [525, 158] on button "Delete" at bounding box center [534, 158] width 39 height 19
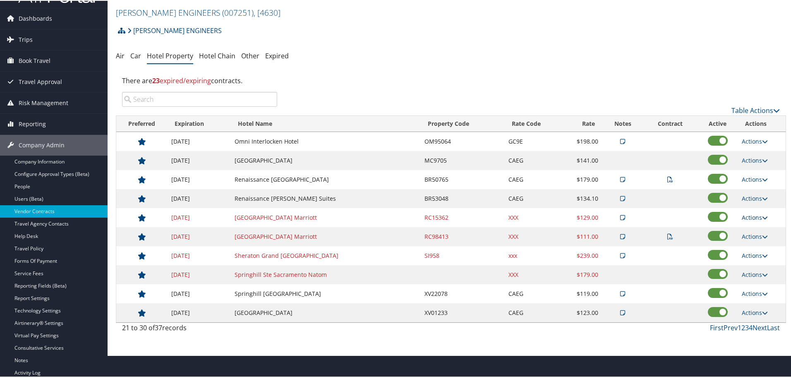
click at [753, 216] on link "Actions" at bounding box center [754, 217] width 26 height 8
click at [765, 254] on link "Delete" at bounding box center [761, 257] width 45 height 14
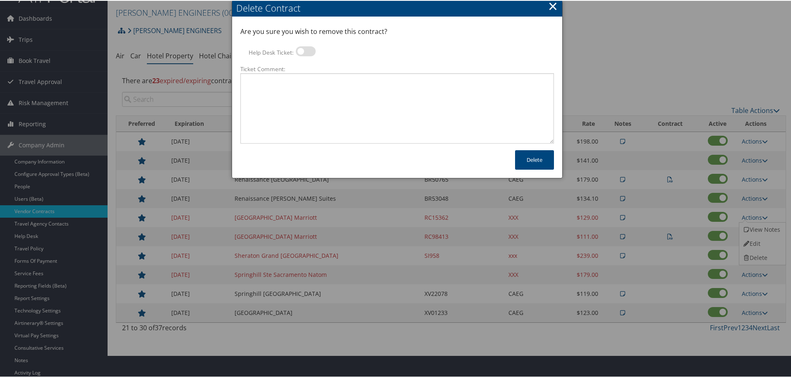
click at [305, 52] on label at bounding box center [306, 50] width 20 height 10
click at [305, 52] on input "Help Desk Ticket:" at bounding box center [302, 51] width 5 height 5
checkbox input "true"
click at [316, 88] on textarea "Ticket Comment:" at bounding box center [396, 107] width 313 height 70
paste textarea "Rates no longer active; remove from profile and preferred status."
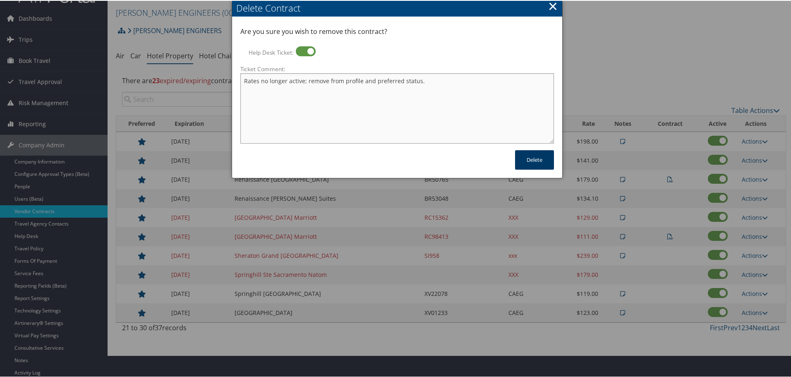
type textarea "Rates no longer active; remove from profile and preferred status."
click at [536, 157] on button "Delete" at bounding box center [534, 158] width 39 height 19
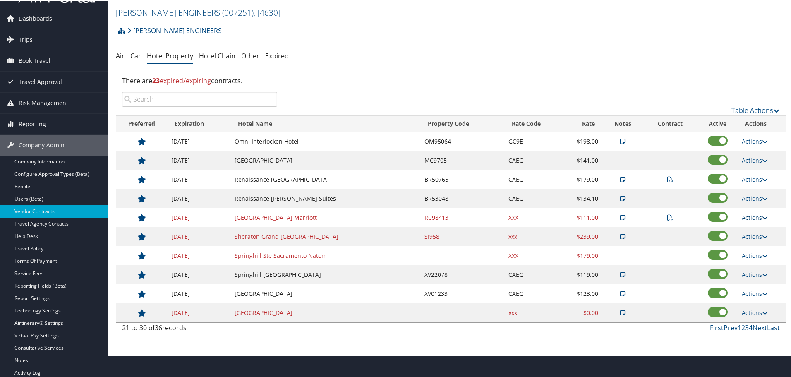
click at [750, 217] on link "Actions" at bounding box center [754, 217] width 26 height 8
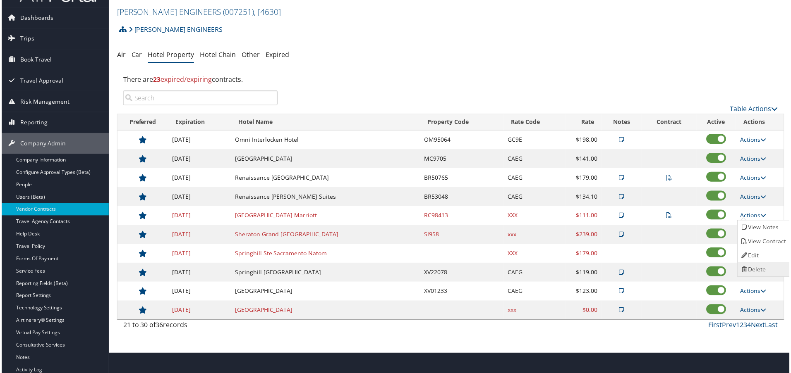
click at [762, 270] on link "Delete" at bounding box center [765, 271] width 52 height 14
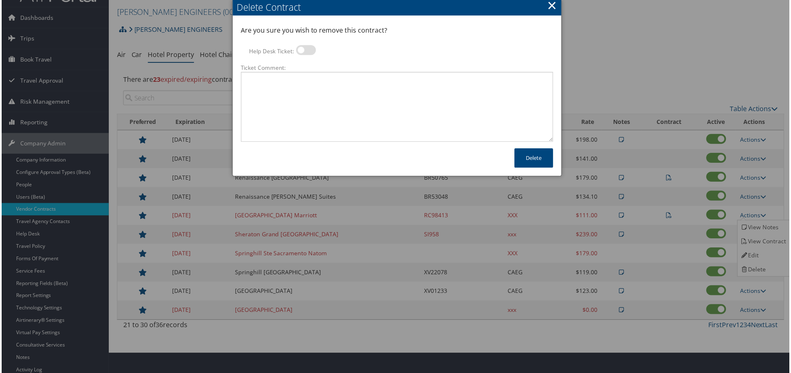
click at [304, 53] on label at bounding box center [306, 50] width 20 height 10
click at [304, 53] on input "Help Desk Ticket:" at bounding box center [302, 51] width 5 height 5
checkbox input "true"
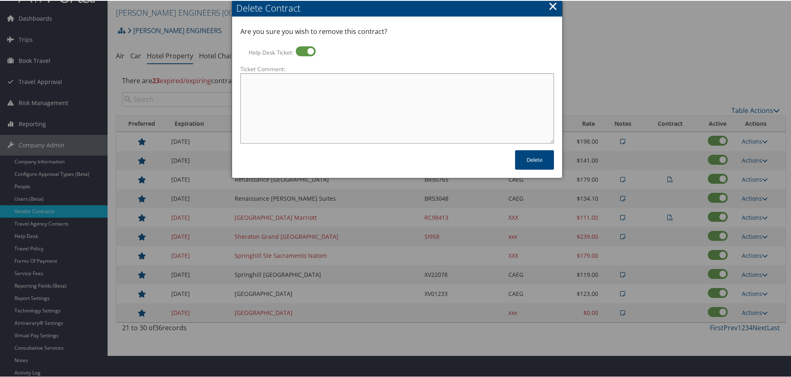
click at [294, 93] on textarea "Ticket Comment:" at bounding box center [396, 107] width 313 height 70
paste textarea "Rates no longer active; remove from profile and preferred status."
type textarea "Rates no longer active; remove from profile and preferred status."
click at [529, 156] on button "Delete" at bounding box center [534, 158] width 39 height 19
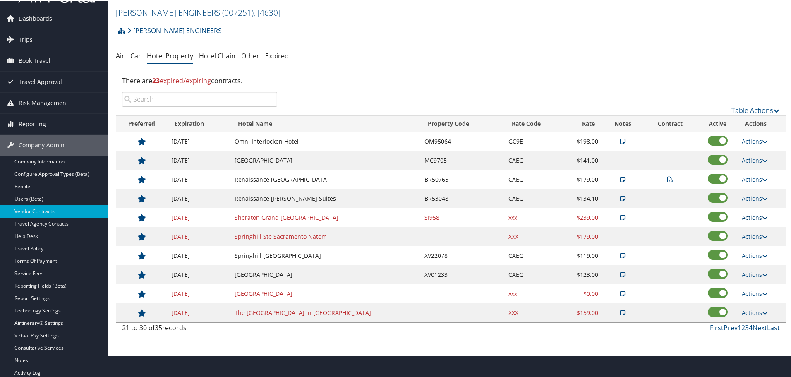
click at [751, 214] on link "Actions" at bounding box center [754, 217] width 26 height 8
click at [759, 256] on link "Delete" at bounding box center [761, 257] width 45 height 14
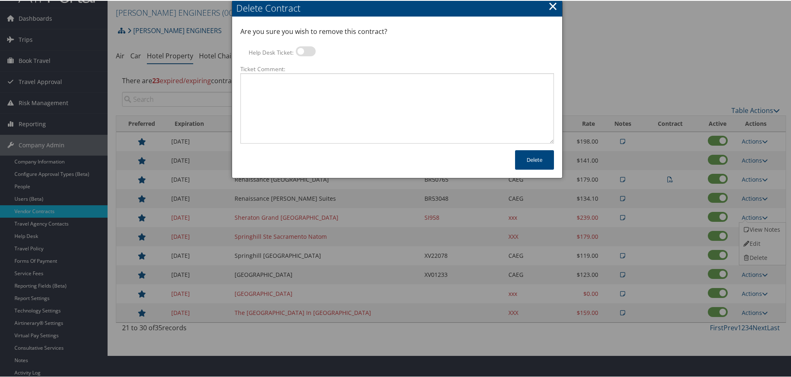
click at [307, 51] on label at bounding box center [306, 50] width 20 height 10
click at [305, 51] on input "Help Desk Ticket:" at bounding box center [302, 51] width 5 height 5
checkbox input "true"
click at [311, 77] on textarea "Ticket Comment:" at bounding box center [396, 107] width 313 height 70
paste textarea "Rates no longer active; remove from profile and preferred status."
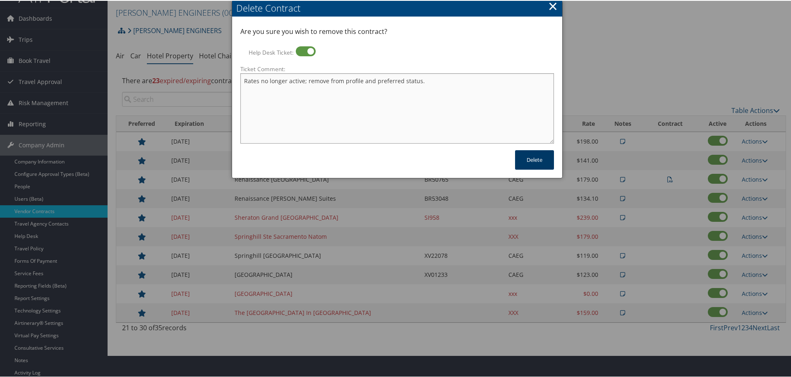
type textarea "Rates no longer active; remove from profile and preferred status."
click at [537, 162] on button "Delete" at bounding box center [534, 158] width 39 height 19
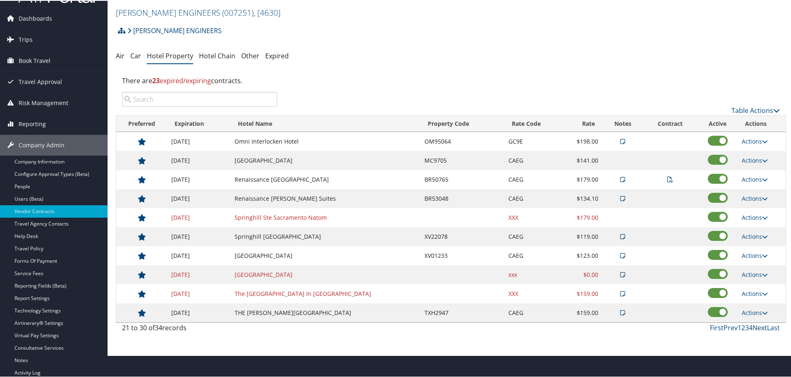
click at [753, 328] on link "Next" at bounding box center [759, 326] width 14 height 9
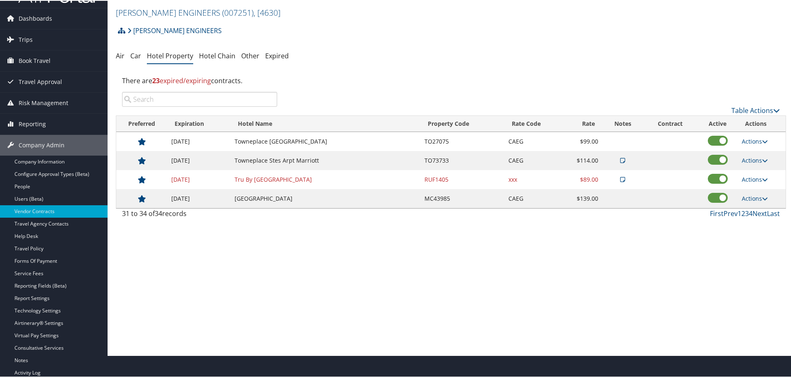
click at [243, 94] on input "search" at bounding box center [199, 98] width 155 height 15
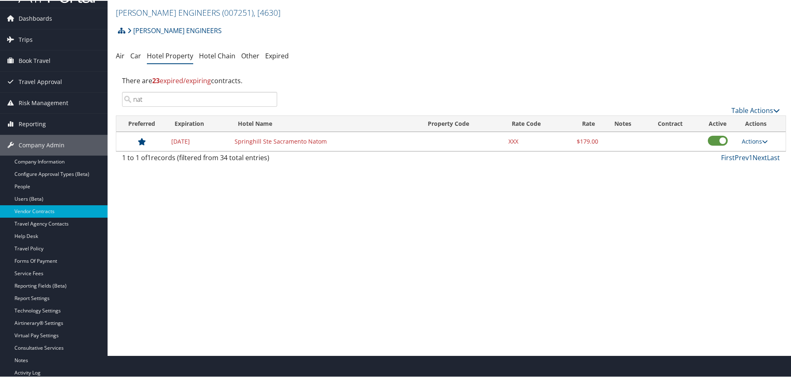
type input "nat"
click at [310, 146] on td "Springhill Ste Sacramento Natom" at bounding box center [325, 140] width 190 height 19
click at [753, 139] on link "Actions" at bounding box center [754, 140] width 26 height 8
click at [753, 168] on link "Delete" at bounding box center [755, 167] width 32 height 14
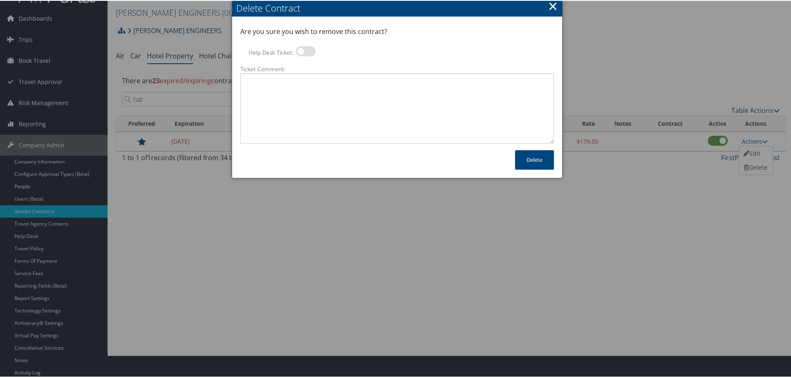
drag, startPoint x: 302, startPoint y: 50, endPoint x: 302, endPoint y: 74, distance: 23.6
click at [302, 50] on label at bounding box center [306, 50] width 20 height 10
click at [302, 50] on input "Help Desk Ticket:" at bounding box center [302, 51] width 5 height 5
checkbox input "true"
click at [306, 92] on textarea "Ticket Comment:" at bounding box center [396, 107] width 313 height 70
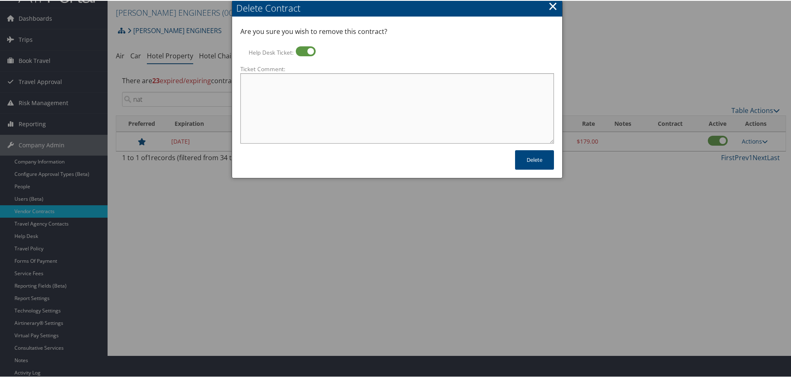
paste textarea "Rates no longer active; remove from profile and preferred status."
type textarea "Rates no longer active; remove from profile and preferred status."
click at [538, 163] on button "Delete" at bounding box center [534, 158] width 39 height 19
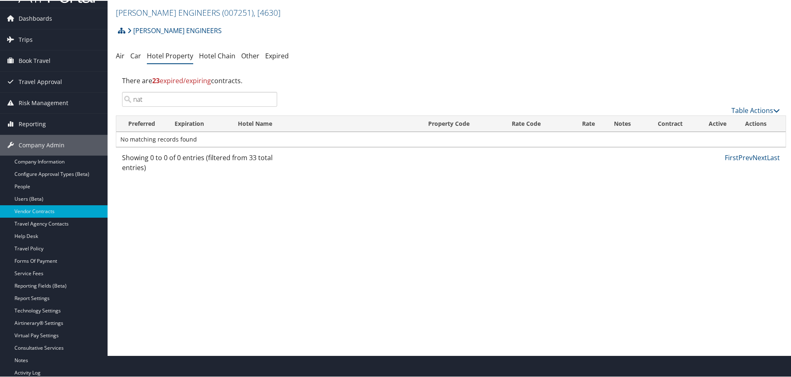
click at [268, 99] on input "nat" at bounding box center [199, 98] width 155 height 15
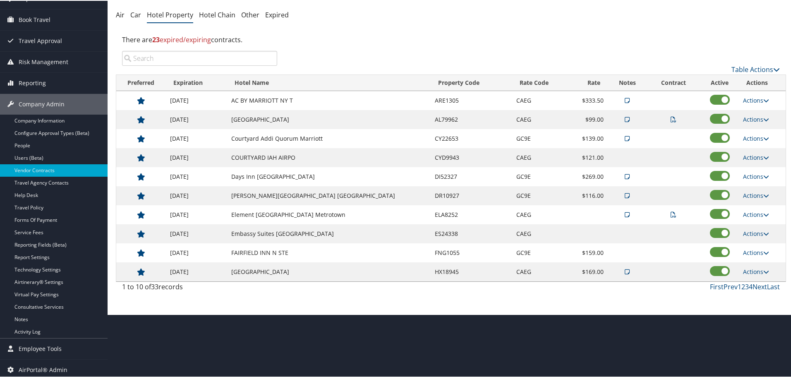
scroll to position [66, 0]
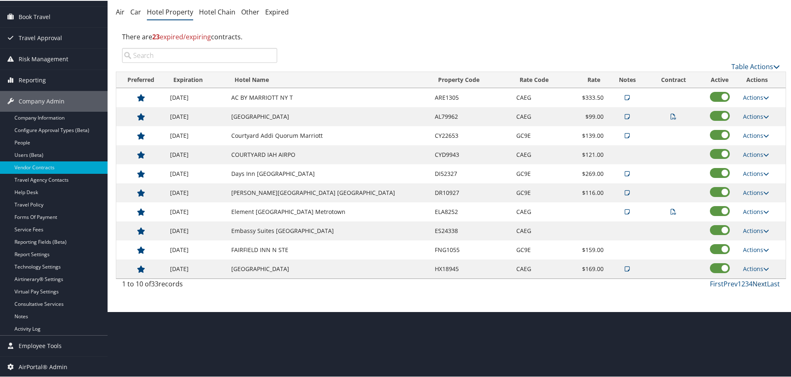
click at [756, 284] on link "Next" at bounding box center [759, 282] width 14 height 9
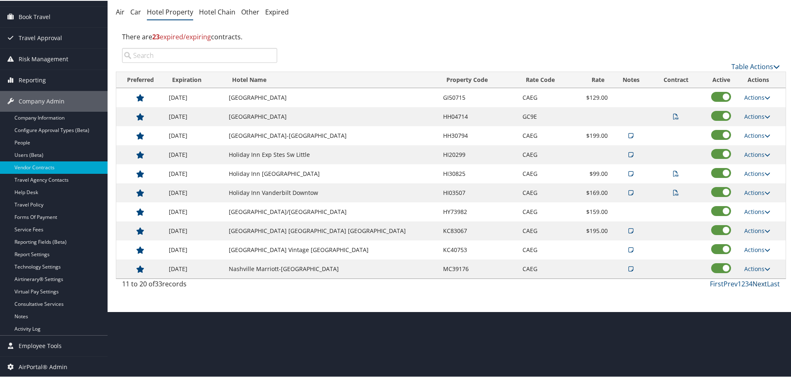
click at [756, 284] on link "Next" at bounding box center [759, 282] width 14 height 9
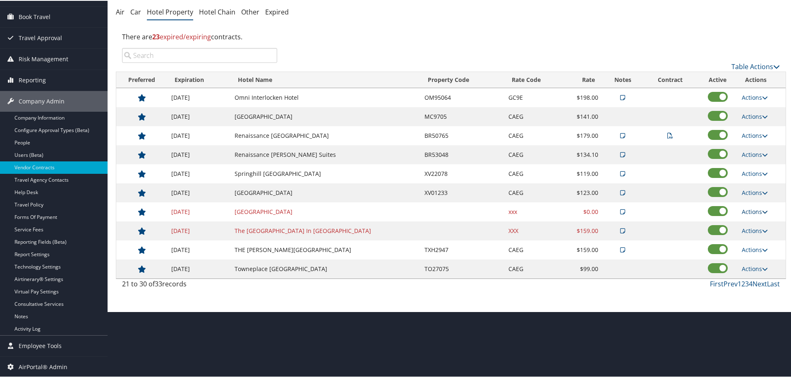
click at [748, 210] on link "Actions" at bounding box center [754, 211] width 26 height 8
click at [755, 249] on link "Delete" at bounding box center [761, 251] width 45 height 14
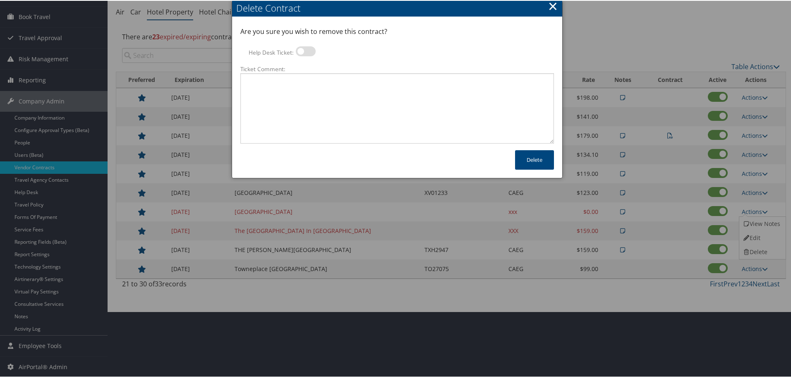
drag, startPoint x: 308, startPoint y: 50, endPoint x: 309, endPoint y: 58, distance: 7.9
click at [308, 50] on label at bounding box center [306, 50] width 20 height 10
click at [305, 50] on input "Help Desk Ticket:" at bounding box center [302, 51] width 5 height 5
checkbox input "true"
click at [305, 88] on textarea "Ticket Comment:" at bounding box center [396, 107] width 313 height 70
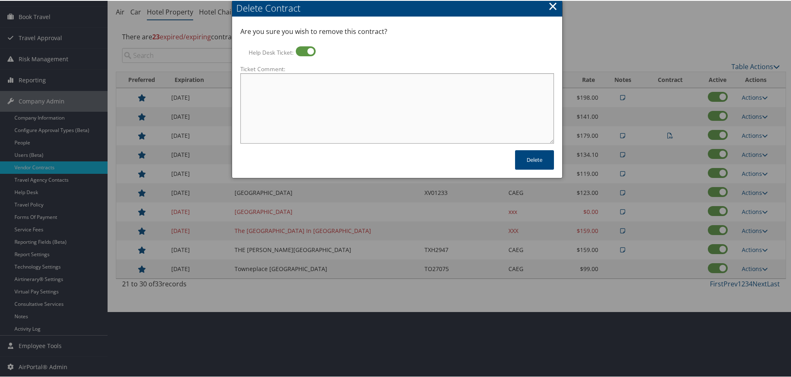
paste textarea "Rates no longer active; remove from profile and preferred status."
type textarea "Rates no longer active; remove from profile and preferred status."
click at [538, 162] on button "Delete" at bounding box center [534, 158] width 39 height 19
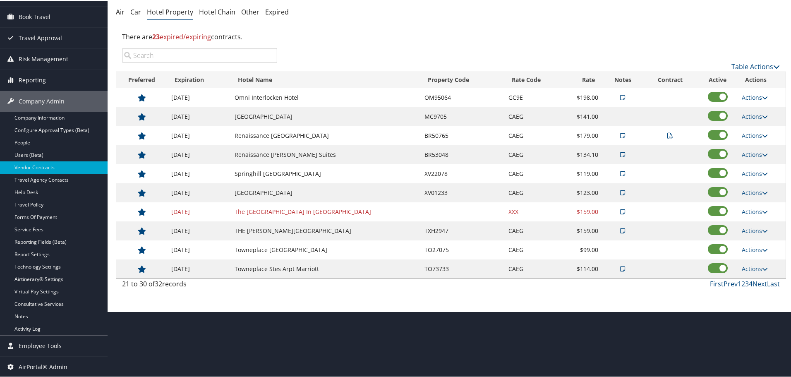
click at [291, 215] on td "The [GEOGRAPHIC_DATA] In [GEOGRAPHIC_DATA]" at bounding box center [325, 210] width 190 height 19
click at [292, 210] on td "The [GEOGRAPHIC_DATA] In [GEOGRAPHIC_DATA]" at bounding box center [325, 210] width 190 height 19
click at [752, 209] on link "Actions" at bounding box center [754, 211] width 26 height 8
click at [750, 249] on link "Delete" at bounding box center [761, 251] width 45 height 14
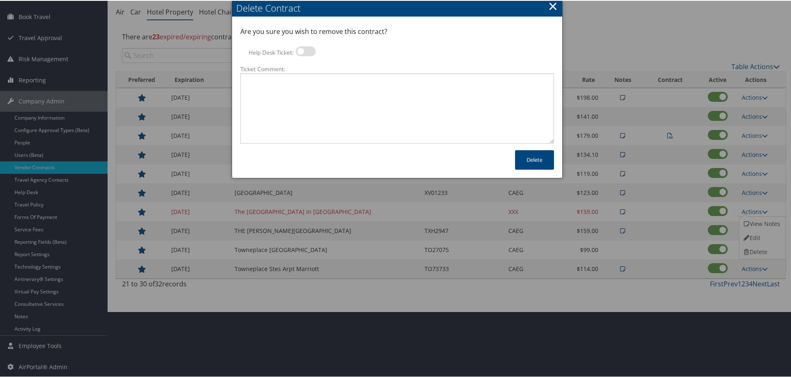
click at [306, 51] on label at bounding box center [306, 50] width 20 height 10
click at [305, 51] on input "Help Desk Ticket:" at bounding box center [302, 51] width 5 height 5
checkbox input "true"
click at [304, 92] on textarea "Ticket Comment:" at bounding box center [396, 107] width 313 height 70
paste textarea "Rates no longer active; remove from profile and preferred status."
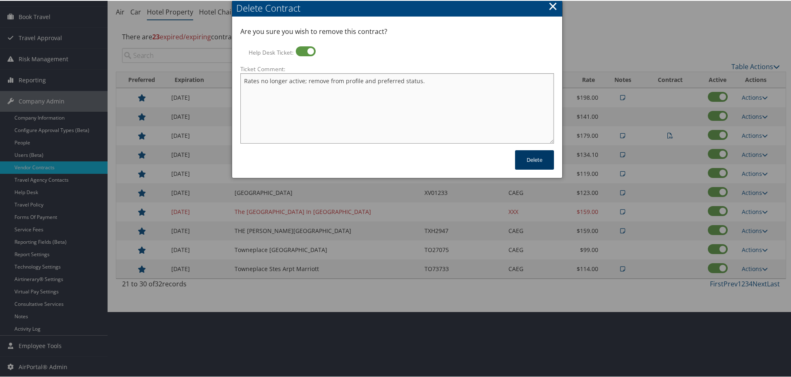
type textarea "Rates no longer active; remove from profile and preferred status."
click at [526, 160] on button "Delete" at bounding box center [534, 158] width 39 height 19
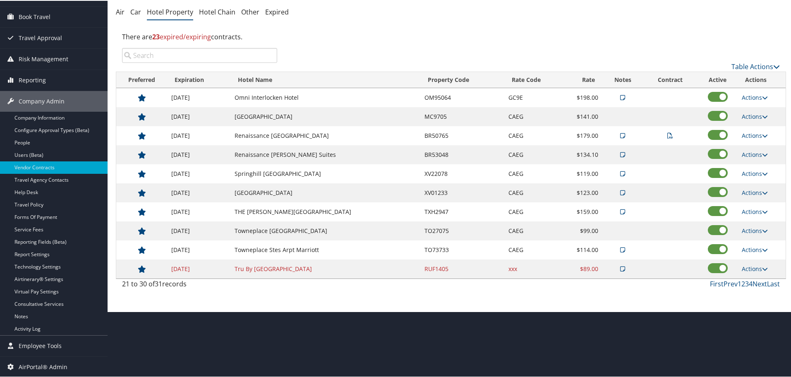
click at [276, 266] on td "Tru By [GEOGRAPHIC_DATA]" at bounding box center [325, 267] width 190 height 19
click at [767, 281] on link "Last" at bounding box center [773, 282] width 13 height 9
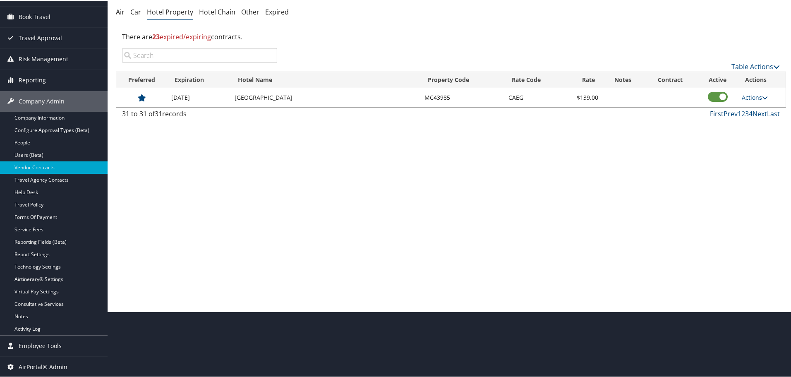
click at [713, 112] on link "First" at bounding box center [717, 112] width 14 height 9
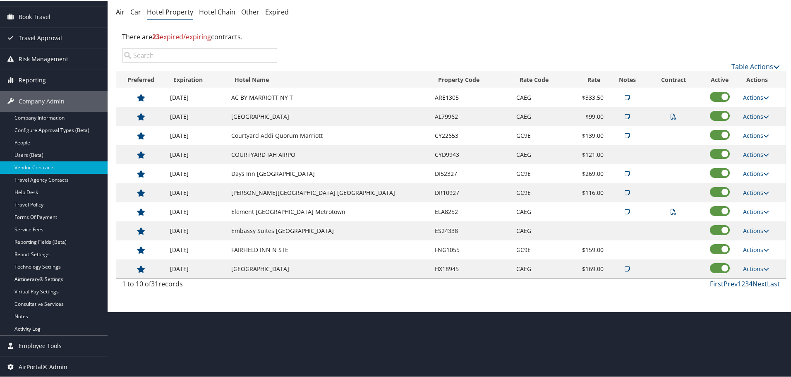
click at [758, 281] on link "Next" at bounding box center [759, 282] width 14 height 9
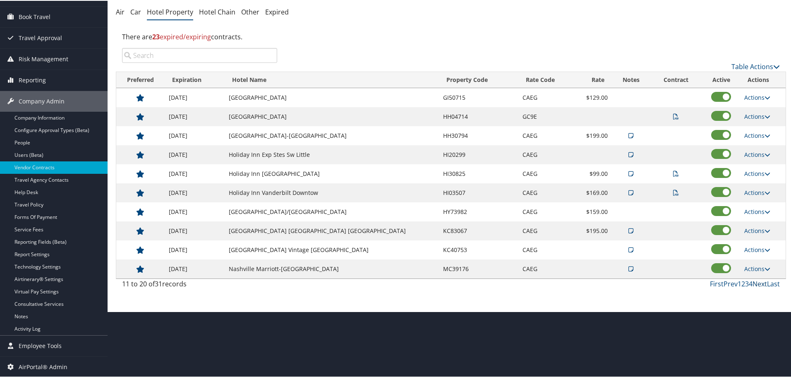
click at [753, 281] on link "Next" at bounding box center [759, 282] width 14 height 9
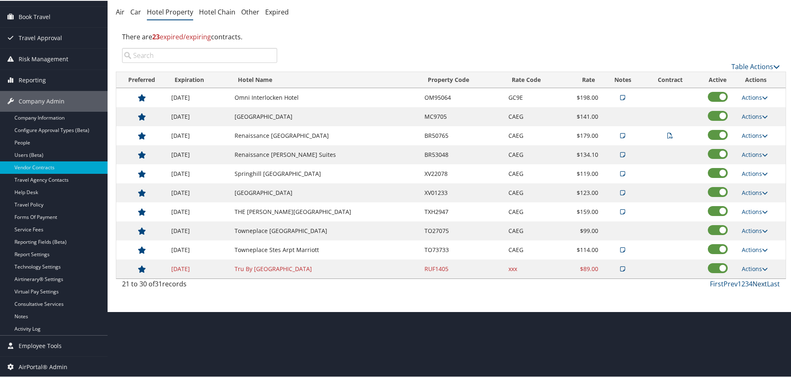
click at [752, 282] on link "Next" at bounding box center [759, 282] width 14 height 9
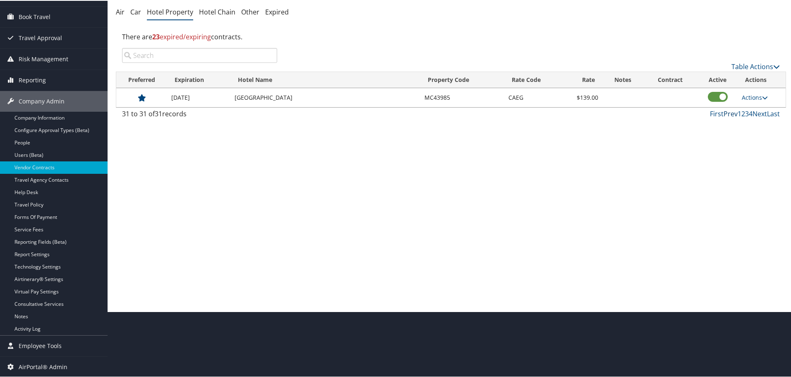
click at [729, 113] on link "Prev" at bounding box center [730, 112] width 14 height 9
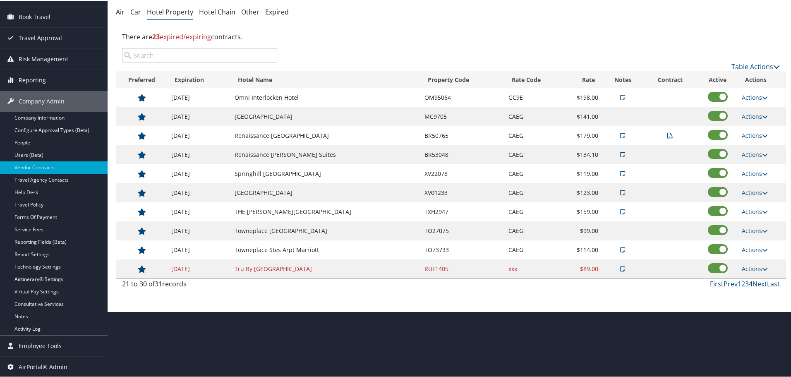
click at [751, 264] on link "Actions" at bounding box center [754, 268] width 26 height 8
click at [749, 306] on icon at bounding box center [745, 308] width 7 height 6
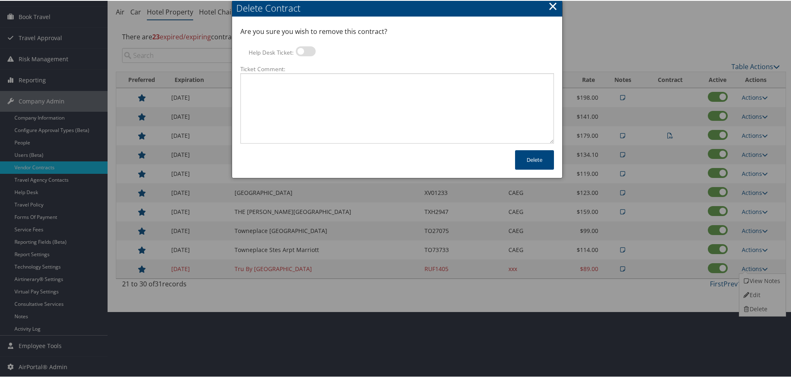
click at [308, 48] on label at bounding box center [306, 50] width 20 height 10
click at [305, 49] on input "Help Desk Ticket:" at bounding box center [302, 51] width 5 height 5
checkbox input "true"
click at [305, 82] on textarea "Ticket Comment:" at bounding box center [396, 107] width 313 height 70
paste textarea "Rates no longer active; remove from profile and preferred status."
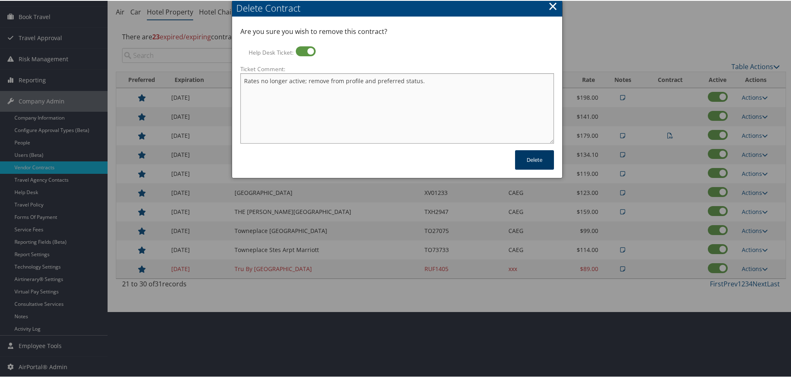
type textarea "Rates no longer active; remove from profile and preferred status."
click at [528, 157] on button "Delete" at bounding box center [534, 158] width 39 height 19
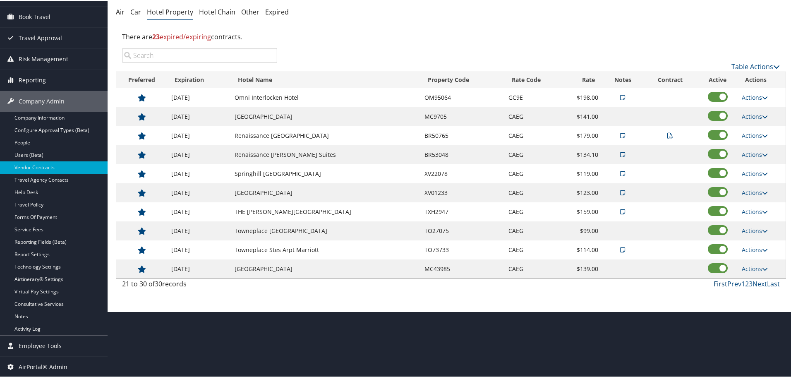
click at [717, 283] on link "First" at bounding box center [720, 282] width 14 height 9
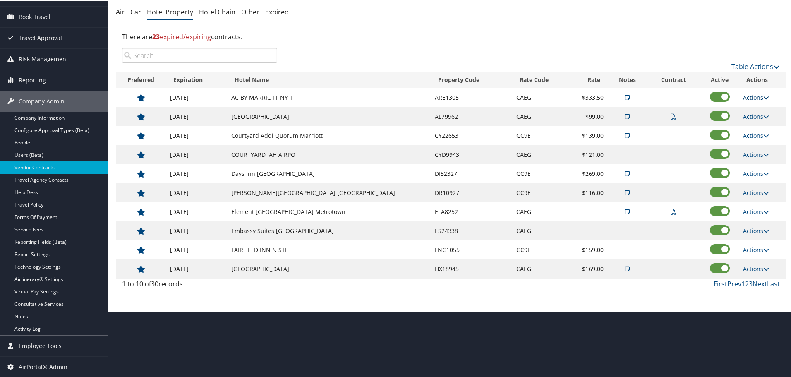
click at [754, 96] on link "Actions" at bounding box center [756, 97] width 26 height 8
click at [756, 119] on link "Edit" at bounding box center [761, 123] width 45 height 14
select select "NLRA"
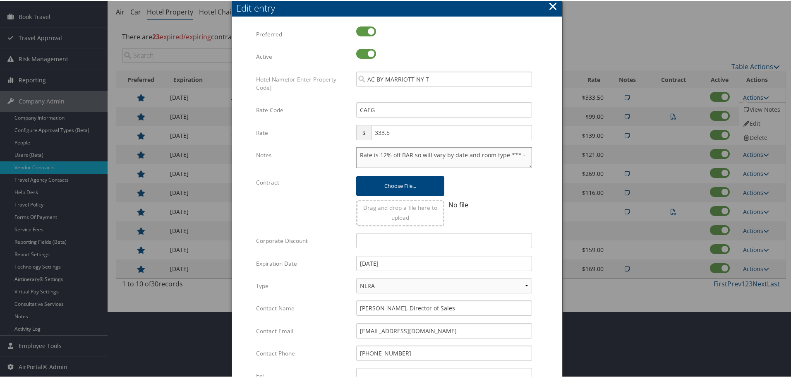
click at [356, 150] on textarea "Rate is 12% off BAR so will vary by date and room type *** -" at bounding box center [444, 156] width 176 height 21
paste textarea "Rates tested in [GEOGRAPHIC_DATA] [DATE];"
type textarea "Rates tested in TP+ [DATE]; Rate is 12% off BAR so will vary by date and room t…"
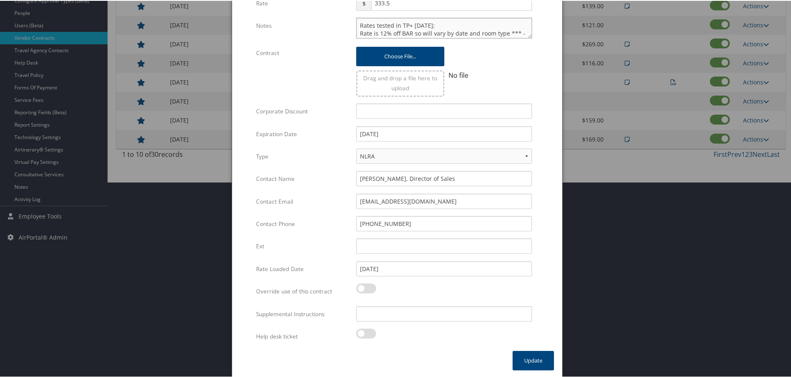
scroll to position [196, 0]
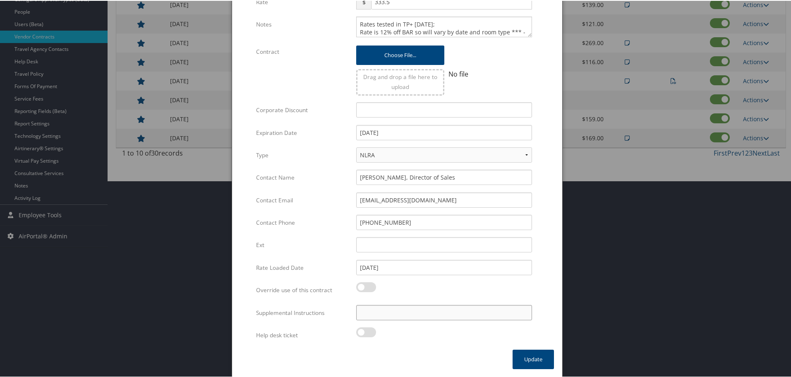
click at [392, 306] on input "Supplemental Instructions" at bounding box center [444, 311] width 176 height 15
paste input "SAB Prop ID -"
paste input "317133"
type input "SAB Prop ID - 317133"
click at [528, 360] on button "Update" at bounding box center [532, 358] width 41 height 19
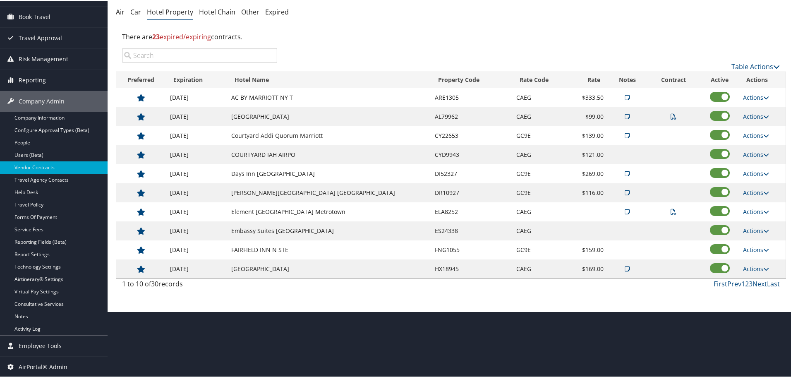
scroll to position [66, 0]
click at [758, 113] on link "Actions" at bounding box center [756, 116] width 26 height 8
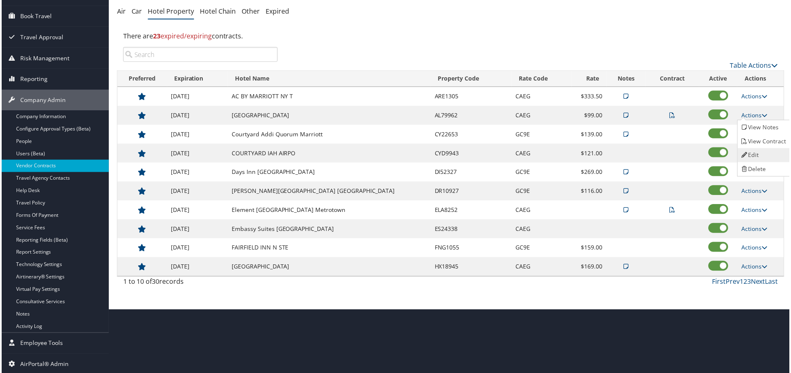
click at [768, 152] on link "Edit" at bounding box center [765, 156] width 52 height 14
select select "NLRA"
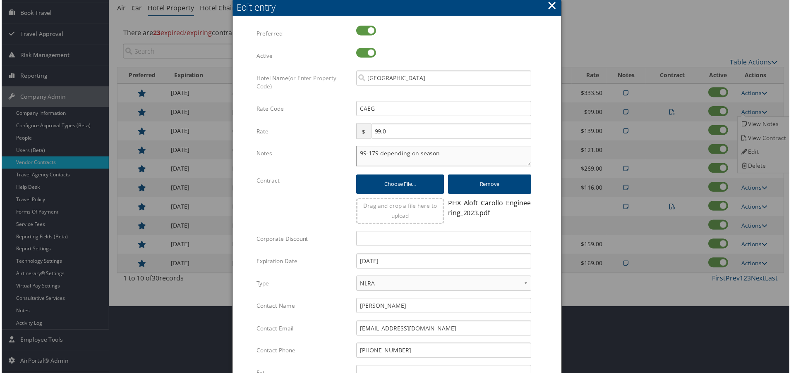
click at [356, 156] on textarea "99-179 depending on season" at bounding box center [444, 156] width 176 height 21
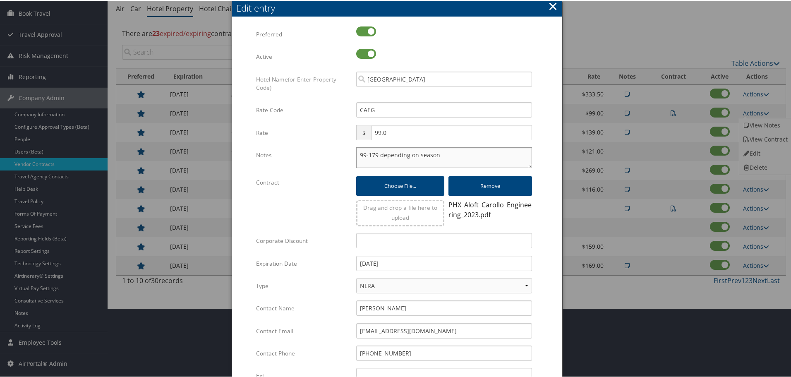
paste textarea "Rates tested in [GEOGRAPHIC_DATA] [DATE];"
type textarea "Rates tested in TP+ [DATE]; 99-179 depending on season"
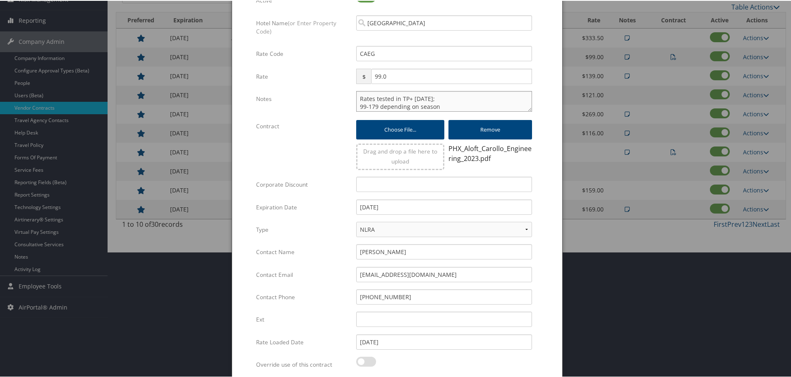
scroll to position [200, 0]
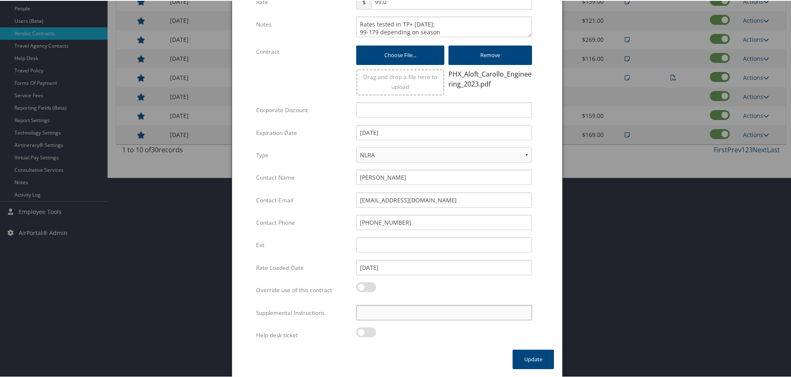
click at [405, 307] on input "Supplemental Instructions" at bounding box center [444, 311] width 176 height 15
paste input "SAB Prop ID -"
paste input "112484"
type input "SAB Prop ID - 112484"
click at [531, 358] on button "Update" at bounding box center [532, 358] width 41 height 19
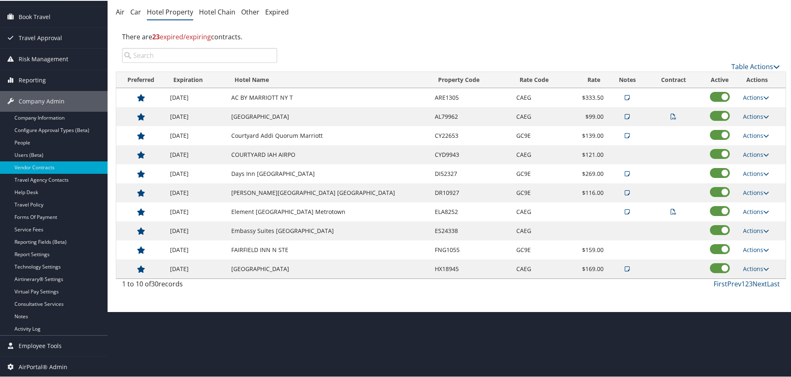
scroll to position [66, 0]
click at [747, 134] on link "Actions" at bounding box center [756, 135] width 26 height 8
click at [753, 163] on link "Edit" at bounding box center [761, 161] width 45 height 14
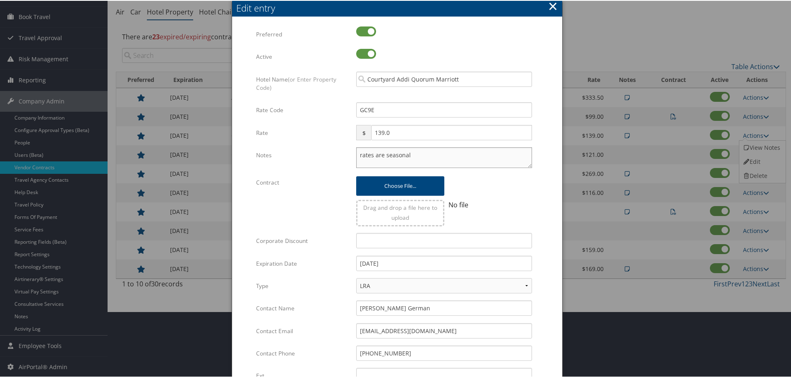
click at [356, 155] on textarea "rates are seasonal" at bounding box center [444, 156] width 176 height 21
paste textarea "Rates tested in [GEOGRAPHIC_DATA] [DATE];"
type textarea "Rates tested in [GEOGRAPHIC_DATA] [DATE]; rates are seasonal"
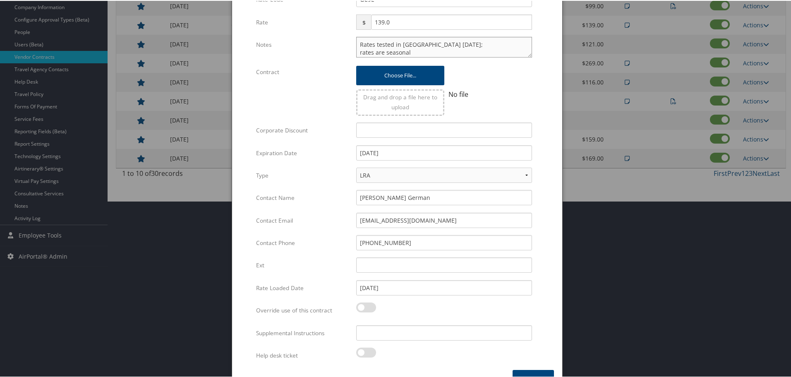
scroll to position [196, 0]
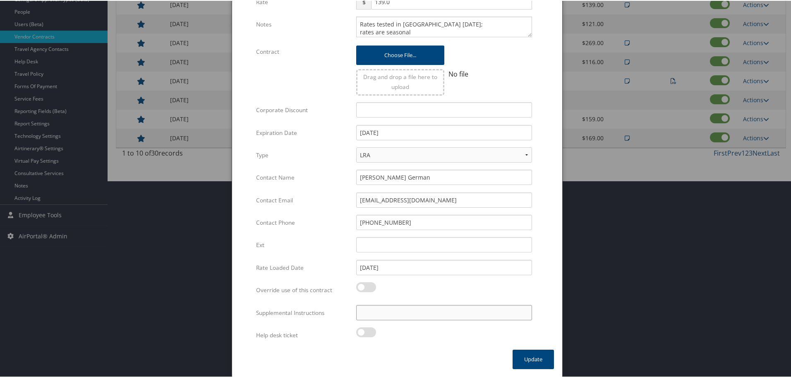
click at [428, 316] on input "Supplemental Instructions" at bounding box center [444, 311] width 176 height 15
paste input "SAB Prop ID -"
paste input "049527"
type input "SAB Prop ID - 049527"
click at [533, 360] on button "Update" at bounding box center [532, 358] width 41 height 19
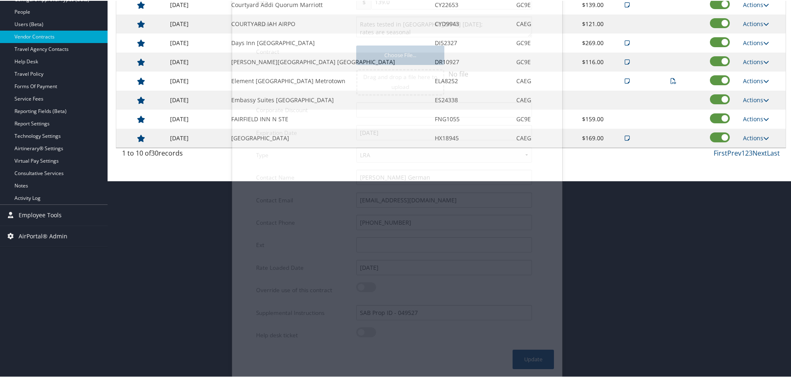
scroll to position [66, 0]
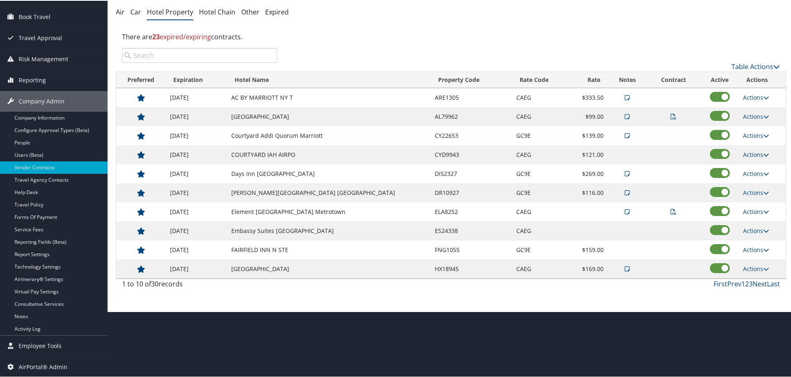
click at [757, 152] on link "Actions" at bounding box center [756, 154] width 26 height 8
click at [758, 165] on link "Edit" at bounding box center [755, 166] width 32 height 14
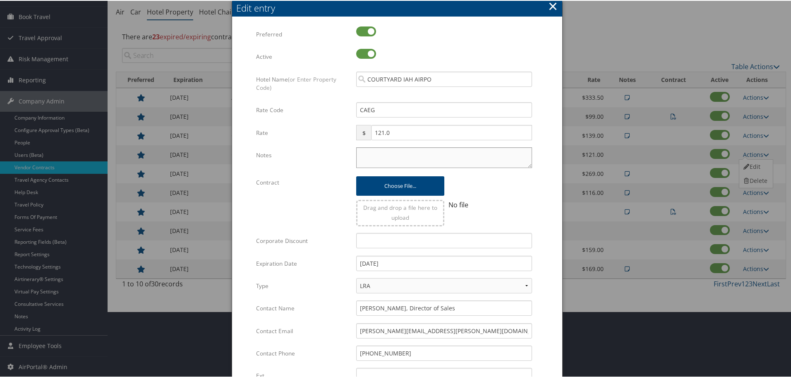
click at [378, 155] on textarea "Notes" at bounding box center [444, 156] width 176 height 21
paste textarea "Rates tested in [GEOGRAPHIC_DATA] [DATE];"
type textarea "Rates tested in [GEOGRAPHIC_DATA] [DATE];"
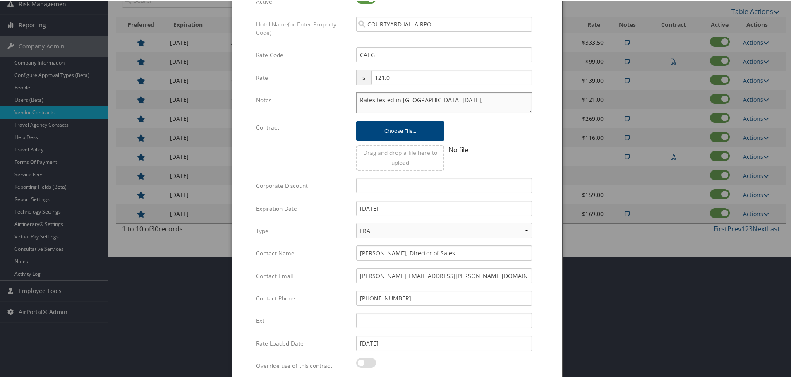
scroll to position [196, 0]
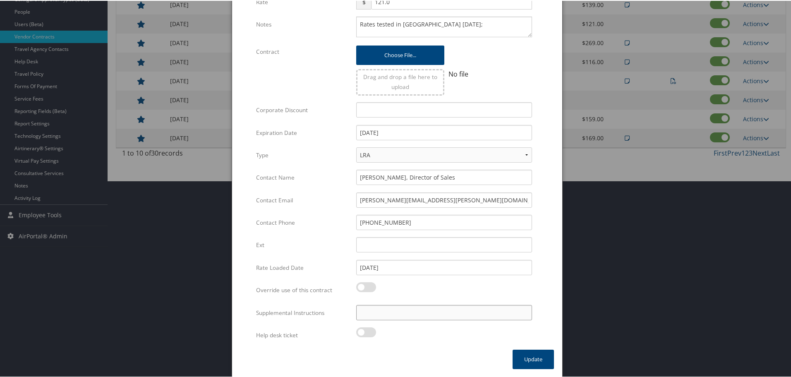
click at [394, 313] on input "Supplemental Instructions" at bounding box center [444, 311] width 176 height 15
paste input "SAB Prop ID -"
paste input "316049"
type input "SAB Prop ID - 316049"
click at [521, 351] on button "Update" at bounding box center [532, 358] width 41 height 19
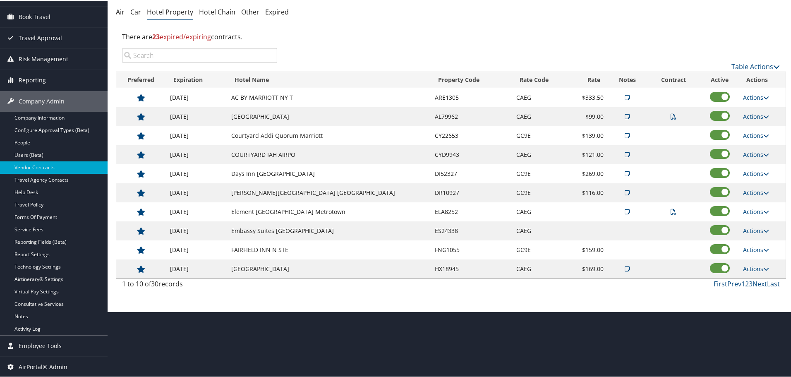
scroll to position [66, 0]
click at [274, 174] on td "Days Inn [GEOGRAPHIC_DATA]" at bounding box center [329, 172] width 204 height 19
click at [755, 174] on link "Actions" at bounding box center [756, 173] width 26 height 8
click at [760, 198] on link "Edit" at bounding box center [761, 199] width 45 height 14
select select "NLRA"
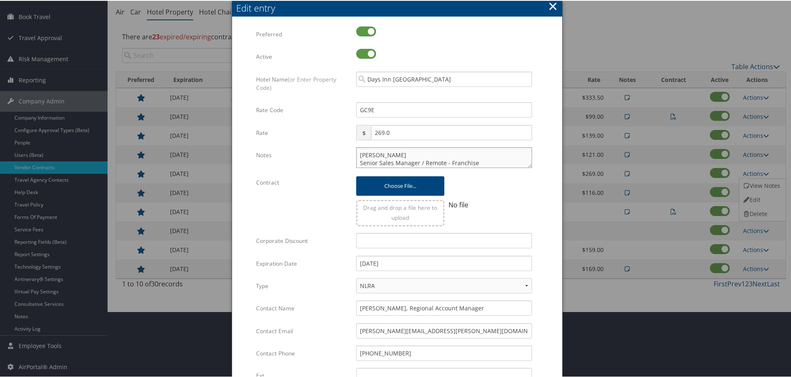
click at [358, 155] on textarea "[PERSON_NAME] Senior Sales Manager / Remote - Franchise Wyndham Hotels & Resort…" at bounding box center [444, 156] width 176 height 21
paste textarea "Rates tested in [GEOGRAPHIC_DATA] [DATE];"
type textarea "Rates tested in [GEOGRAPHIC_DATA] [DATE]; [PERSON_NAME] Senior Sales Manager / …"
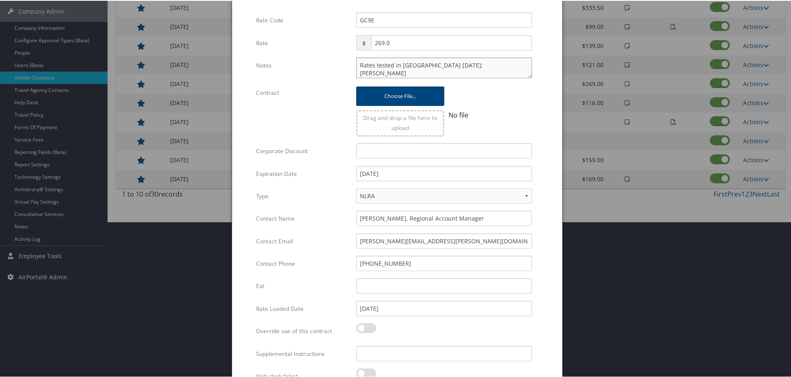
scroll to position [196, 0]
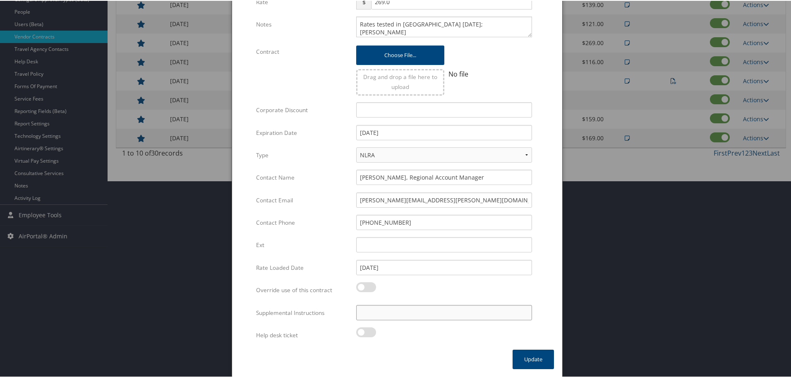
click at [415, 311] on input "Supplemental Instructions" at bounding box center [444, 311] width 176 height 15
paste input "SAB Prop ID -"
paste input "052215"
type input "SAB Prop ID - 052215"
click at [538, 360] on button "Update" at bounding box center [532, 358] width 41 height 19
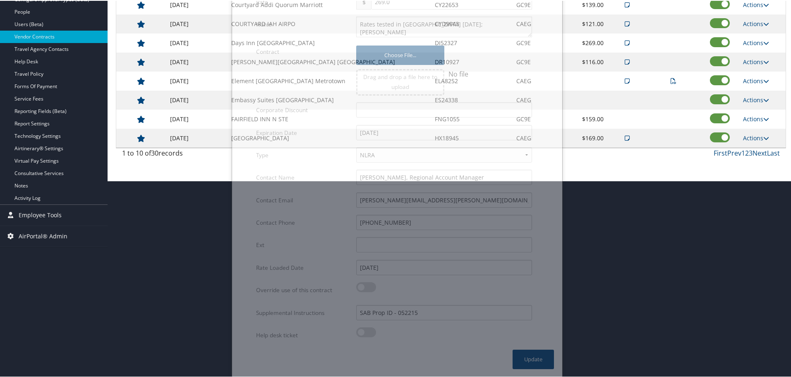
scroll to position [66, 0]
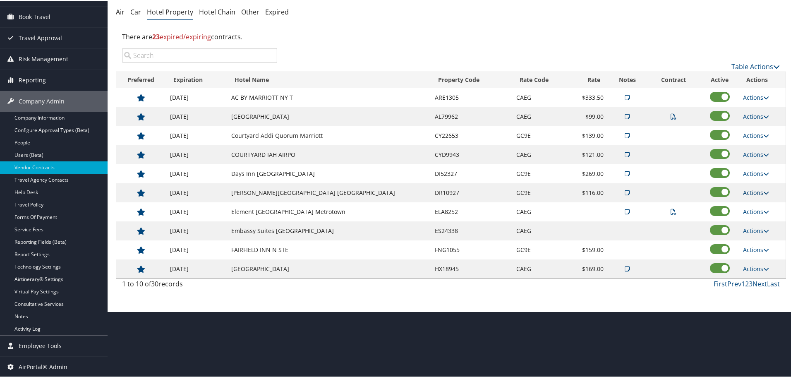
click at [763, 191] on icon at bounding box center [766, 192] width 6 height 6
click at [758, 217] on link "Edit" at bounding box center [761, 218] width 45 height 14
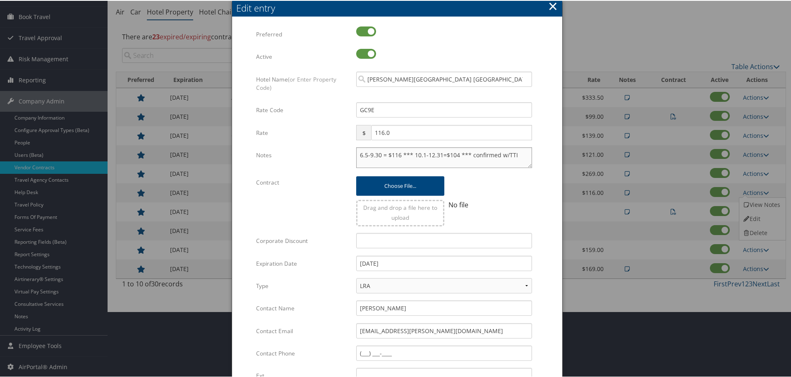
click at [357, 155] on textarea "6.5-9.30 = $116 *** 10.1-12.31=$104 *** confirmed w/TTI" at bounding box center [444, 156] width 176 height 21
paste textarea "Rates tested in [GEOGRAPHIC_DATA] [DATE];"
type textarea "Rates tested in TP+ [DATE]; 6.5-9.30 = $116 *** 10.1-12.31=$104 *** confirmed w…"
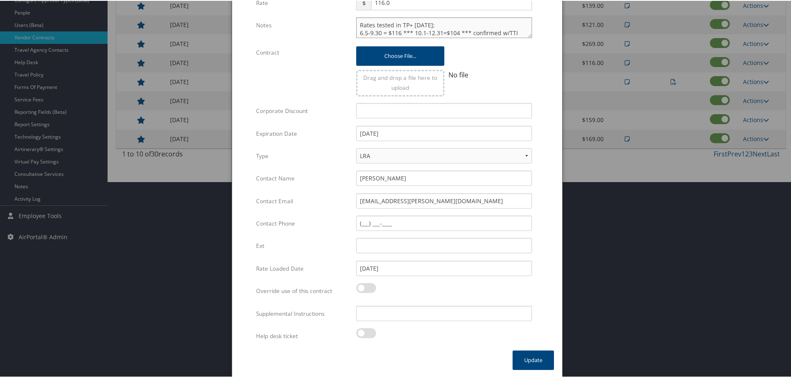
scroll to position [196, 0]
click at [415, 315] on input "Supplemental Instructions" at bounding box center [444, 311] width 176 height 15
paste input "SAB Prop ID -"
paste input "166870"
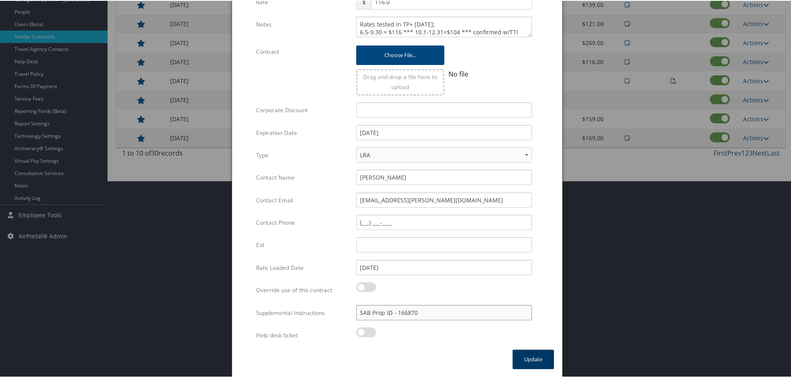
type input "SAB Prop ID - 166870"
click at [531, 361] on button "Update" at bounding box center [532, 358] width 41 height 19
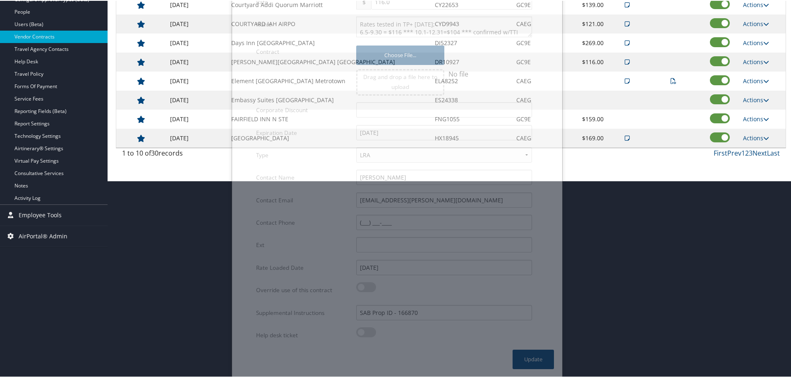
scroll to position [66, 0]
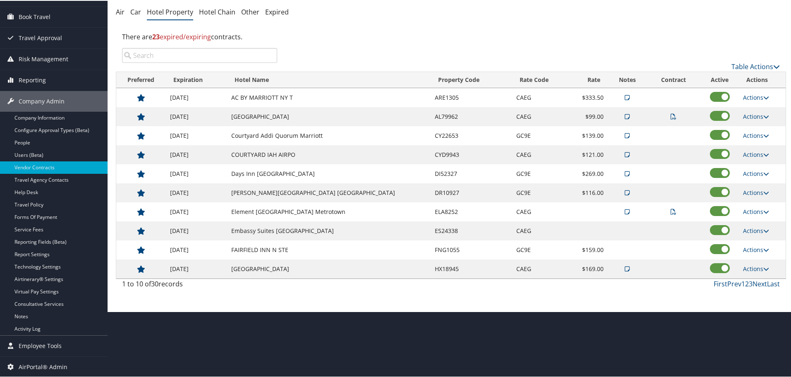
click at [747, 209] on link "Actions" at bounding box center [756, 211] width 26 height 8
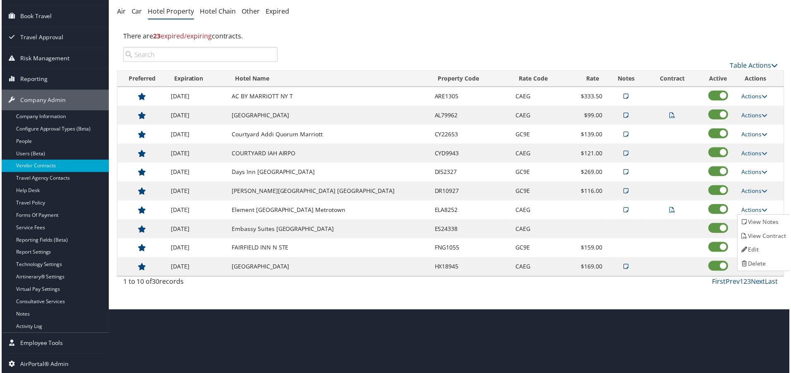
click at [751, 245] on link "Edit" at bounding box center [765, 251] width 52 height 14
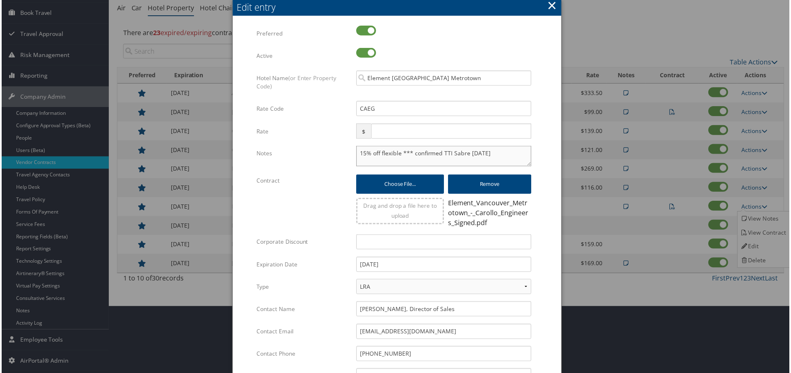
click at [356, 155] on textarea "15% off flexible *** confirmed TTI Sabre [DATE]" at bounding box center [444, 156] width 176 height 21
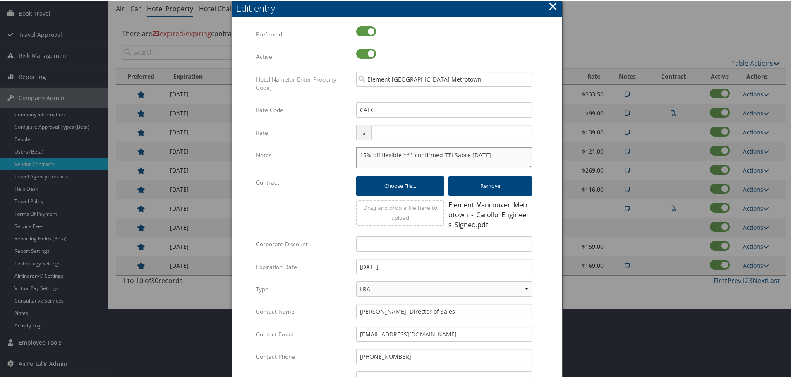
paste textarea "Rates tested in [GEOGRAPHIC_DATA] [DATE];"
type textarea "Rates tested in [GEOGRAPHIC_DATA] [DATE]; 15% off flexible *** confirmed TTI Sa…"
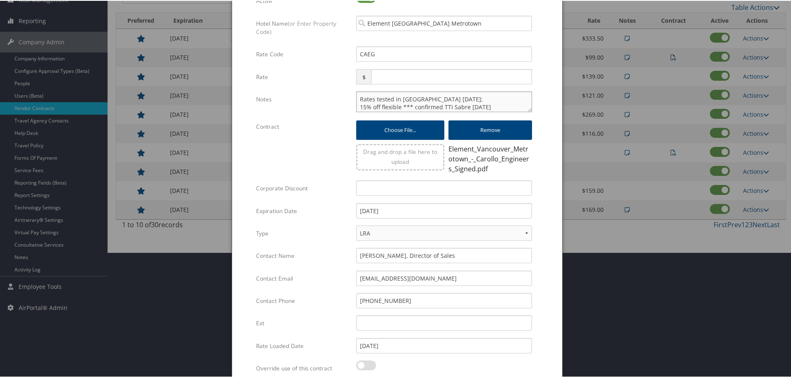
scroll to position [203, 0]
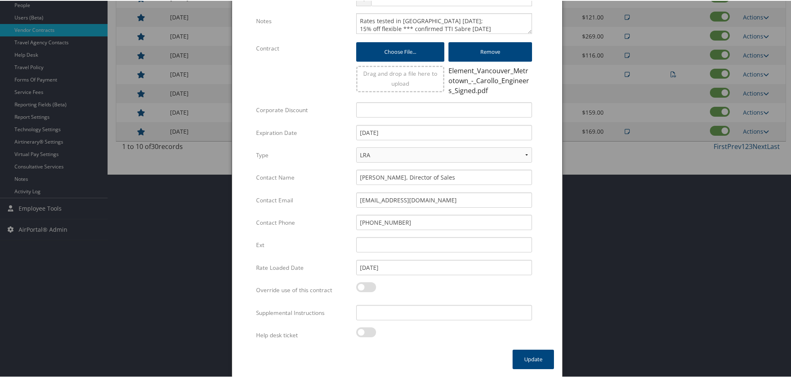
click at [396, 319] on div "Multiple values The selected items contain different values for this input. To …" at bounding box center [444, 315] width 188 height 22
click at [397, 313] on input "Supplemental Instructions" at bounding box center [444, 311] width 176 height 15
paste input "SAB Prop ID -"
paste input "226554"
type input "SAB Prop ID - 226554"
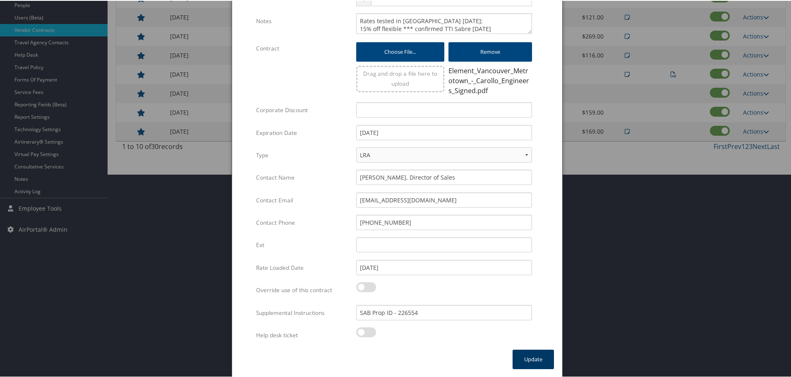
click at [528, 361] on button "Update" at bounding box center [532, 358] width 41 height 19
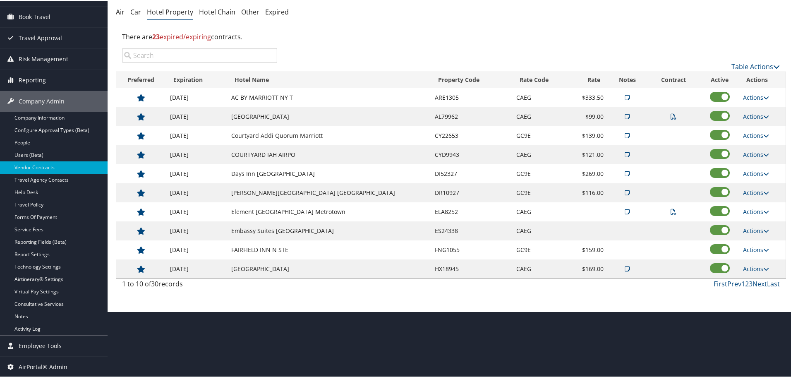
scroll to position [66, 0]
click at [752, 228] on link "Actions" at bounding box center [756, 230] width 26 height 8
click at [758, 245] on link "Edit" at bounding box center [755, 242] width 32 height 14
select select "NLRA"
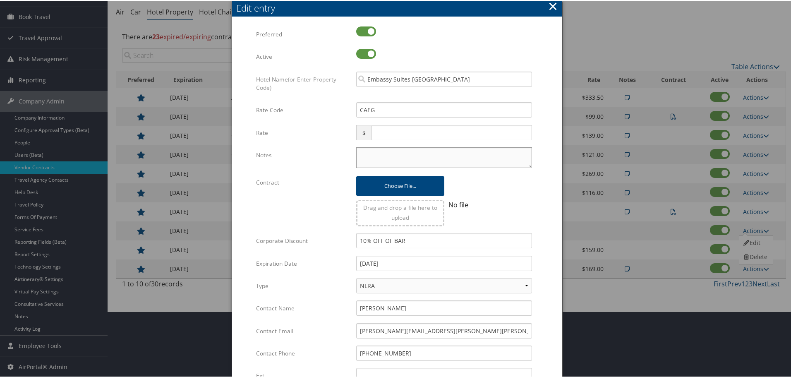
click at [393, 163] on textarea "Notes" at bounding box center [444, 156] width 176 height 21
paste textarea "Rates tested in [GEOGRAPHIC_DATA] [DATE];"
type textarea "Rates tested in [GEOGRAPHIC_DATA] [DATE];"
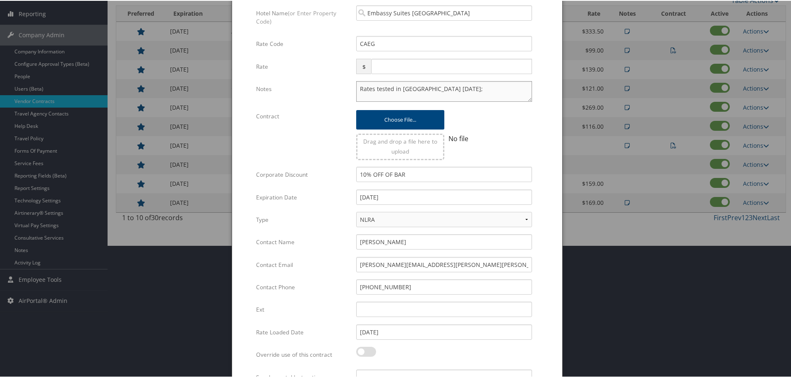
scroll to position [196, 0]
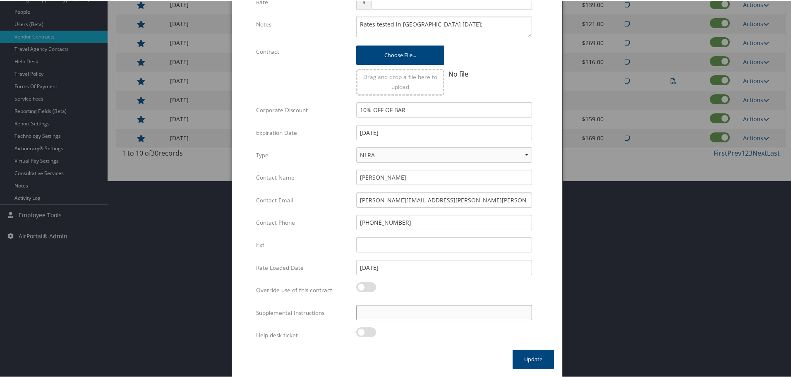
click at [399, 308] on input "Supplemental Instructions" at bounding box center [444, 311] width 176 height 15
paste input "SAB Prop ID -"
paste input "026257"
type input "SAB Prop ID - 026257"
click at [540, 366] on button "Update" at bounding box center [532, 358] width 41 height 19
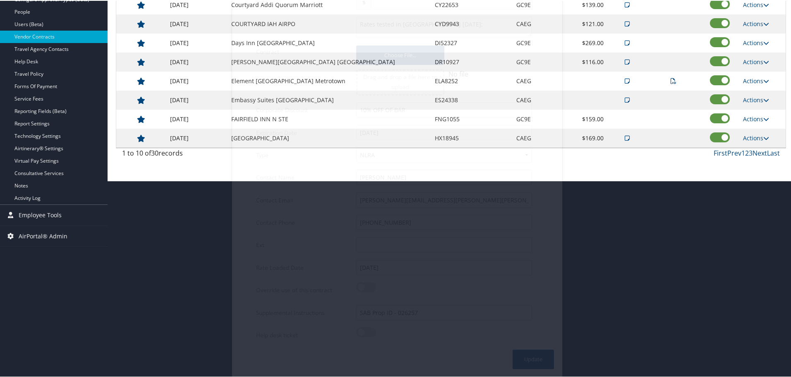
scroll to position [66, 0]
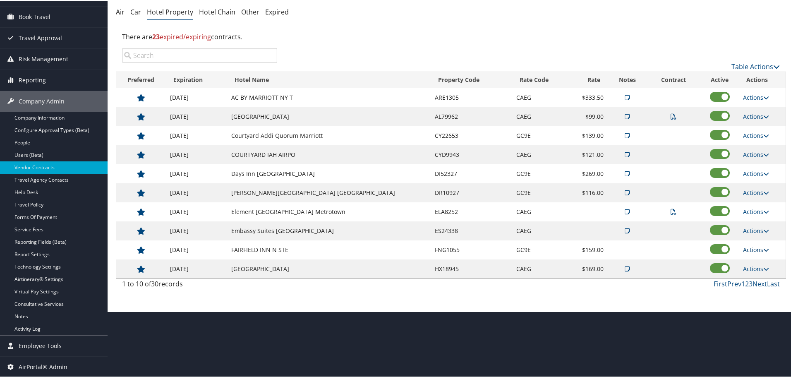
click at [752, 246] on link "Actions" at bounding box center [756, 249] width 26 height 8
click at [756, 261] on link "Edit" at bounding box center [755, 261] width 32 height 14
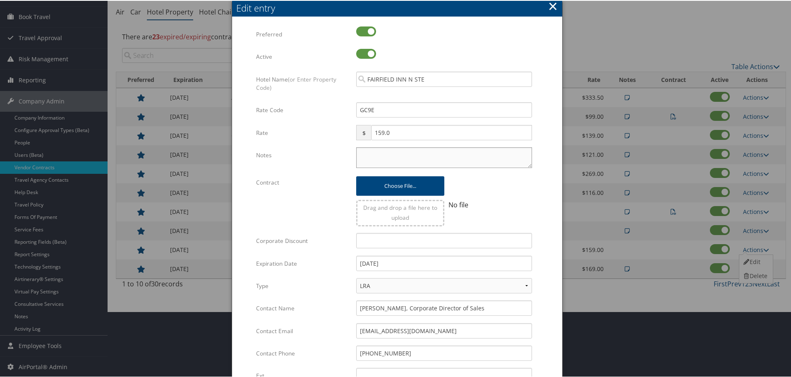
click at [392, 155] on textarea "Notes" at bounding box center [444, 156] width 176 height 21
paste textarea "Rates tested in [GEOGRAPHIC_DATA] [DATE];"
type textarea "Rates tested in [GEOGRAPHIC_DATA] [DATE];"
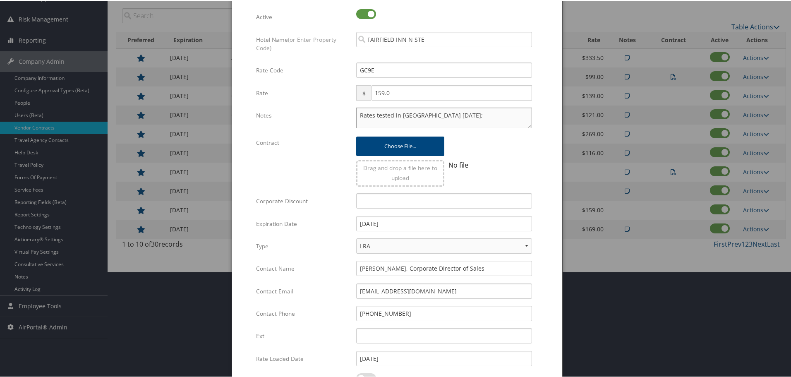
scroll to position [196, 0]
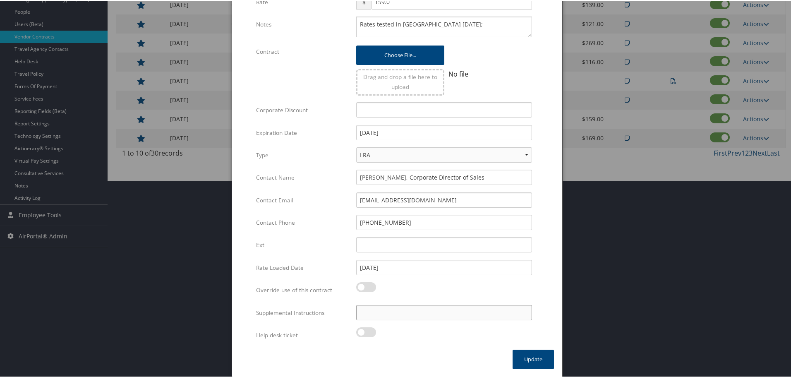
click at [430, 313] on input "Supplemental Instructions" at bounding box center [444, 311] width 176 height 15
paste input "SAB Prop ID -"
paste input "388393"
type input "SAB Prop ID - 388393"
click at [525, 358] on button "Update" at bounding box center [532, 358] width 41 height 19
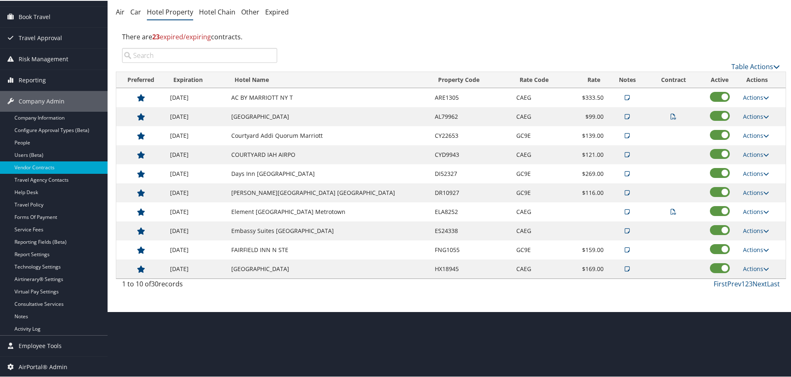
scroll to position [66, 0]
click at [745, 263] on td "Actions View Notes Edit Delete" at bounding box center [762, 267] width 47 height 19
click at [757, 267] on link "Actions" at bounding box center [756, 268] width 26 height 8
click at [765, 294] on link "Edit" at bounding box center [761, 294] width 45 height 14
select select "NLRA"
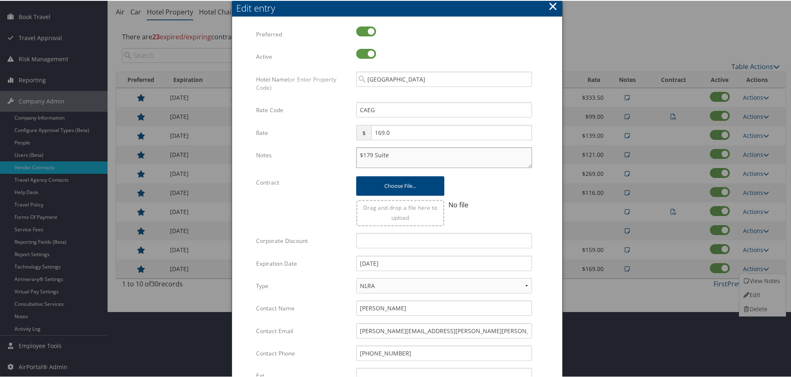
click at [356, 155] on textarea "$179 Suite" at bounding box center [444, 156] width 176 height 21
paste textarea "Rates tested in [GEOGRAPHIC_DATA] [DATE];"
type textarea "Rates tested in [GEOGRAPHIC_DATA] [DATE]; $179 Suite"
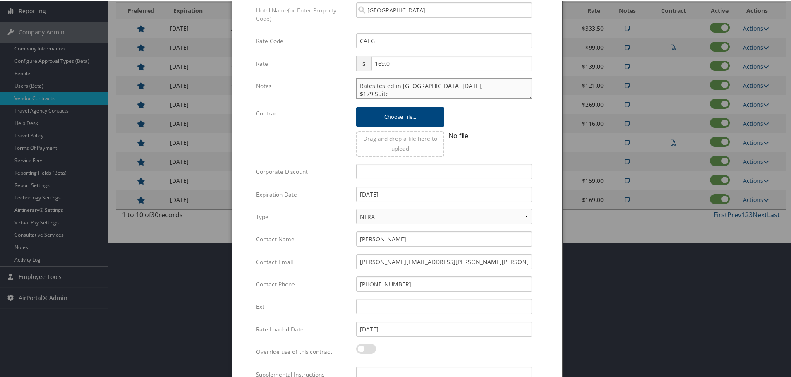
scroll to position [196, 0]
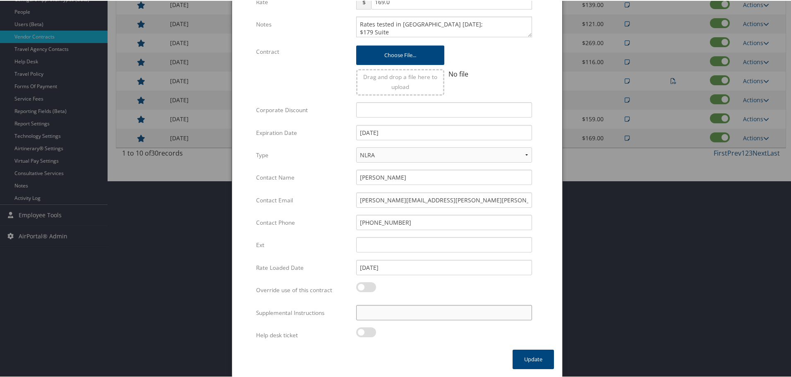
click at [426, 312] on input "Supplemental Instructions" at bounding box center [444, 311] width 176 height 15
paste input "SAB Prop ID -"
paste input "105473"
type input "SAB Prop ID - 105473"
click at [523, 358] on button "Update" at bounding box center [532, 358] width 41 height 19
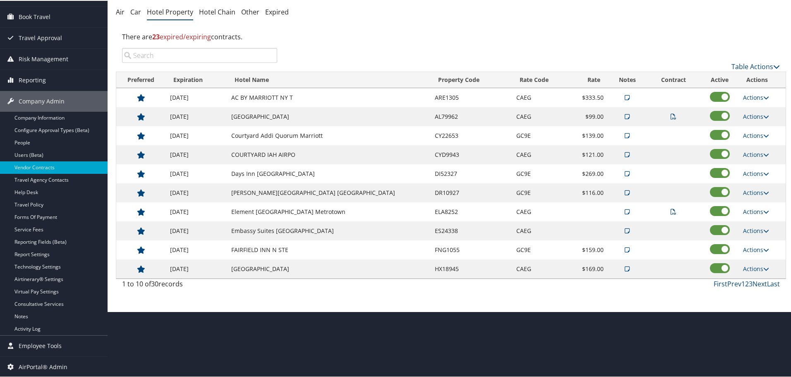
scroll to position [66, 0]
click at [756, 285] on link "Next" at bounding box center [759, 282] width 14 height 9
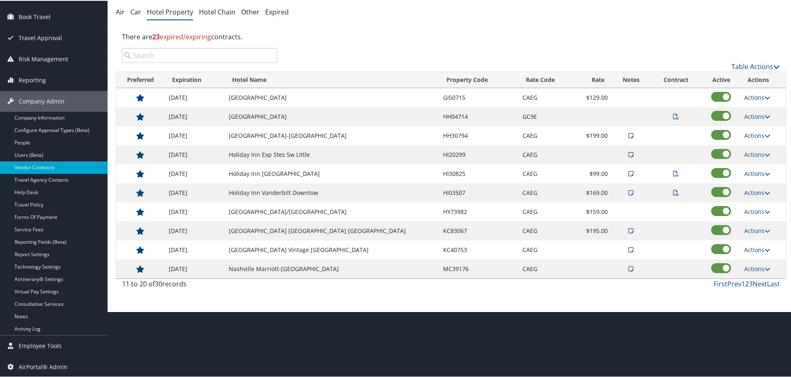
click at [752, 96] on link "Actions" at bounding box center [757, 97] width 26 height 8
click at [756, 109] on link "Edit" at bounding box center [755, 109] width 32 height 14
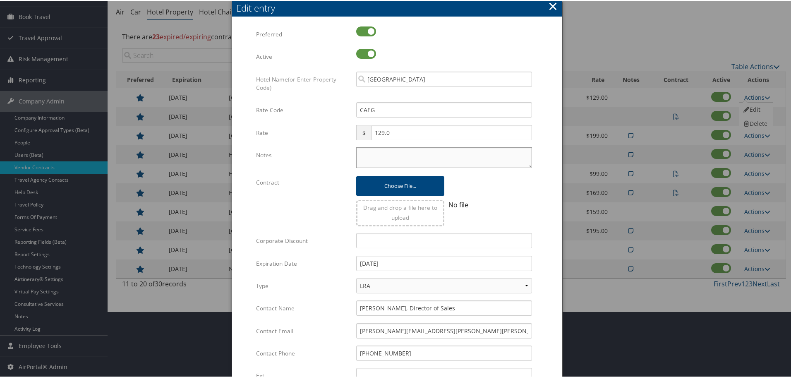
click at [476, 164] on textarea "Notes" at bounding box center [444, 156] width 176 height 21
paste textarea "Rates tested in [GEOGRAPHIC_DATA] [DATE];"
type textarea "Rates tested in [GEOGRAPHIC_DATA] [DATE];"
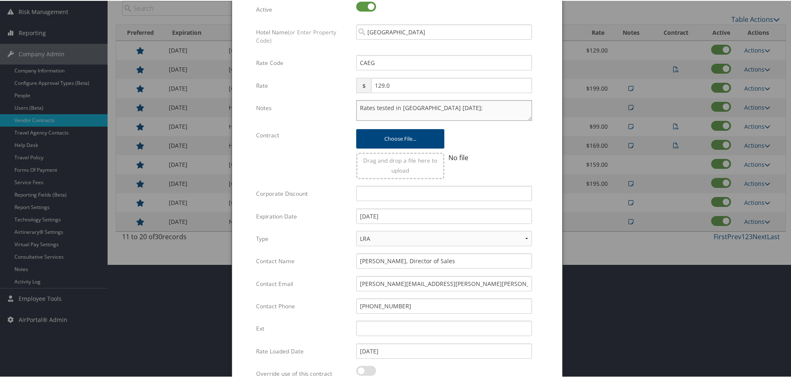
scroll to position [196, 0]
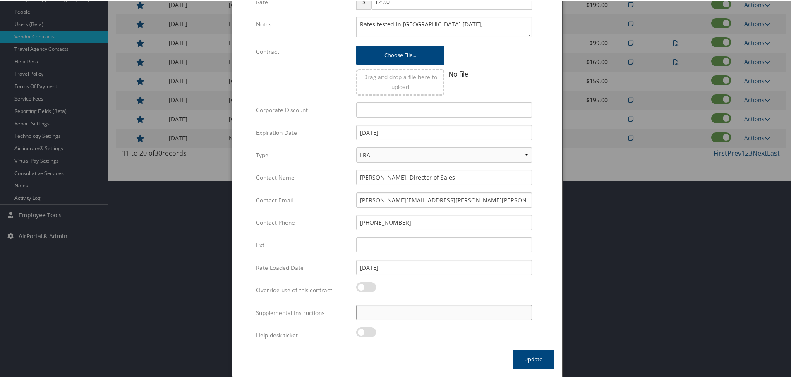
click at [397, 311] on input "Supplemental Instructions" at bounding box center [444, 311] width 176 height 15
paste input "SAB Prop ID -"
paste input "063833"
type input "SAB Prop ID - 063833"
click at [527, 353] on button "Update" at bounding box center [532, 358] width 41 height 19
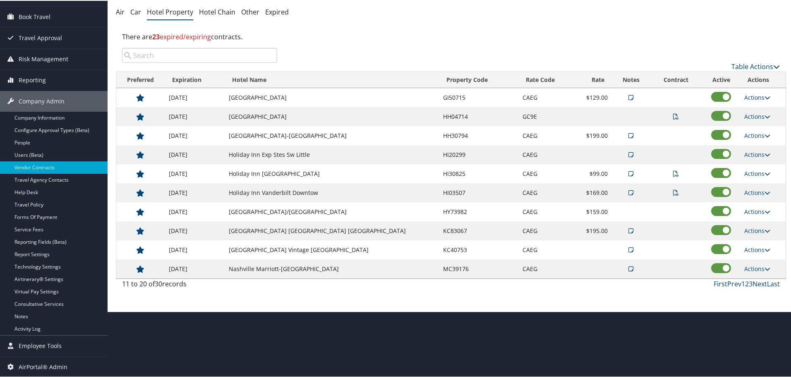
scroll to position [66, 0]
click at [272, 113] on td "[GEOGRAPHIC_DATA]" at bounding box center [332, 115] width 215 height 19
click at [748, 111] on td "Actions View Contract Edit Delete" at bounding box center [762, 115] width 45 height 19
click at [750, 112] on link "Actions" at bounding box center [757, 116] width 26 height 8
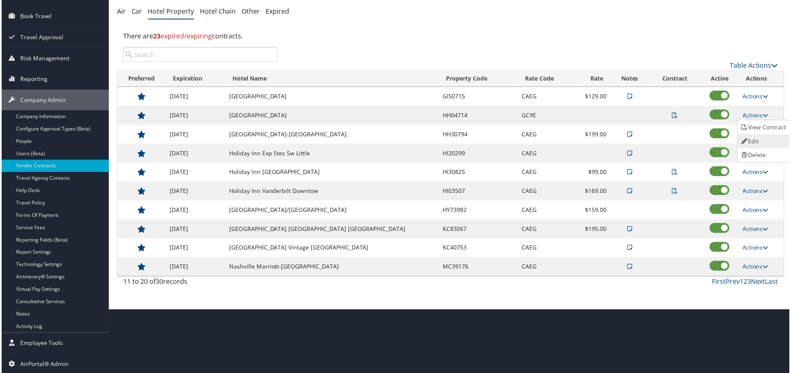
click at [754, 137] on link "Edit" at bounding box center [765, 142] width 52 height 14
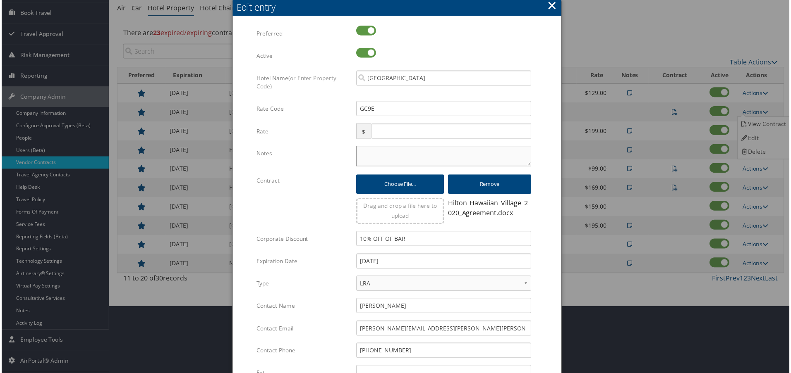
click at [397, 153] on textarea "Notes" at bounding box center [444, 156] width 176 height 21
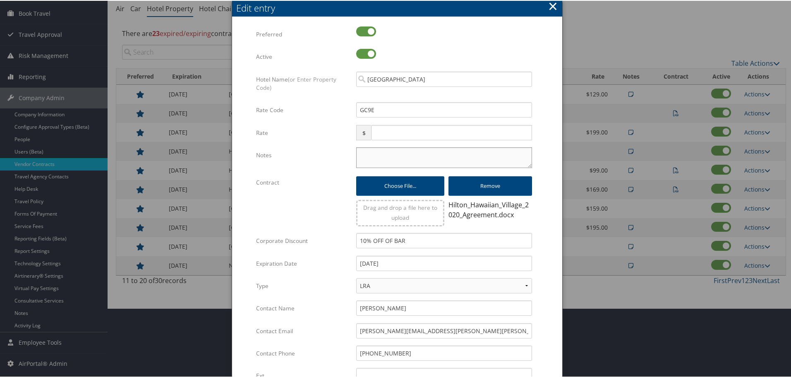
paste textarea "Rates tested in [GEOGRAPHIC_DATA] [DATE];"
type textarea "Rates tested in [GEOGRAPHIC_DATA] [DATE];"
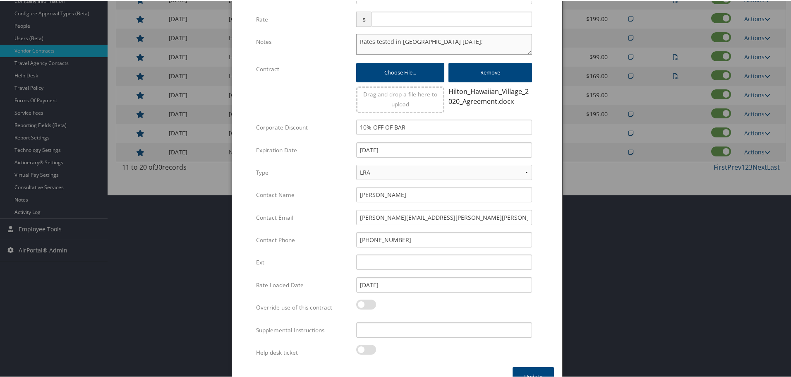
scroll to position [200, 0]
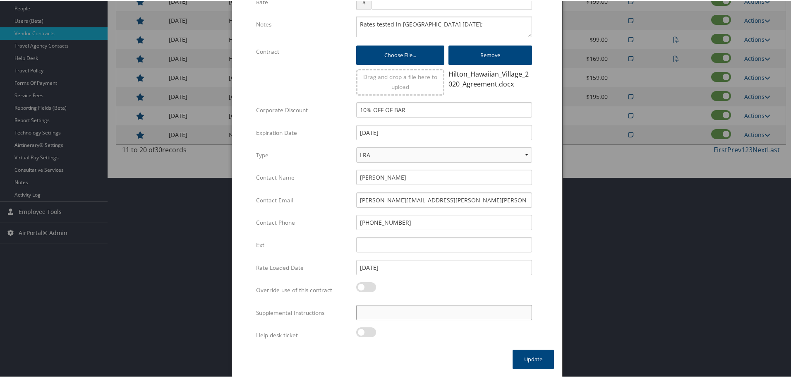
click at [433, 313] on input "Supplemental Instructions" at bounding box center [444, 311] width 176 height 15
paste input "SAB Prop ID -"
paste input "009115"
type input "SAB Prop ID - 009115"
click at [521, 359] on button "Update" at bounding box center [532, 358] width 41 height 19
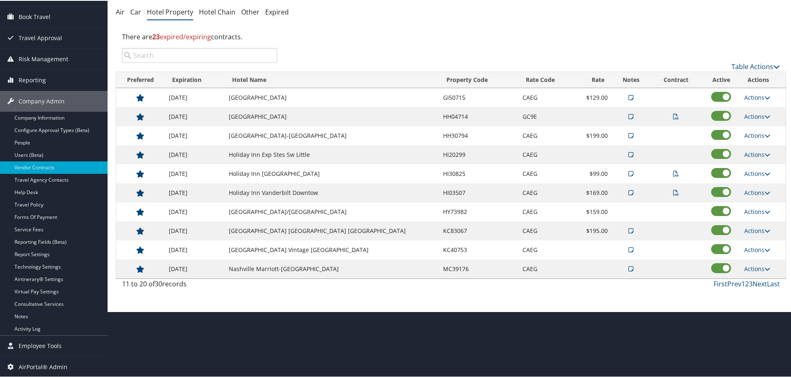
scroll to position [66, 0]
click at [748, 134] on link "Actions" at bounding box center [757, 135] width 26 height 8
click at [754, 157] on link "Edit" at bounding box center [761, 161] width 45 height 14
select select "NLRA"
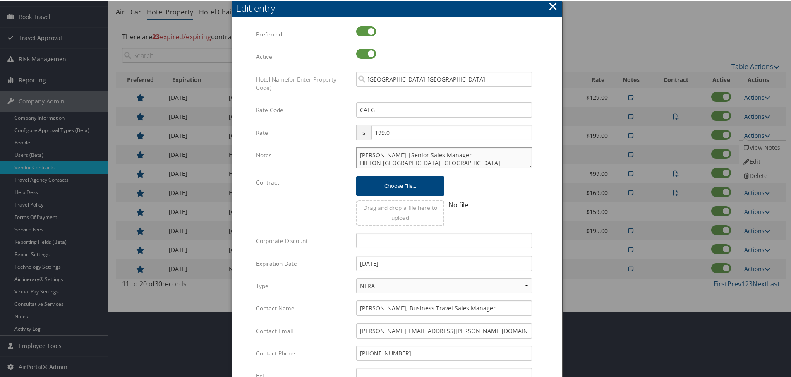
click at [356, 153] on textarea "[PERSON_NAME] |Senior Sales Manager HILTON [GEOGRAPHIC_DATA] [GEOGRAPHIC_DATA] …" at bounding box center [444, 156] width 176 height 21
paste textarea "Rates tested in [GEOGRAPHIC_DATA] [DATE];"
type textarea "Rates tested in TP+ [DATE]; [PERSON_NAME] |Senior Sales Manager HILTON [GEOGRAP…"
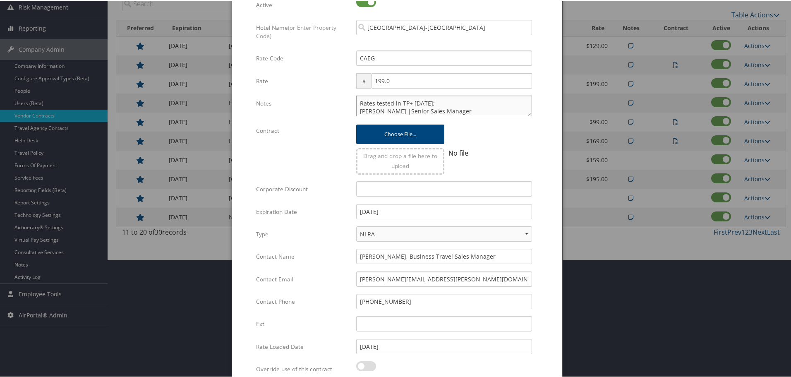
scroll to position [196, 0]
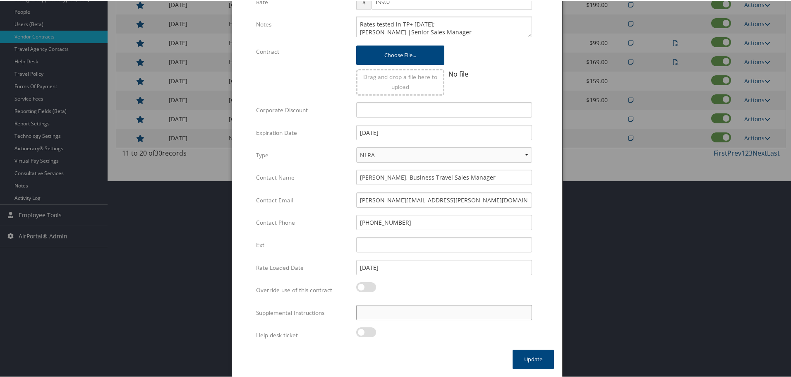
click at [439, 316] on input "Supplemental Instructions" at bounding box center [444, 311] width 176 height 15
paste input "SAB Prop ID -"
paste input "014564"
type input "SAB Prop ID - 014564"
click at [518, 357] on button "Update" at bounding box center [532, 358] width 41 height 19
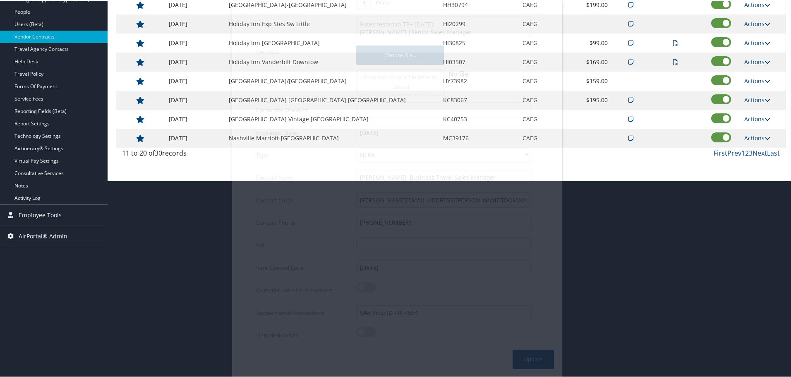
scroll to position [66, 0]
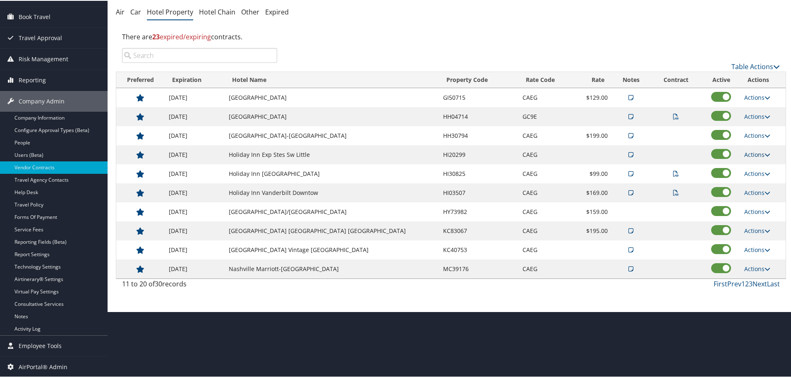
click at [748, 152] on link "Actions" at bounding box center [757, 154] width 26 height 8
click at [761, 181] on link "Edit" at bounding box center [761, 180] width 45 height 14
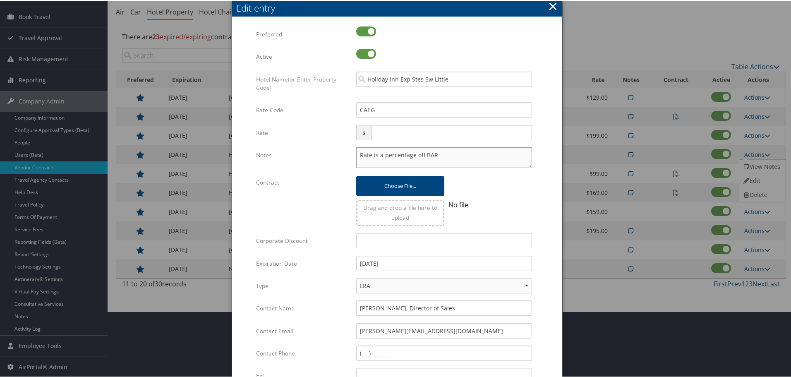
click at [356, 154] on textarea "Rate is a percentage off BAR" at bounding box center [444, 156] width 176 height 21
paste textarea "Rates tested in [GEOGRAPHIC_DATA] [DATE];"
type textarea "Rates tested in TP+ [DATE]; Rate is a percentage off BAR"
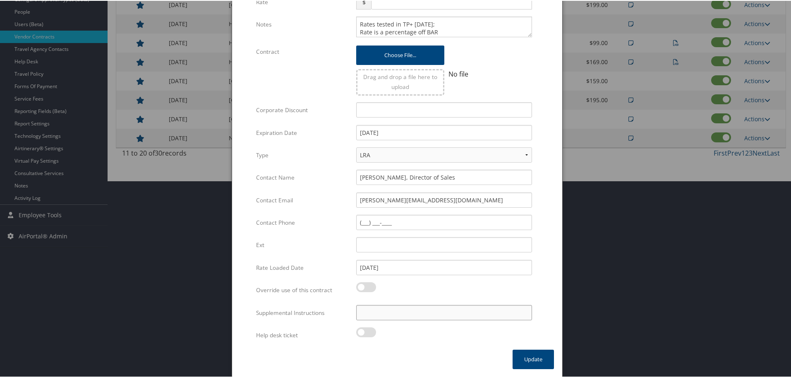
click at [414, 313] on input "Supplemental Instructions" at bounding box center [444, 311] width 176 height 15
paste input "SAB Prop ID -"
paste input "049218"
type input "SAB Prop ID - 049218"
click at [534, 358] on button "Update" at bounding box center [532, 358] width 41 height 19
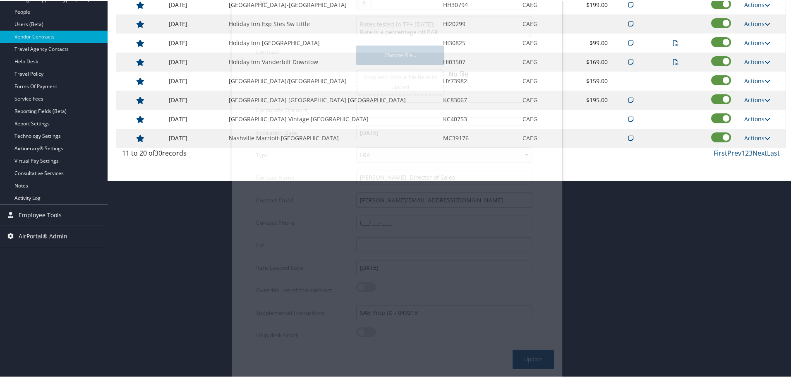
scroll to position [66, 0]
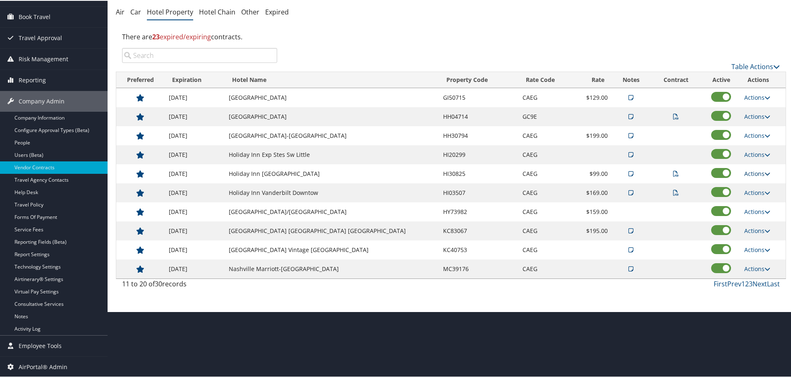
click at [752, 174] on link "Actions" at bounding box center [757, 173] width 26 height 8
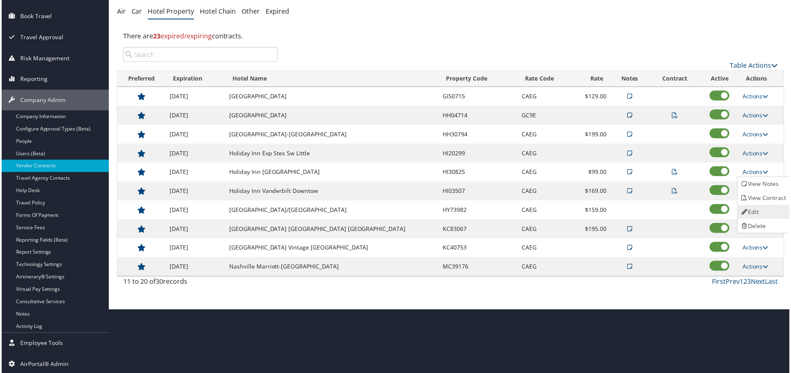
click at [753, 207] on link "Edit" at bounding box center [765, 213] width 52 height 14
select select "NLRA"
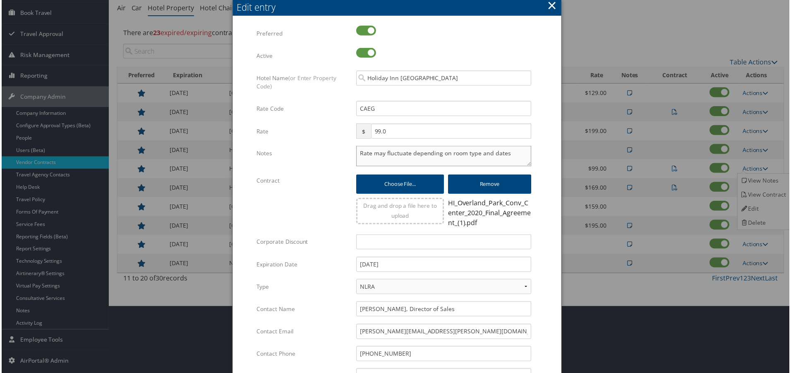
click at [356, 154] on textarea "Rate may fluctuate depending on room type and dates" at bounding box center [444, 156] width 176 height 21
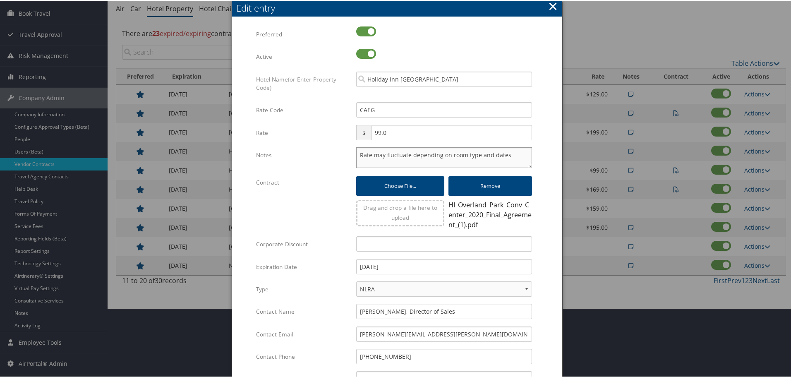
paste textarea "Rates tested in [GEOGRAPHIC_DATA] [DATE];"
type textarea "Rates tested in TP+ [DATE]; Rate may fluctuate depending on room type and dates"
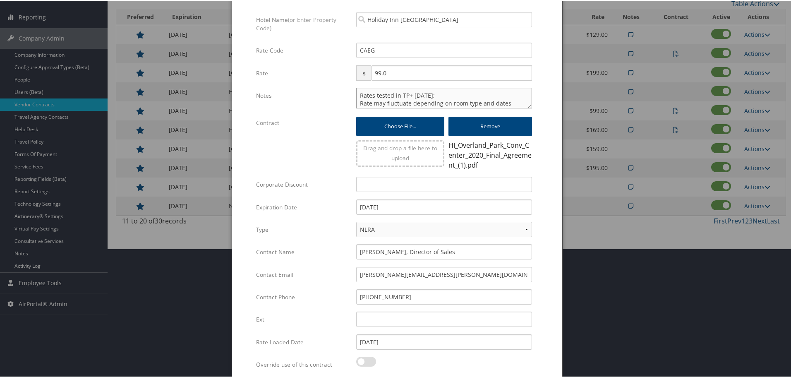
scroll to position [203, 0]
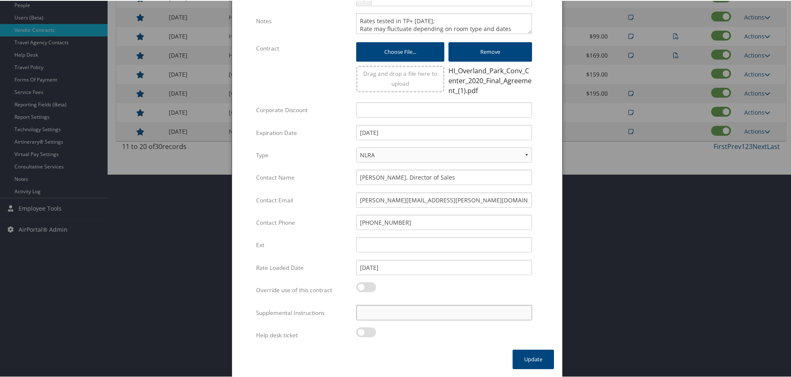
click at [386, 315] on input "Supplemental Instructions" at bounding box center [444, 311] width 176 height 15
paste input "SAB Prop ID -"
paste input "054320"
type input "SAB Prop ID - 054320"
click at [536, 358] on button "Update" at bounding box center [532, 358] width 41 height 19
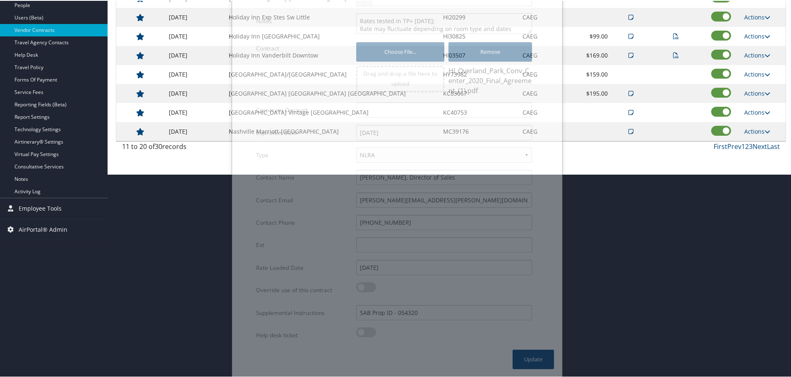
scroll to position [66, 0]
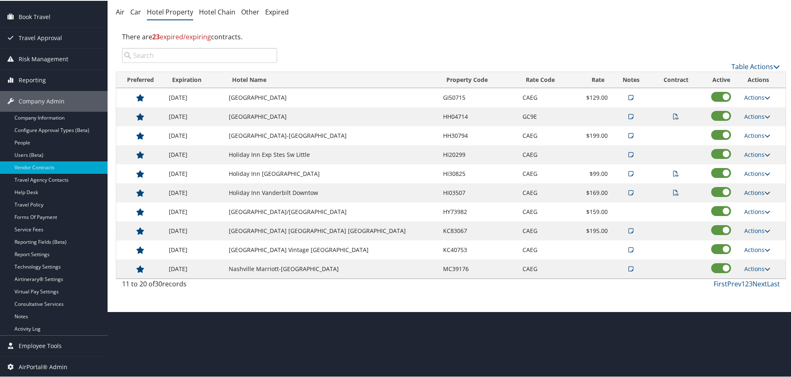
click at [749, 191] on link "Actions" at bounding box center [757, 192] width 26 height 8
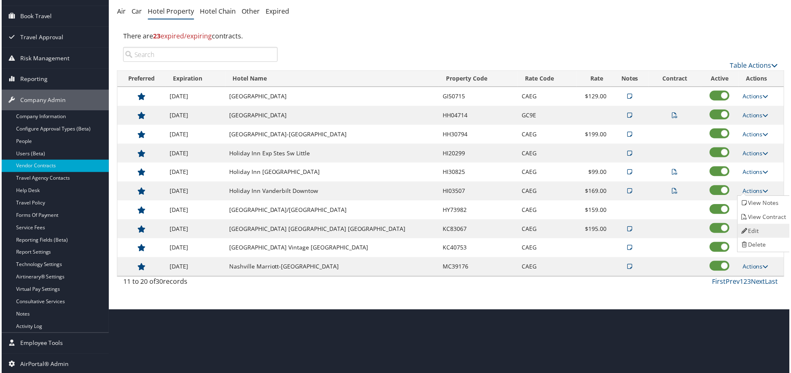
click at [751, 225] on link "Edit" at bounding box center [765, 232] width 52 height 14
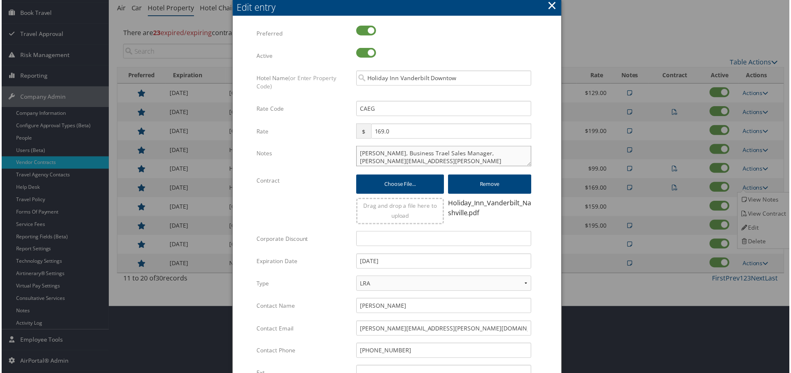
click at [356, 153] on textarea "[PERSON_NAME], Business Trael Sales Manager, [PERSON_NAME][EMAIL_ADDRESS][PERSO…" at bounding box center [444, 156] width 176 height 21
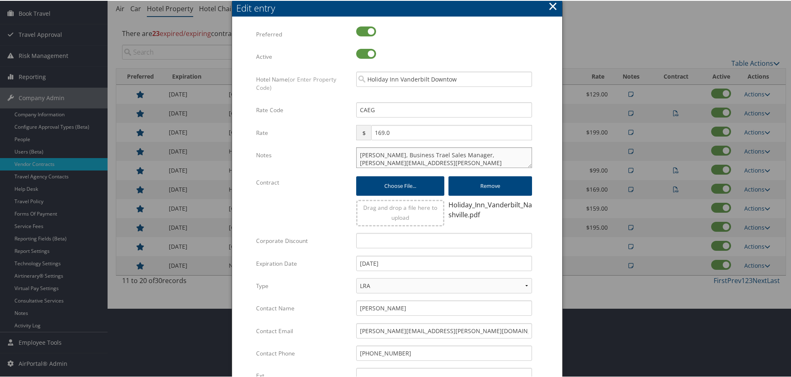
paste textarea "Rates tested in [GEOGRAPHIC_DATA] [DATE];"
type textarea "Rates tested in [GEOGRAPHIC_DATA] [DATE]; [PERSON_NAME], Business Trael Sales M…"
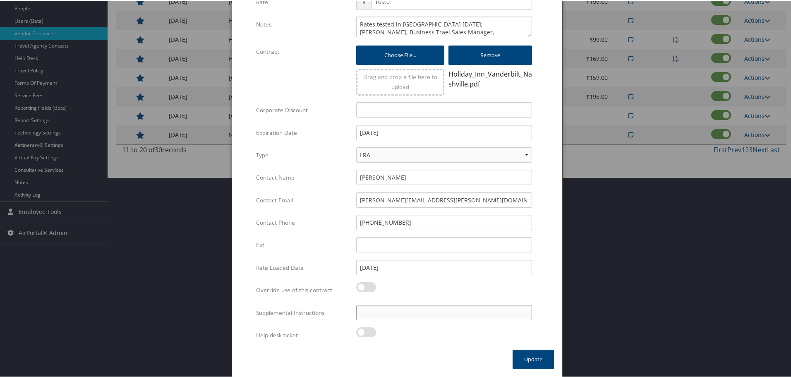
click at [414, 308] on input "Supplemental Instructions" at bounding box center [444, 311] width 176 height 15
paste input "SAB Prop ID -"
paste input "003507"
type input "SAB Prop ID - 003507"
click at [534, 357] on button "Update" at bounding box center [532, 358] width 41 height 19
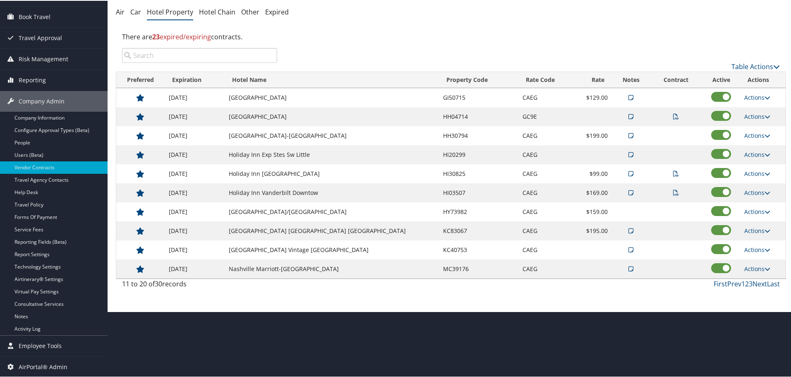
scroll to position [66, 0]
click at [756, 210] on link "Actions" at bounding box center [757, 211] width 26 height 8
click at [754, 225] on link "Edit" at bounding box center [755, 223] width 32 height 14
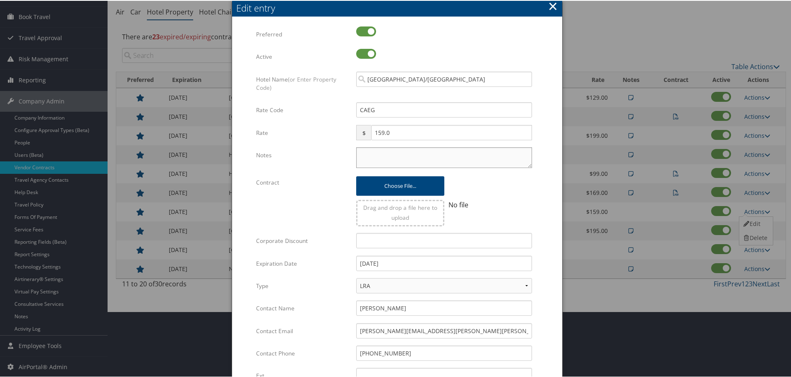
click at [373, 160] on textarea "Notes" at bounding box center [444, 156] width 176 height 21
paste textarea "Rates tested in [GEOGRAPHIC_DATA] [DATE];"
type textarea "Rates tested in [GEOGRAPHIC_DATA] [DATE];"
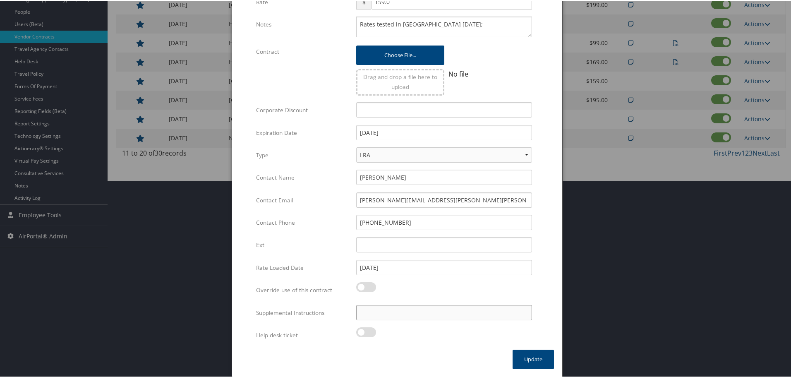
click at [422, 306] on input "Supplemental Instructions" at bounding box center [444, 311] width 176 height 15
paste input "SAB Prop ID -"
paste input "009945"
type input "SAB Prop ID - 009945"
click at [532, 353] on button "Update" at bounding box center [532, 358] width 41 height 19
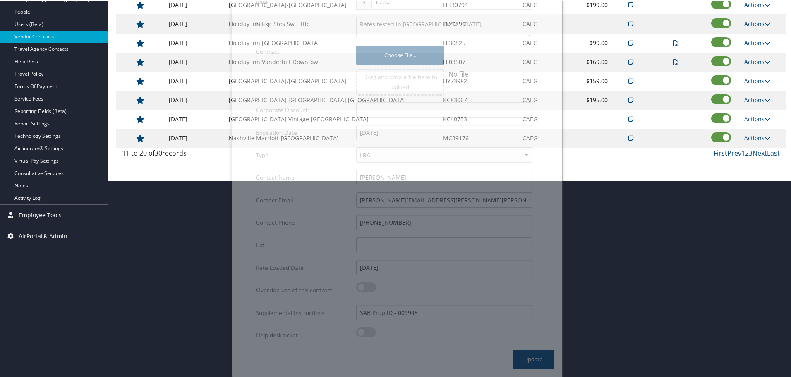
scroll to position [66, 0]
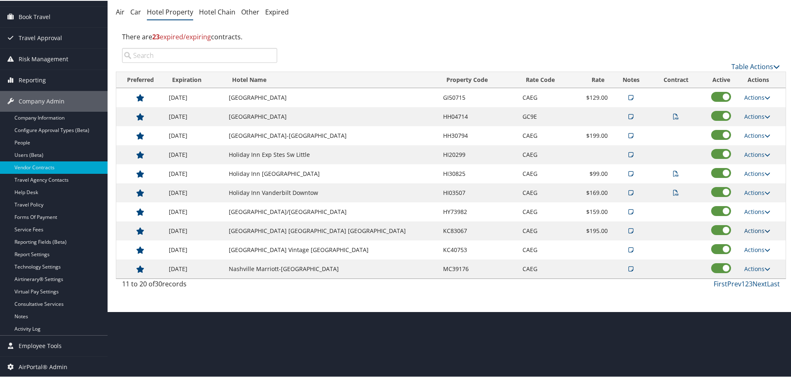
click at [759, 228] on link "Actions" at bounding box center [757, 230] width 26 height 8
click at [757, 253] on link "Edit" at bounding box center [761, 256] width 45 height 14
select select "NLRA"
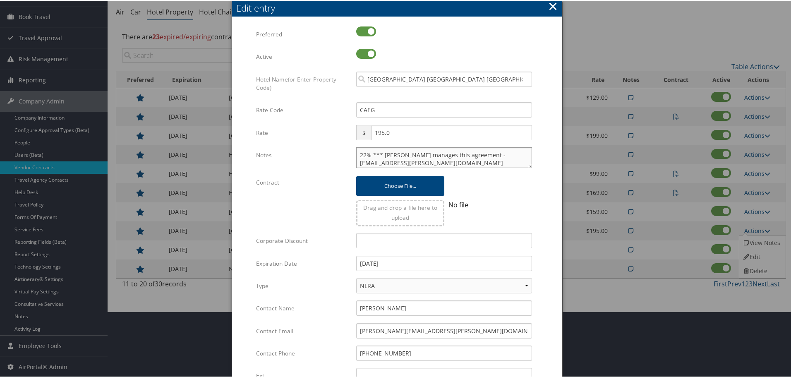
click at [359, 152] on textarea "22% *** [PERSON_NAME] manages this agreement - [EMAIL_ADDRESS][PERSON_NAME][DOM…" at bounding box center [444, 156] width 176 height 21
paste textarea "Rates tested in [GEOGRAPHIC_DATA] [DATE];"
type textarea "Rates tested in [GEOGRAPHIC_DATA] [DATE]; 22% *** [PERSON_NAME] manages this ag…"
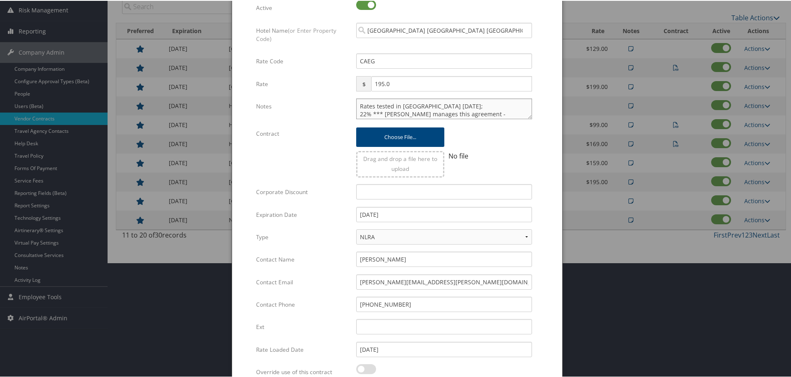
scroll to position [196, 0]
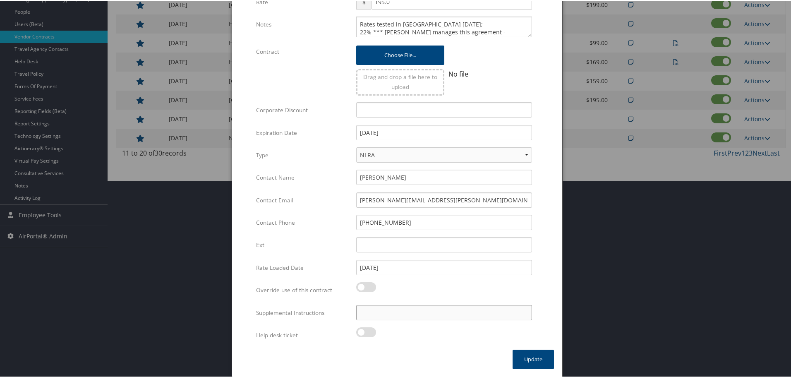
click at [399, 315] on input "Supplemental Instructions" at bounding box center [444, 311] width 176 height 15
paste input "SAB Prop ID -"
paste input "035090"
type input "SAB Prop ID - 035090"
click at [522, 357] on button "Update" at bounding box center [532, 358] width 41 height 19
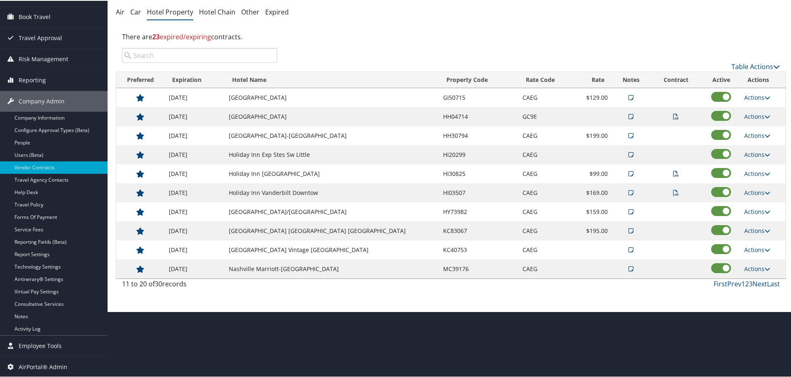
scroll to position [66, 0]
click at [756, 247] on link "Actions" at bounding box center [757, 249] width 26 height 8
click at [762, 273] on link "Edit" at bounding box center [761, 275] width 45 height 14
select select "NLRA"
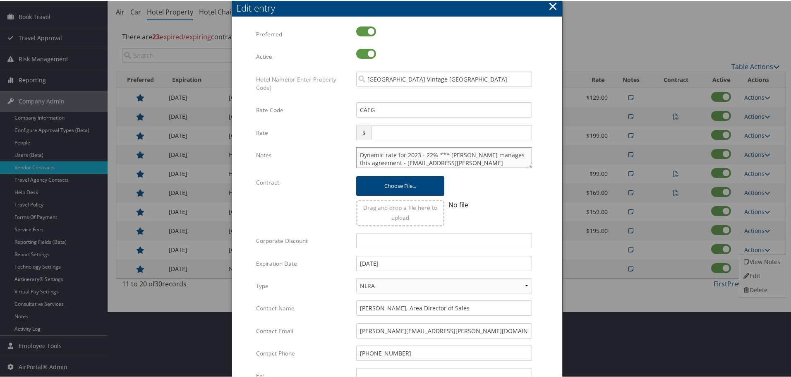
click at [358, 156] on textarea "Dynamic rate for 2023 - 22% *** [PERSON_NAME] manages this agreement - [EMAIL_A…" at bounding box center [444, 156] width 176 height 21
paste textarea "Rates tested in [GEOGRAPHIC_DATA] [DATE];"
type textarea "Rates tested in TP+ [DATE]; Dynamic rate for 2023 - 22% *** [PERSON_NAME] manag…"
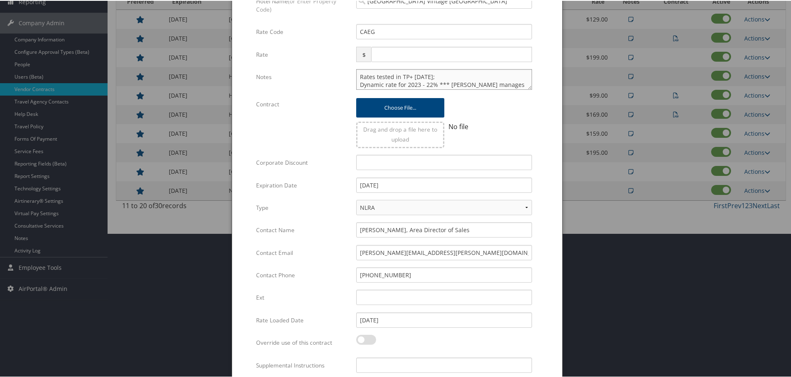
scroll to position [196, 0]
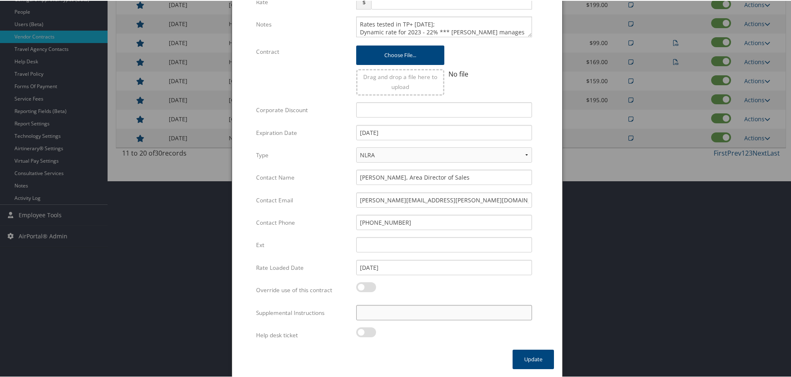
click at [386, 318] on input "Supplemental Instructions" at bounding box center [444, 311] width 176 height 15
paste input "SAB Prop ID -"
paste input "032523"
type input "SAB Prop ID - 032523"
click at [521, 359] on button "Update" at bounding box center [532, 358] width 41 height 19
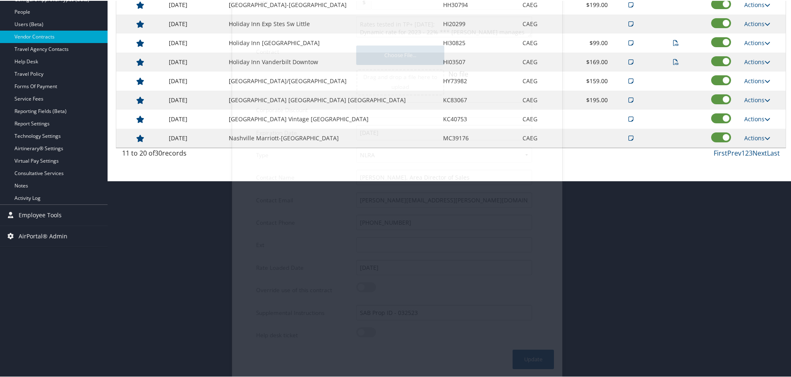
scroll to position [66, 0]
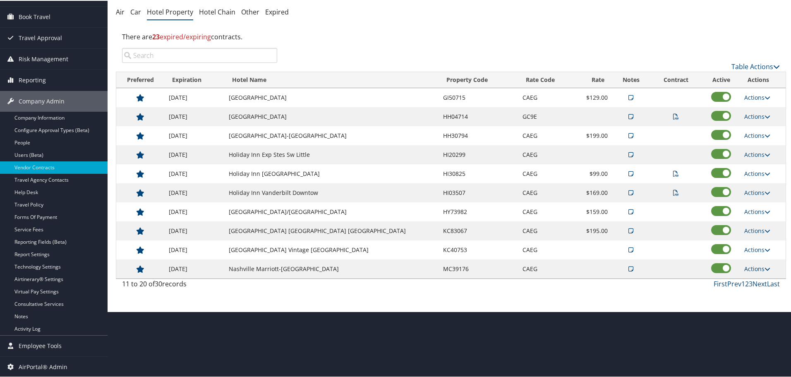
click at [754, 268] on link "Actions" at bounding box center [757, 268] width 26 height 8
click at [754, 292] on link "Edit" at bounding box center [761, 294] width 45 height 14
select select "NLRA"
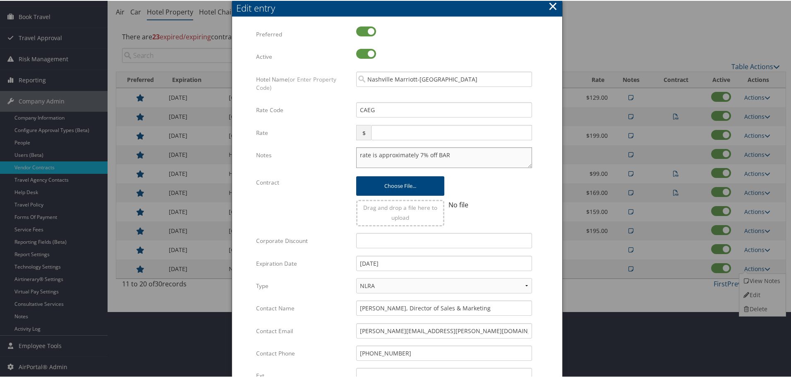
click at [357, 154] on textarea "rate is approximately 7% off BAR" at bounding box center [444, 156] width 176 height 21
paste textarea "Rates tested in [GEOGRAPHIC_DATA] [DATE];"
type textarea "Rates tested in [GEOGRAPHIC_DATA] [DATE]; rate is approximately 7% off BAR"
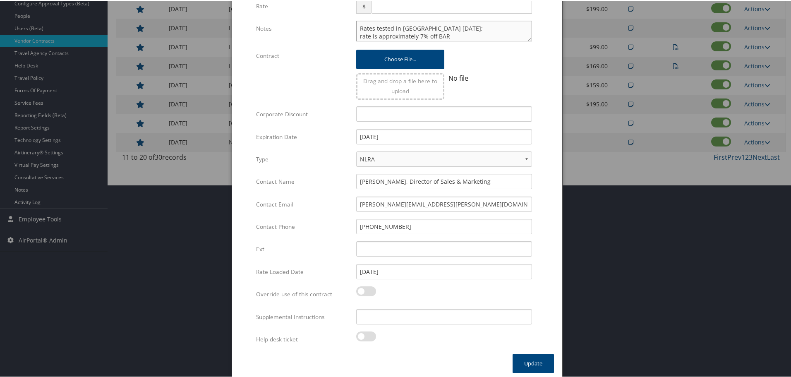
scroll to position [196, 0]
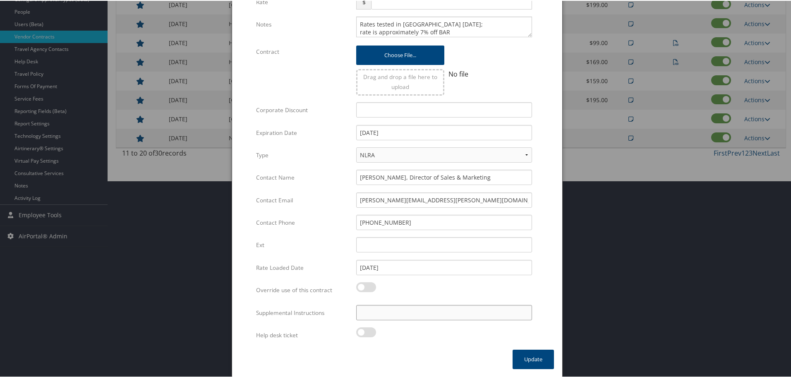
click at [398, 311] on input "Supplemental Instructions" at bounding box center [444, 311] width 176 height 15
paste input "SAB Prop ID -"
paste input "060811"
type input "SAB Prop ID - 060811"
click at [526, 354] on button "Update" at bounding box center [532, 358] width 41 height 19
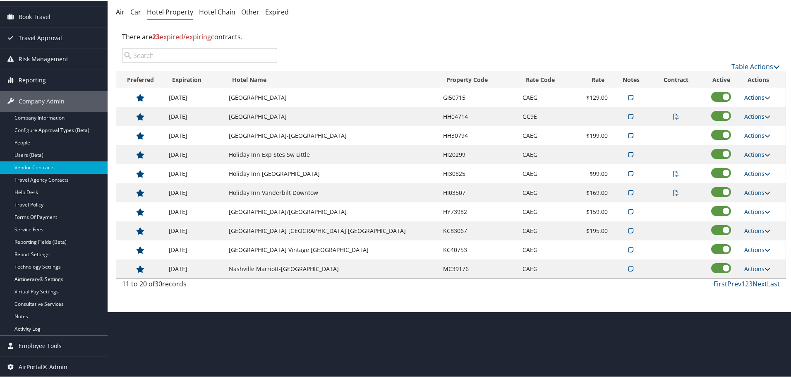
scroll to position [66, 0]
click at [755, 282] on link "Next" at bounding box center [759, 282] width 14 height 9
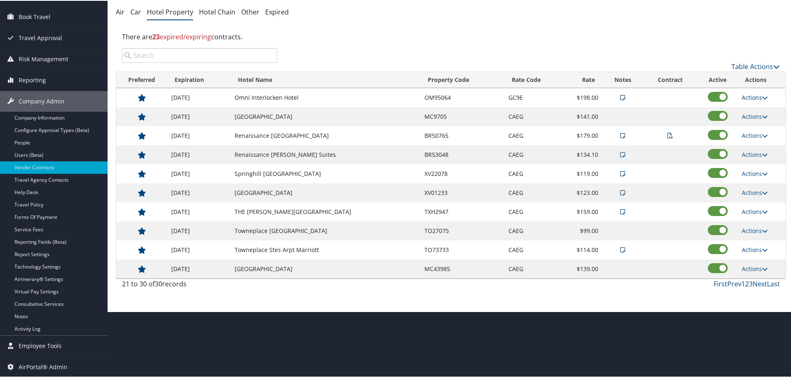
click at [749, 93] on link "Actions" at bounding box center [754, 97] width 26 height 8
click at [752, 120] on link "Edit" at bounding box center [761, 123] width 45 height 14
select select "NLRA"
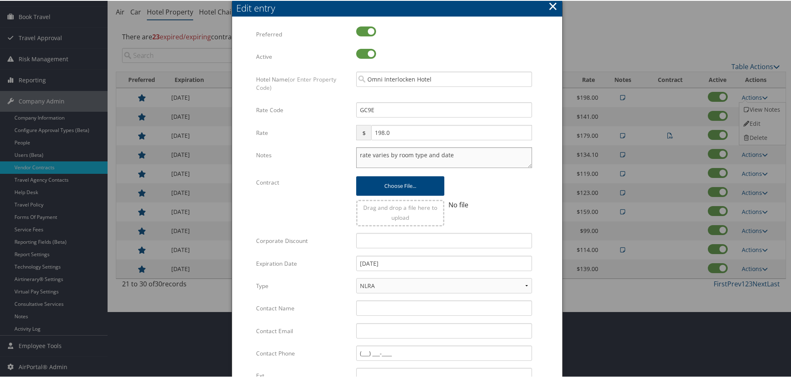
click at [356, 156] on textarea "rate varies by room type and date" at bounding box center [444, 156] width 176 height 21
paste textarea "Rates tested in [GEOGRAPHIC_DATA] [DATE];"
type textarea "Rates tested in TP+ [DATE]; rate varies by room type and date"
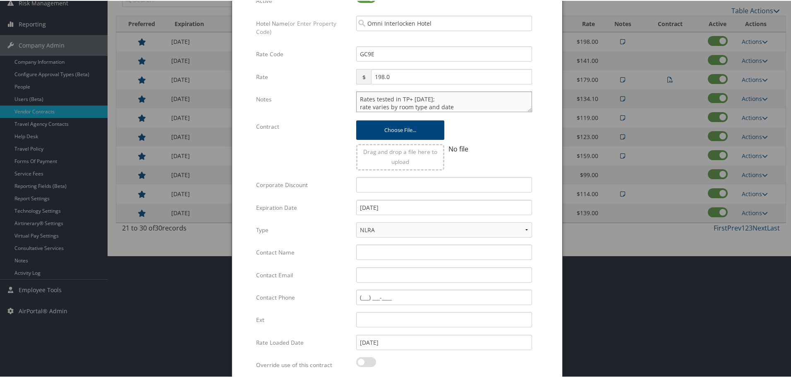
scroll to position [196, 0]
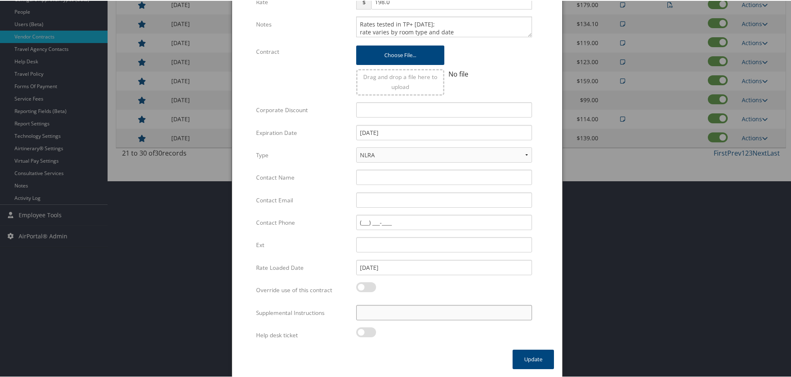
click at [375, 314] on input "Supplemental Instructions" at bounding box center [444, 311] width 176 height 15
paste input "SAB Prop ID -"
paste input "44035"
type input "SAB Prop ID - 44035"
click at [532, 354] on button "Update" at bounding box center [532, 358] width 41 height 19
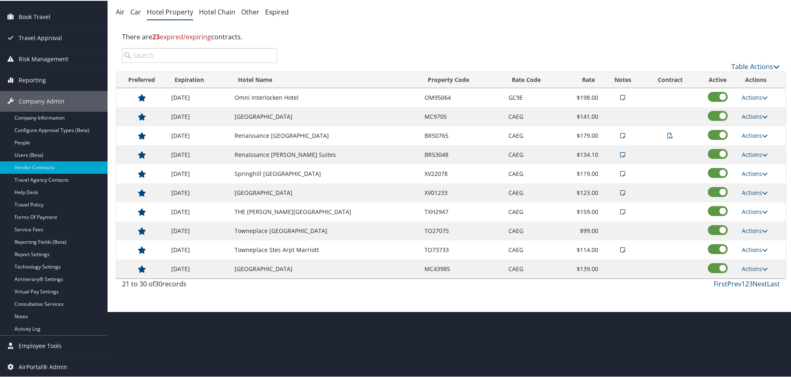
scroll to position [66, 0]
click at [749, 116] on link "Actions" at bounding box center [754, 116] width 26 height 8
click at [751, 127] on link "Edit" at bounding box center [755, 128] width 32 height 14
select select "NLRA"
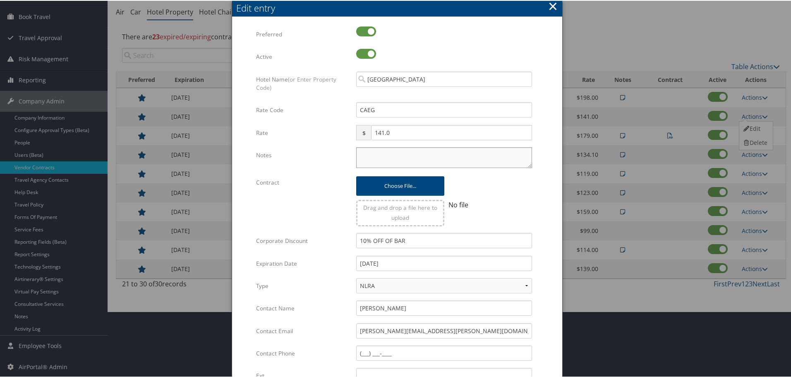
click at [411, 161] on textarea "Notes" at bounding box center [444, 156] width 176 height 21
paste textarea "Rates tested in [GEOGRAPHIC_DATA] [DATE];"
type textarea "Rates tested in [GEOGRAPHIC_DATA] [DATE];"
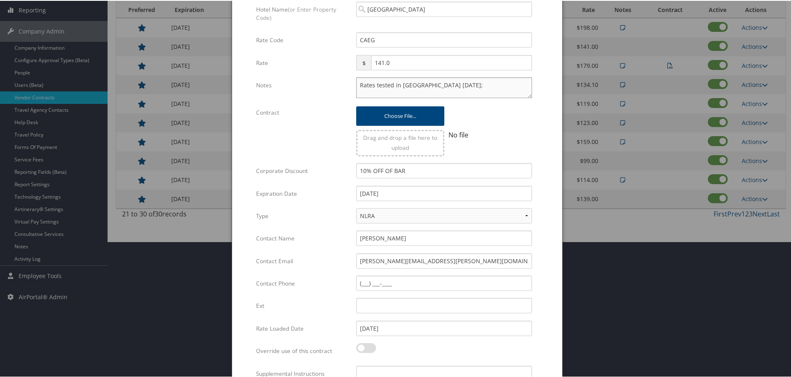
scroll to position [196, 0]
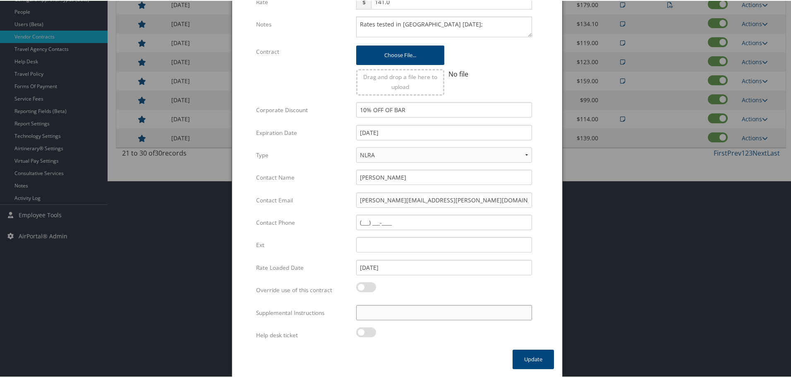
click at [438, 309] on input "Supplemental Instructions" at bounding box center [444, 311] width 176 height 15
paste input "SAB Prop ID -"
paste input "020138"
type input "SAB Prop ID - 020138"
click at [522, 354] on button "Update" at bounding box center [532, 358] width 41 height 19
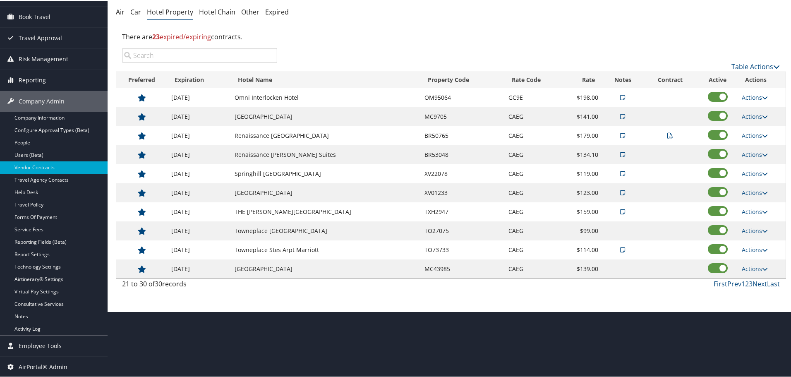
scroll to position [66, 0]
click at [289, 137] on td "Renaissance [GEOGRAPHIC_DATA]" at bounding box center [325, 134] width 190 height 19
click at [749, 135] on link "Actions" at bounding box center [754, 135] width 26 height 8
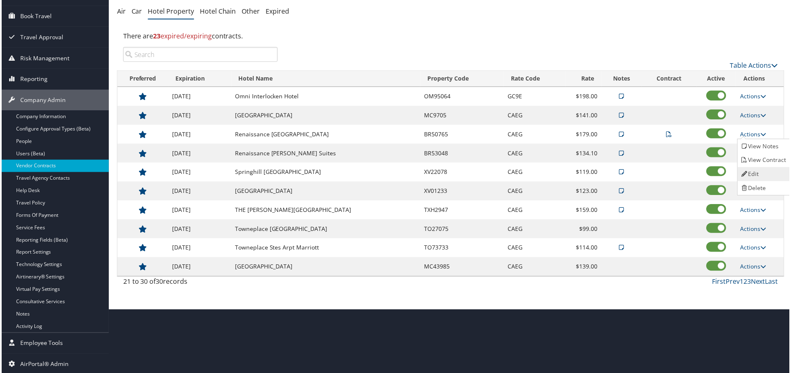
click at [755, 168] on link "Edit" at bounding box center [765, 175] width 52 height 14
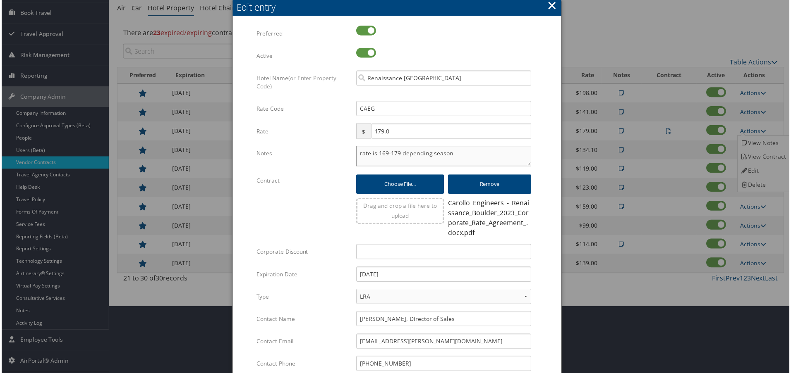
click at [357, 155] on textarea "rate is 169-179 depending season" at bounding box center [444, 156] width 176 height 21
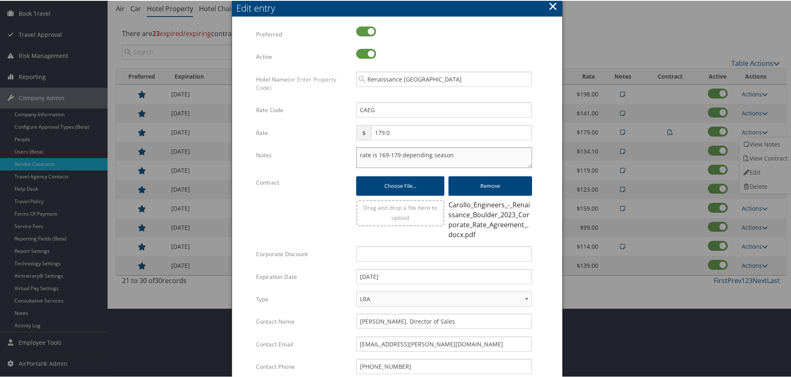
paste textarea "Rates tested in [GEOGRAPHIC_DATA] [DATE];"
type textarea "Rates tested in TP+ [DATE]; rate is 169-179 depending season"
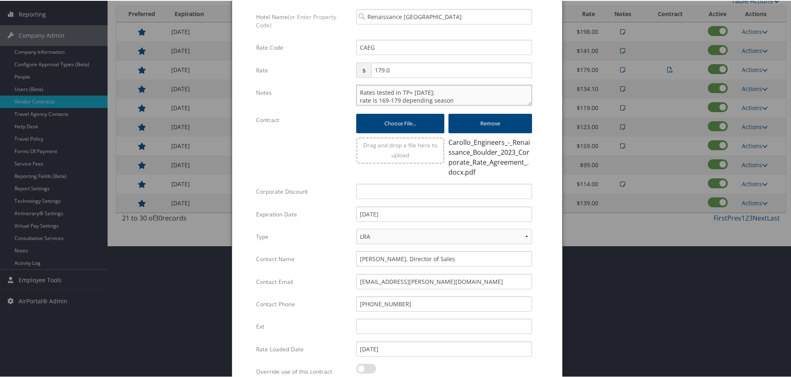
scroll to position [213, 0]
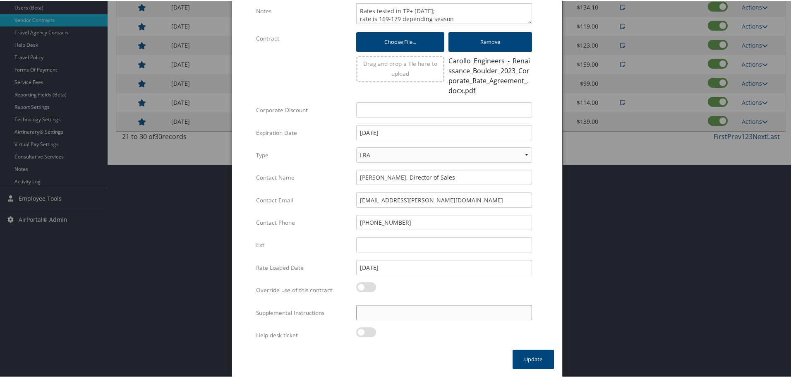
click at [425, 310] on input "Supplemental Instructions" at bounding box center [444, 311] width 176 height 15
paste input "SAB Prop ID -"
paste input "033105"
type input "SAB Prop ID - 033105"
click at [528, 357] on button "Update" at bounding box center [532, 358] width 41 height 19
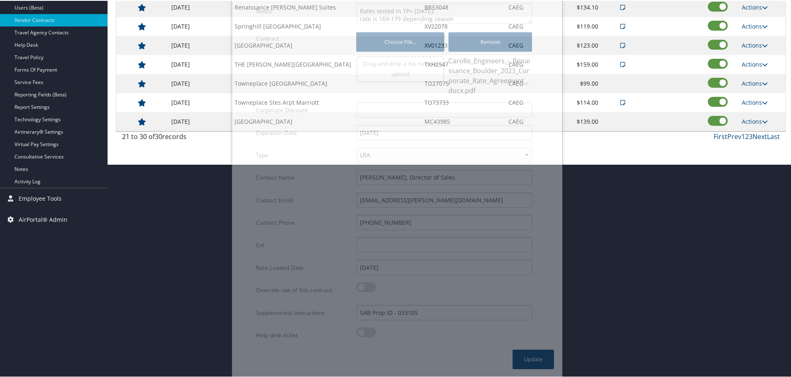
scroll to position [66, 0]
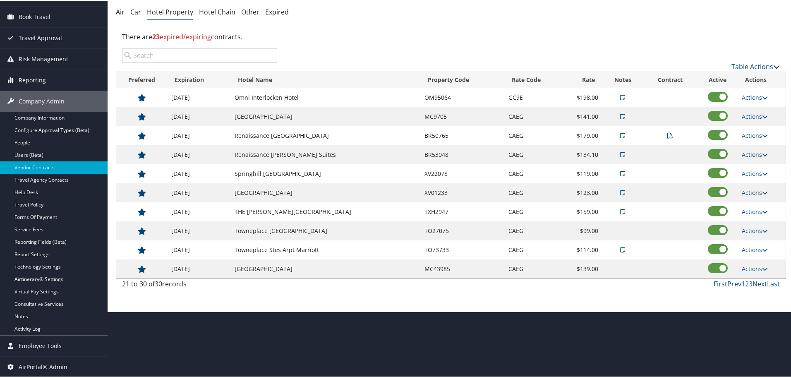
click at [754, 155] on link "Actions" at bounding box center [754, 154] width 26 height 8
click at [761, 177] on link "Edit" at bounding box center [761, 180] width 45 height 14
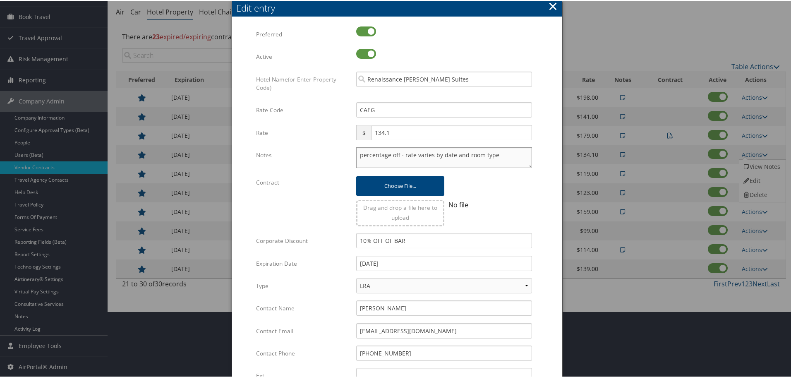
click at [356, 155] on textarea "percentage off - rate varies by date and room type" at bounding box center [444, 156] width 176 height 21
paste textarea "Rates tested in [GEOGRAPHIC_DATA] [DATE];"
type textarea "Rates tested in TP+ [DATE]; percentage off - rate varies by date and room type"
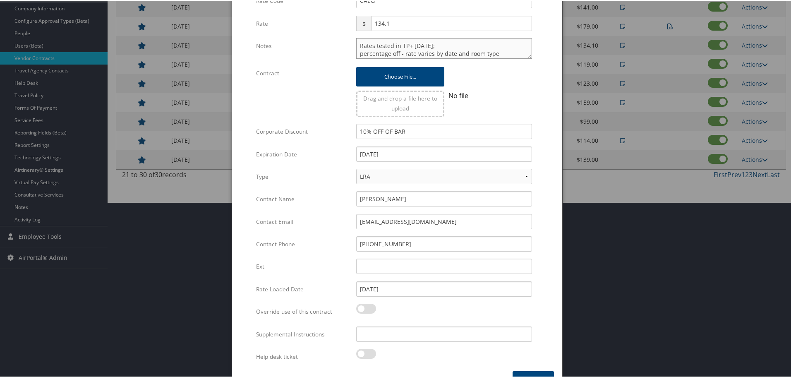
scroll to position [196, 0]
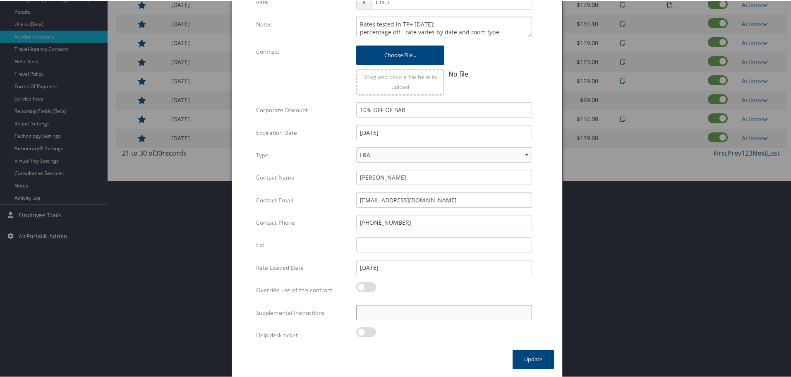
click at [396, 310] on input "Supplemental Instructions" at bounding box center [444, 311] width 176 height 15
paste input "SAB Prop ID -"
paste input "064209"
type input "SAB Prop ID - 064209"
click at [531, 361] on button "Update" at bounding box center [532, 358] width 41 height 19
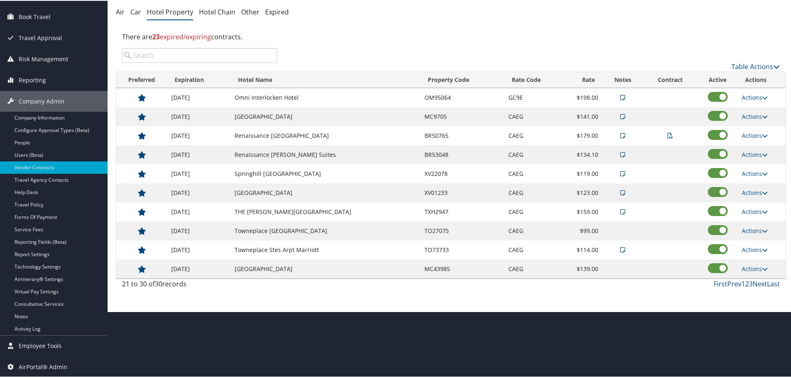
scroll to position [66, 0]
